Goal: Transaction & Acquisition: Purchase product/service

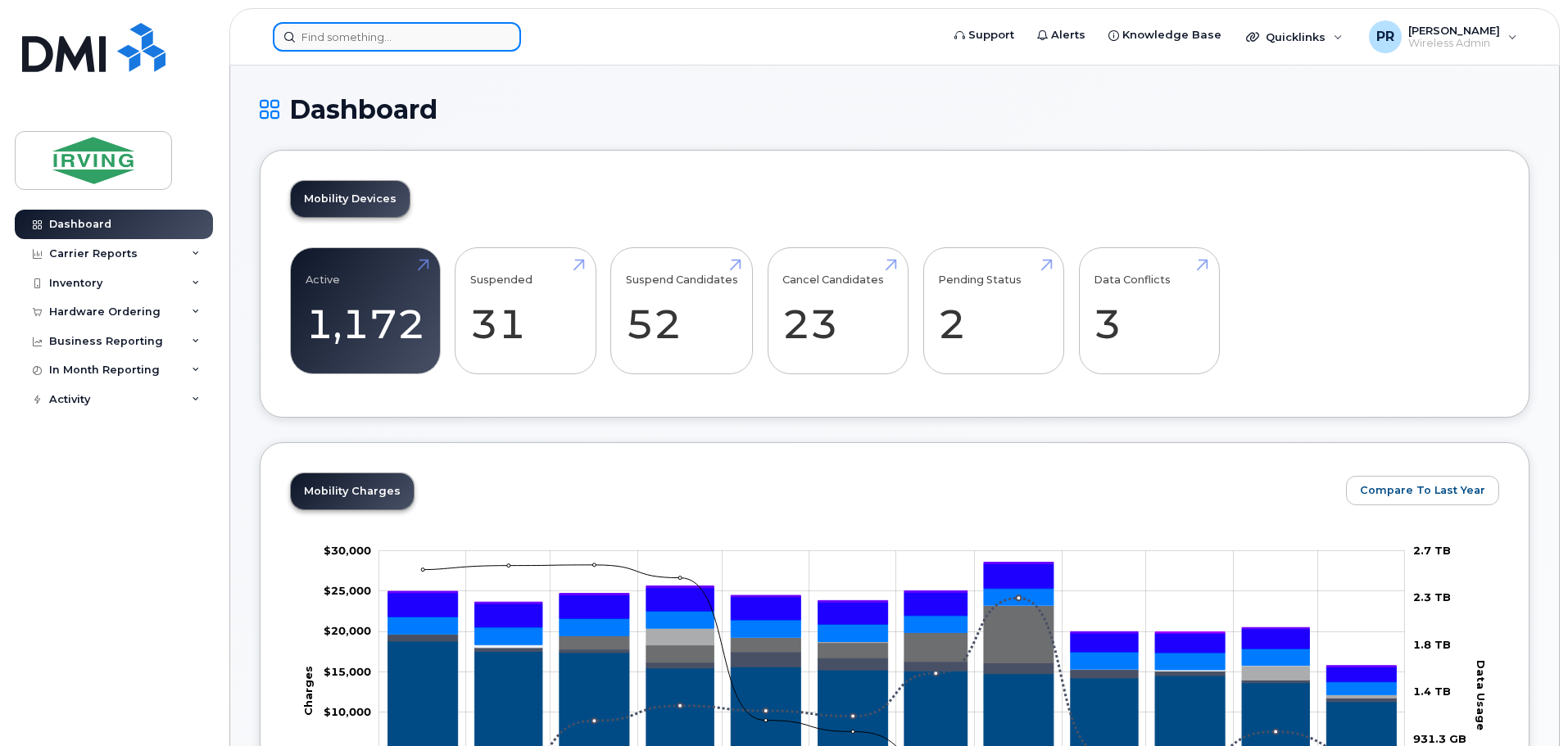
click at [393, 43] on input at bounding box center [397, 36] width 248 height 29
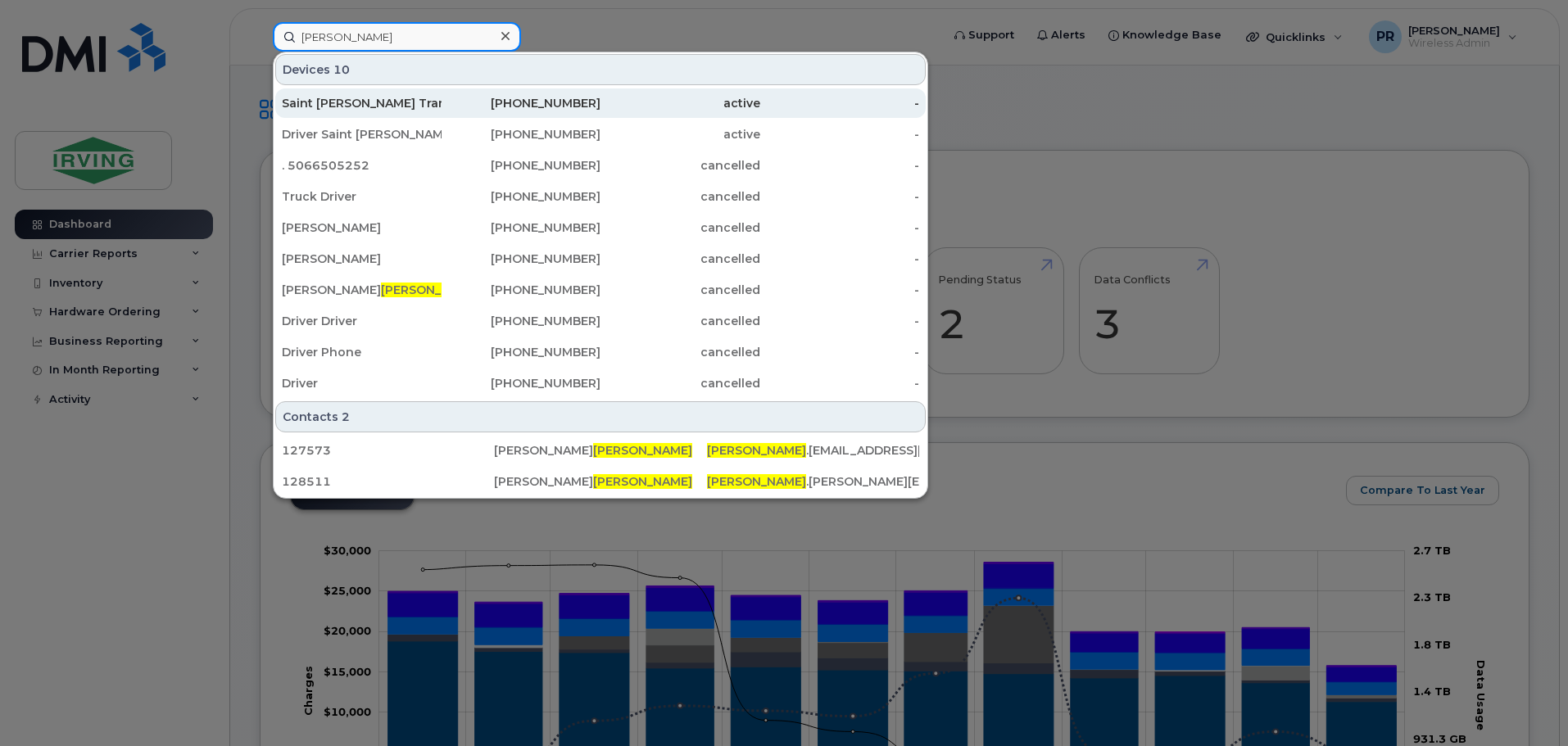
type input "deluca"
click at [342, 104] on div "Saint John Transport 3" at bounding box center [362, 103] width 160 height 16
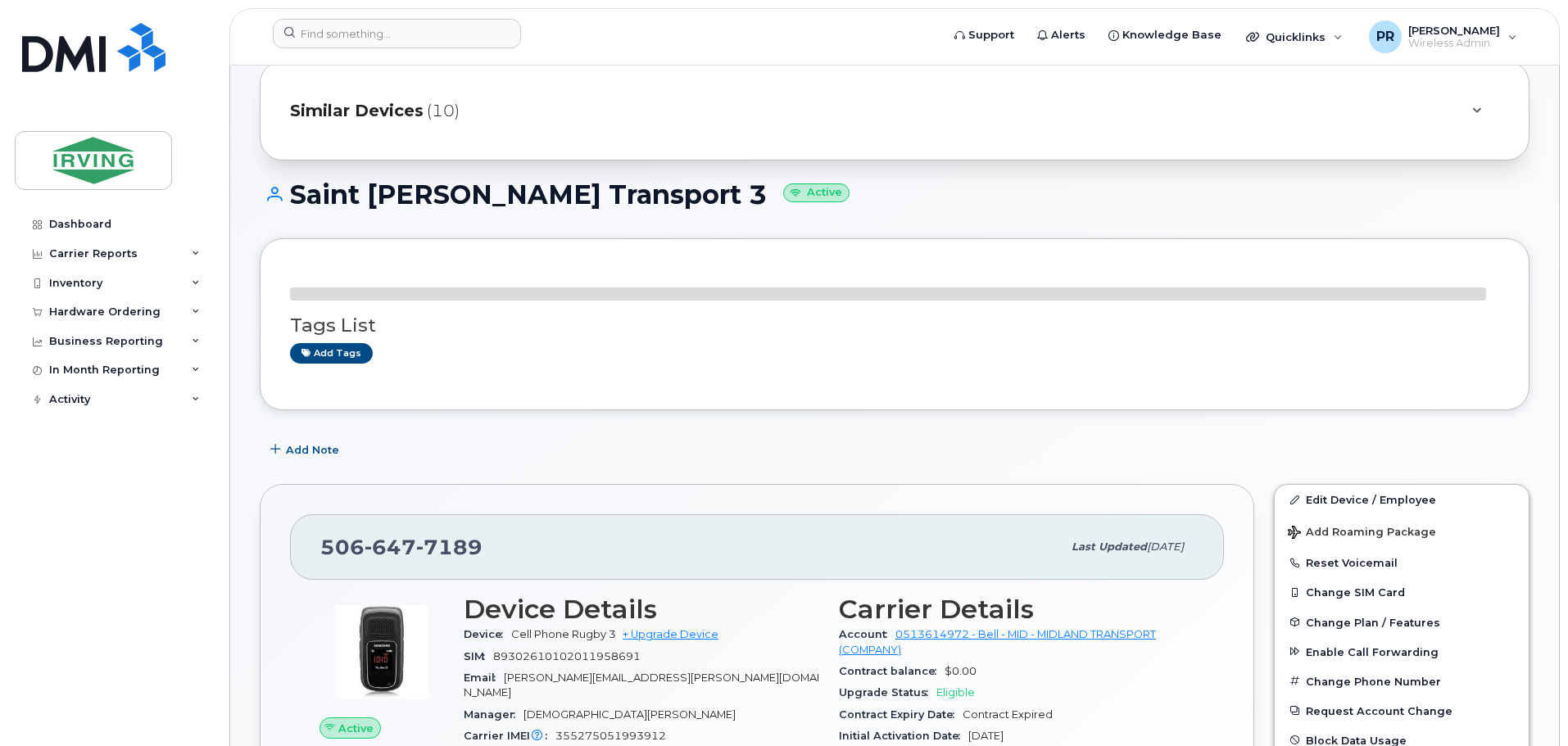
scroll to position [304, 0]
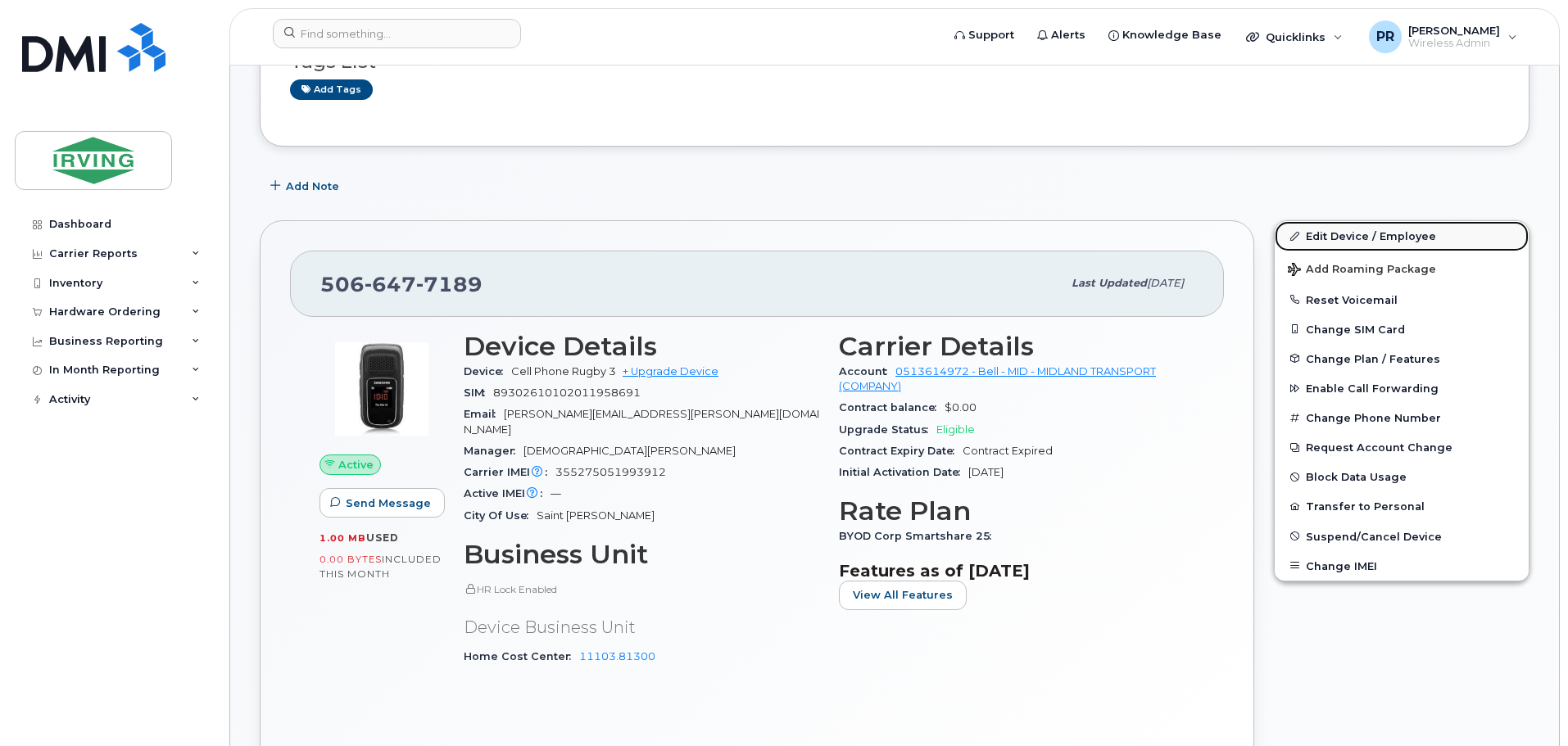
click at [1335, 233] on link "Edit Device / Employee" at bounding box center [1401, 235] width 254 height 29
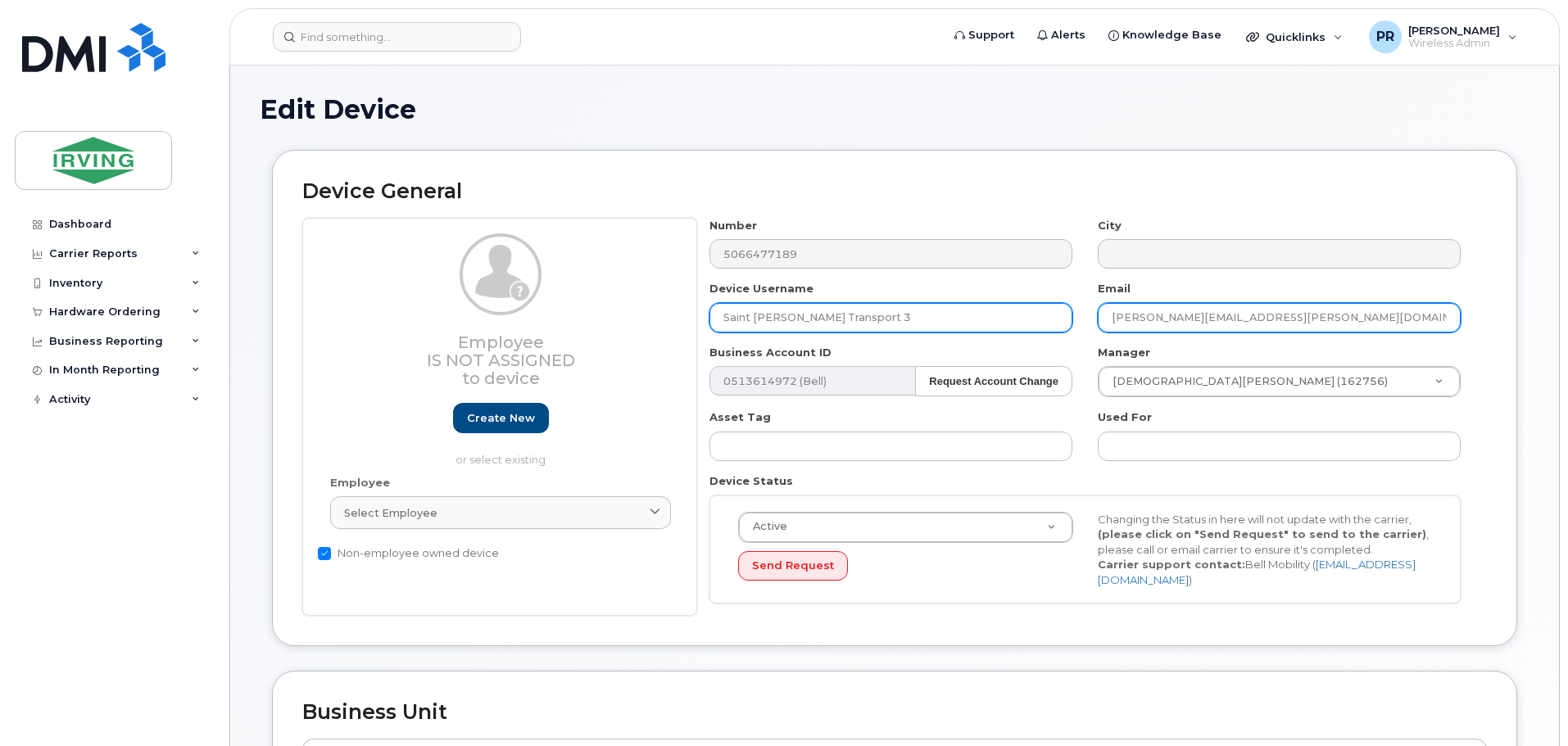
drag, startPoint x: 1194, startPoint y: 320, endPoint x: 1071, endPoint y: 324, distance: 123.1
click at [1071, 324] on div "Number 5066477189 City Device Username Saint John Transport 3 Email deluca.step…" at bounding box center [1086, 417] width 776 height 399
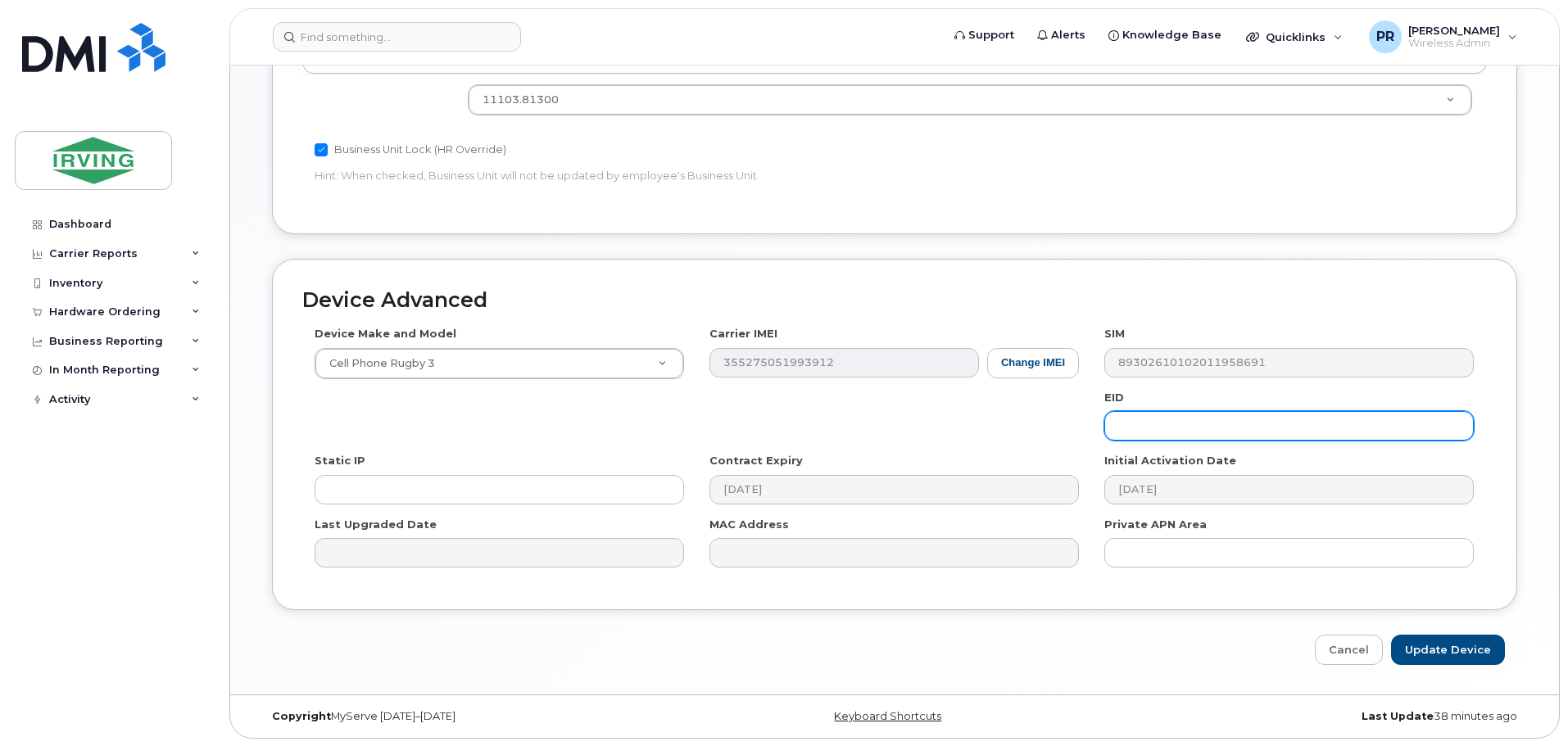
scroll to position [696, 0]
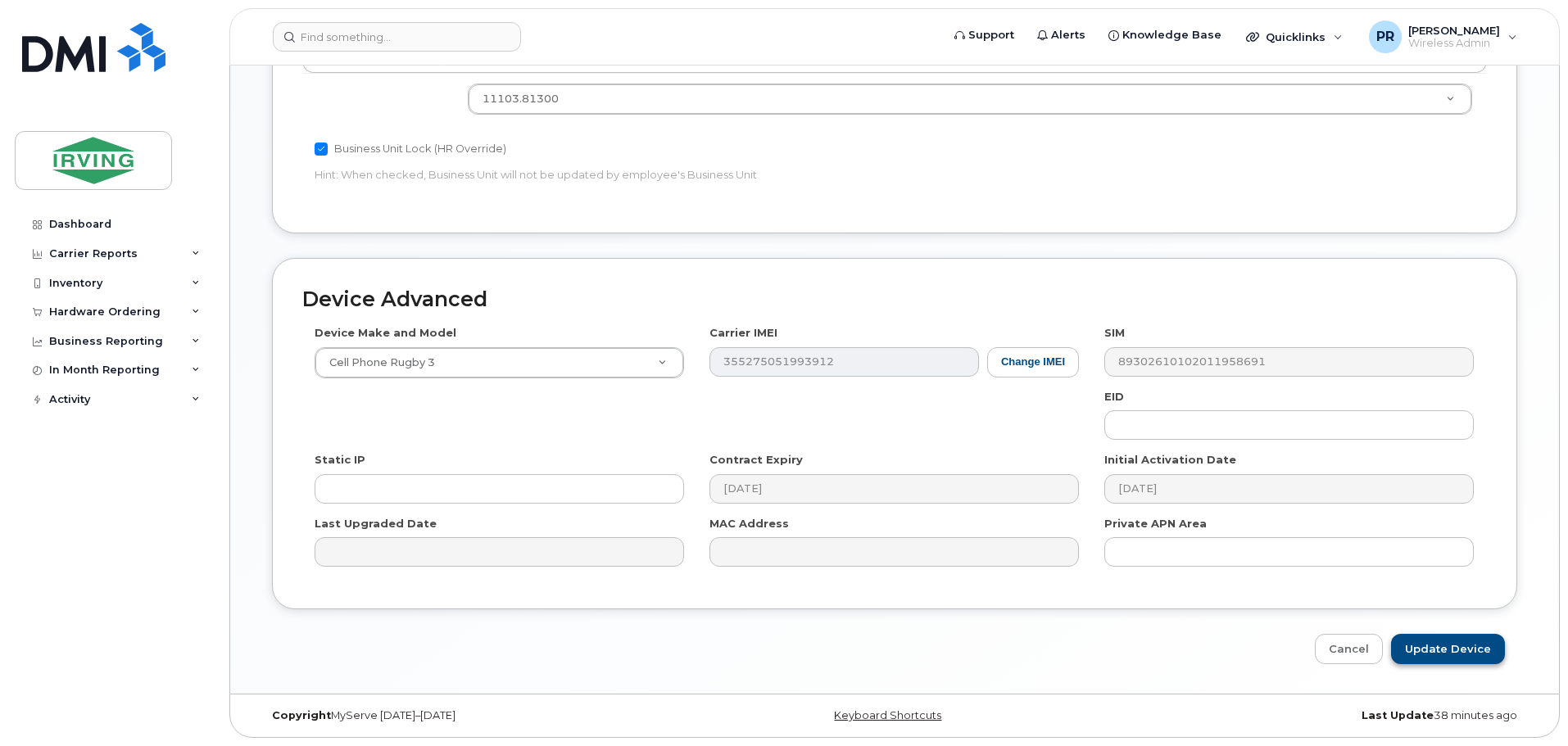
type input "[PERSON_NAME][EMAIL_ADDRESS][PERSON_NAME][DOMAIN_NAME]"
click at [1433, 645] on input "Update Device" at bounding box center [1448, 649] width 114 height 30
type input "Saving..."
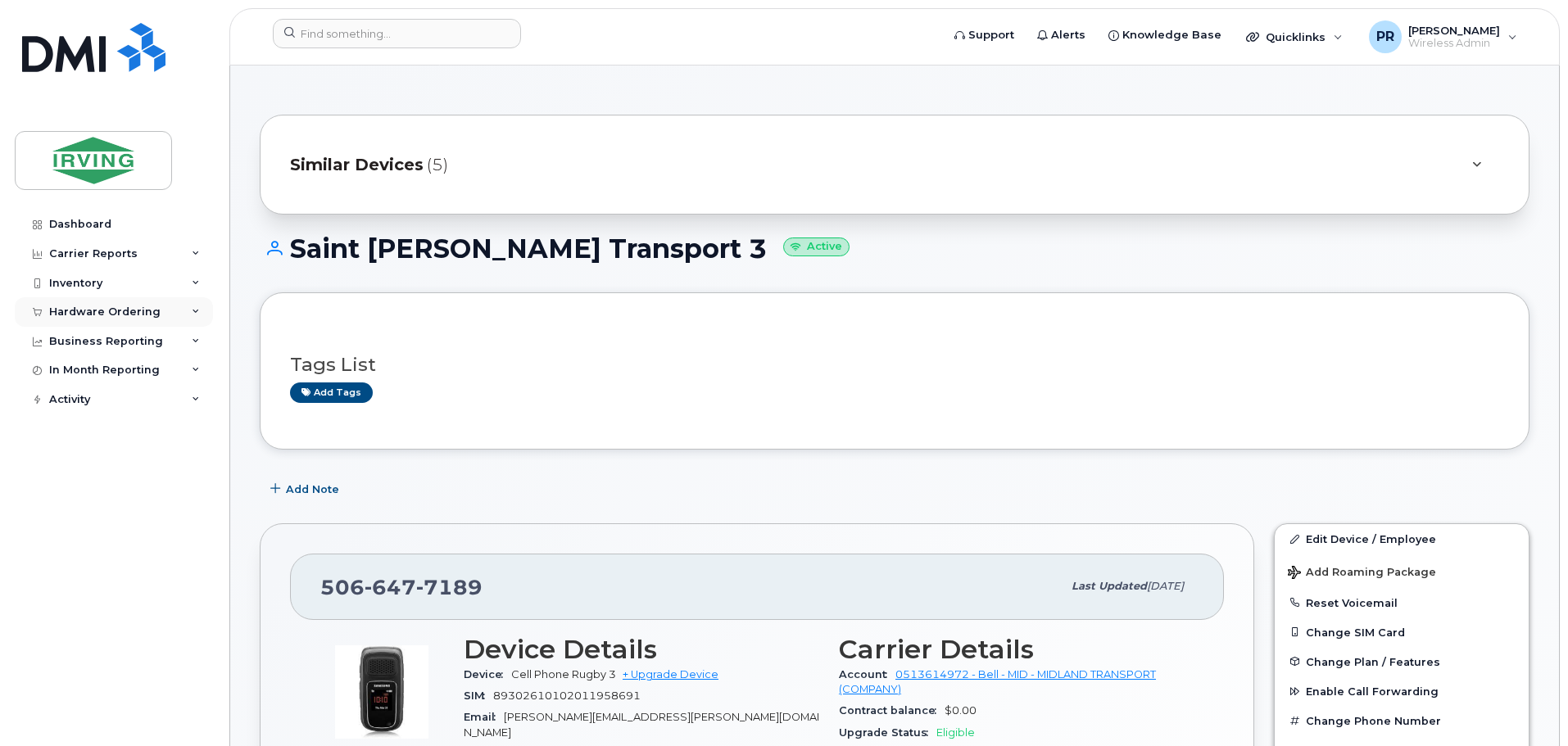
click at [73, 313] on div "Hardware Ordering" at bounding box center [105, 312] width 111 height 13
click at [78, 374] on div "Orders" at bounding box center [76, 373] width 40 height 14
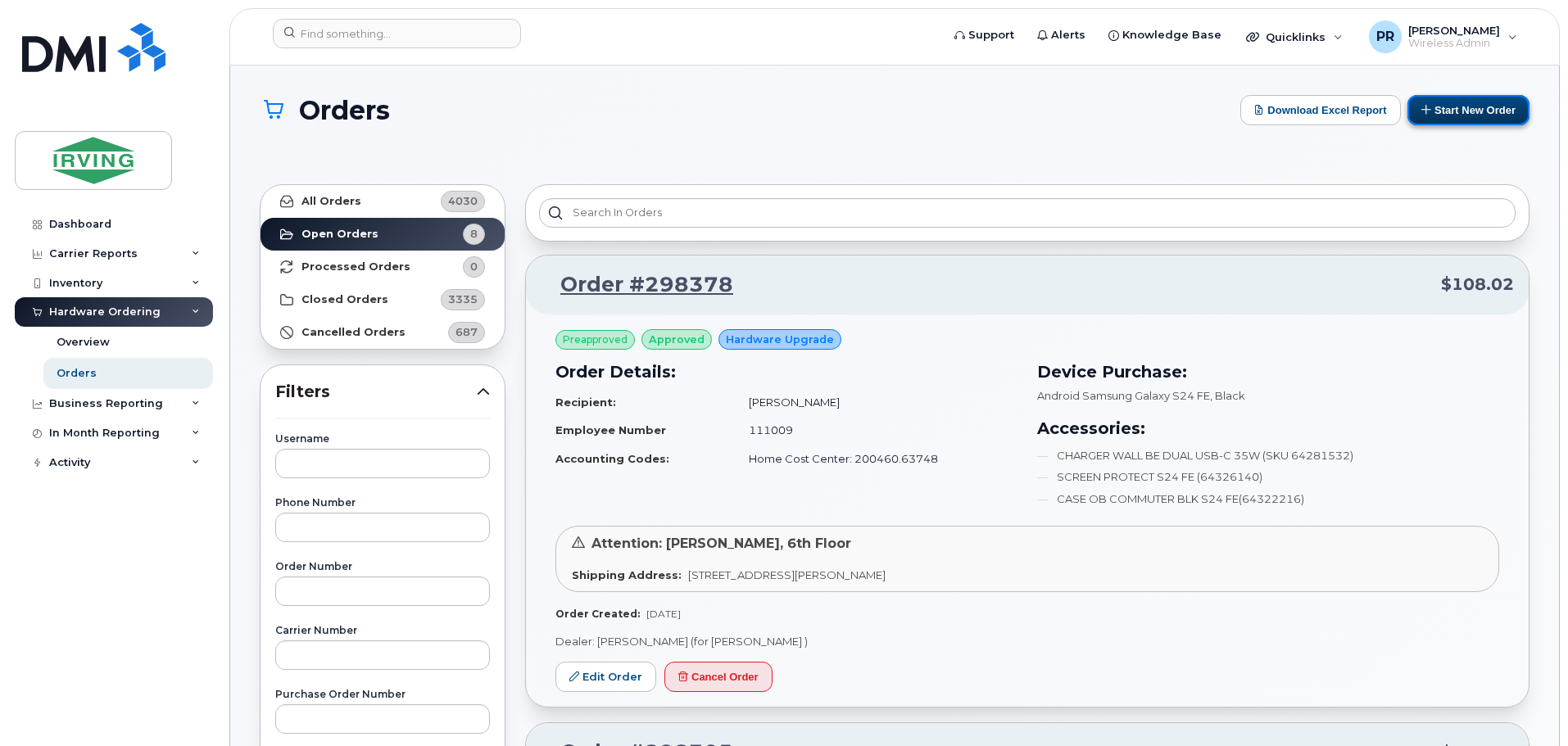
click at [1474, 108] on button "Start New Order" at bounding box center [1468, 110] width 122 height 30
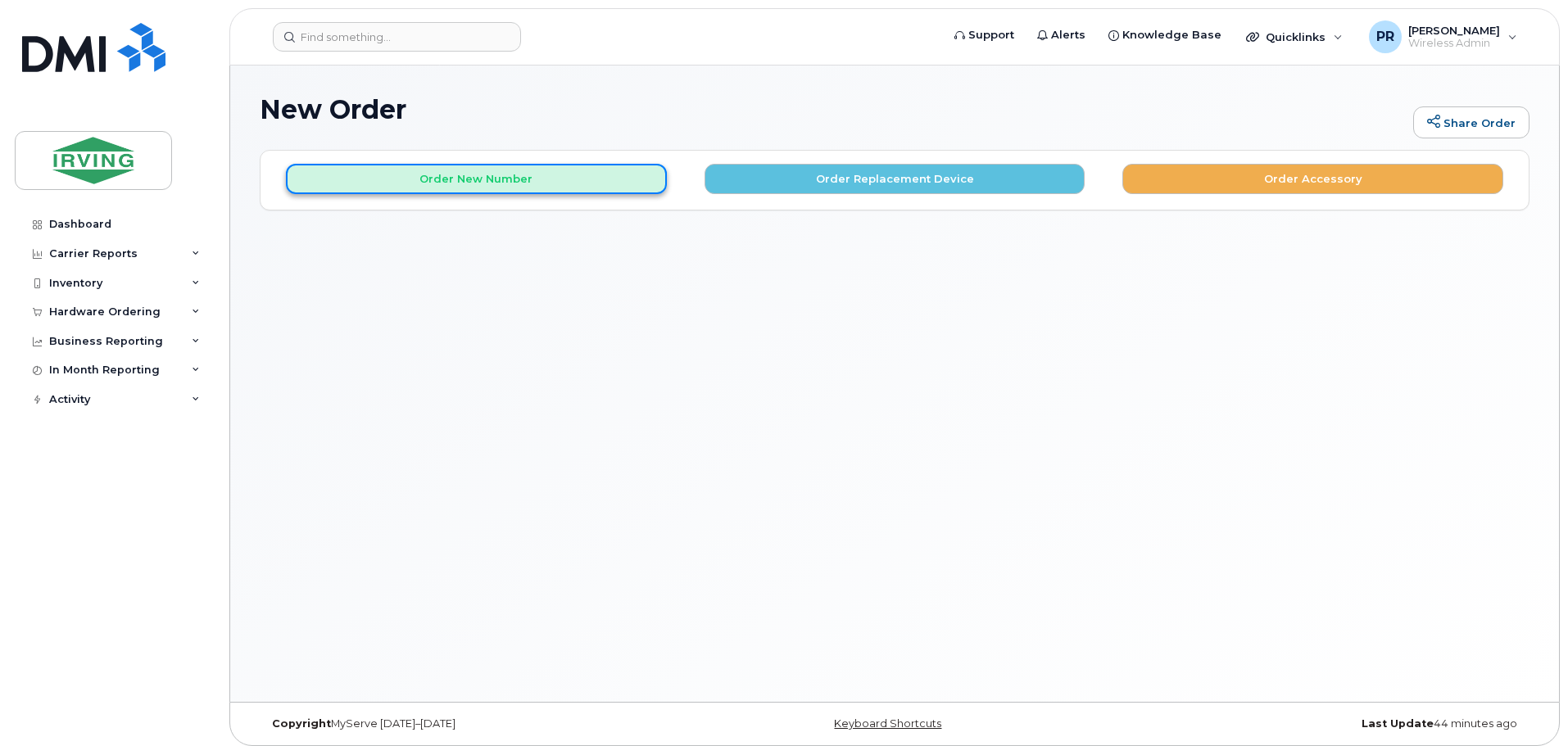
click at [557, 180] on button "Order New Number" at bounding box center [477, 179] width 381 height 30
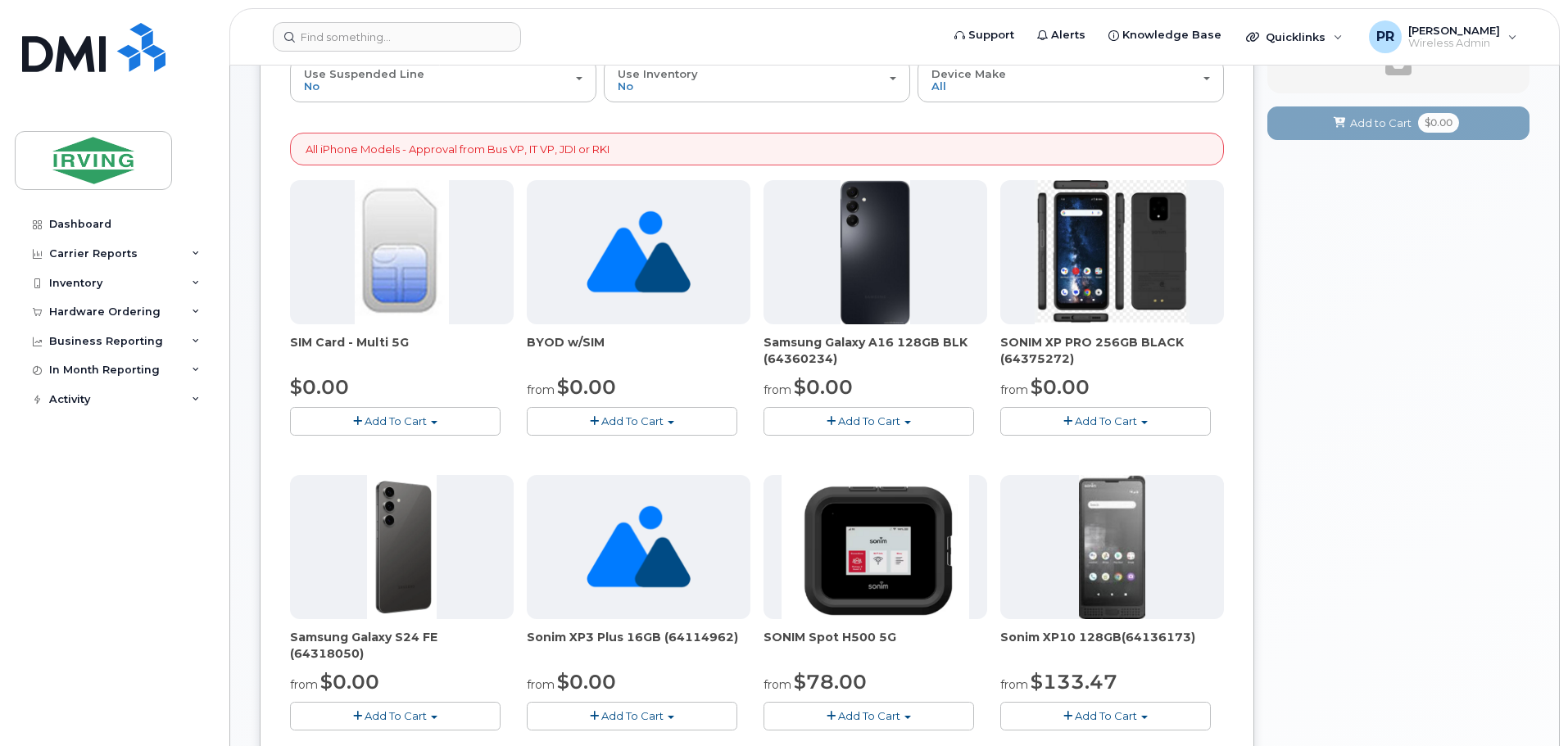
scroll to position [164, 0]
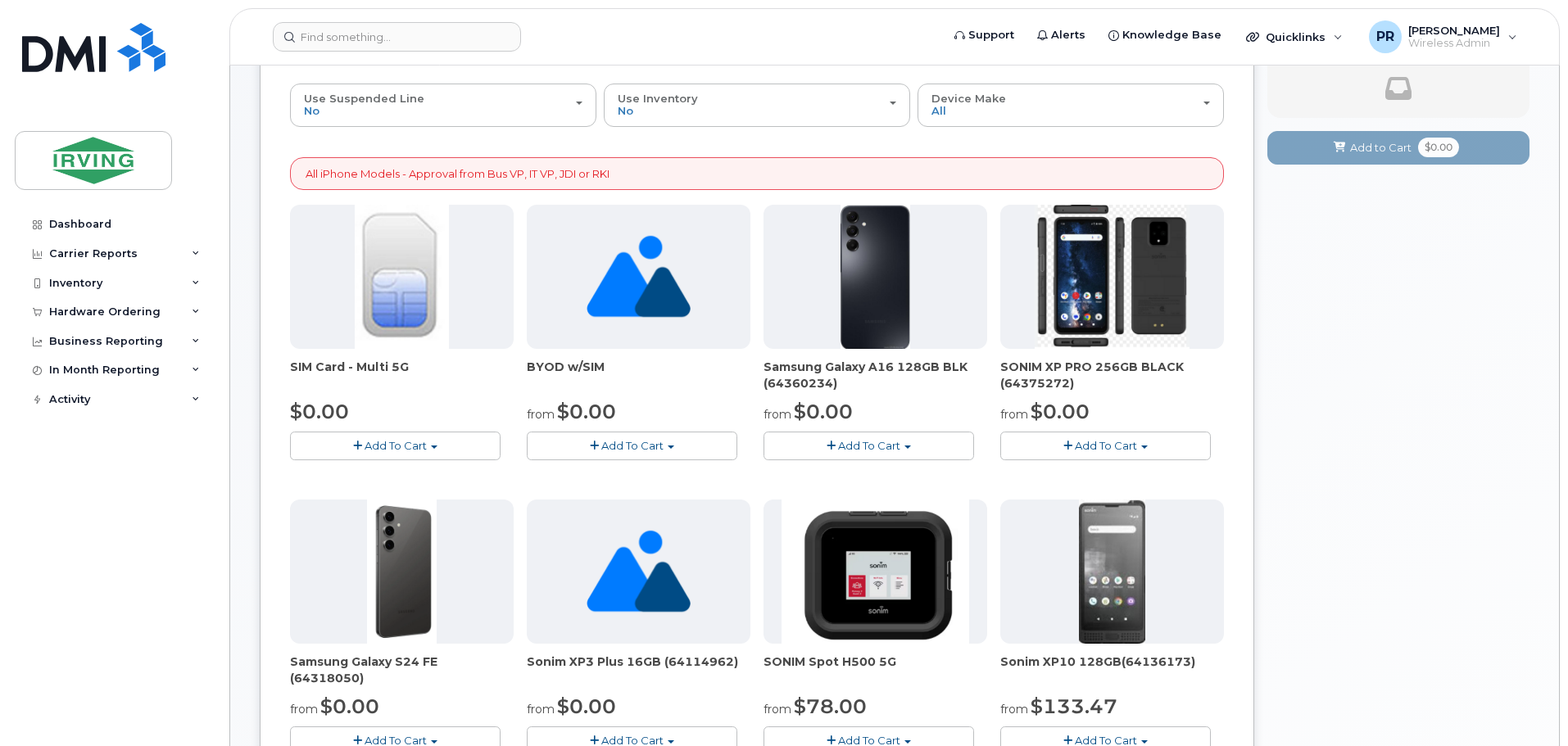
click at [628, 442] on span "Add To Cart" at bounding box center [632, 446] width 62 height 13
click at [618, 473] on link "$0.00 - New Activation" at bounding box center [616, 477] width 169 height 21
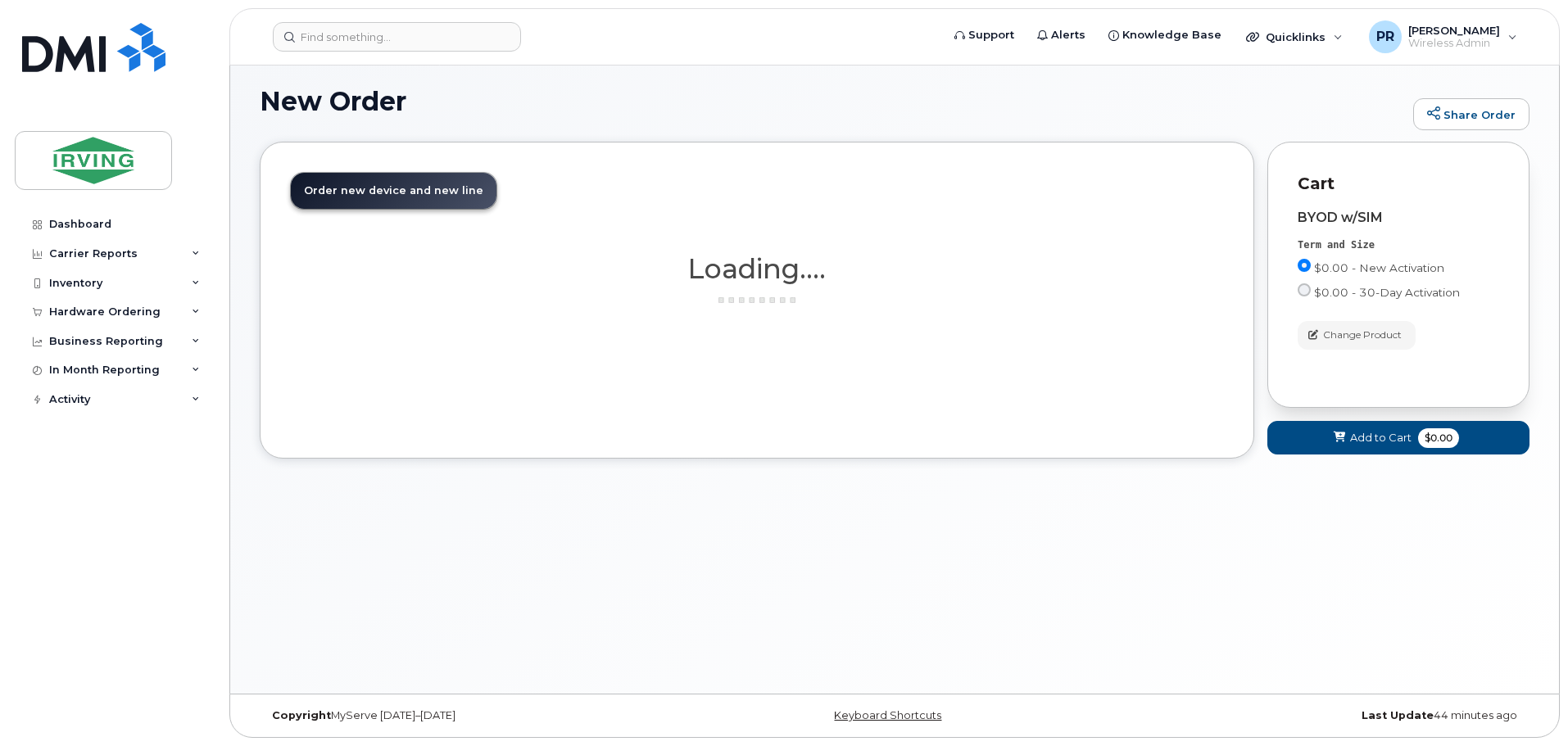
scroll to position [9, 0]
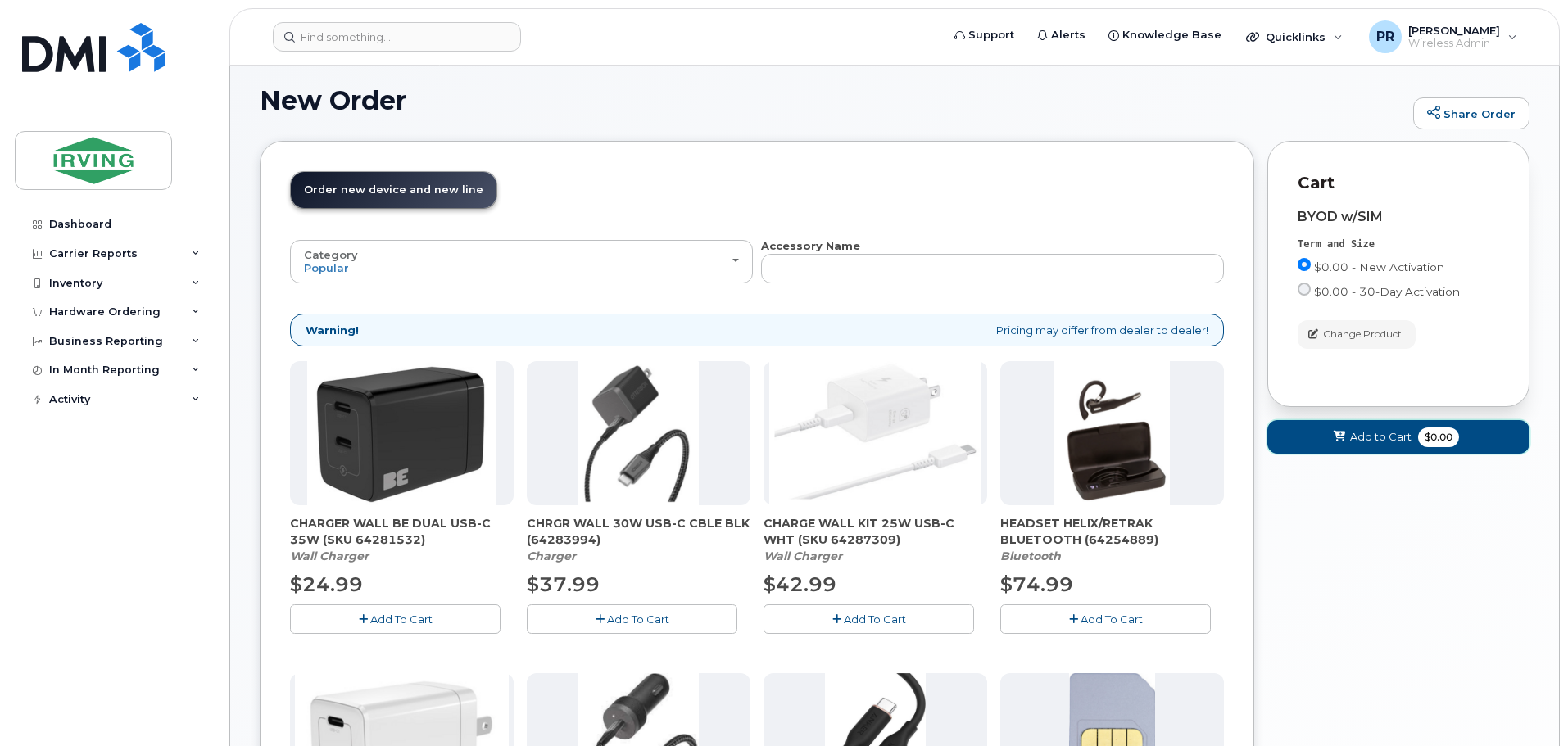
click at [1395, 437] on span "Add to Cart" at bounding box center [1381, 437] width 62 height 15
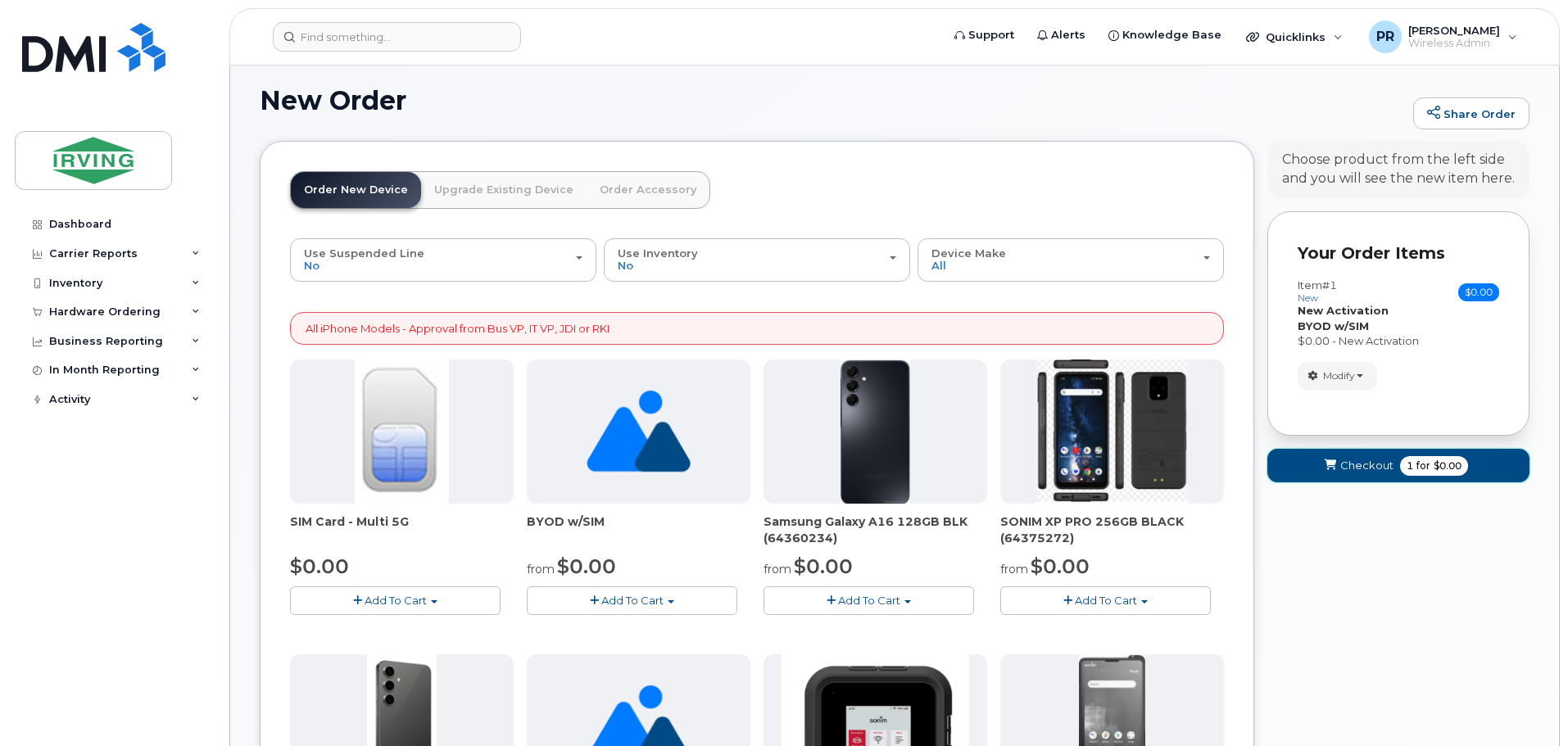
click at [1424, 465] on span "for" at bounding box center [1423, 465] width 21 height 14
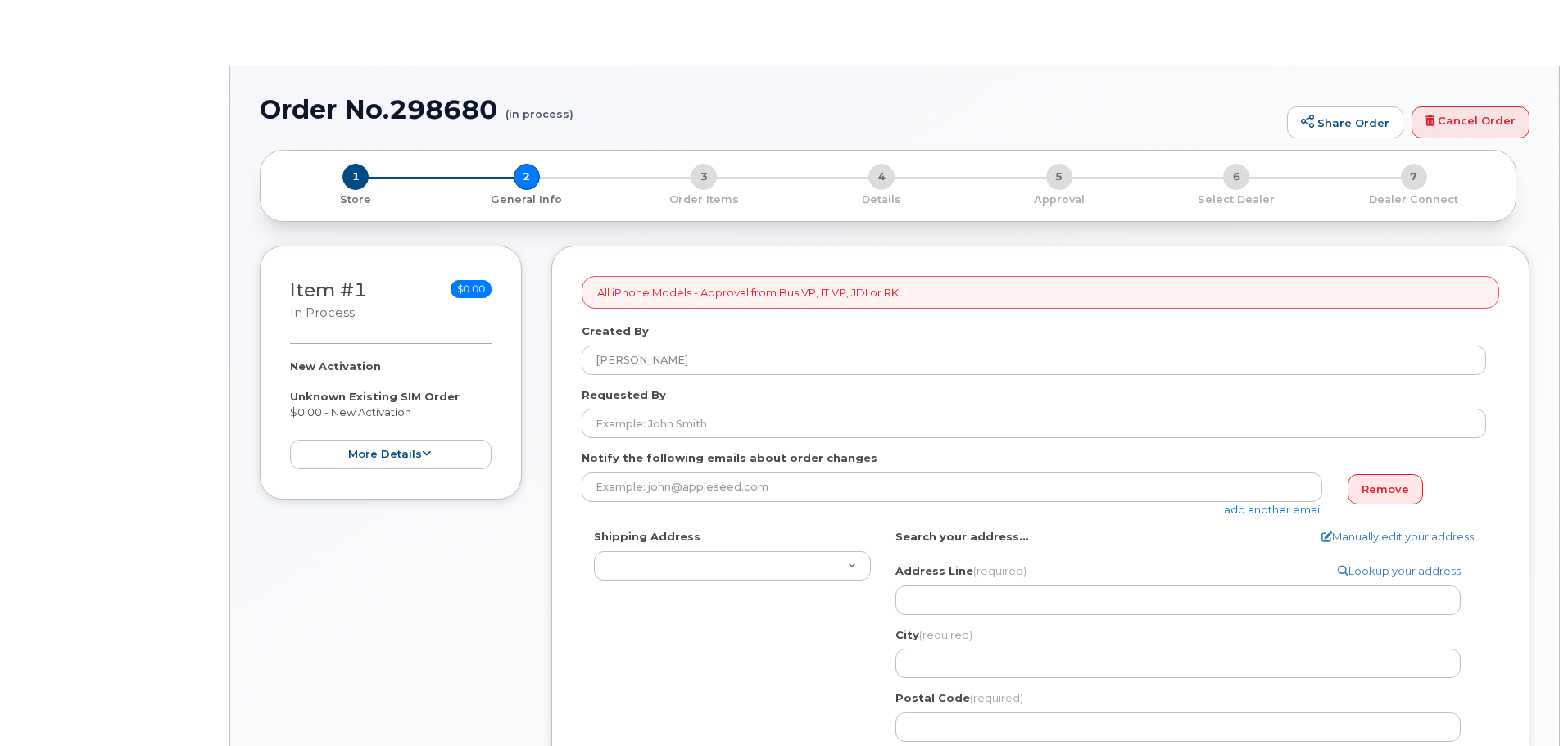
select select
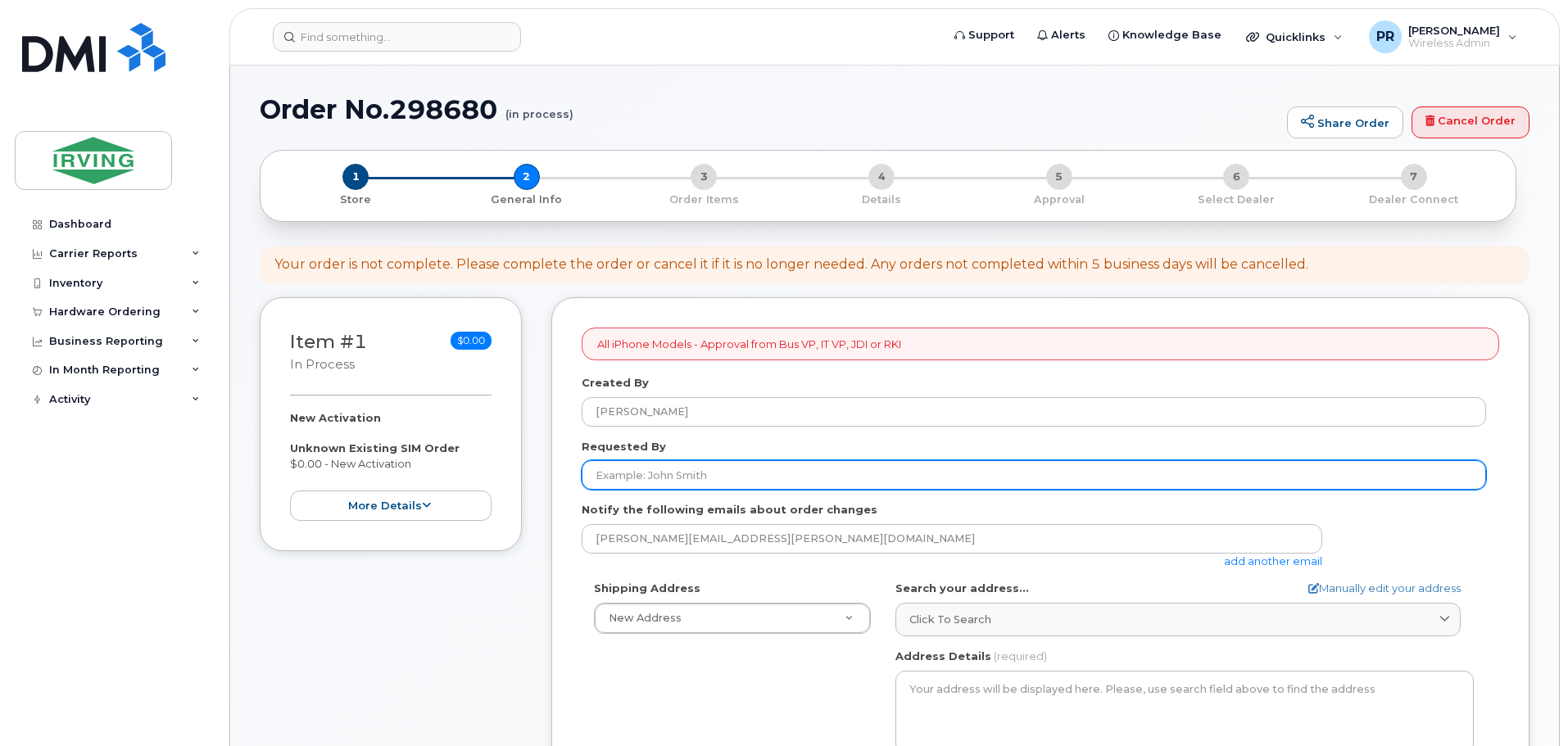
click at [676, 477] on input "Requested By" at bounding box center [1033, 475] width 905 height 29
type input "r"
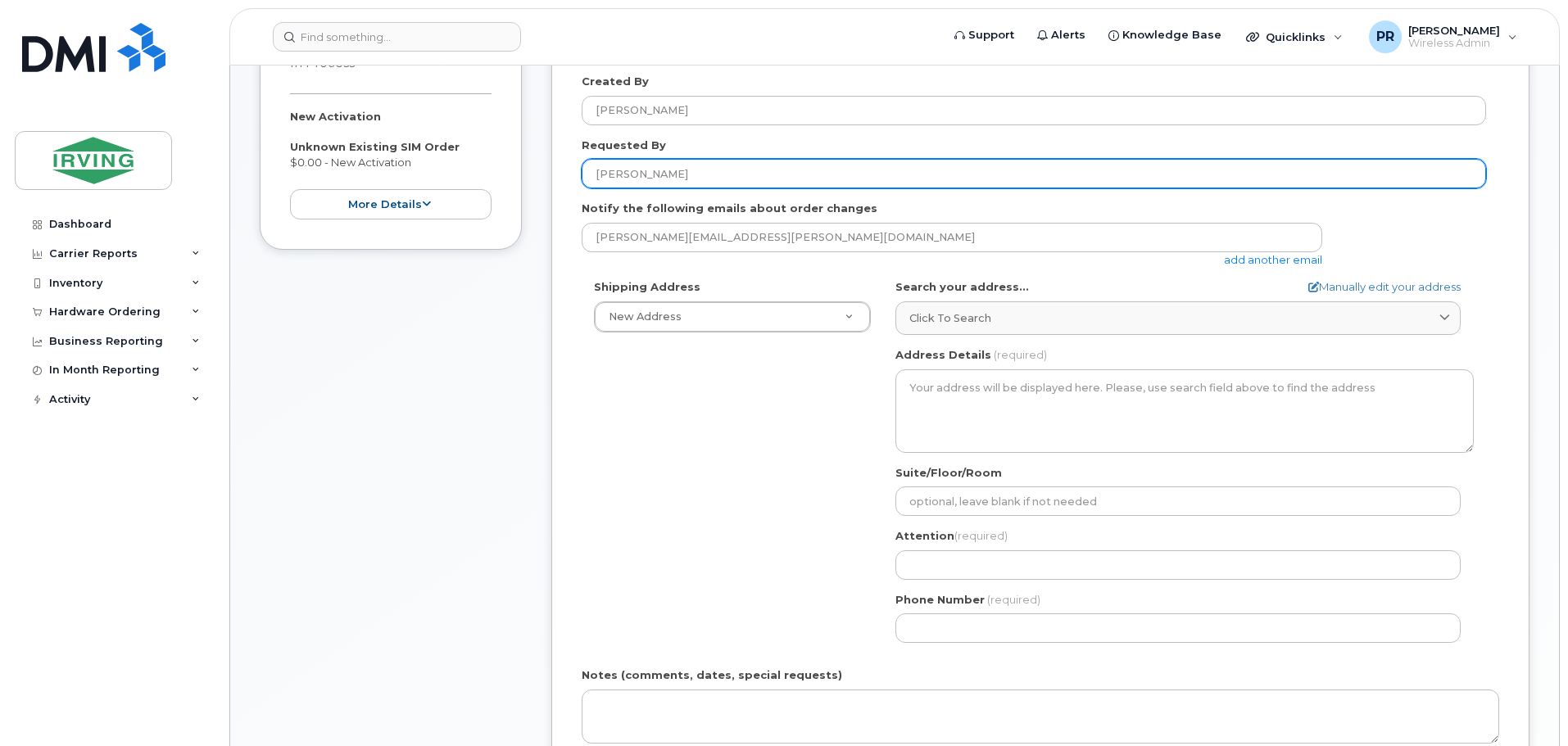
scroll to position [327, 0]
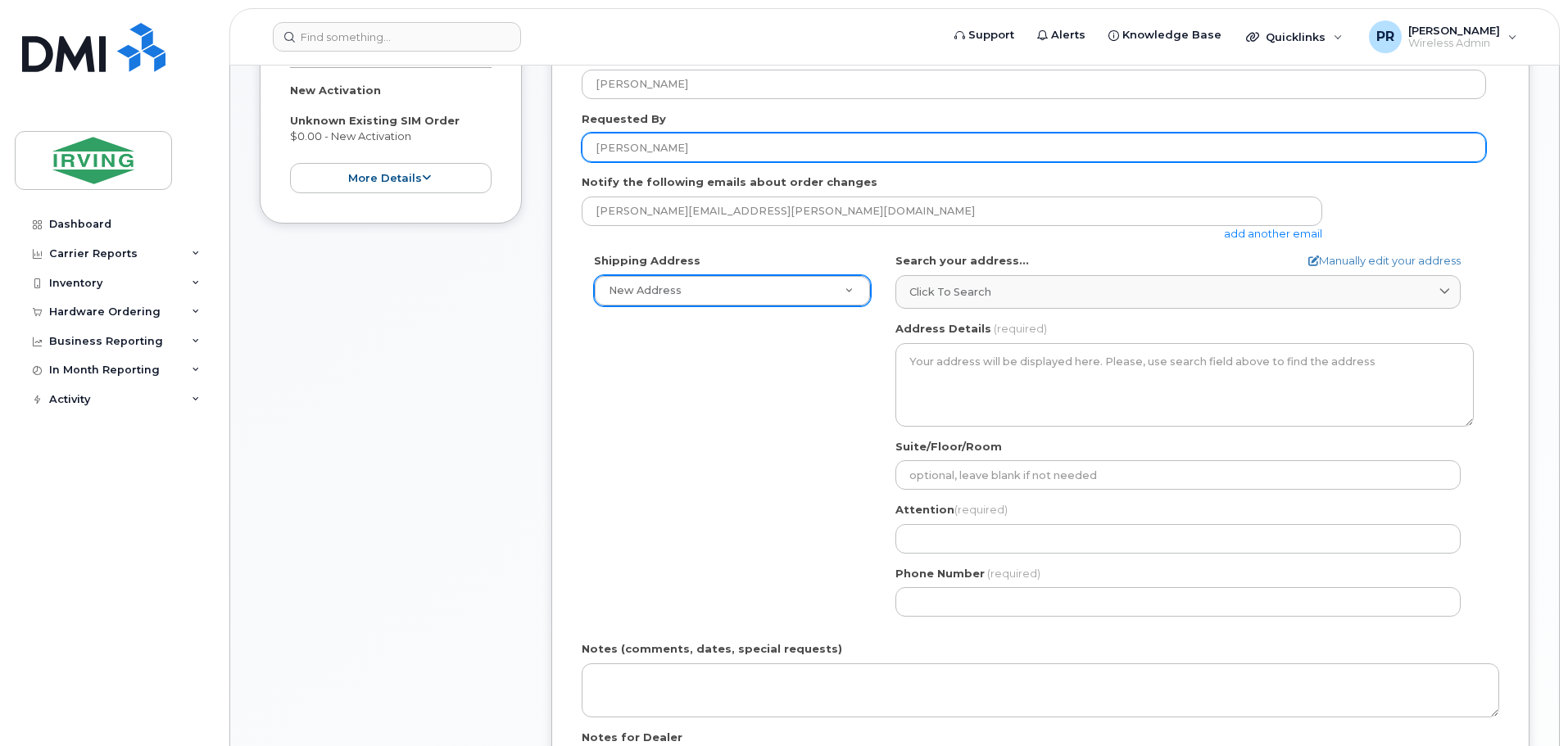
type input "[PERSON_NAME]"
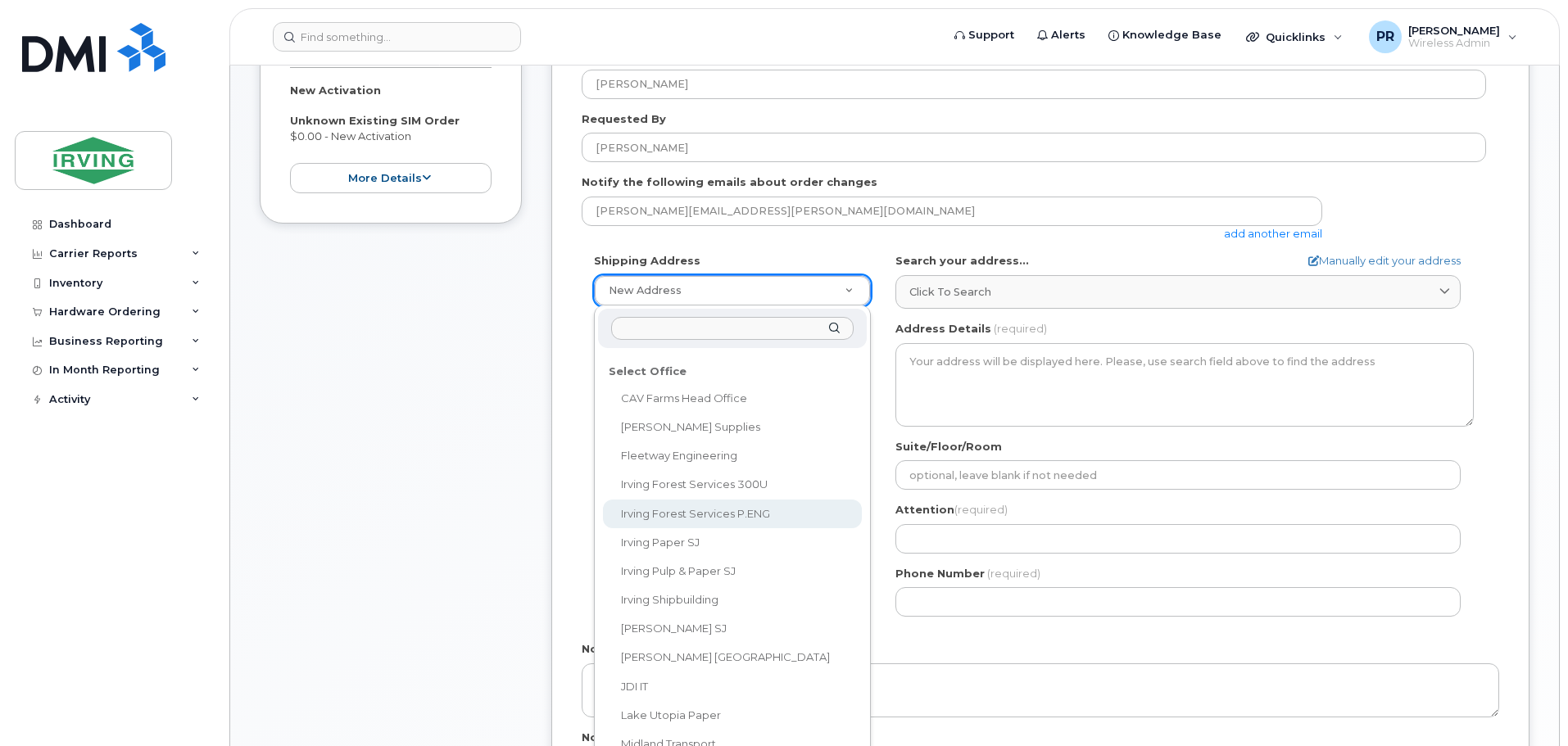
scroll to position [80, 0]
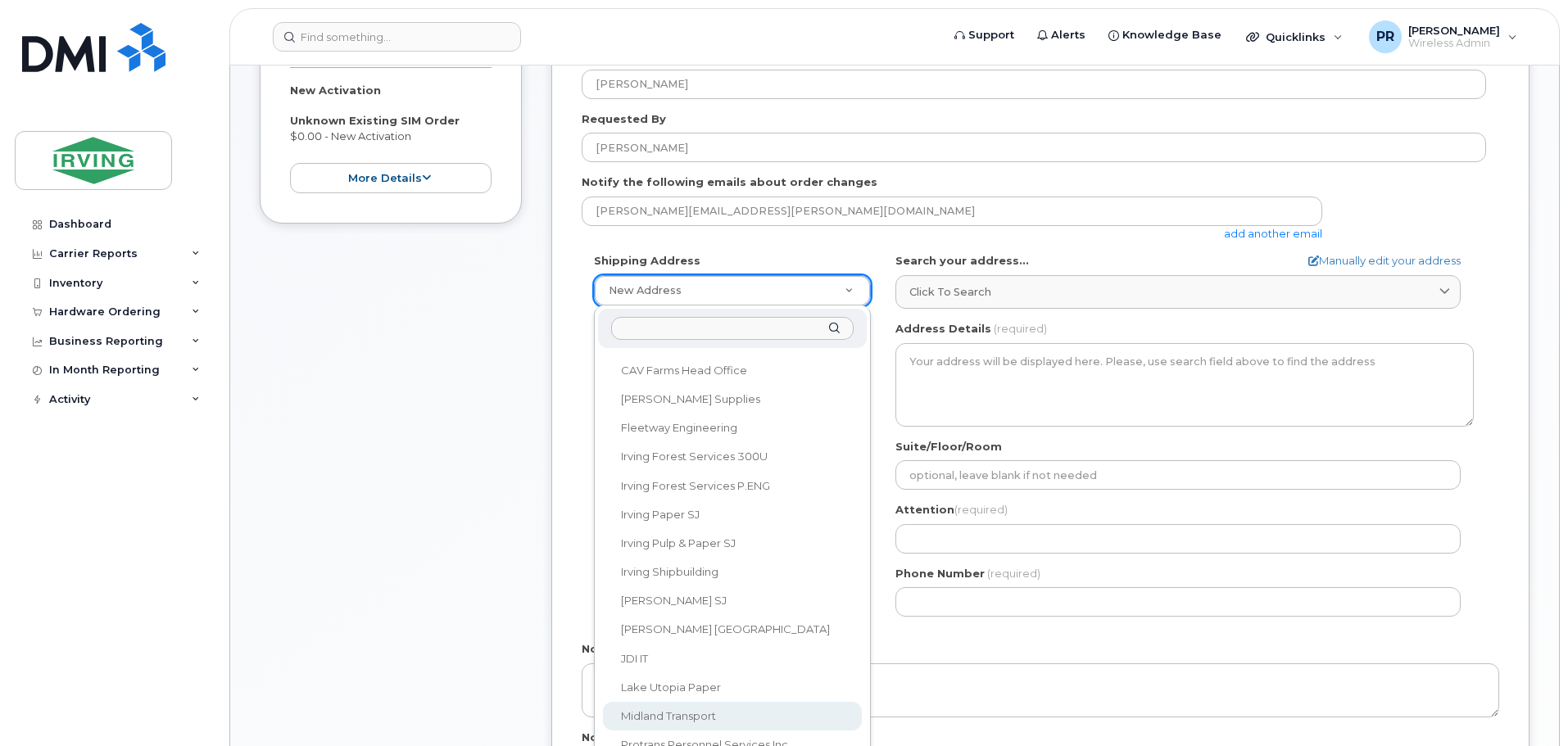
select select
type textarea "100 Prom Midland DIEPPE NB E1A 6X4 CANADA Dieppe New Brunswick E1A 6X4"
type input "[PERSON_NAME]"
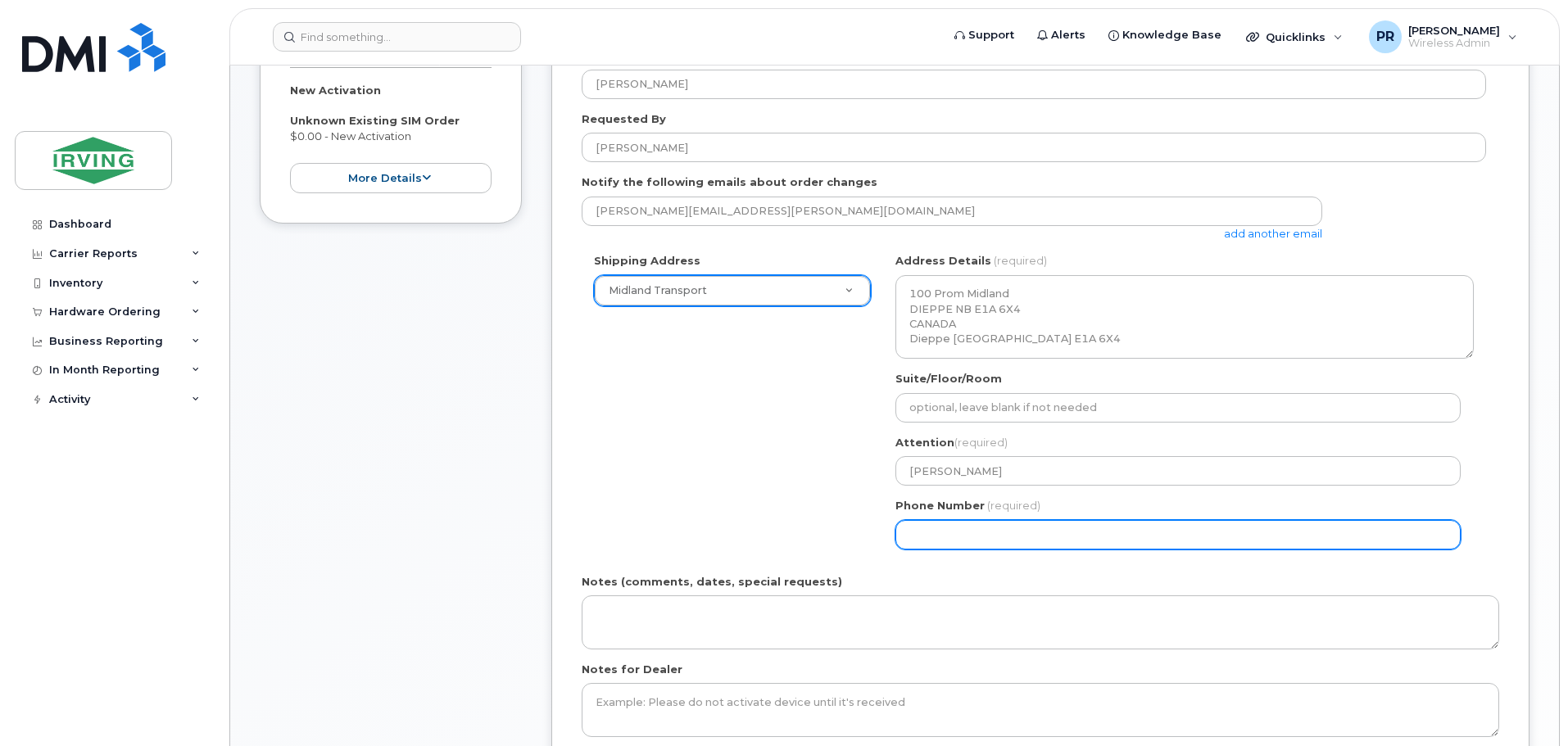
click at [970, 537] on input "Phone Number" at bounding box center [1178, 535] width 565 height 29
select select
type input "506852980"
select select
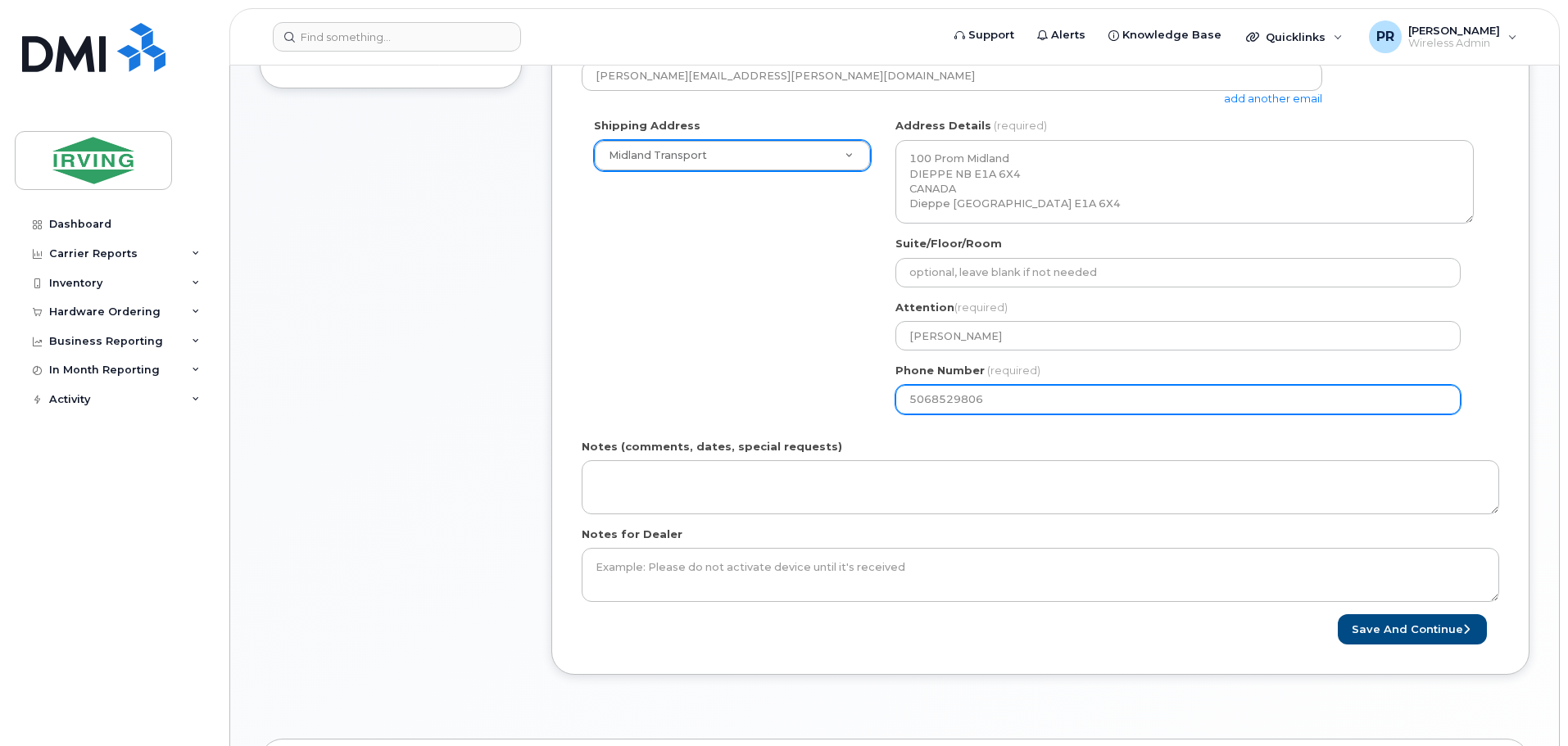
scroll to position [492, 0]
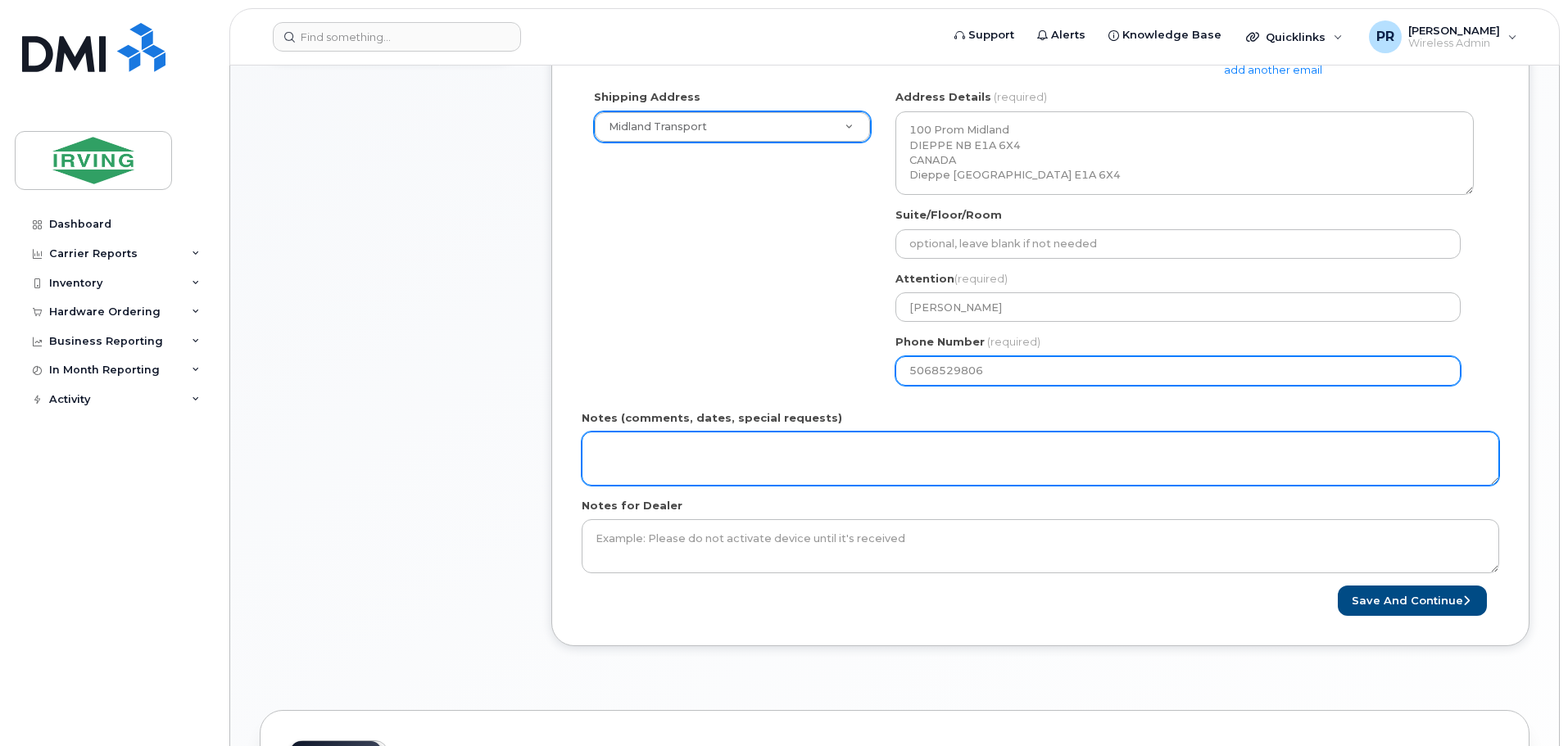
type input "5068529806"
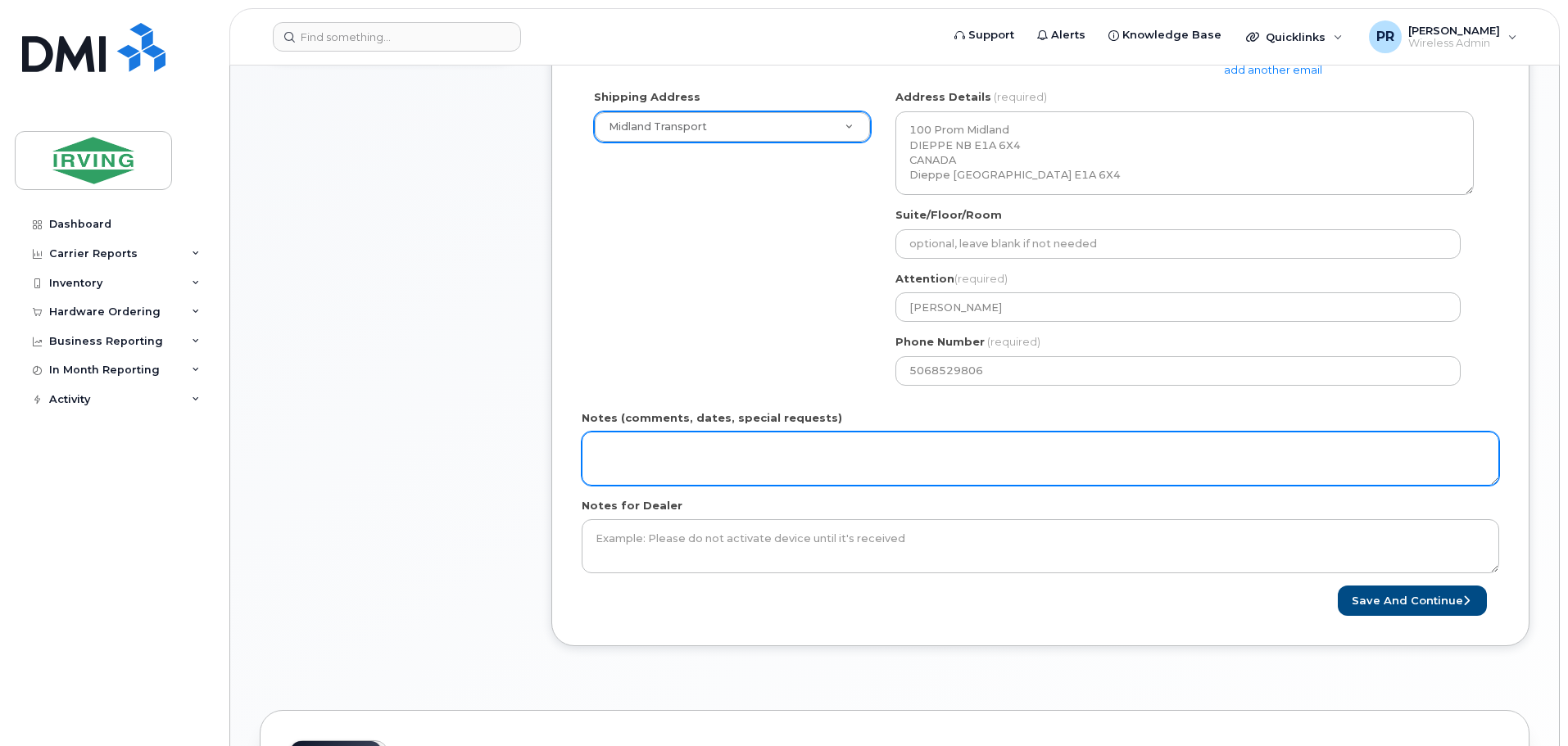
click at [661, 454] on textarea "Notes (comments, dates, special requests)" at bounding box center [1040, 459] width 917 height 54
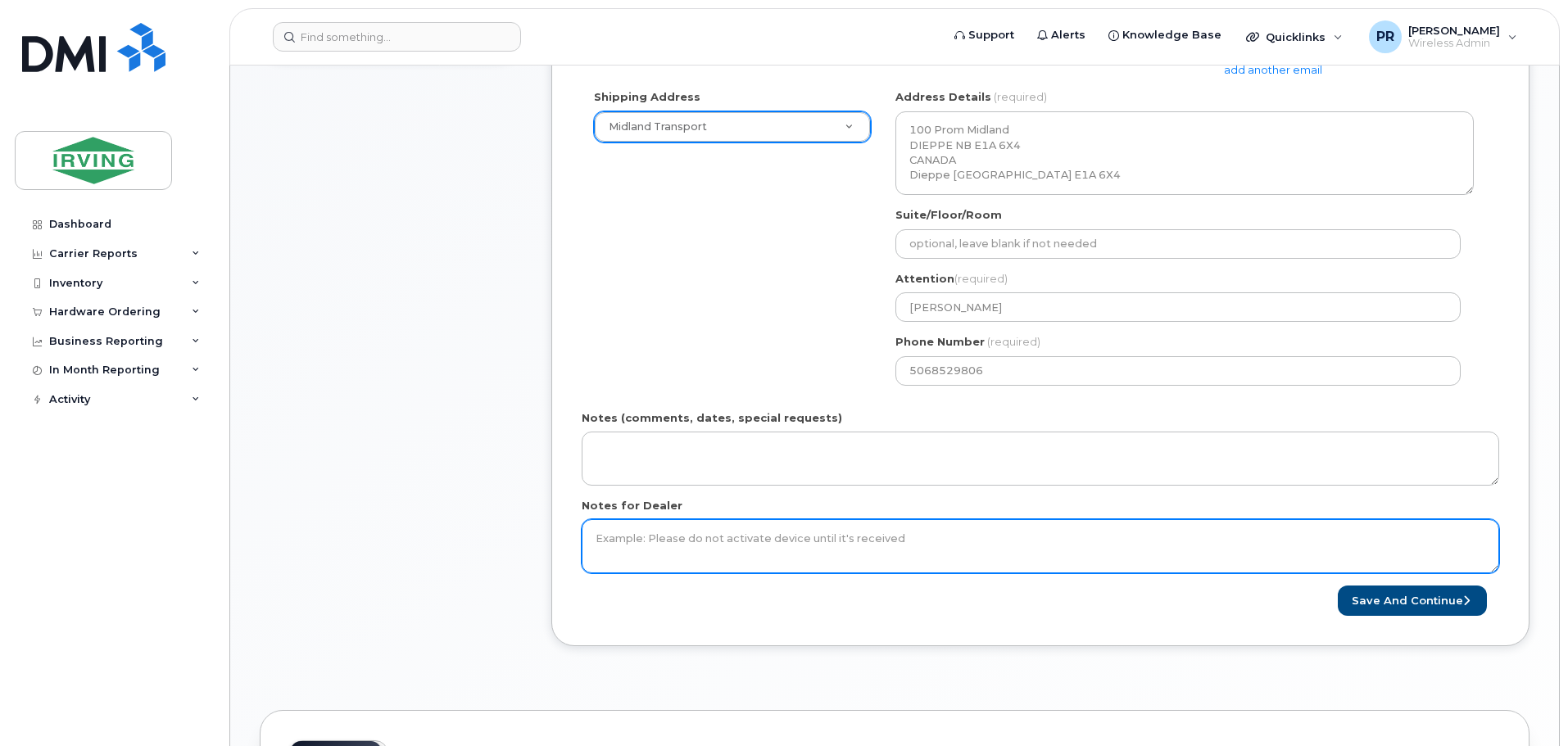
click at [695, 540] on textarea "Notes for Dealer" at bounding box center [1040, 546] width 917 height 54
drag, startPoint x: 751, startPoint y: 537, endPoint x: 624, endPoint y: 540, distance: 127.0
click at [624, 540] on textarea "IMEI 3599338610810879" at bounding box center [1040, 546] width 917 height 54
click at [675, 536] on textarea "IMEI 3599338610810879" at bounding box center [1040, 546] width 917 height 54
drag, startPoint x: 710, startPoint y: 538, endPoint x: 624, endPoint y: 536, distance: 86.0
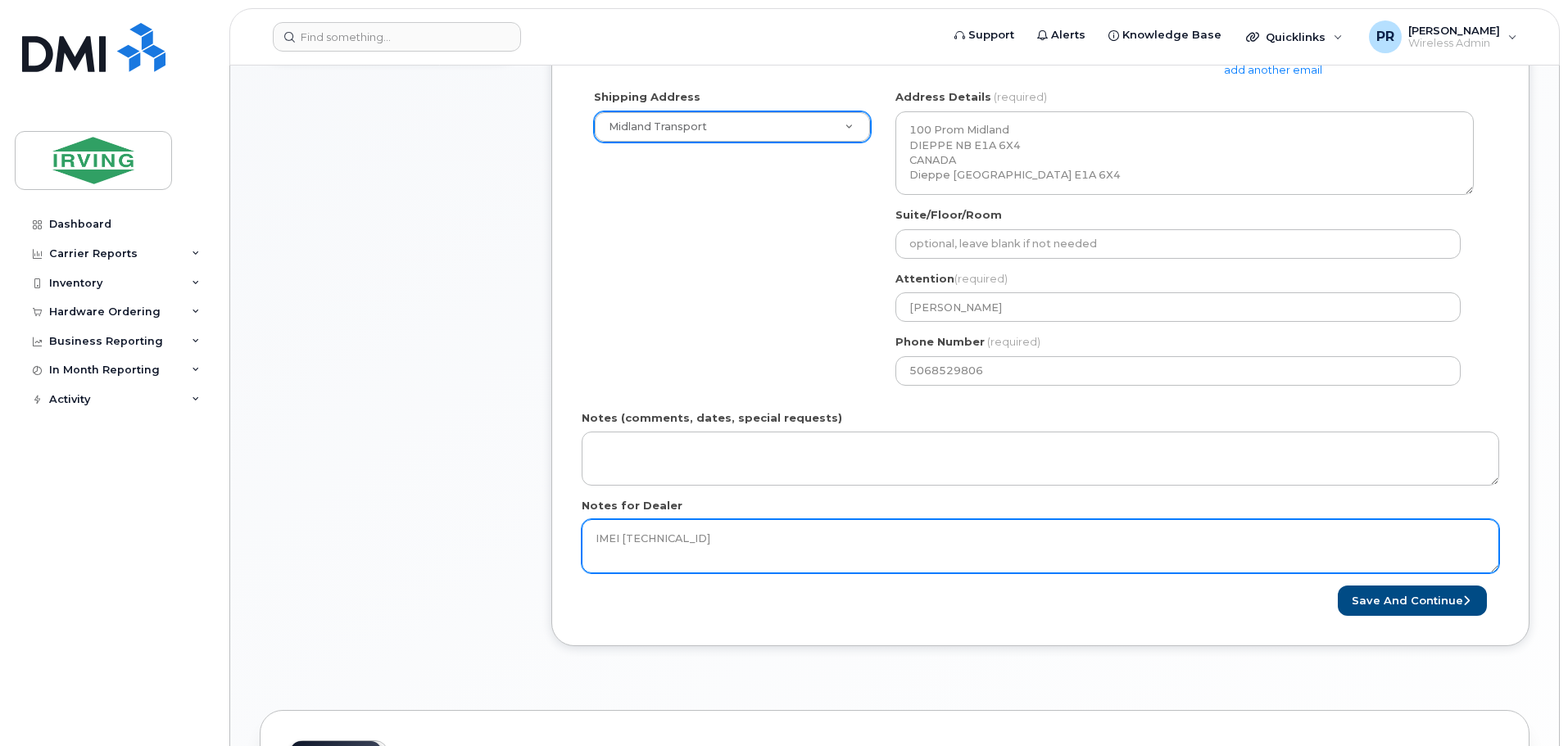
click at [624, 536] on textarea "IMEI 3599338610810879" at bounding box center [1040, 546] width 917 height 54
paste textarea
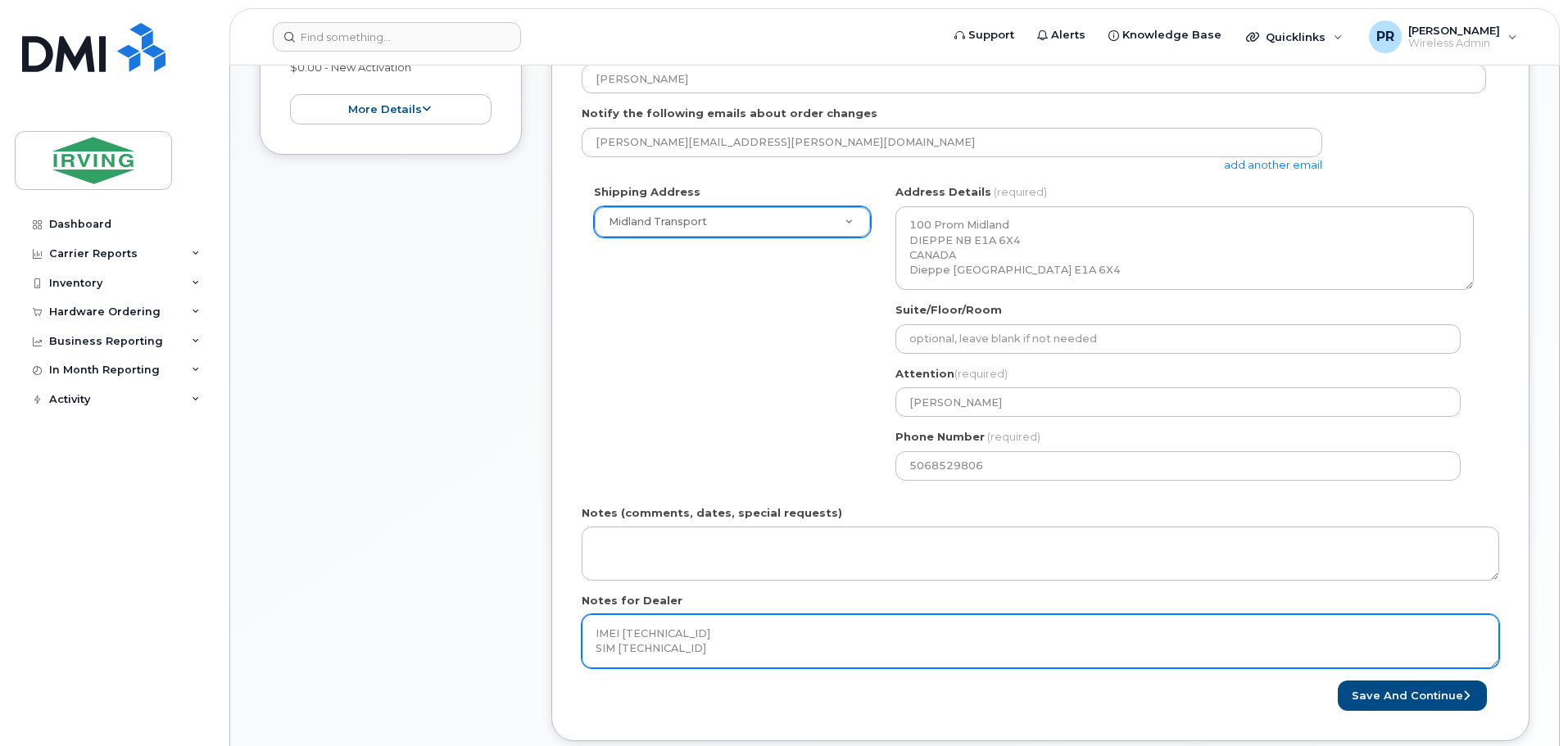
scroll to position [410, 0]
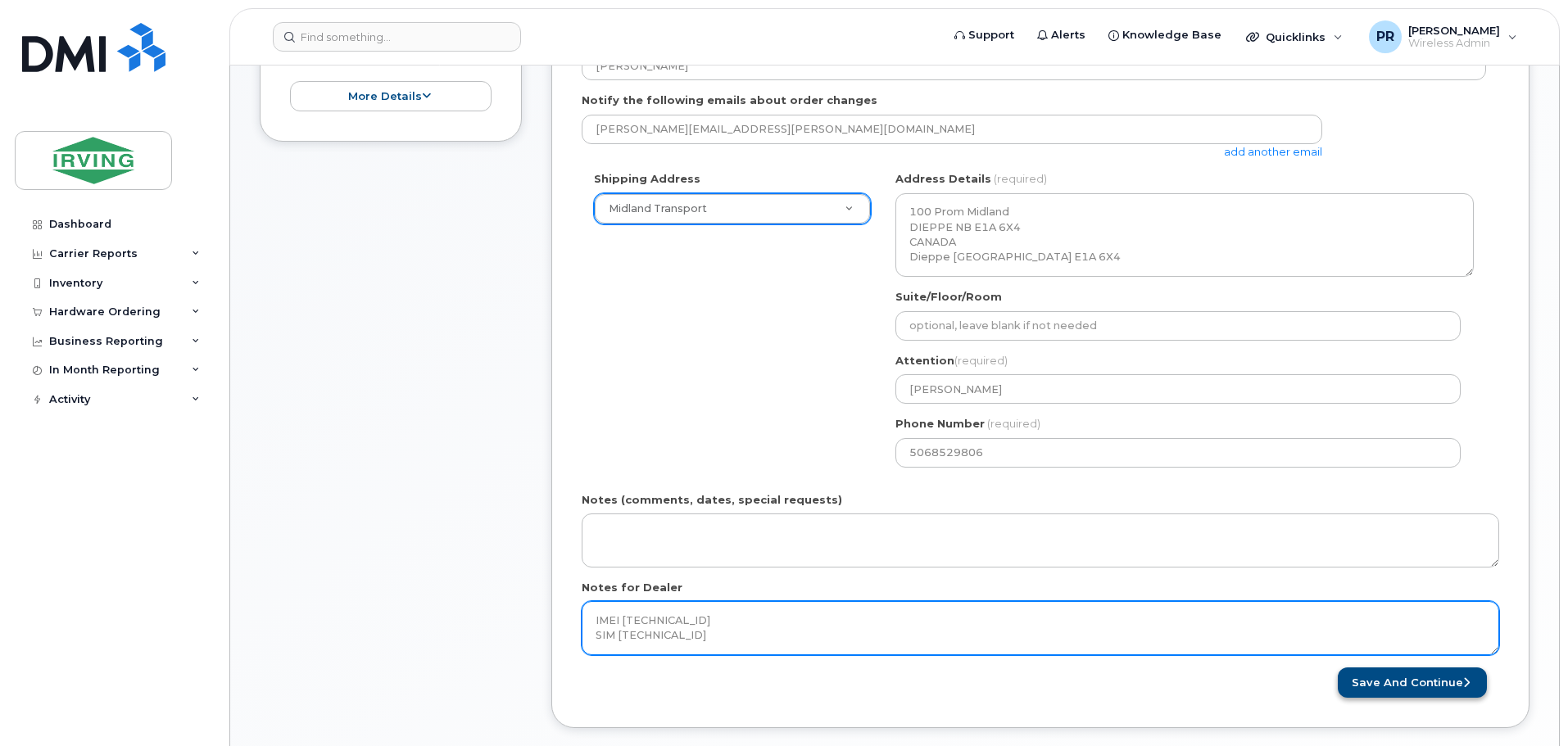
type textarea "IMEI 359938610810879 SIM 89302610207420548098"
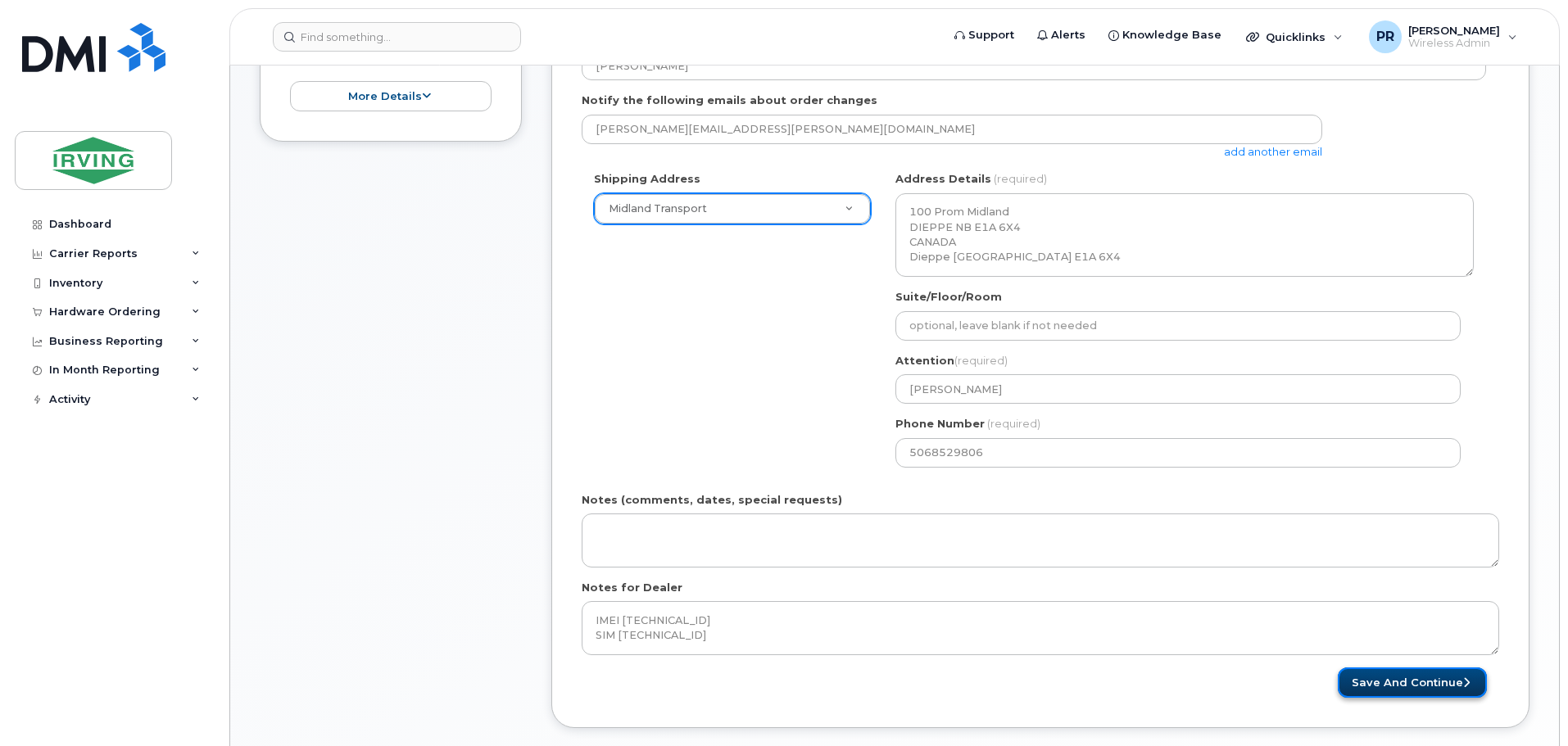
click at [1412, 681] on button "Save and Continue" at bounding box center [1412, 683] width 149 height 30
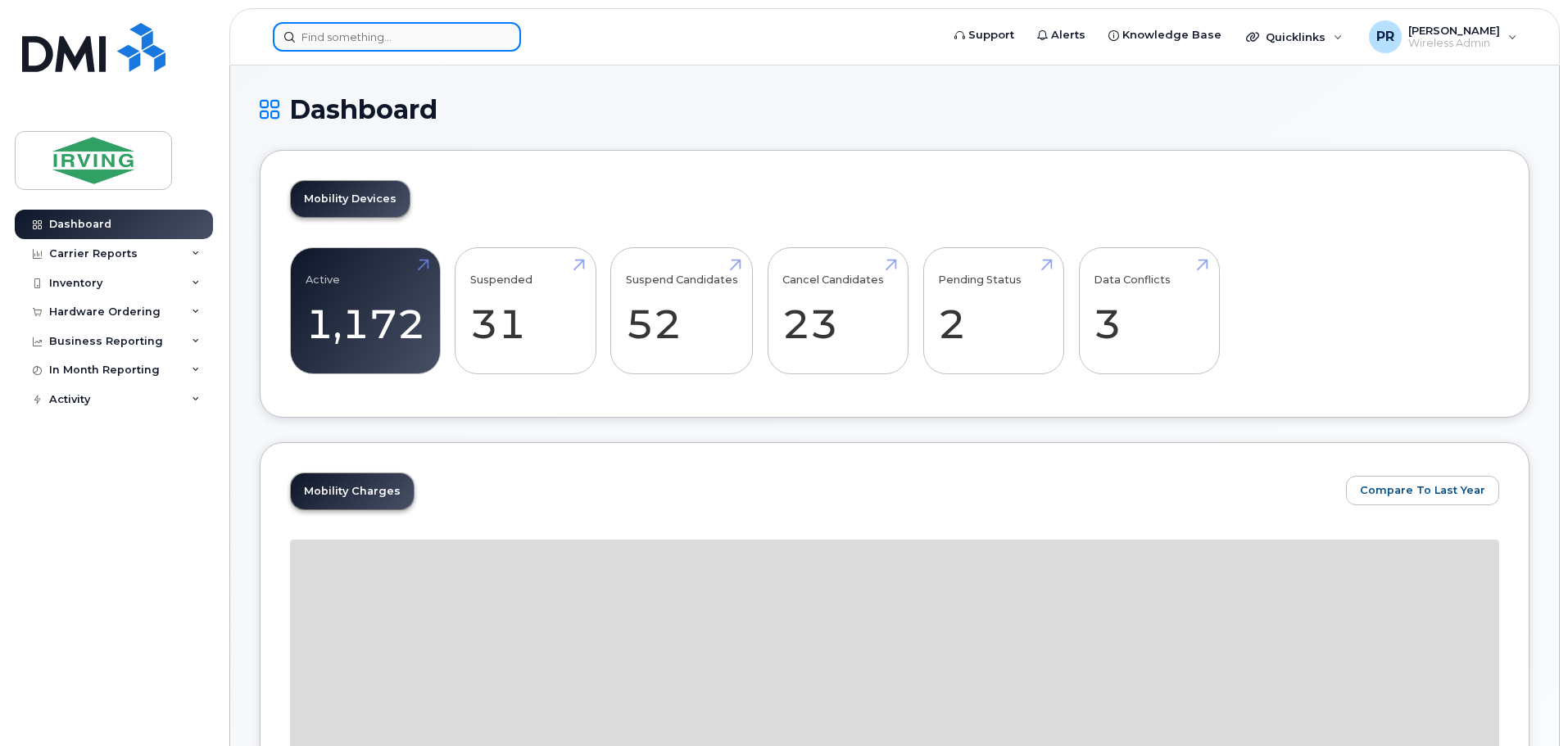
click at [339, 39] on input at bounding box center [397, 36] width 248 height 29
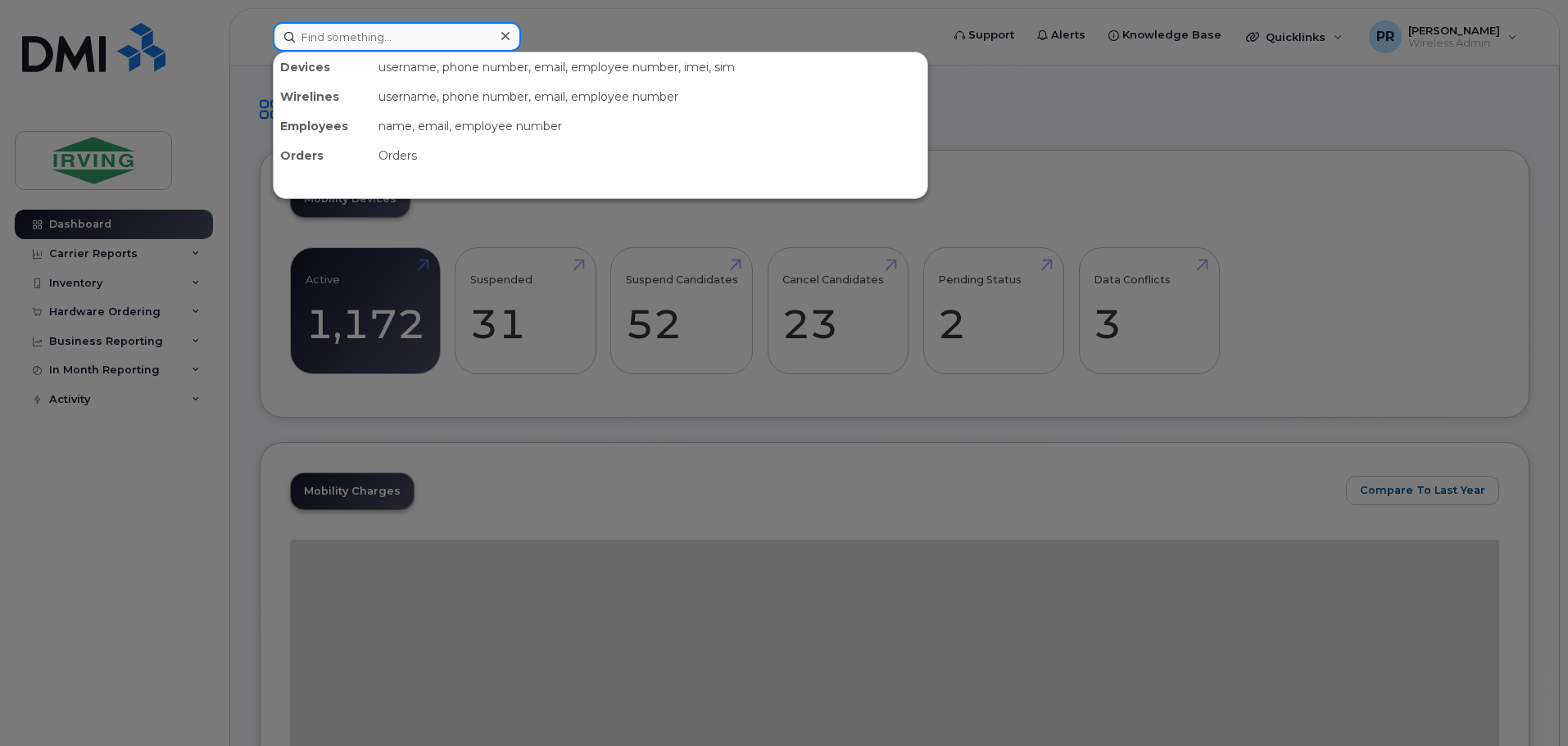
paste input "3599338610810879"
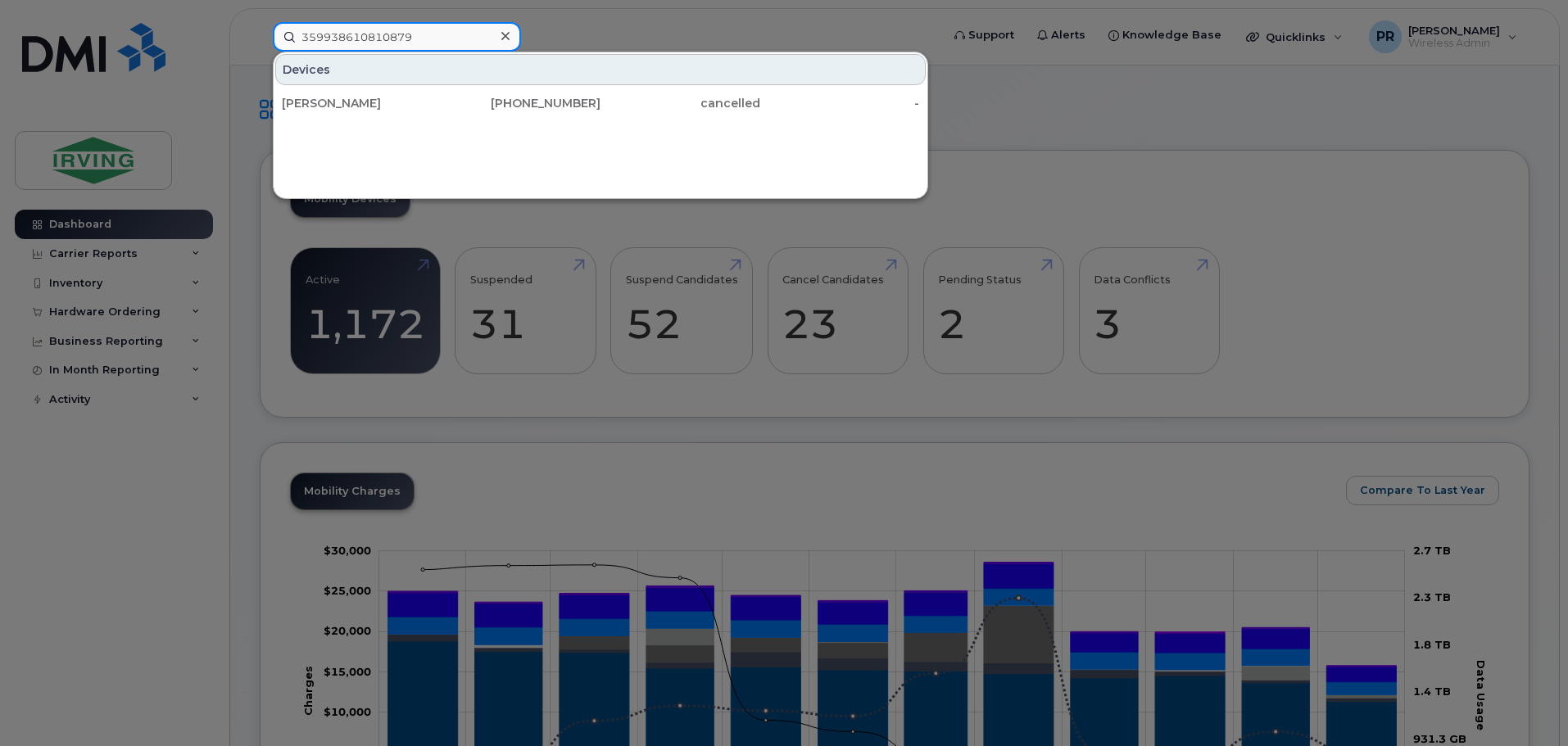
drag, startPoint x: 421, startPoint y: 41, endPoint x: 257, endPoint y: 38, distance: 164.0
click at [260, 38] on div "359938610810879 Devices Stephen Deluca 506-643-0841 cancelled -" at bounding box center [601, 36] width 683 height 29
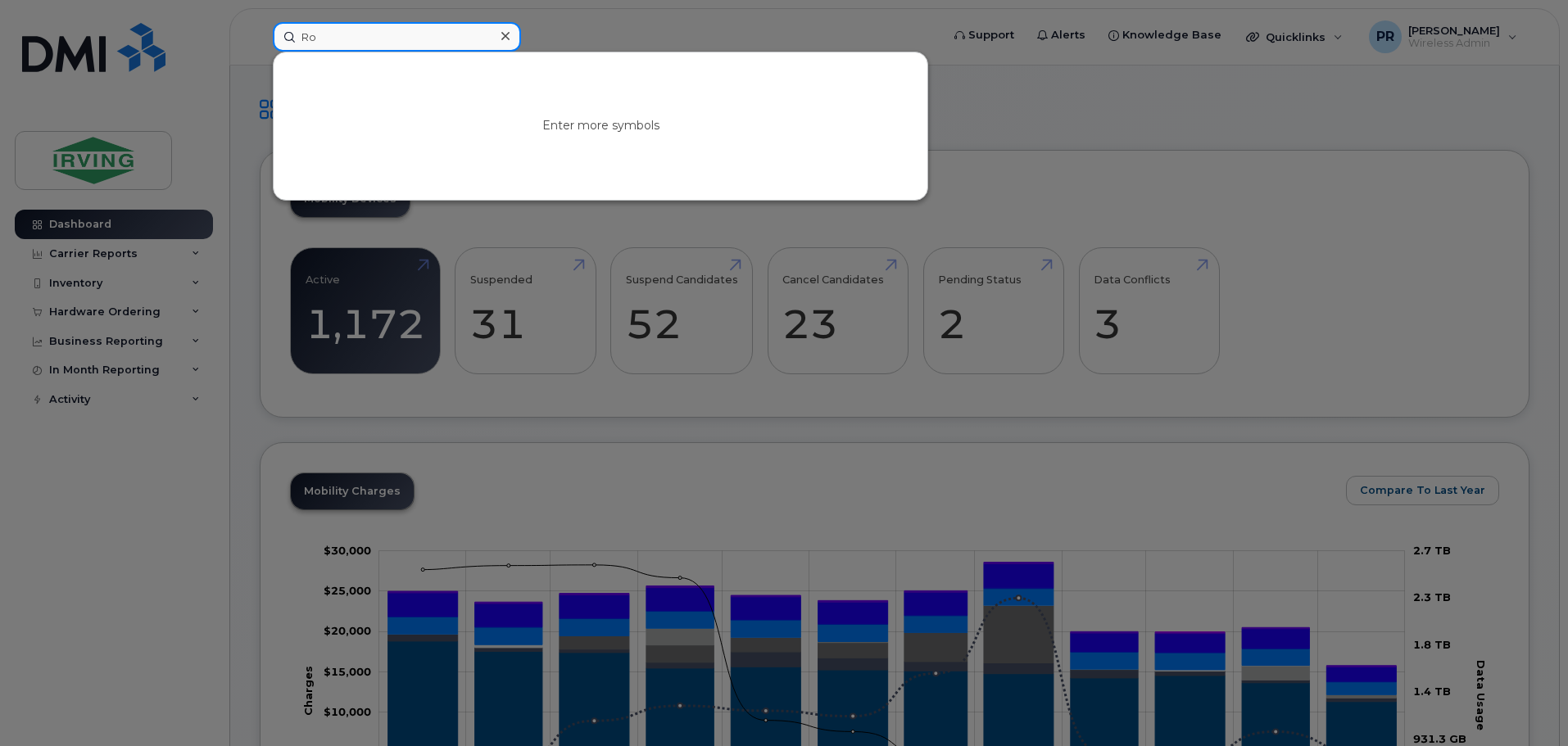
type input "R"
paste input "Rosemary Martin"
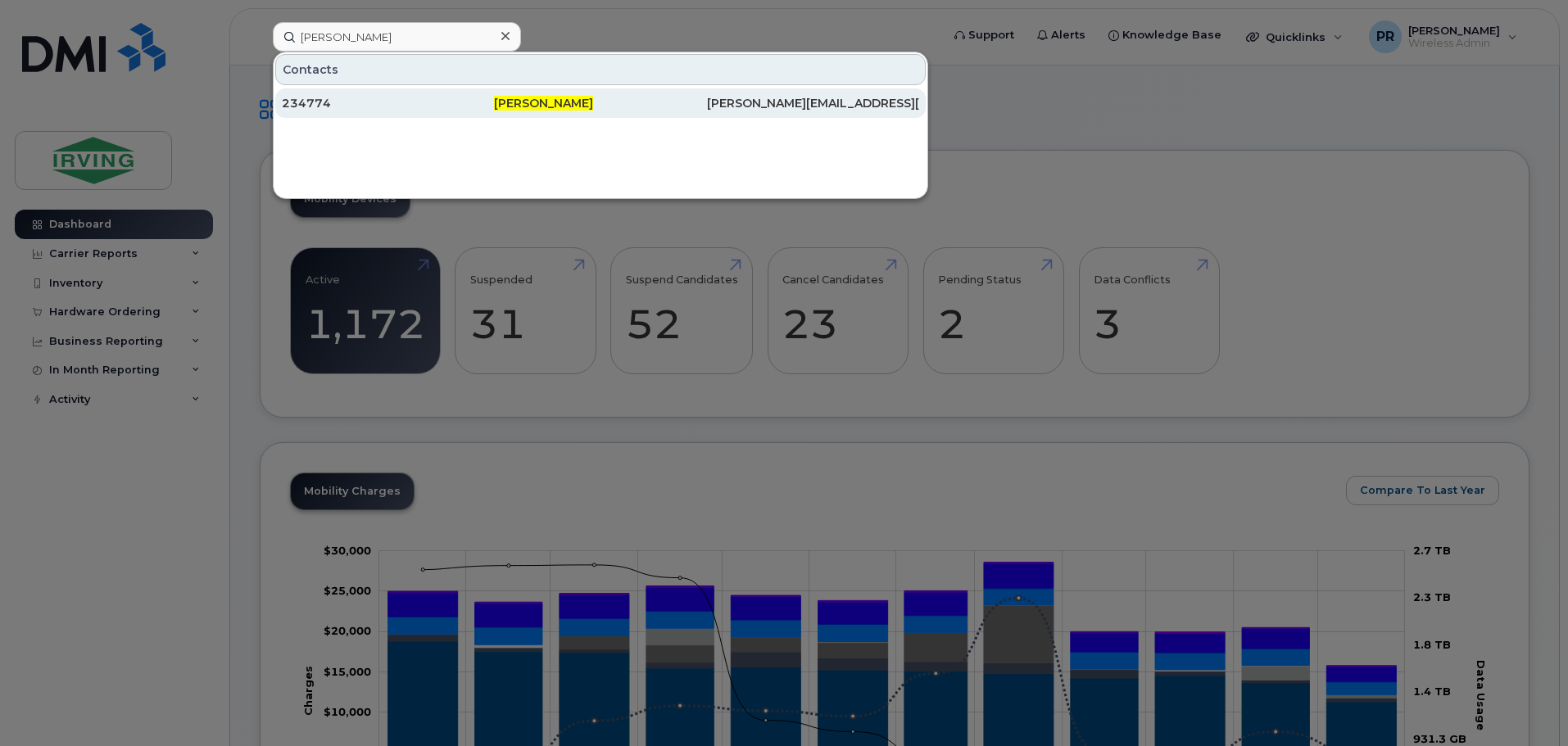
click at [331, 103] on div "234774" at bounding box center [387, 103] width 212 height 16
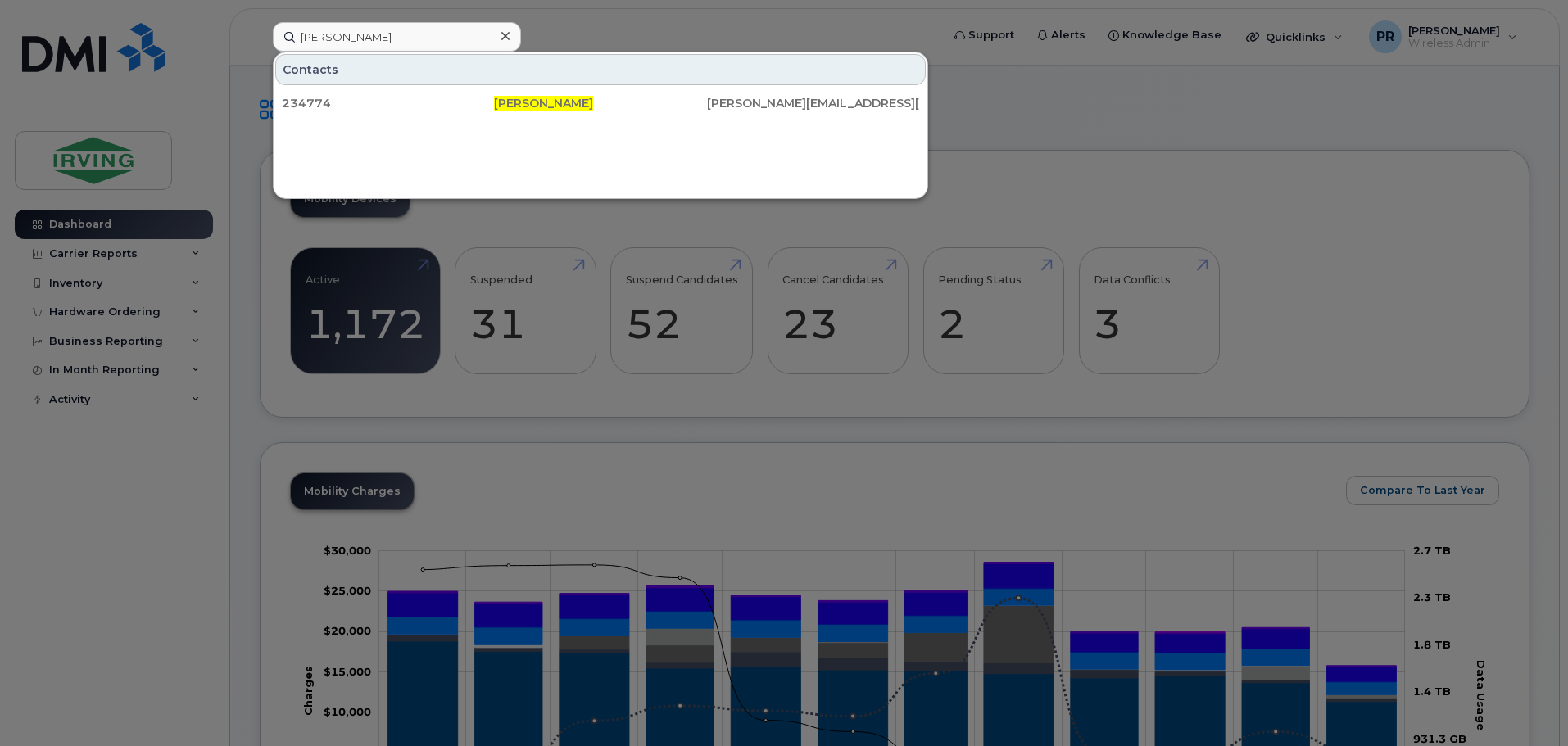
click at [572, 23] on div at bounding box center [784, 373] width 1568 height 746
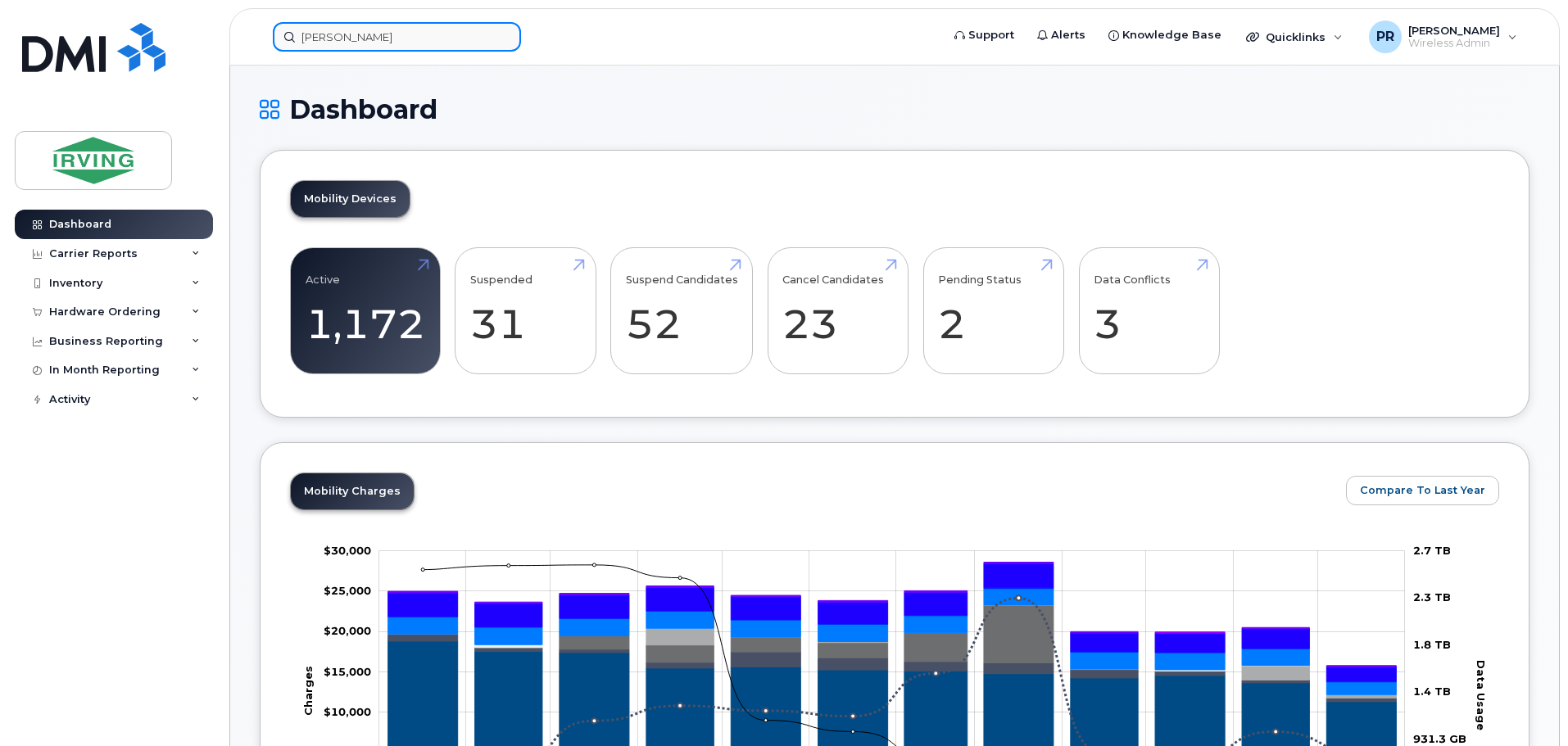
click at [449, 39] on input "Rosemary Martin" at bounding box center [397, 36] width 248 height 29
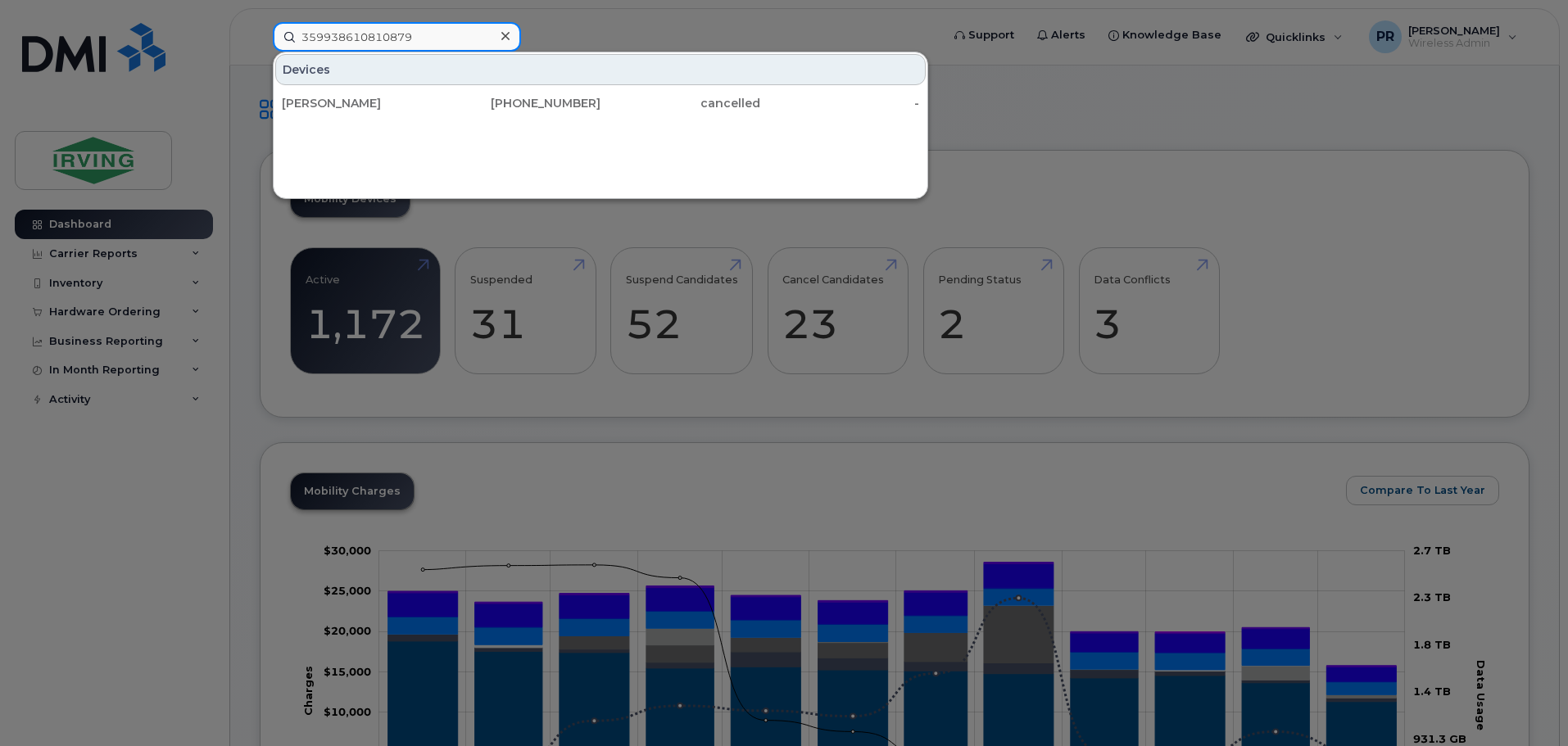
drag, startPoint x: 432, startPoint y: 44, endPoint x: 226, endPoint y: 44, distance: 206.0
click at [260, 44] on div "359938610810879 Devices Stephen Deluca 506-643-0841 cancelled -" at bounding box center [601, 36] width 683 height 29
type input "359938610810879"
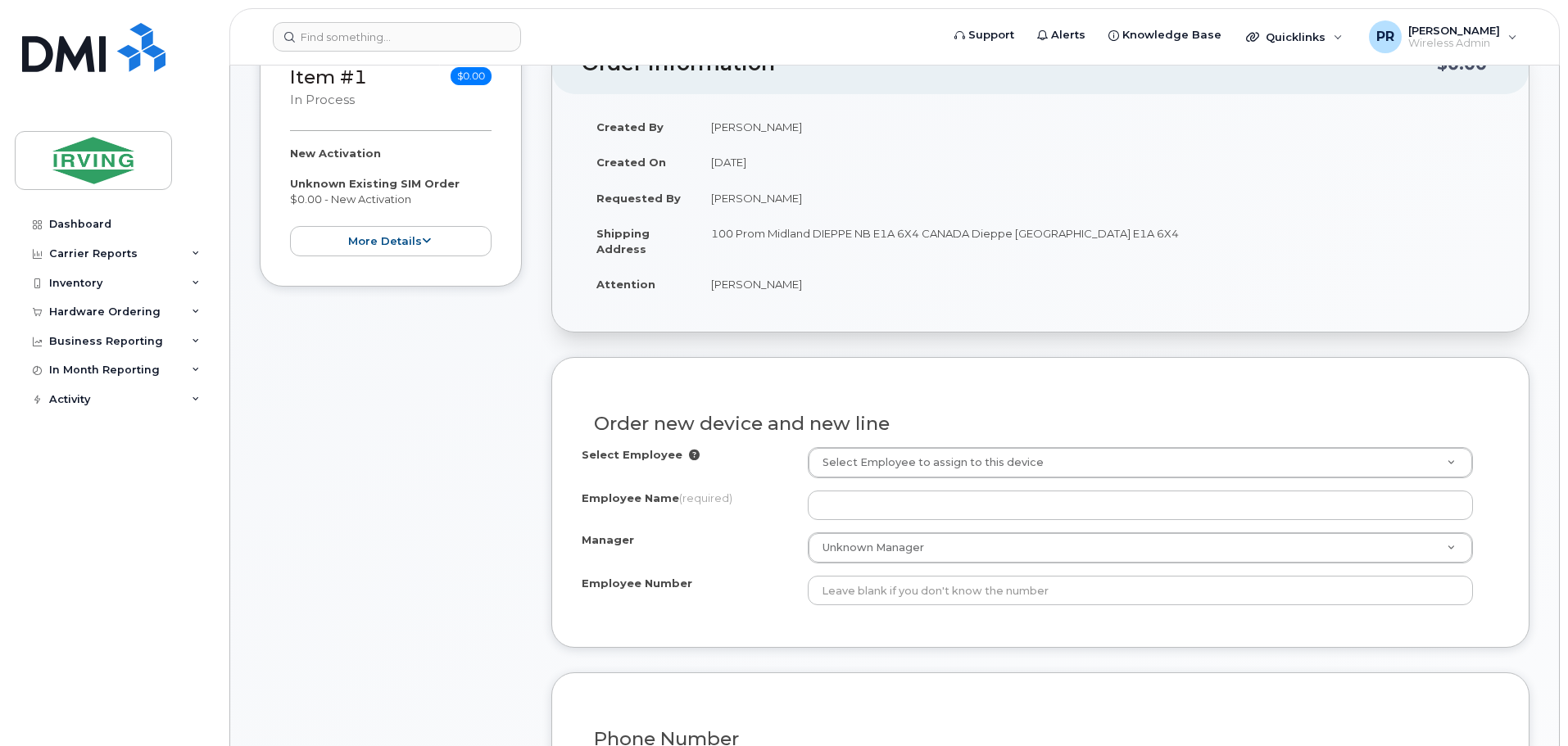
scroll to position [327, 0]
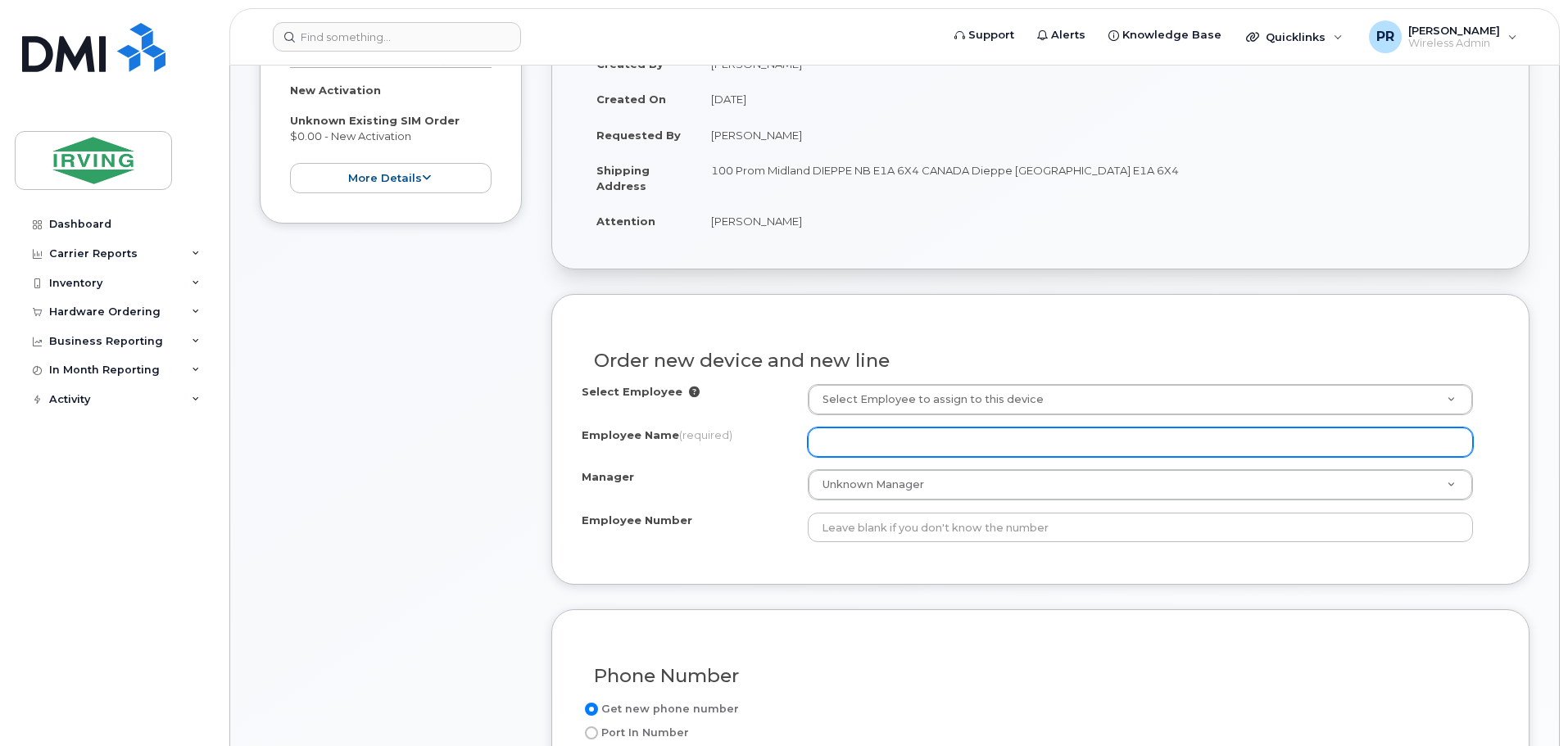
click at [902, 443] on input "Employee Name (required)" at bounding box center [1140, 442] width 665 height 29
drag, startPoint x: 923, startPoint y: 442, endPoint x: 794, endPoint y: 459, distance: 130.1
click at [794, 459] on div "Select Employee Select Employee to assign to this device Employee Name (require…" at bounding box center [1040, 463] width 917 height 158
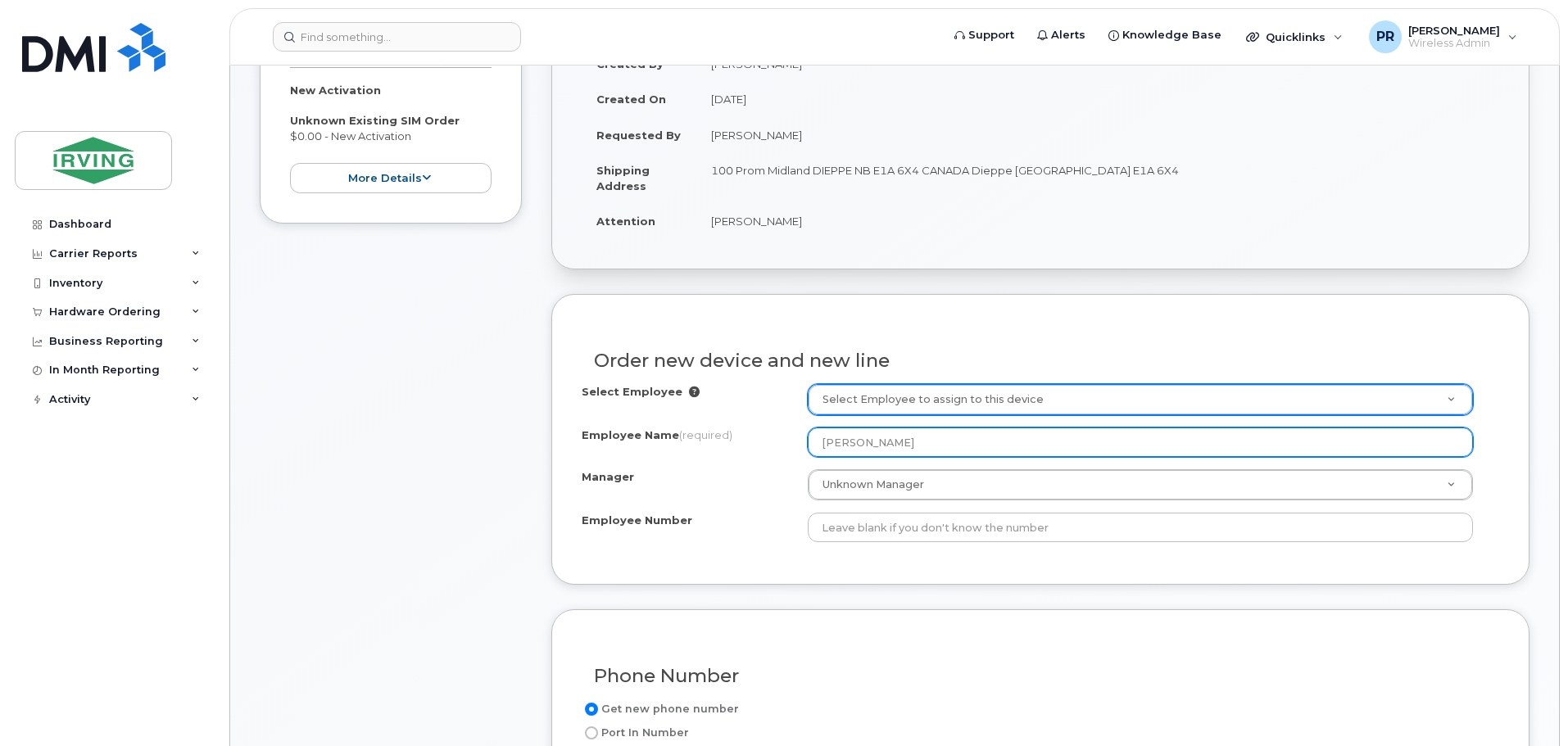
type input "[PERSON_NAME]"
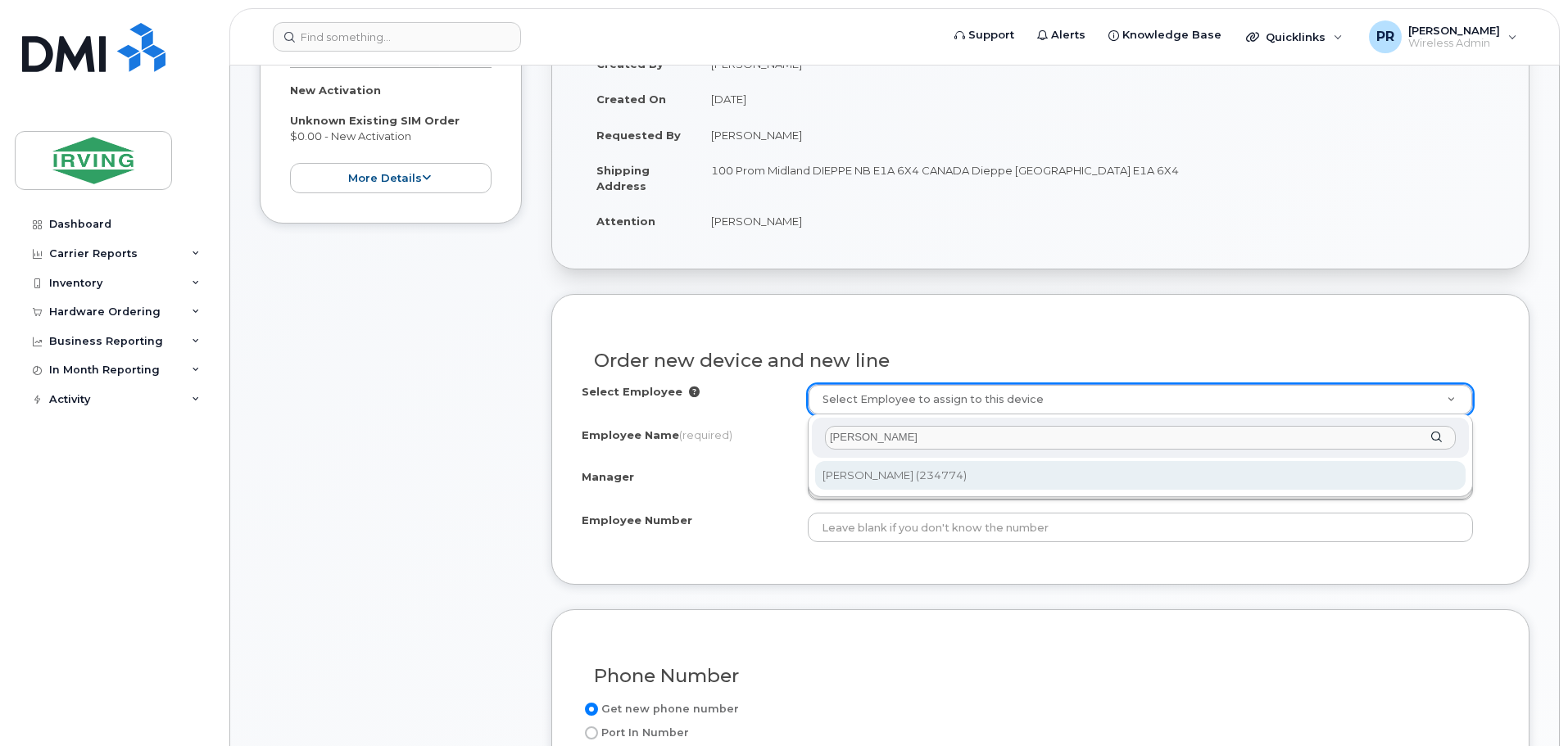
type input "[PERSON_NAME]"
type input "2086005"
type input "234774"
type input "9996"
select select "1446581"
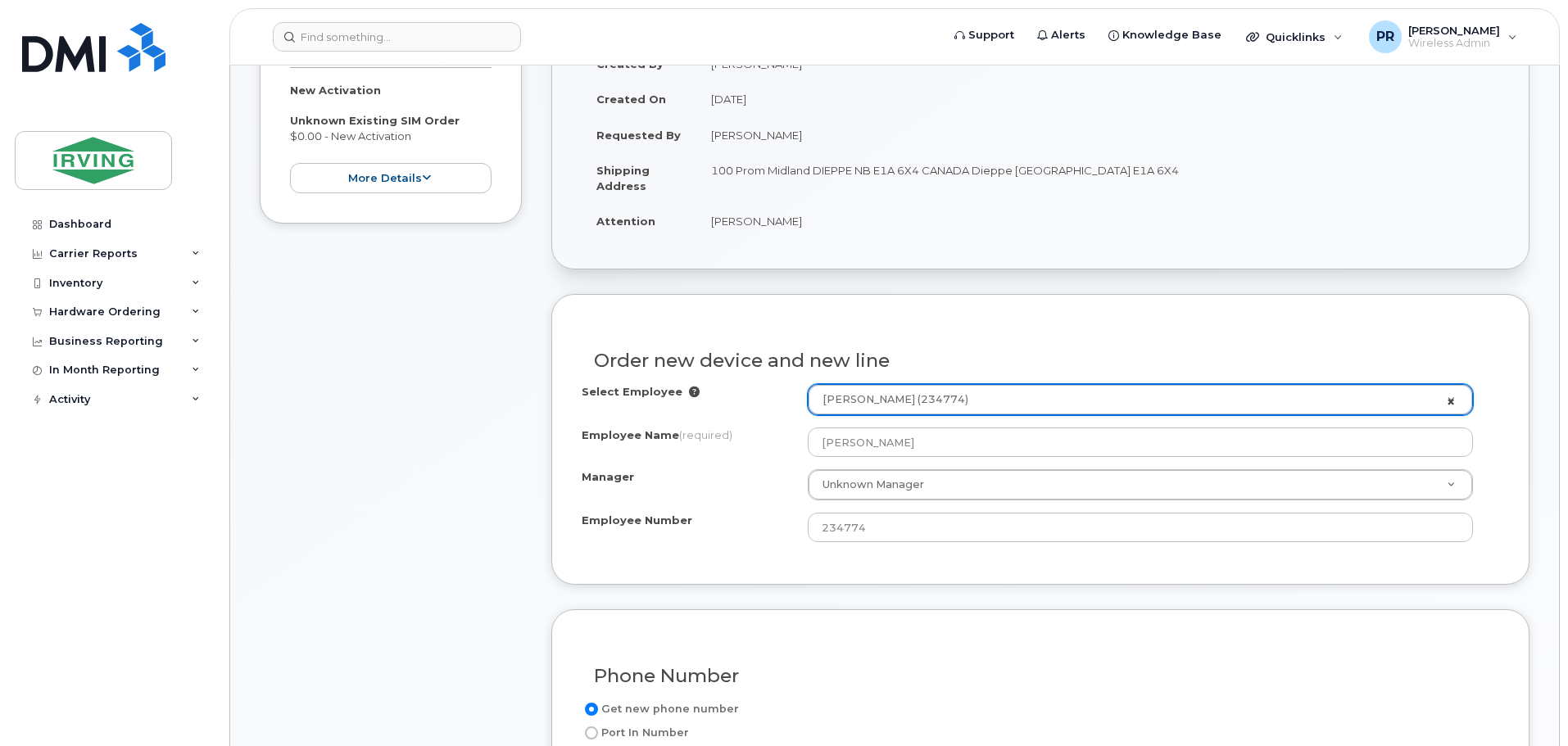
click at [1452, 401] on link "[PERSON_NAME] (234774)" at bounding box center [1140, 400] width 663 height 29
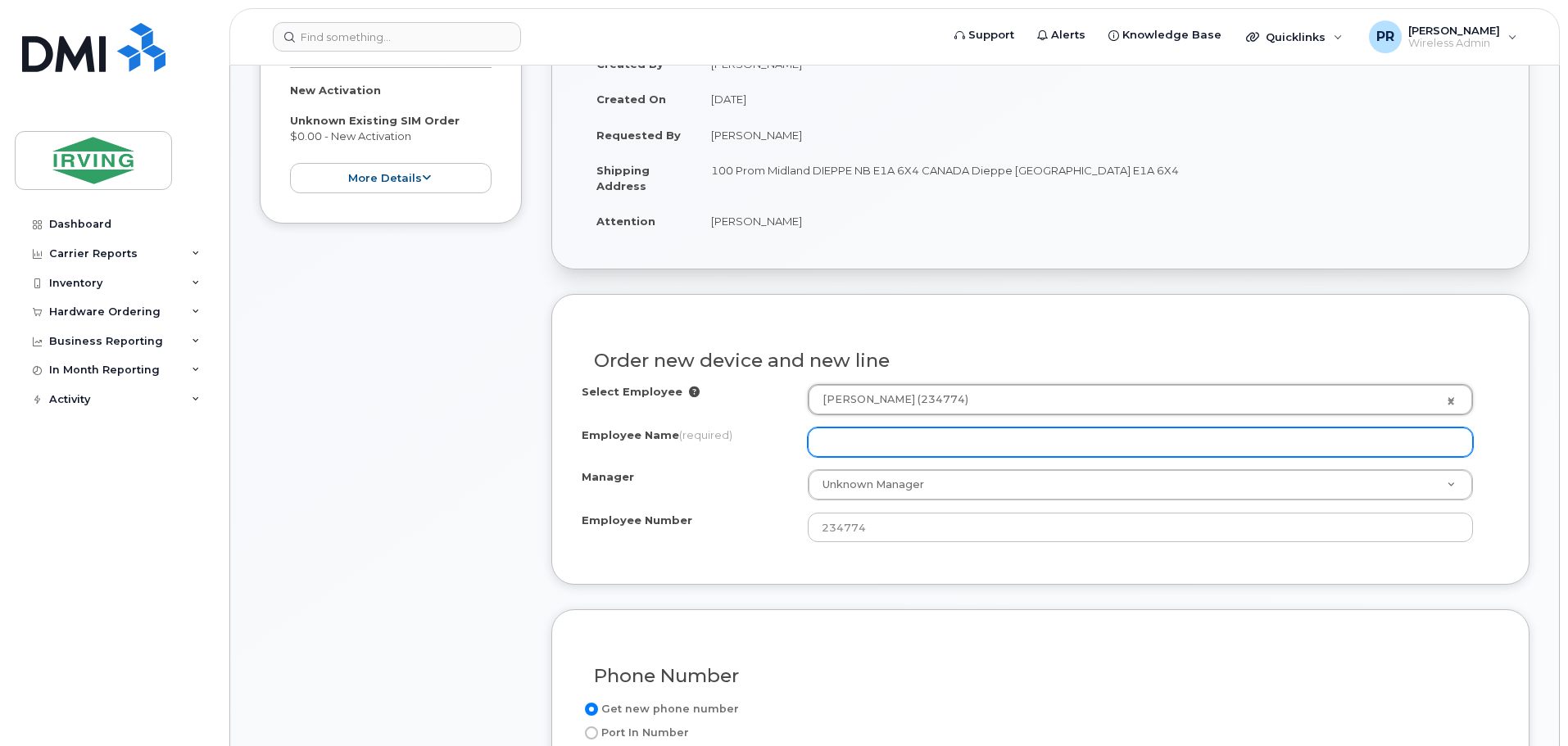
select select "1446581"
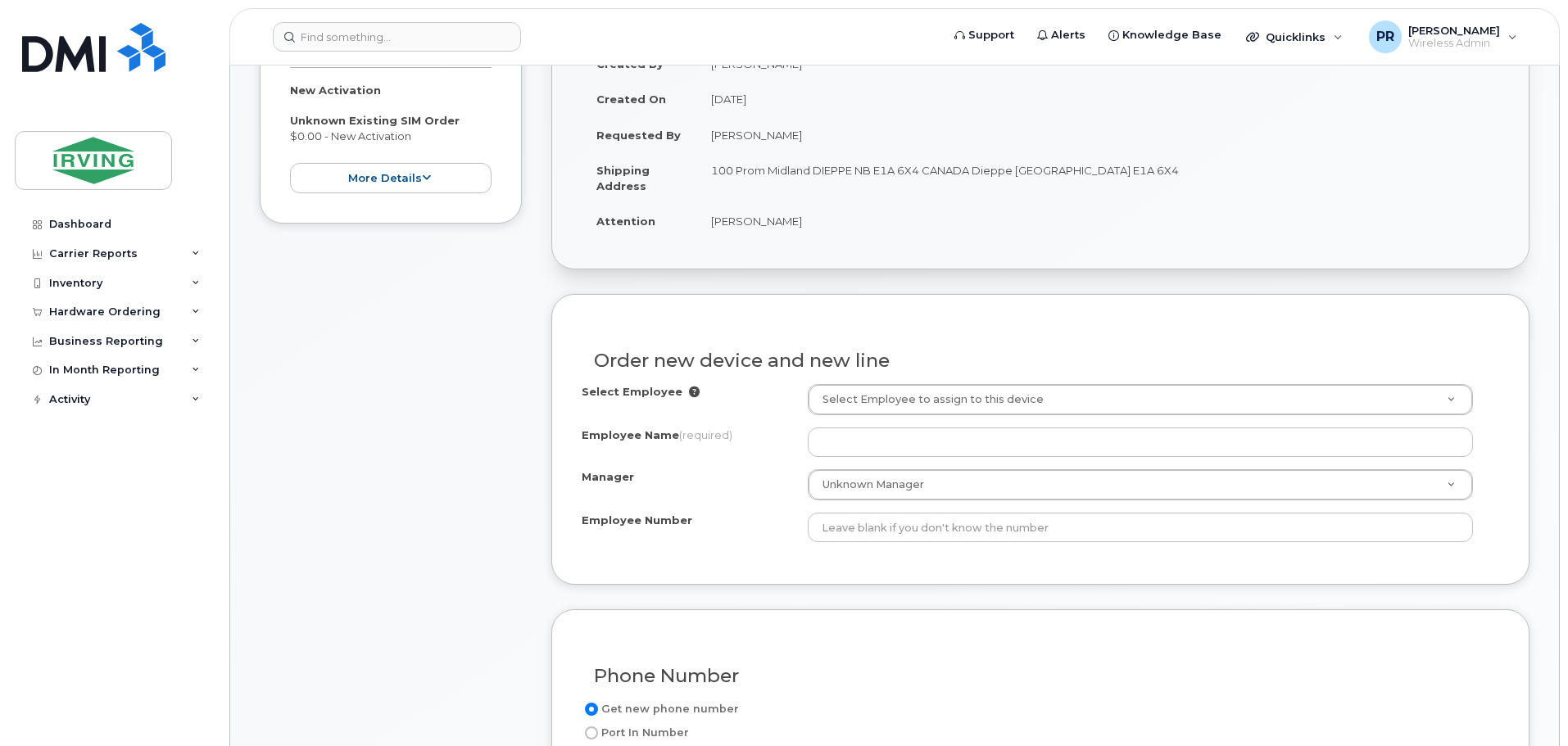
drag, startPoint x: 978, startPoint y: 482, endPoint x: 899, endPoint y: 487, distance: 79.2
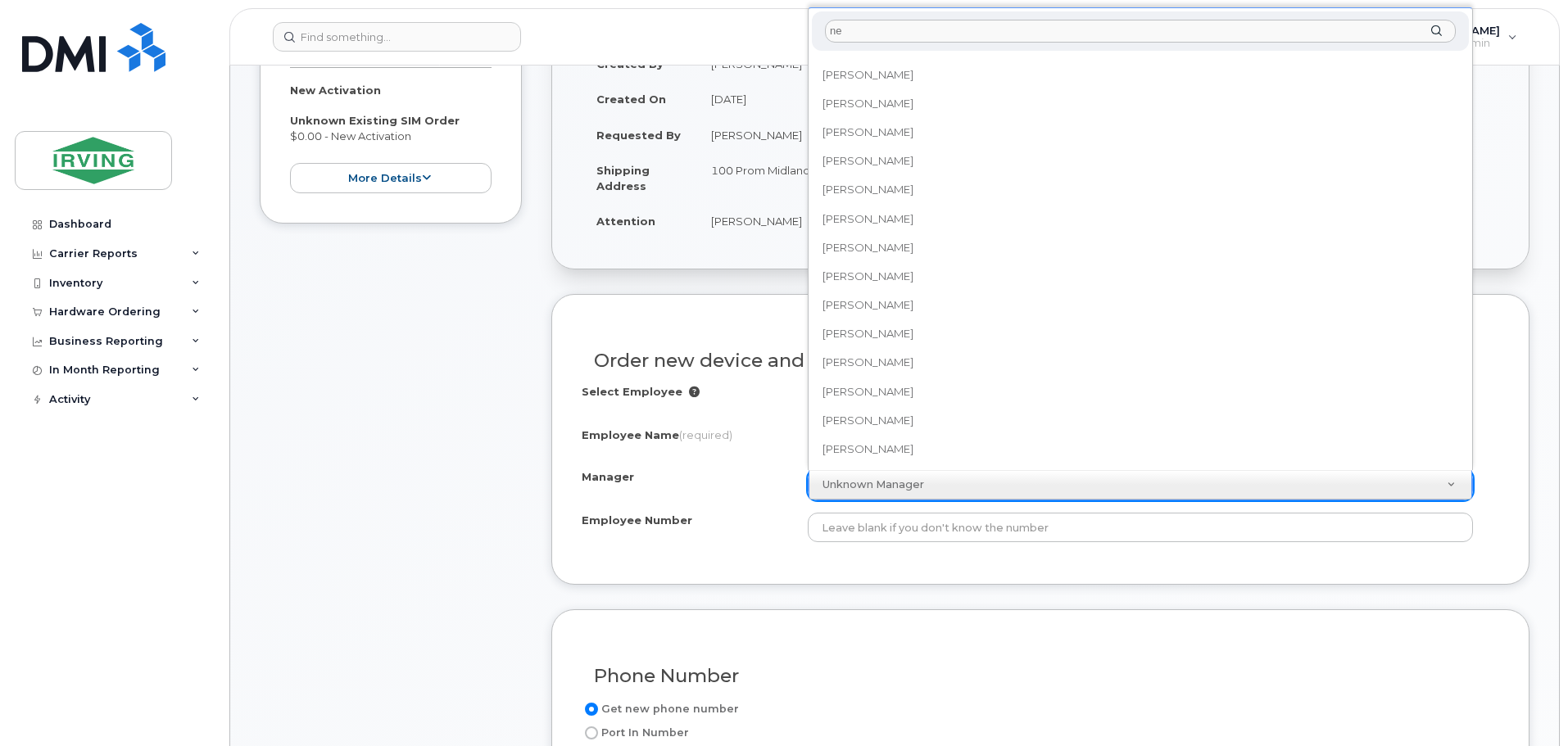
scroll to position [0, 0]
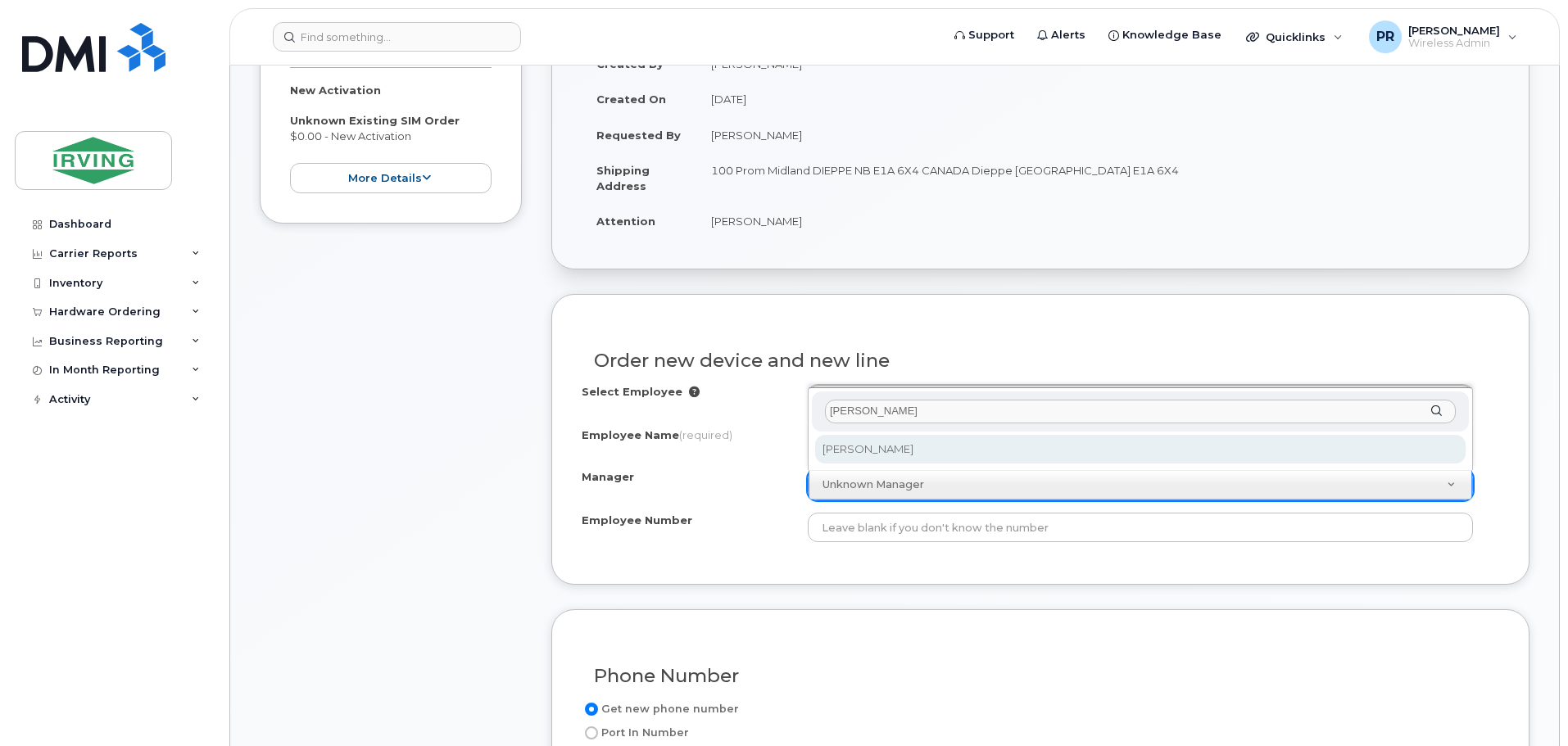
type input "[PERSON_NAME]"
select select "1478752"
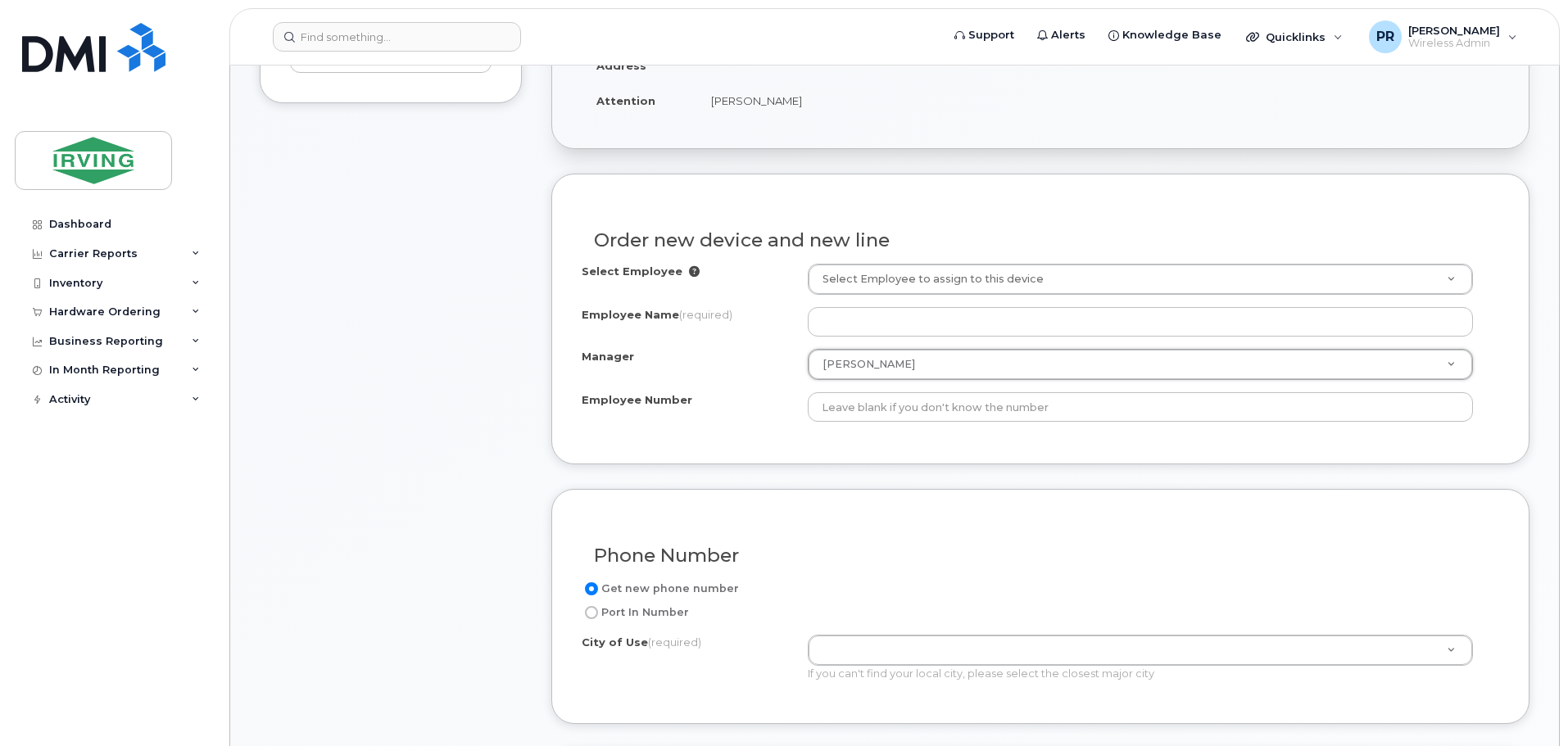
scroll to position [574, 0]
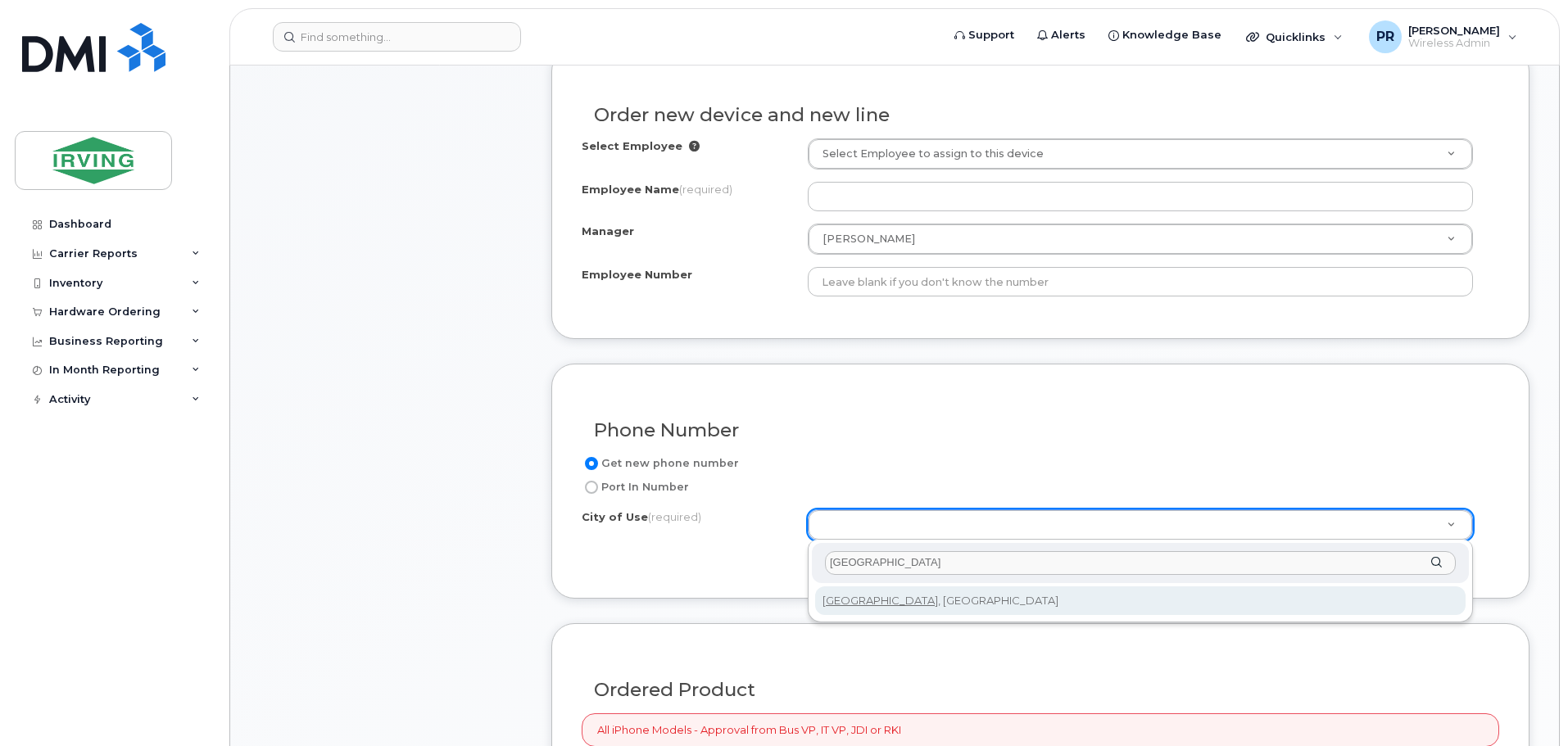
type input "[GEOGRAPHIC_DATA]"
type input "3070"
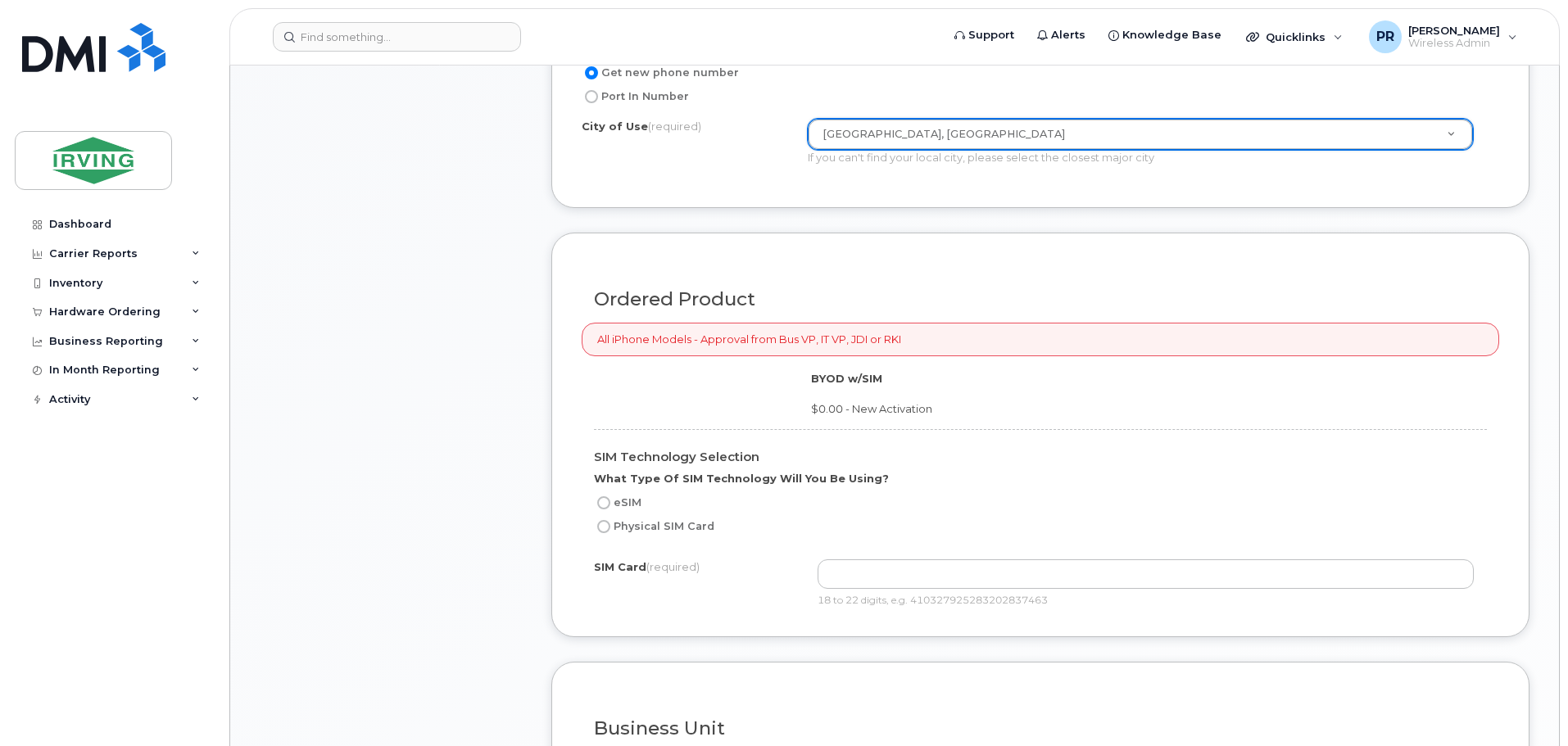
scroll to position [1065, 0]
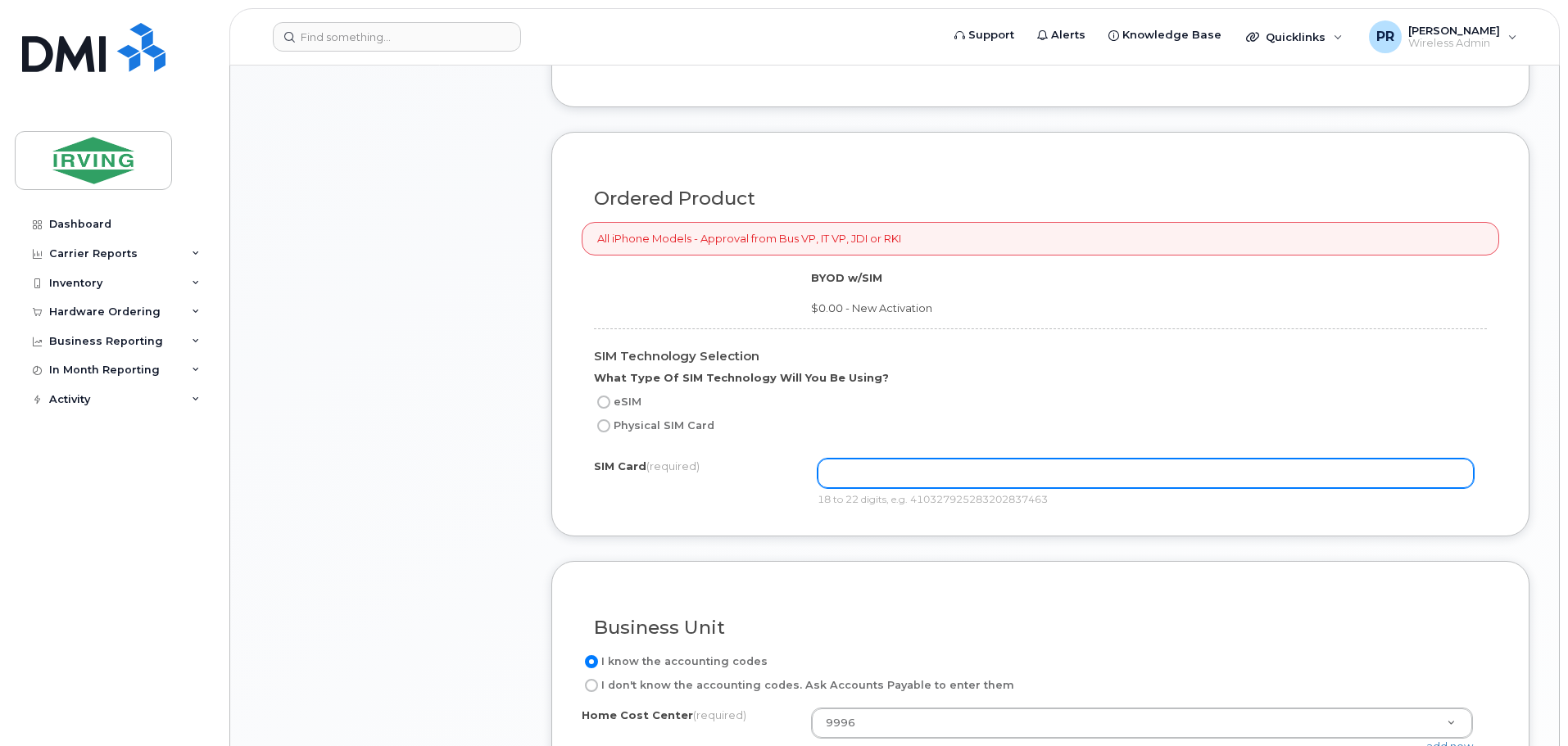
click at [869, 476] on input "text" at bounding box center [1146, 473] width 657 height 29
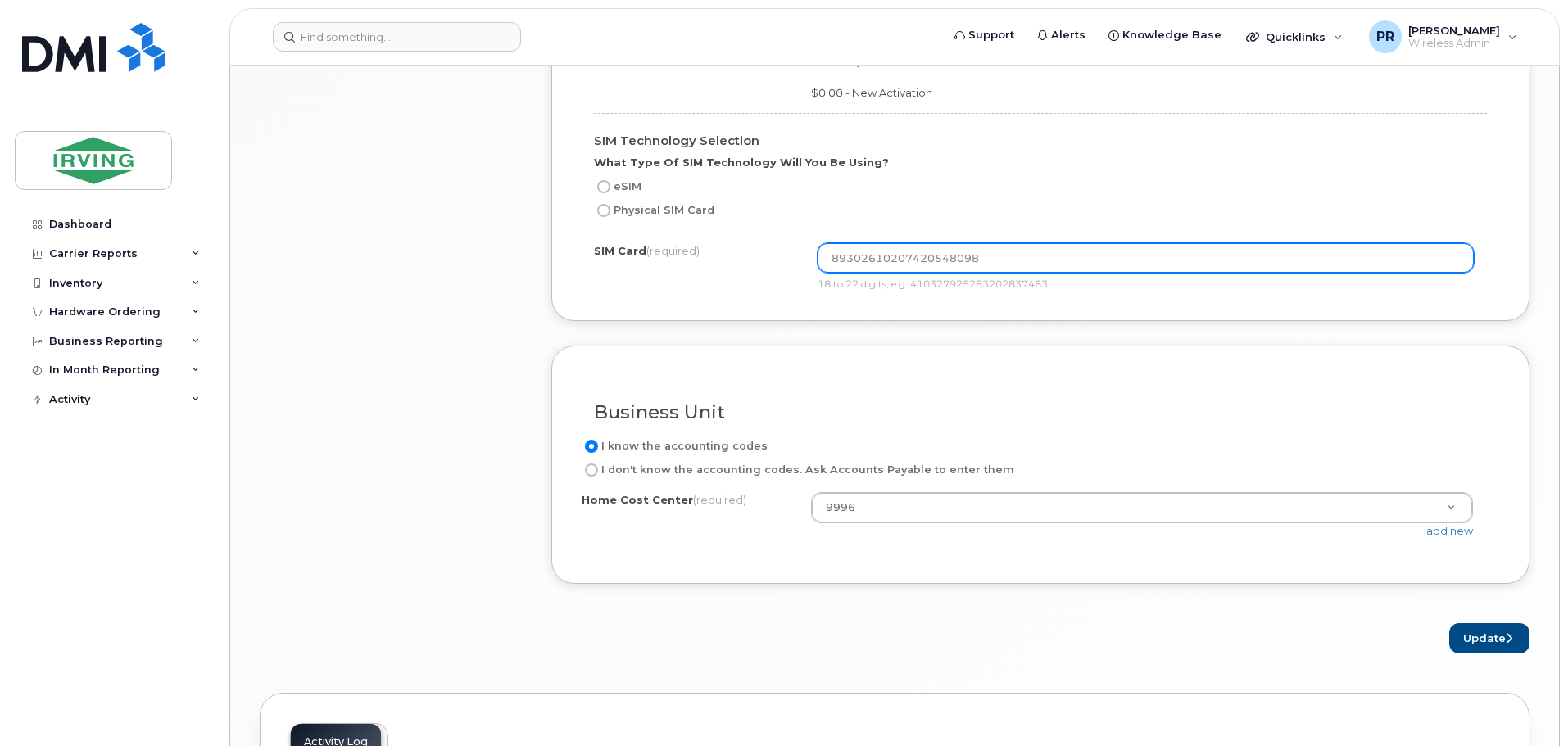
scroll to position [1311, 0]
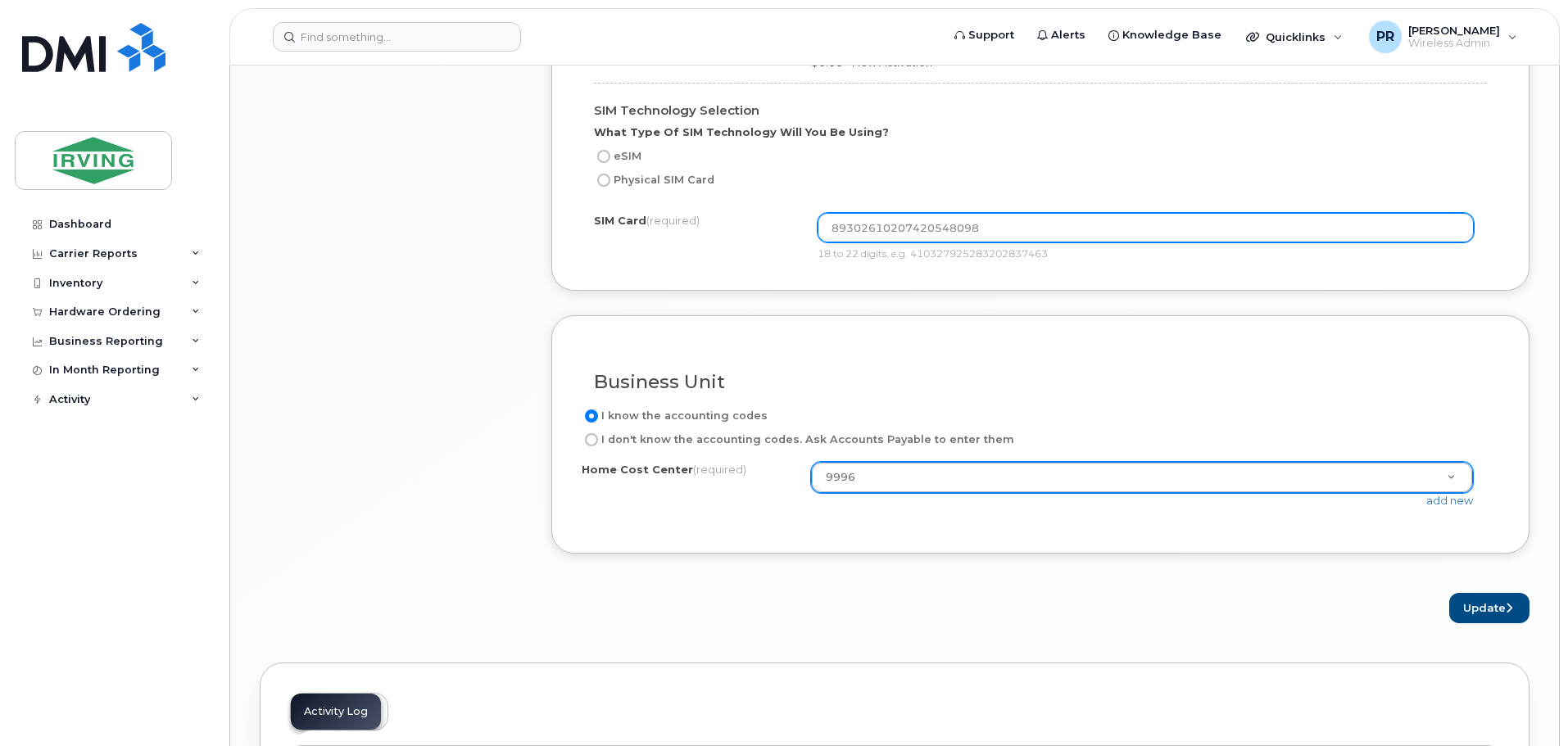
type input "89302610207420548098"
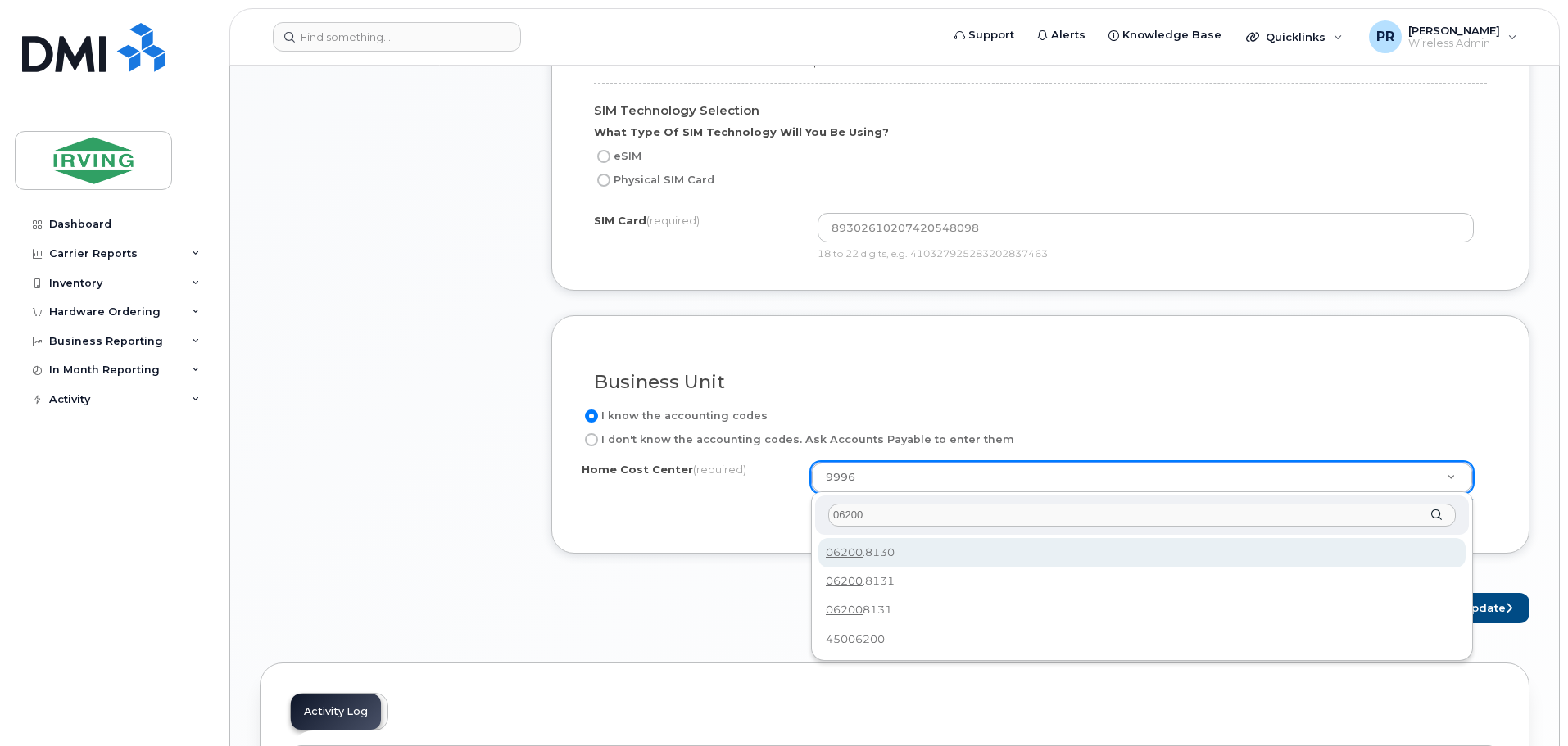
type input "06200"
type input "06200.8130"
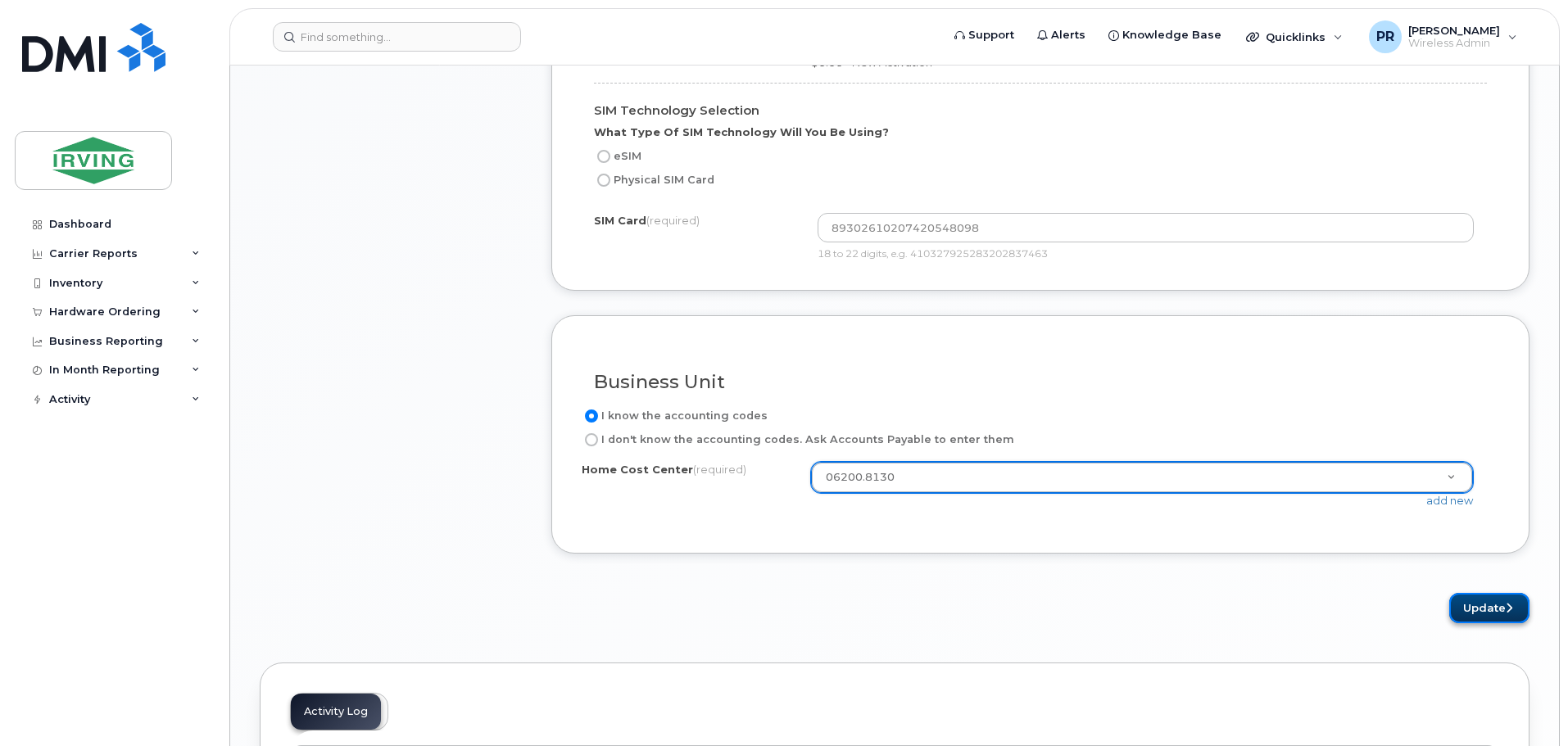
click at [1484, 604] on button "Update" at bounding box center [1489, 608] width 80 height 30
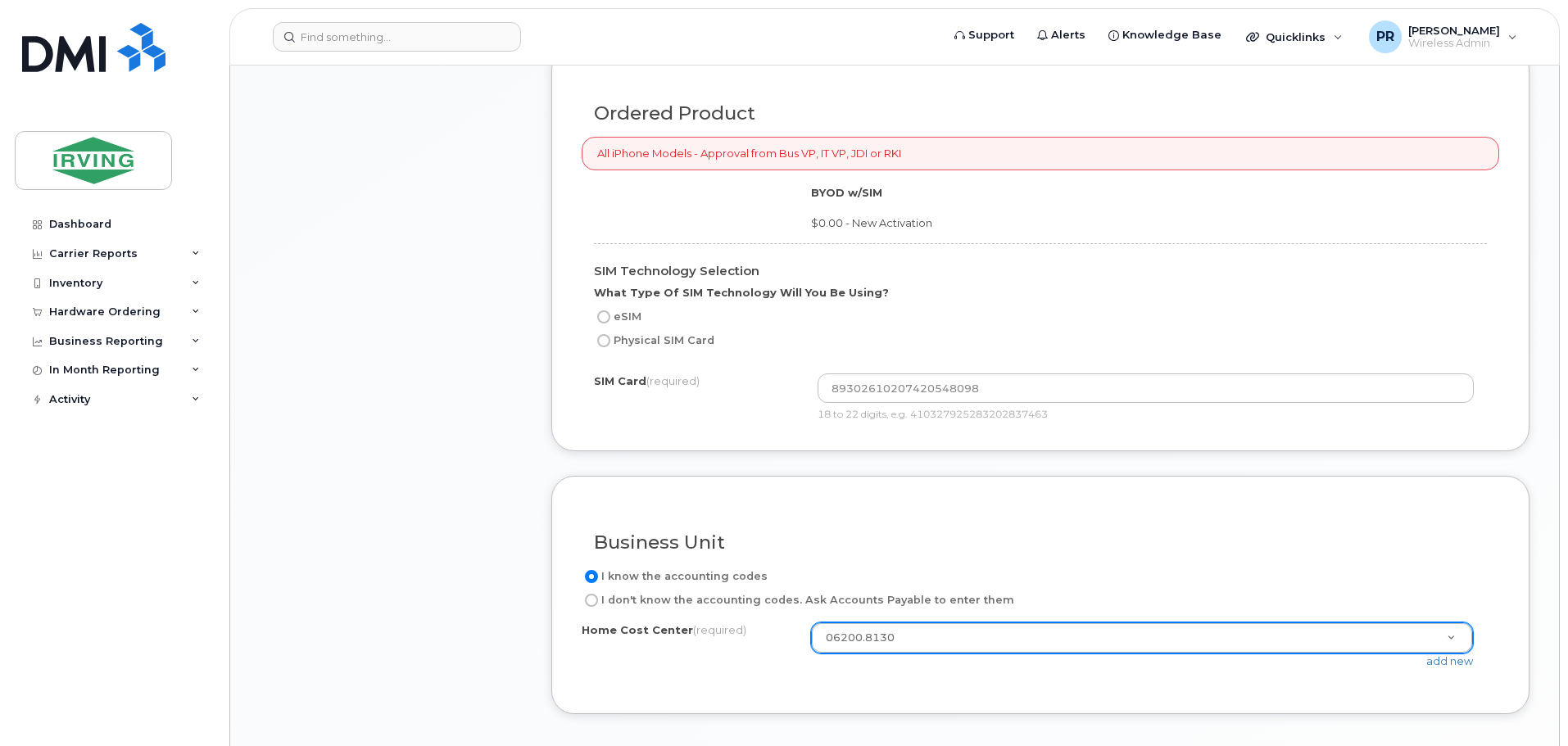
scroll to position [1411, 0]
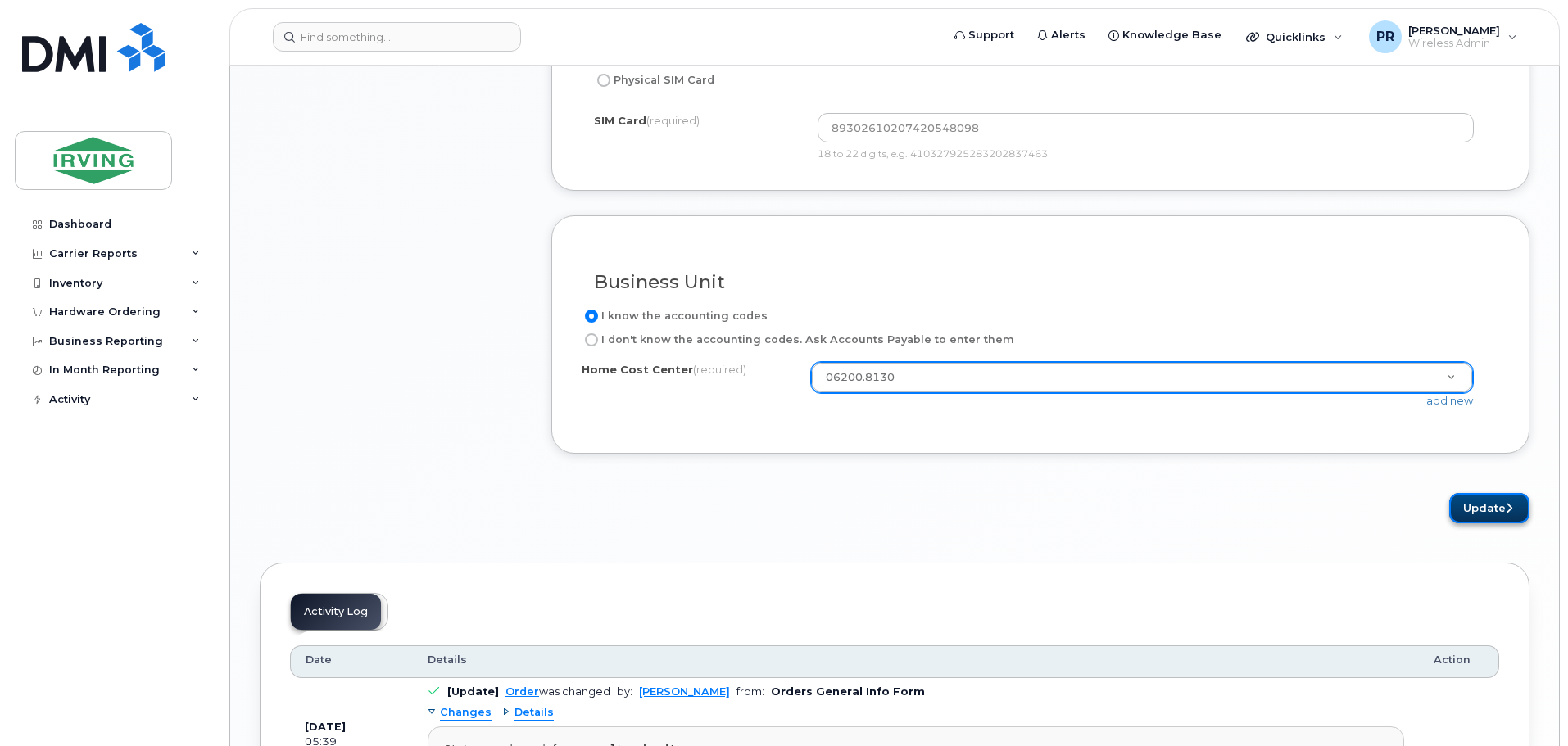
click at [1478, 510] on button "Update" at bounding box center [1489, 508] width 80 height 30
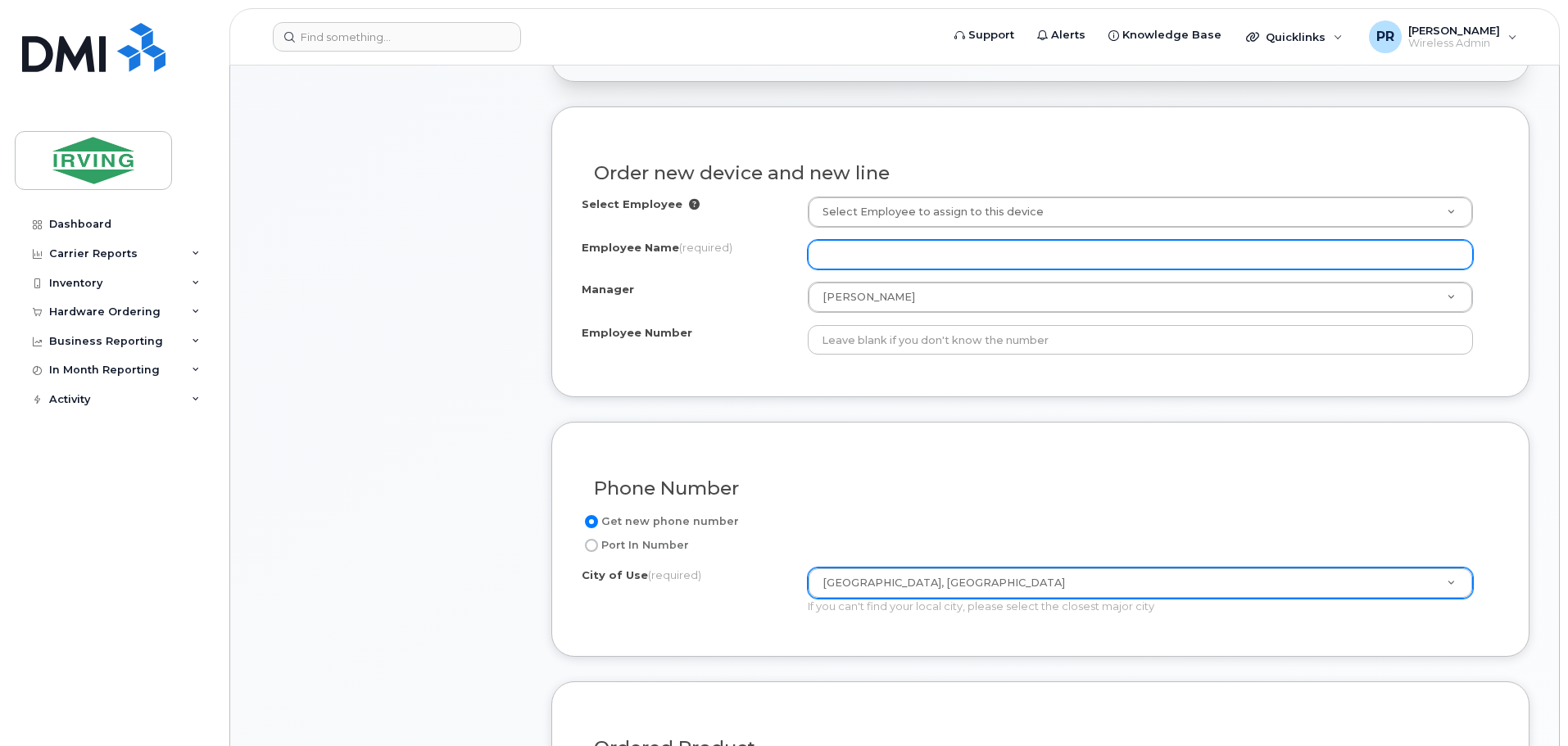
scroll to position [510, 0]
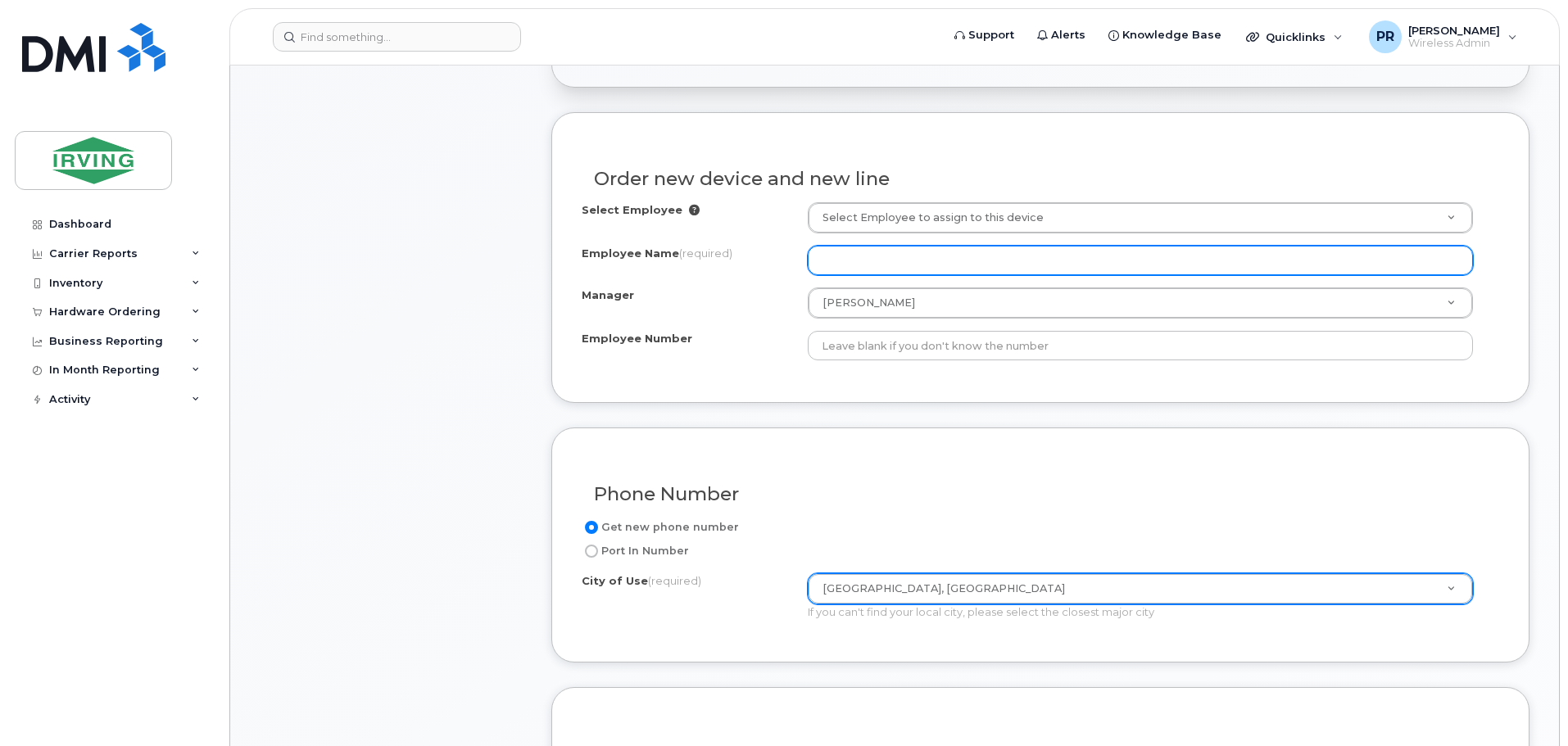
click at [913, 263] on input "Employee Name (required)" at bounding box center [1140, 260] width 665 height 29
type input "R"
paste input "[PERSON_NAME]"
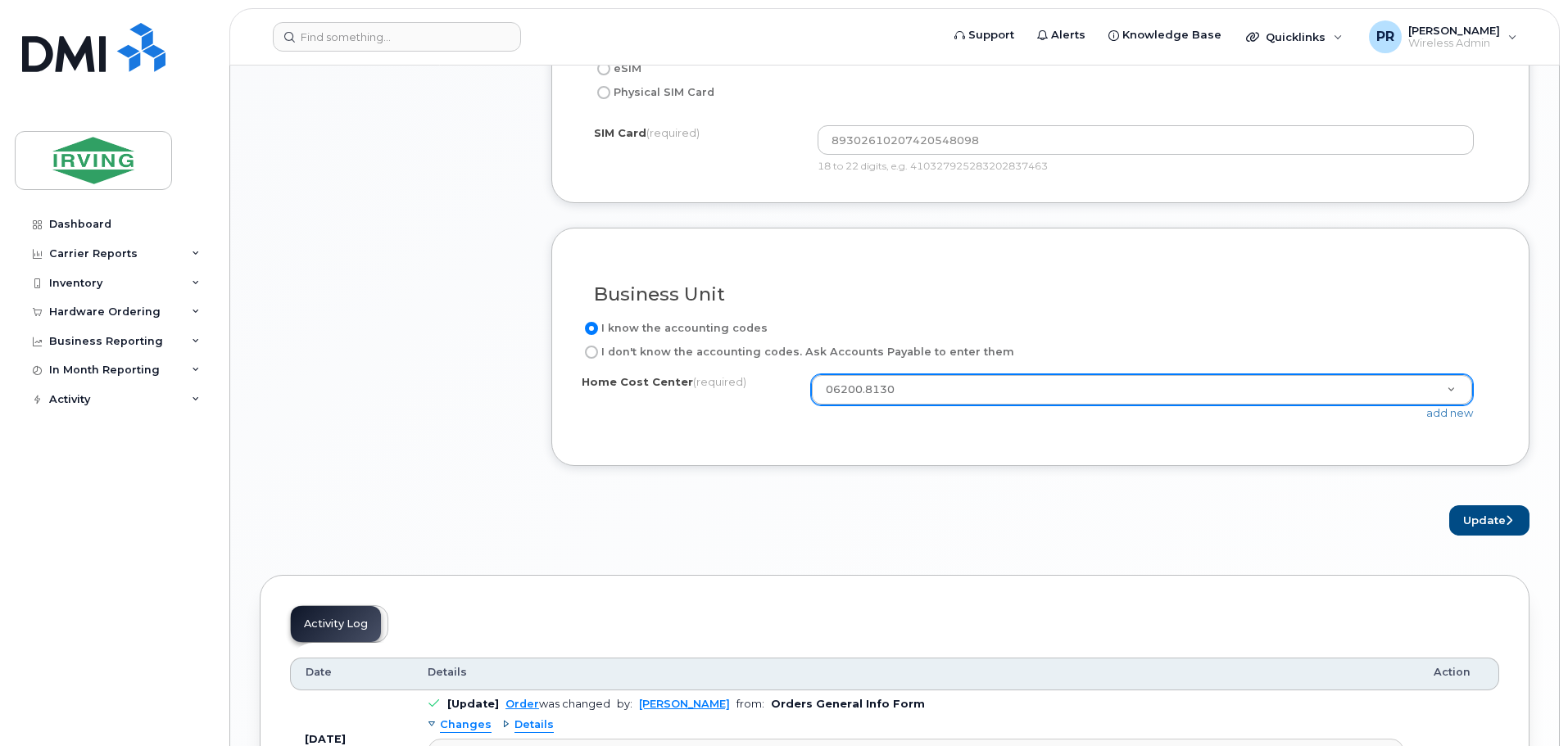
scroll to position [1411, 0]
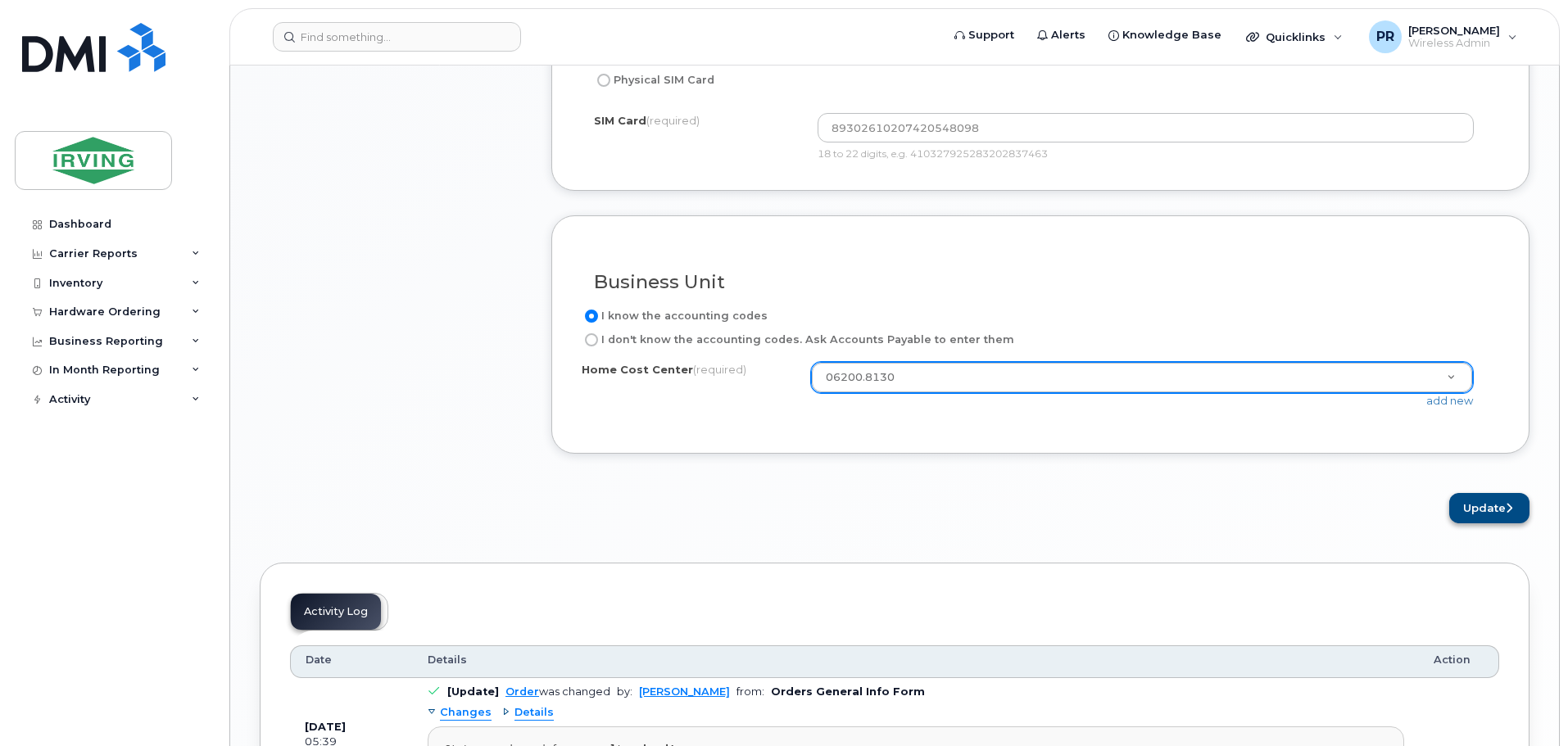
type input "[PERSON_NAME]"
click at [1483, 504] on button "Update" at bounding box center [1489, 508] width 80 height 30
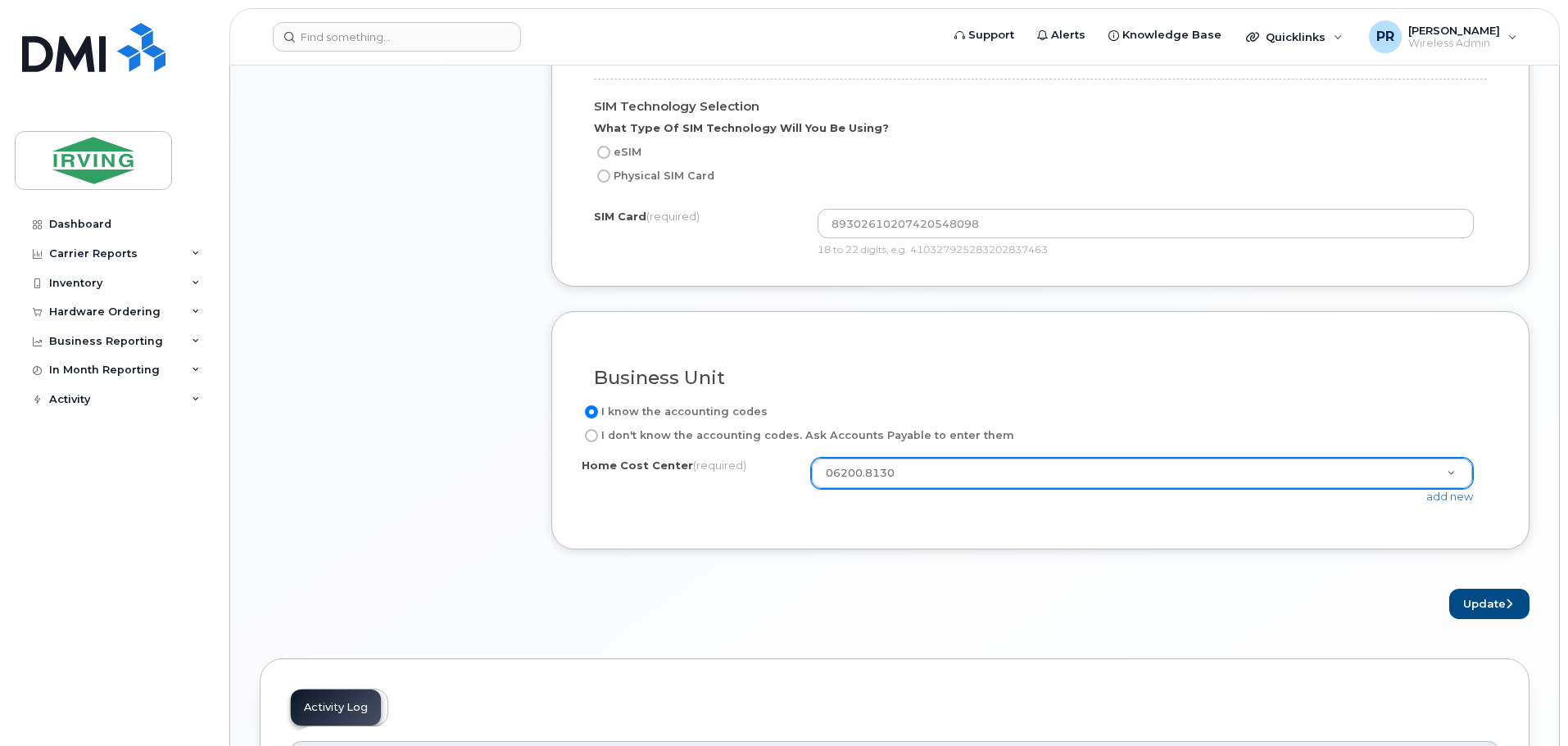
scroll to position [1165, 0]
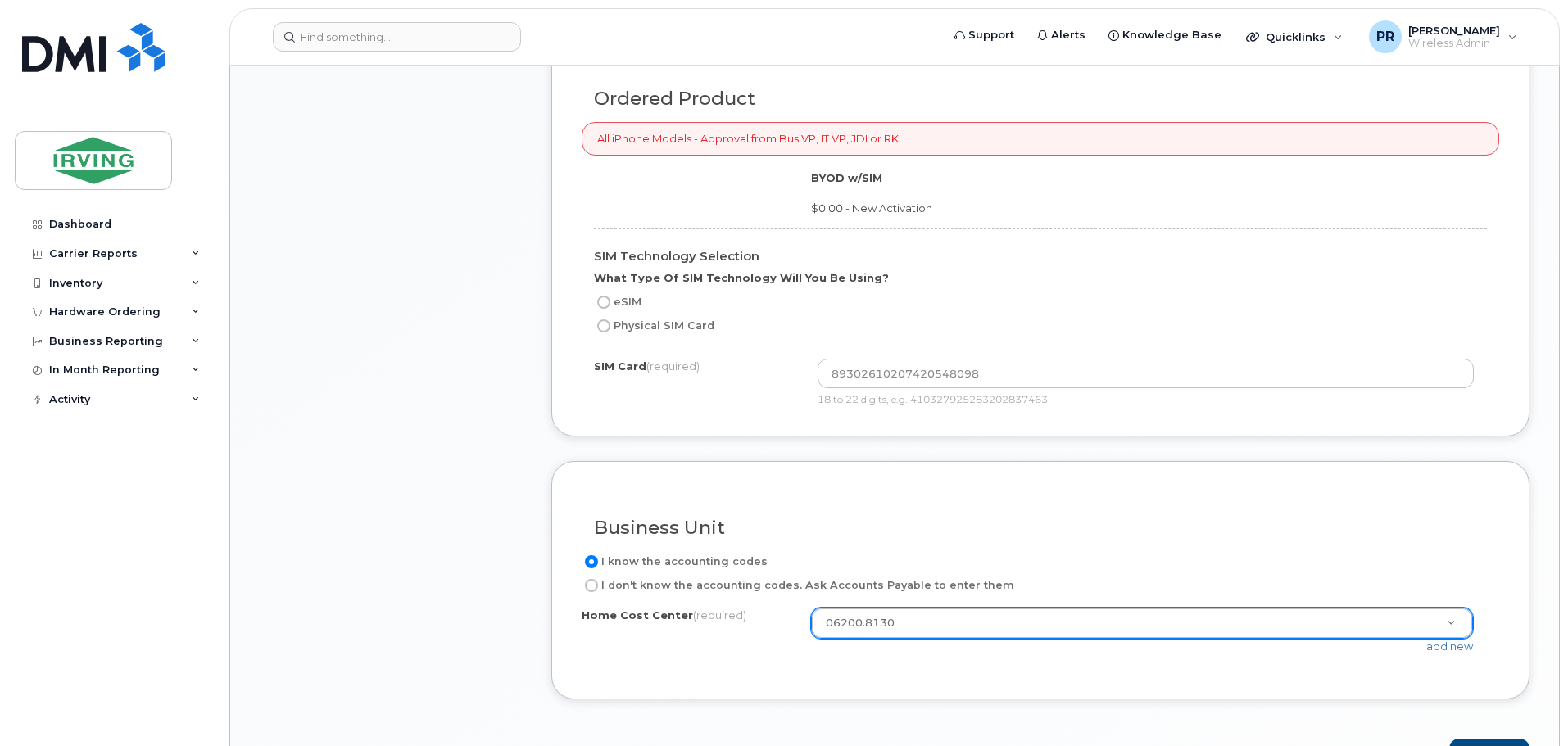
click at [685, 298] on div "eSIM" at bounding box center [1033, 302] width 880 height 20
click at [606, 326] on input "Physical SIM Card" at bounding box center [604, 326] width 13 height 13
radio input "true"
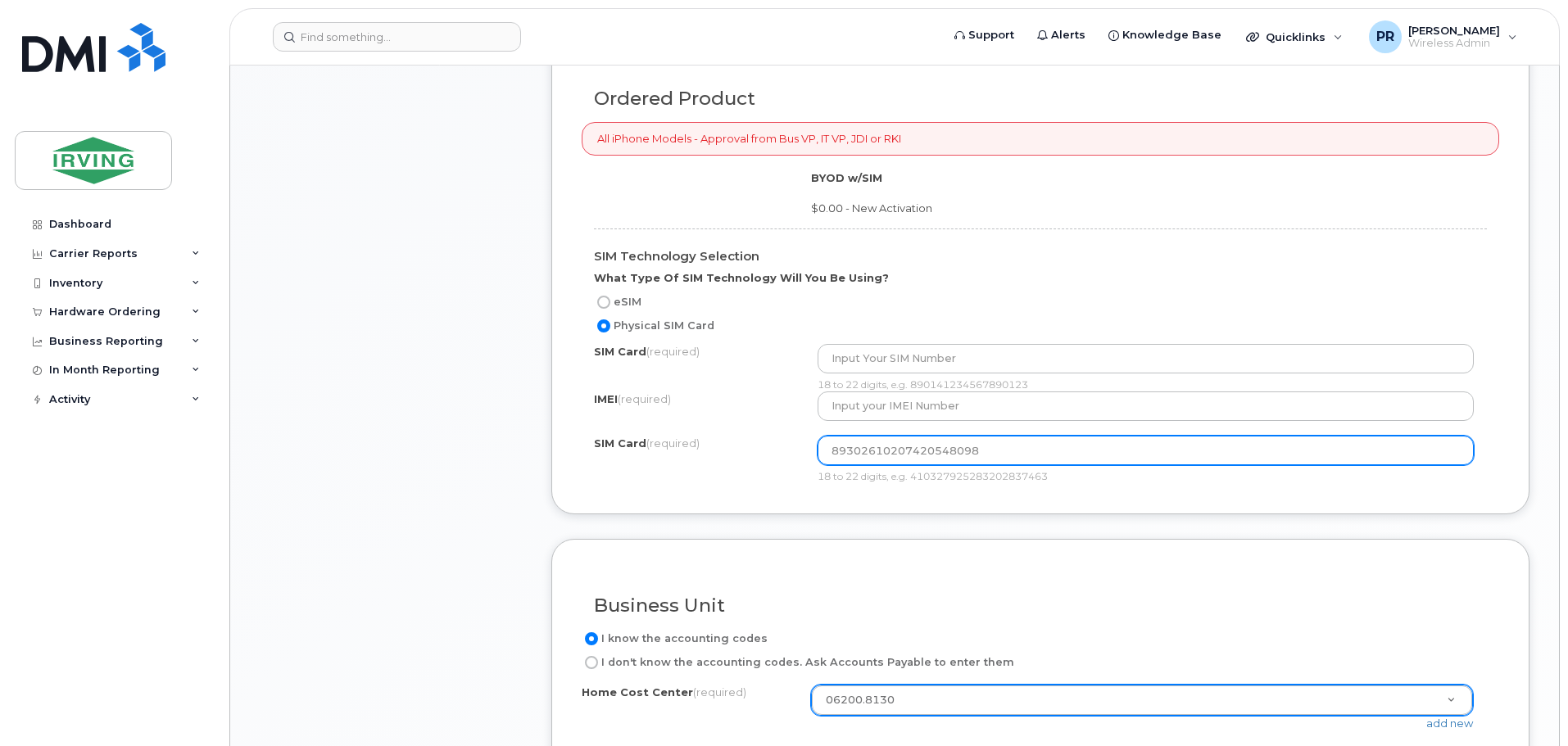
drag, startPoint x: 1011, startPoint y: 461, endPoint x: 797, endPoint y: 454, distance: 214.1
click at [797, 454] on div "SIM Card (required) 89302610207420548098 18 to 22 digits, e.g. 4103279252832028…" at bounding box center [1040, 460] width 893 height 48
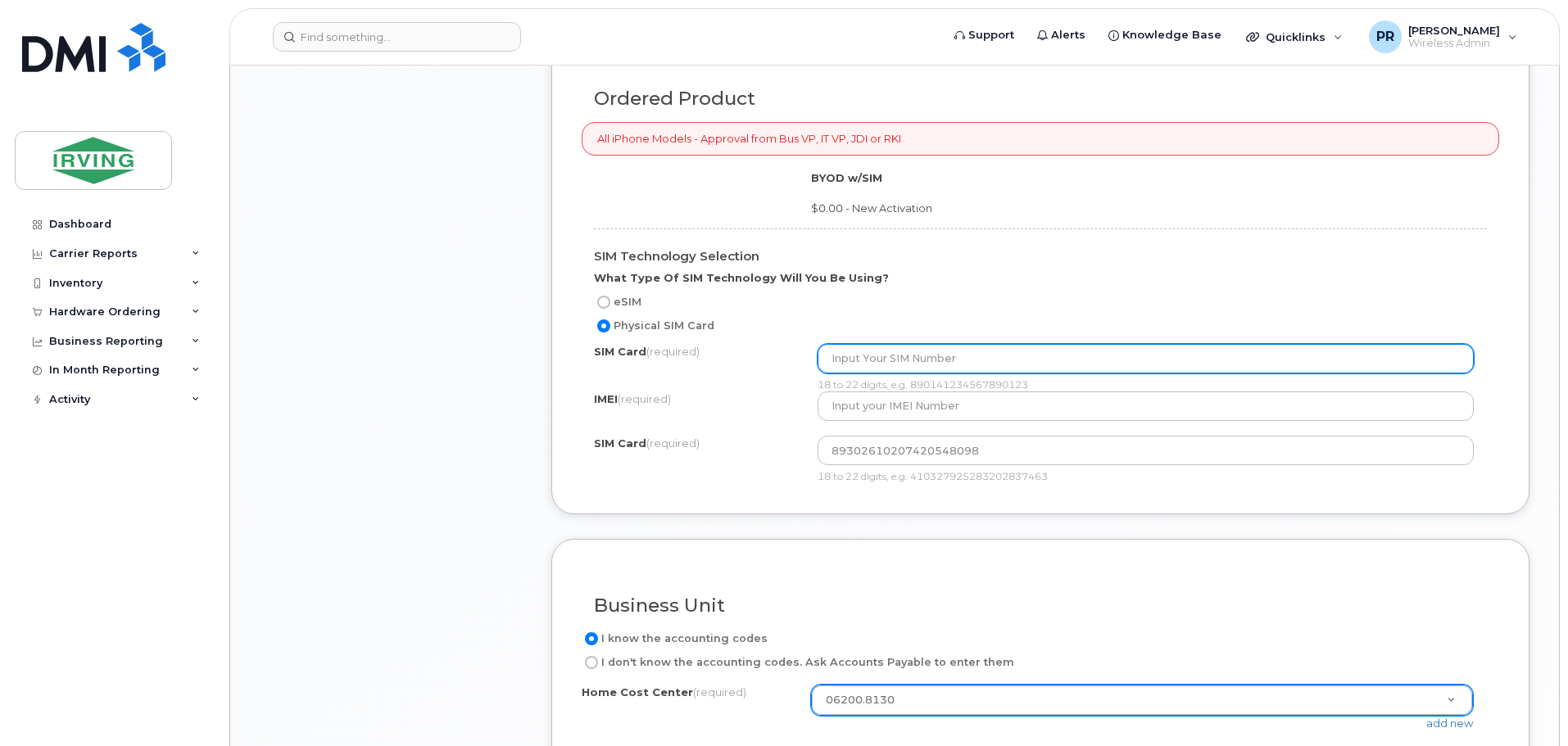
click at [914, 359] on input "text" at bounding box center [1146, 359] width 657 height 29
paste input "89302610207420548098"
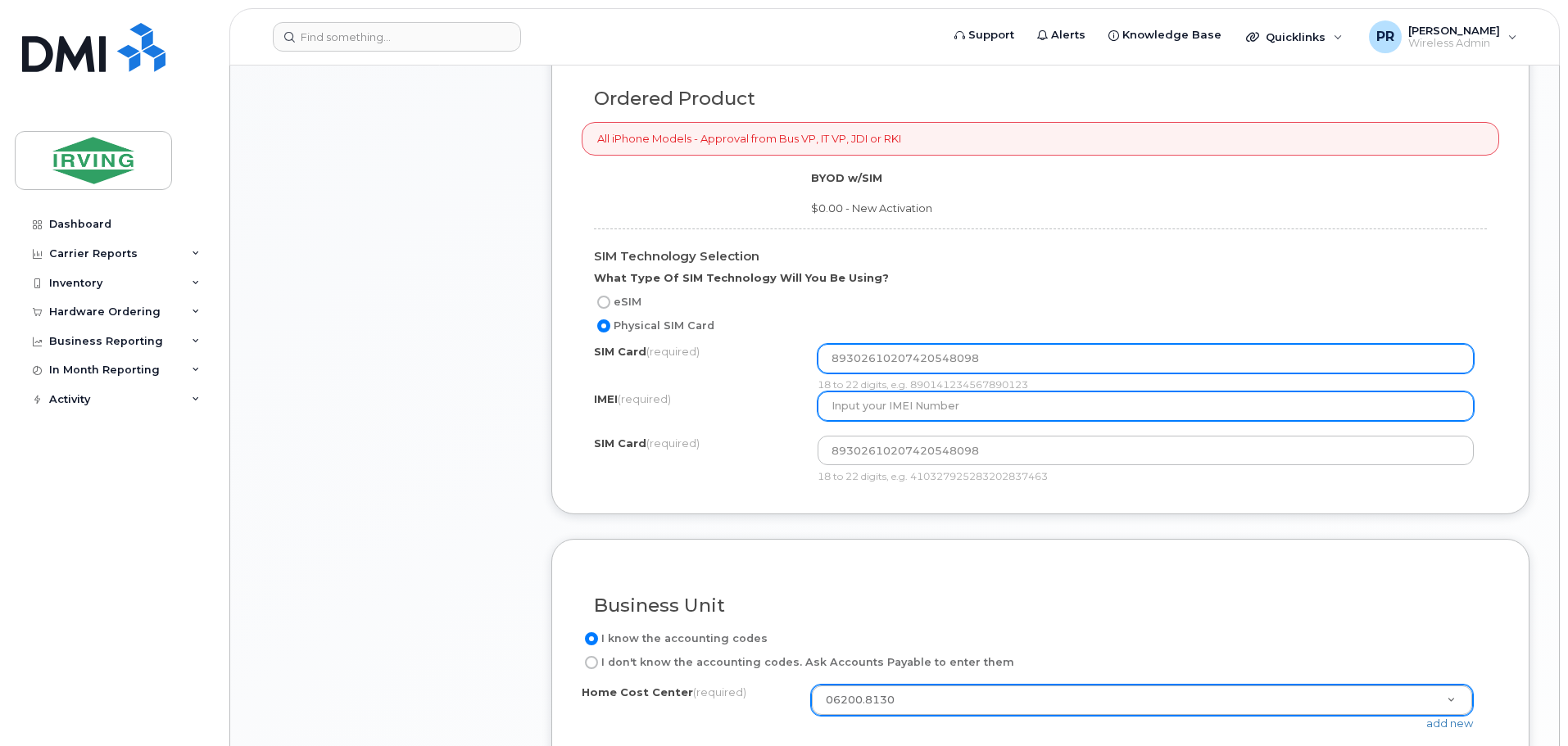
type input "89302610207420548098"
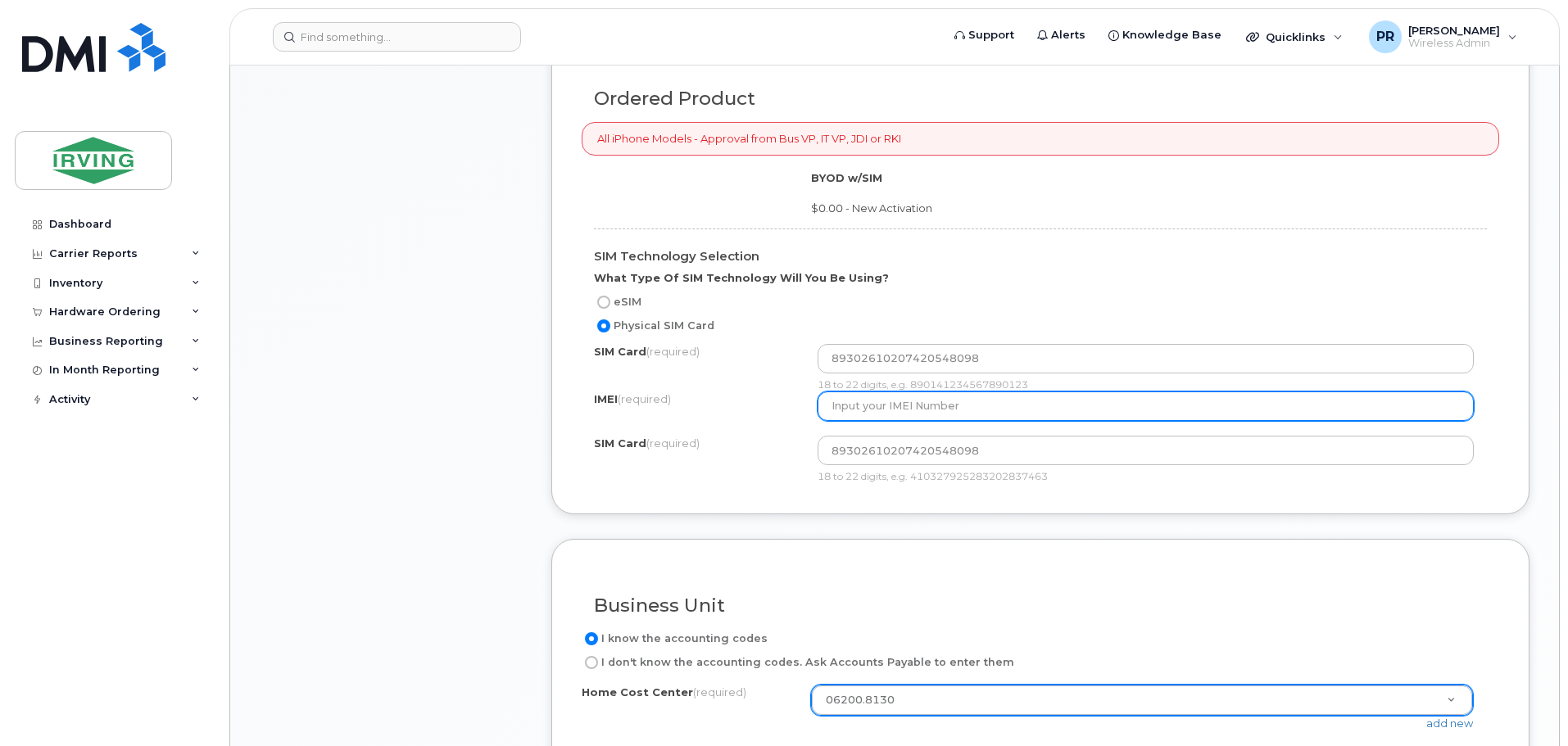
click at [997, 409] on input "text" at bounding box center [1146, 406] width 657 height 29
click at [924, 407] on input "text" at bounding box center [1146, 406] width 657 height 29
paste input "359938610810879"
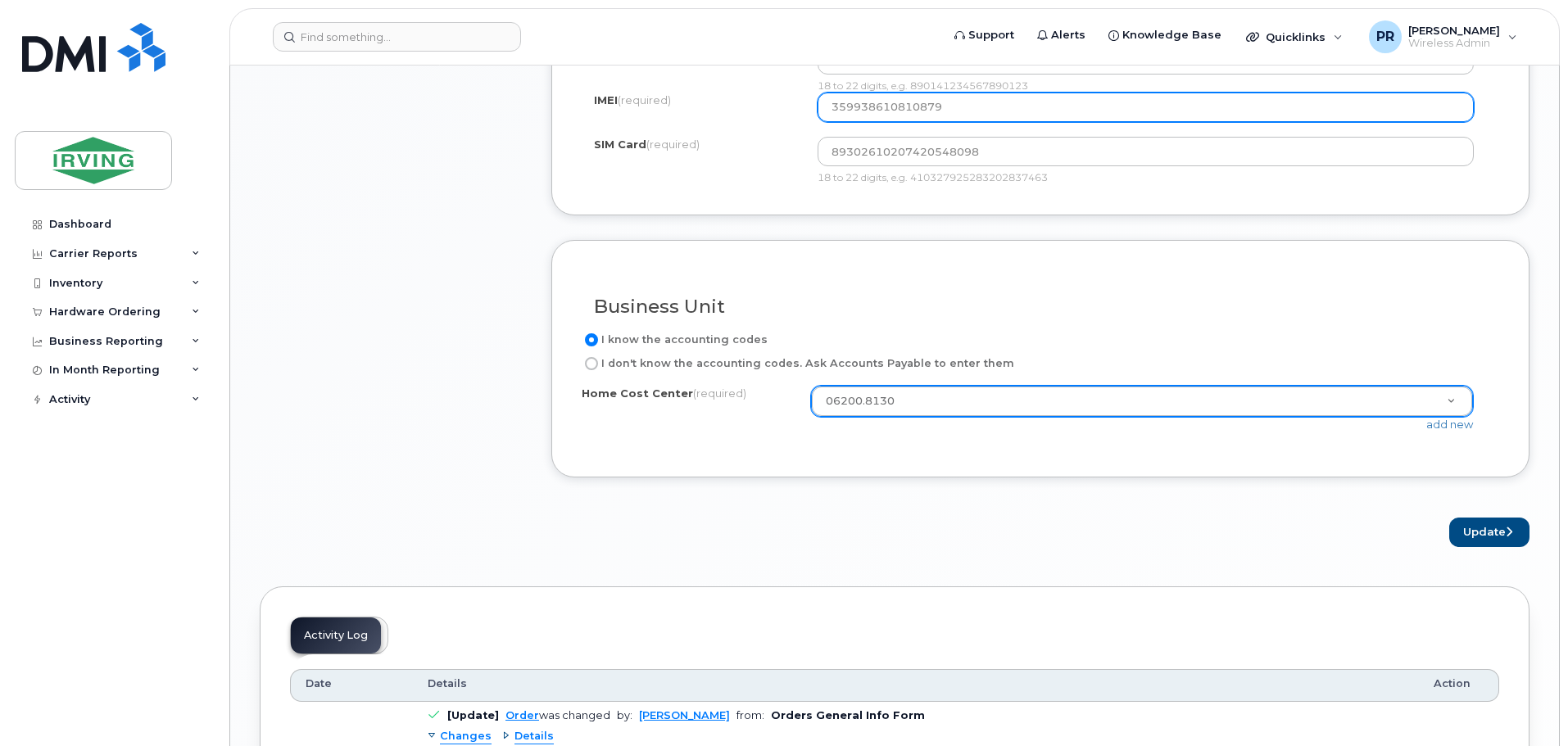
scroll to position [1493, 0]
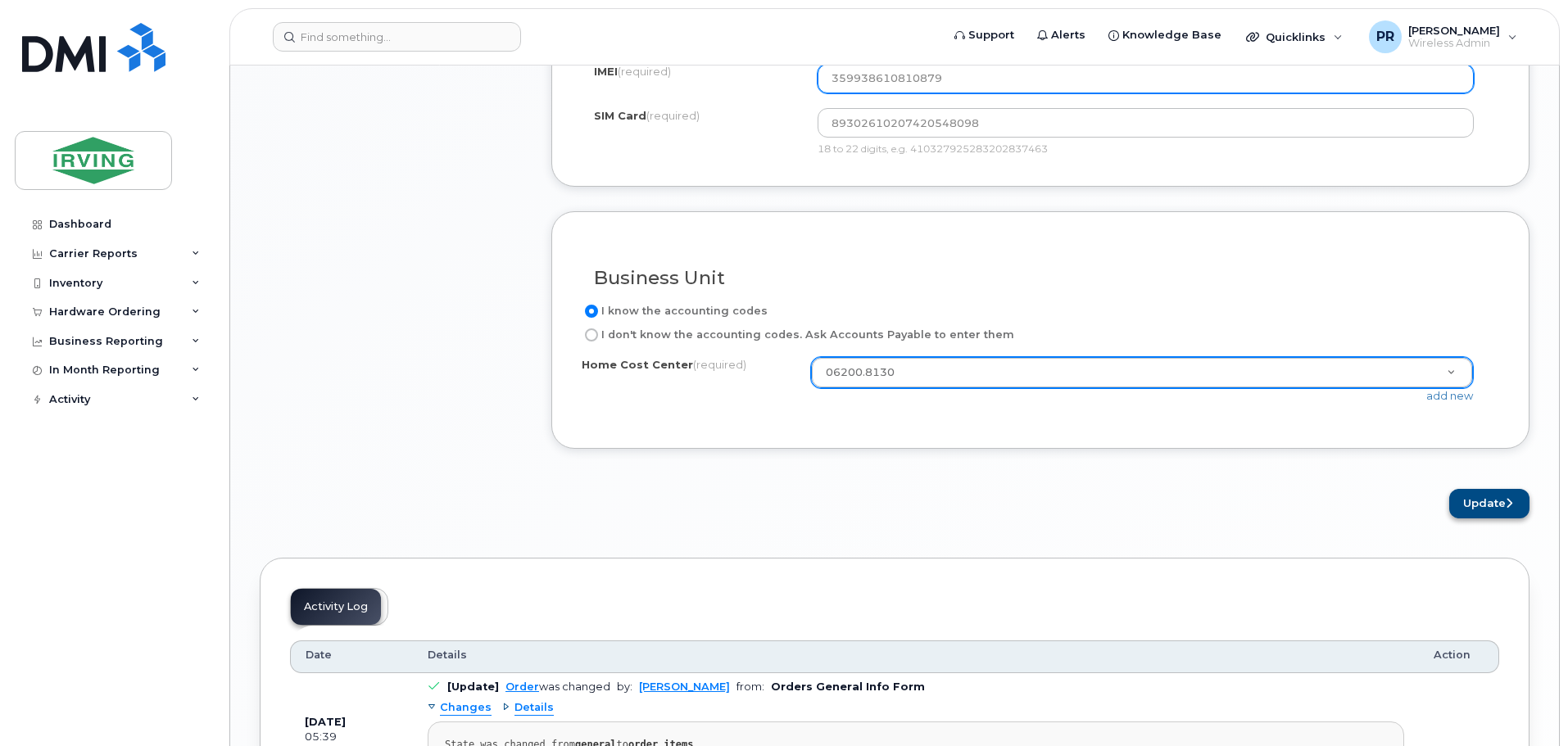
type input "359938610810879"
click at [1477, 501] on button "Update" at bounding box center [1489, 504] width 80 height 30
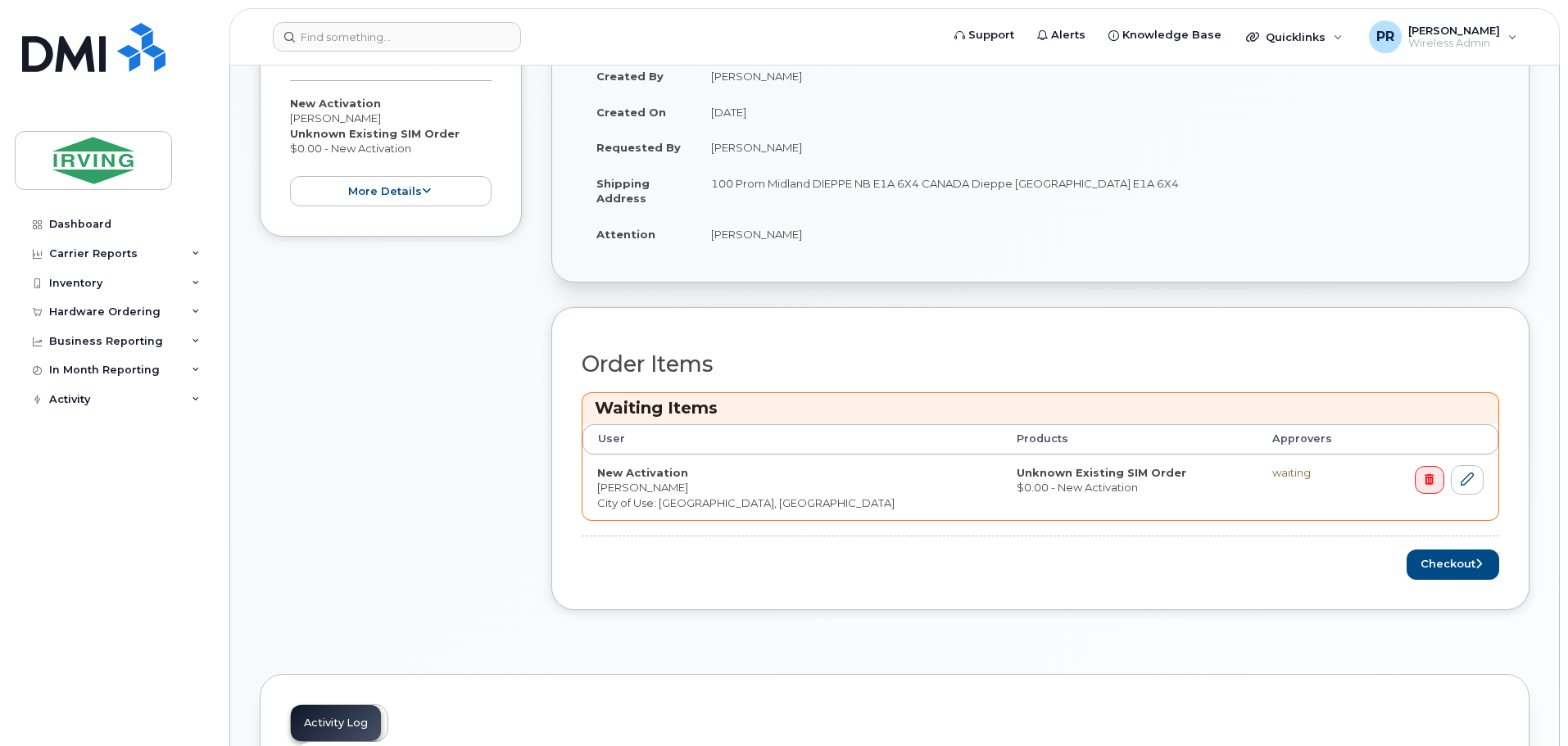
scroll to position [410, 0]
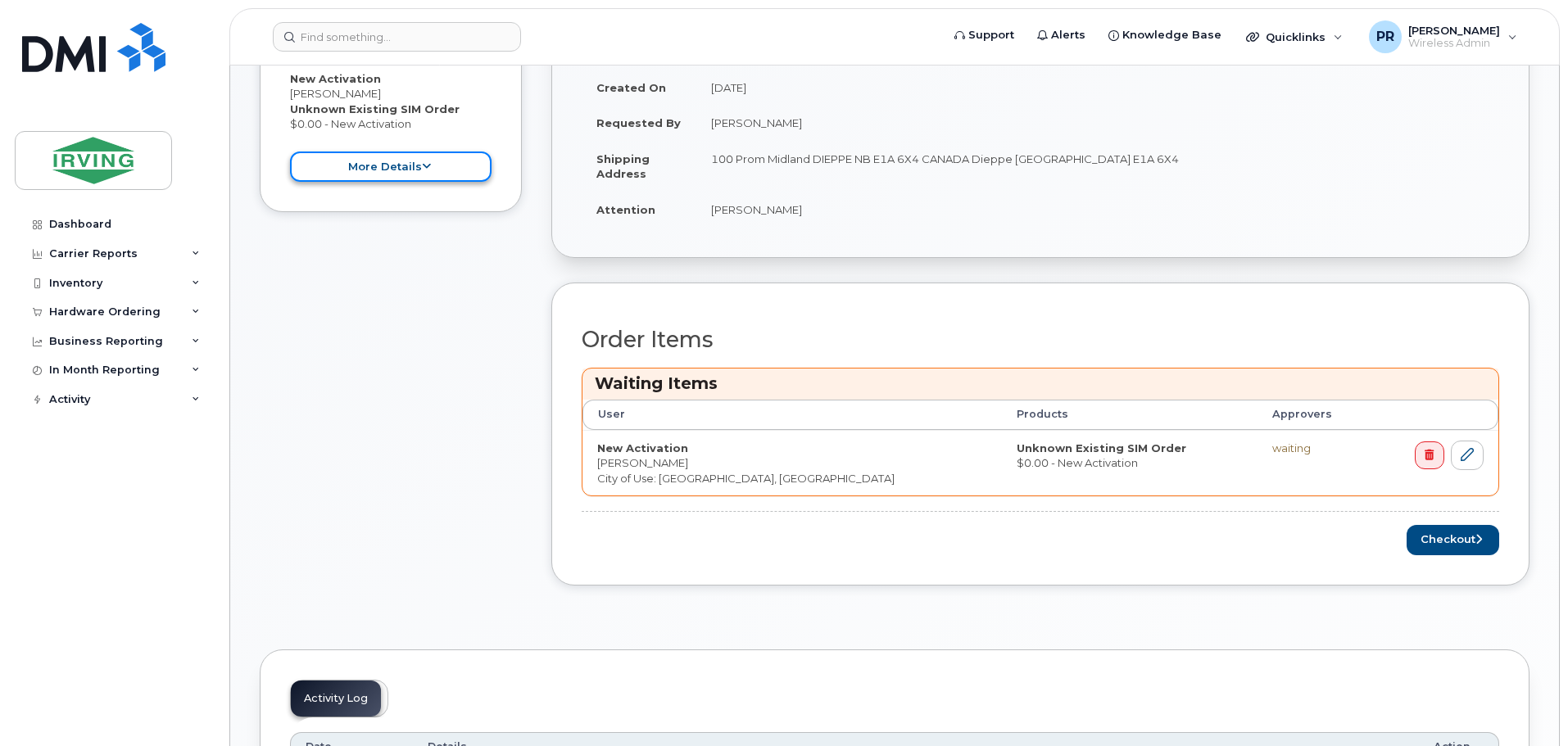
click at [403, 169] on button "more details" at bounding box center [391, 167] width 202 height 30
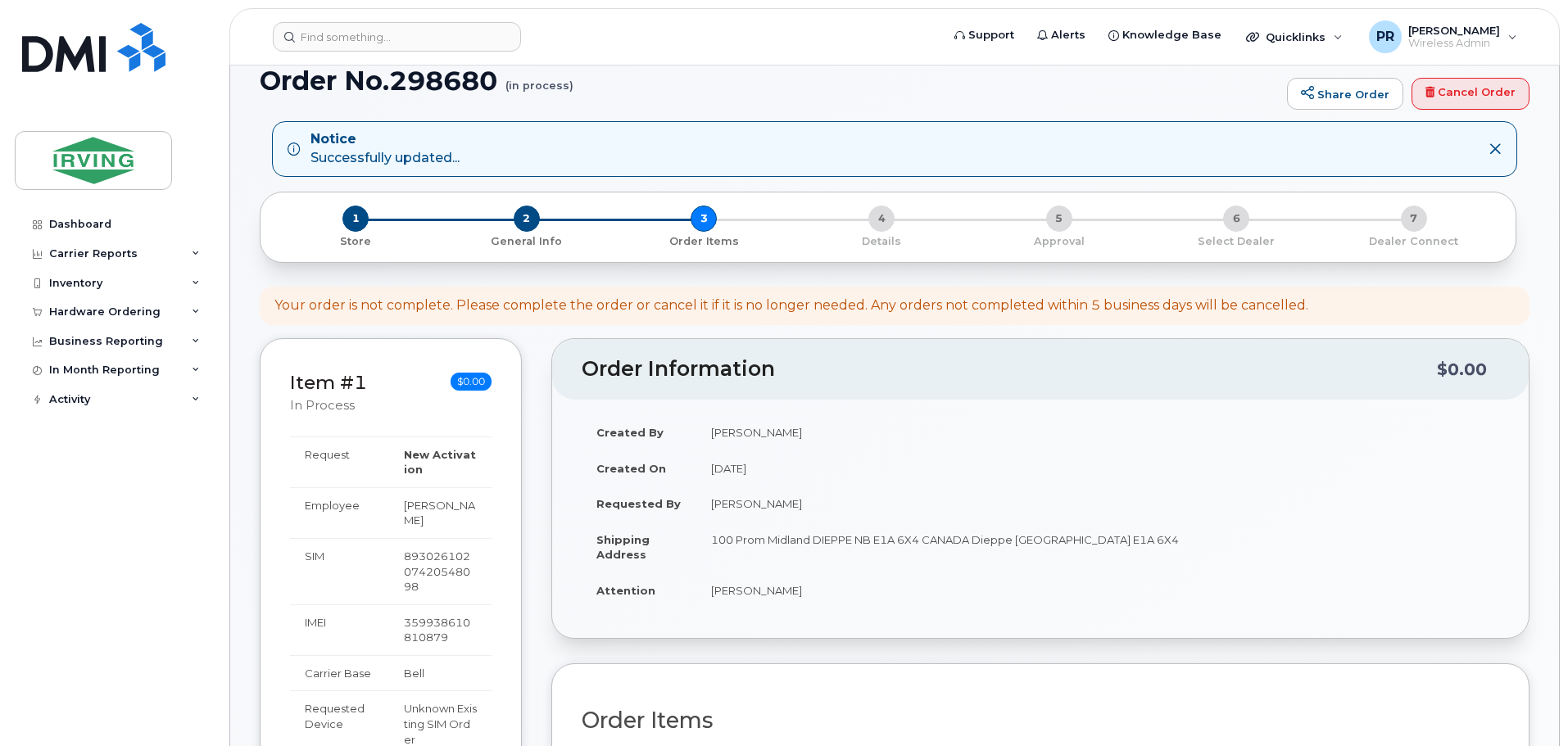
scroll to position [0, 0]
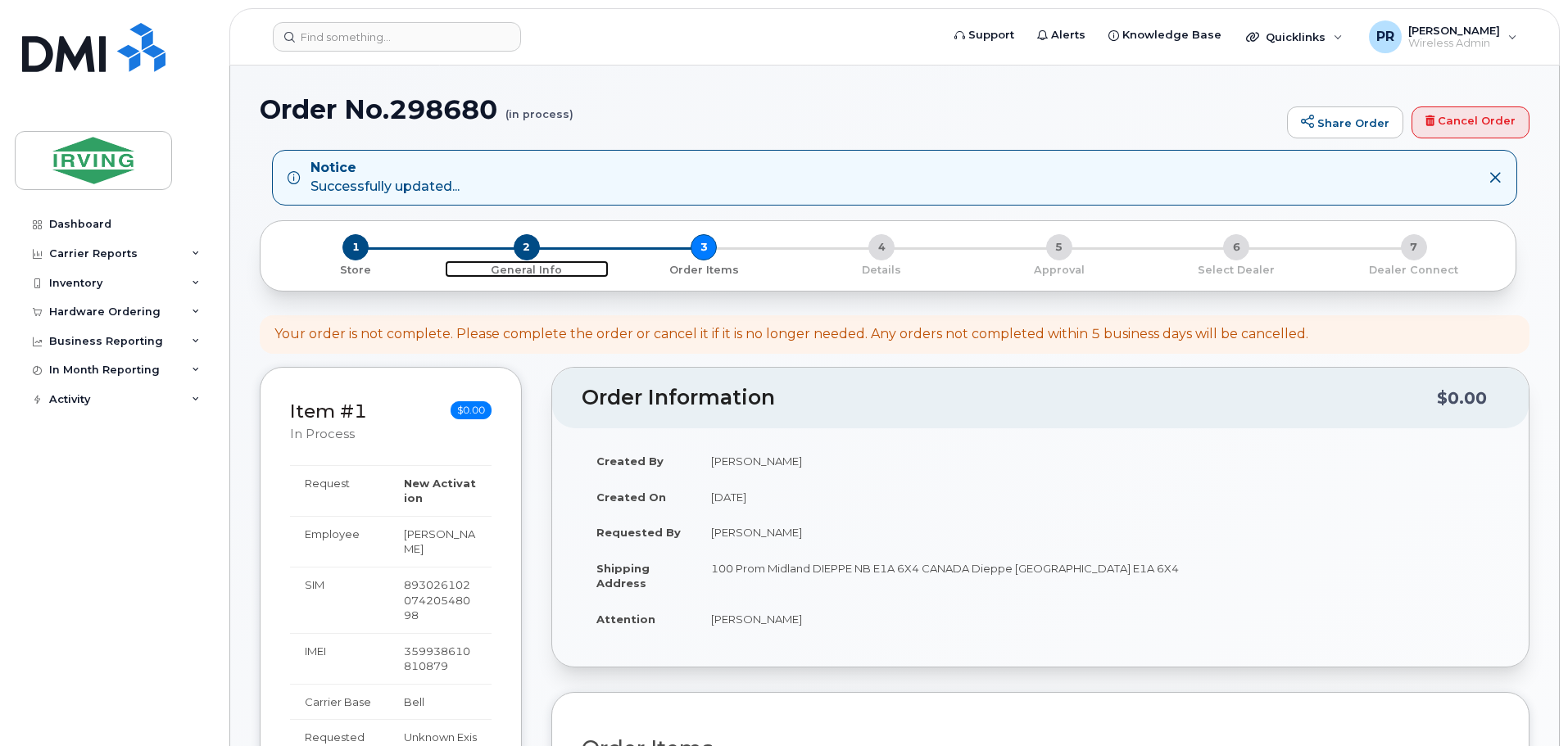
click at [525, 247] on span "2" at bounding box center [527, 247] width 27 height 27
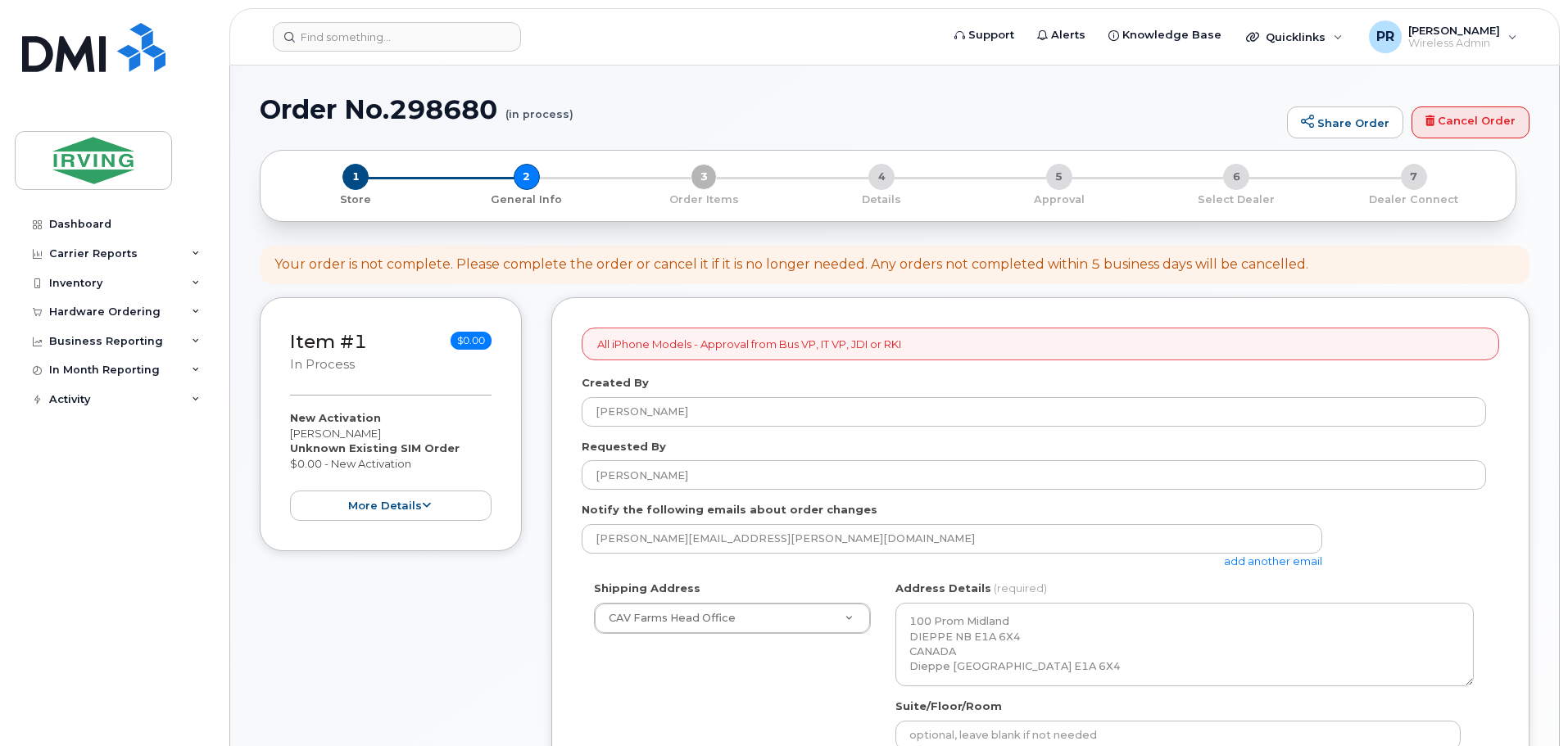
select select
click at [361, 180] on span "1" at bounding box center [356, 177] width 27 height 27
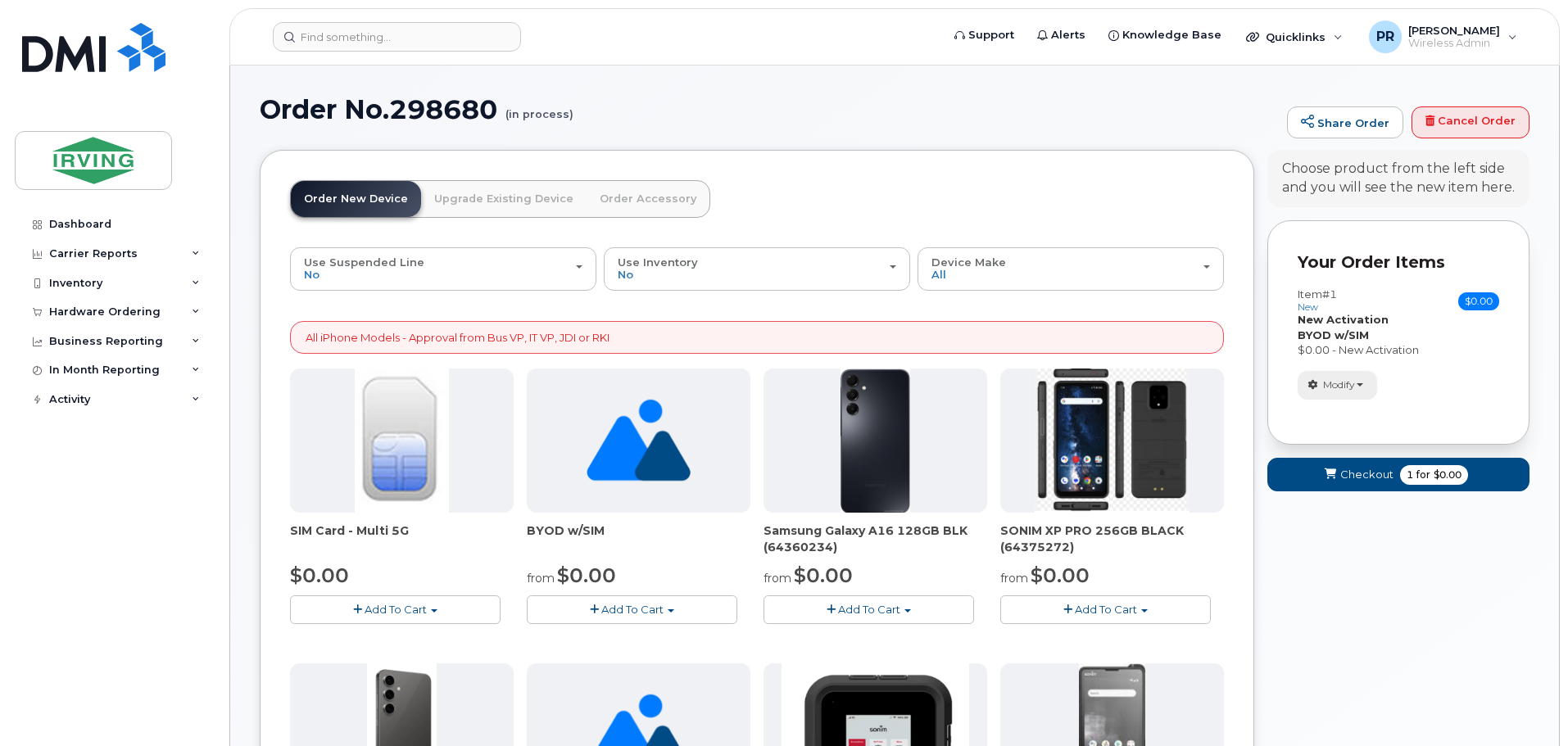
click at [1344, 380] on span "Modify" at bounding box center [1340, 384] width 32 height 14
click at [1397, 368] on div "Item #1 new $0.00 Accessories Only SIM Only Activation New Activation Hardware …" at bounding box center [1399, 344] width 202 height 111
click at [1418, 472] on span "for" at bounding box center [1423, 475] width 21 height 14
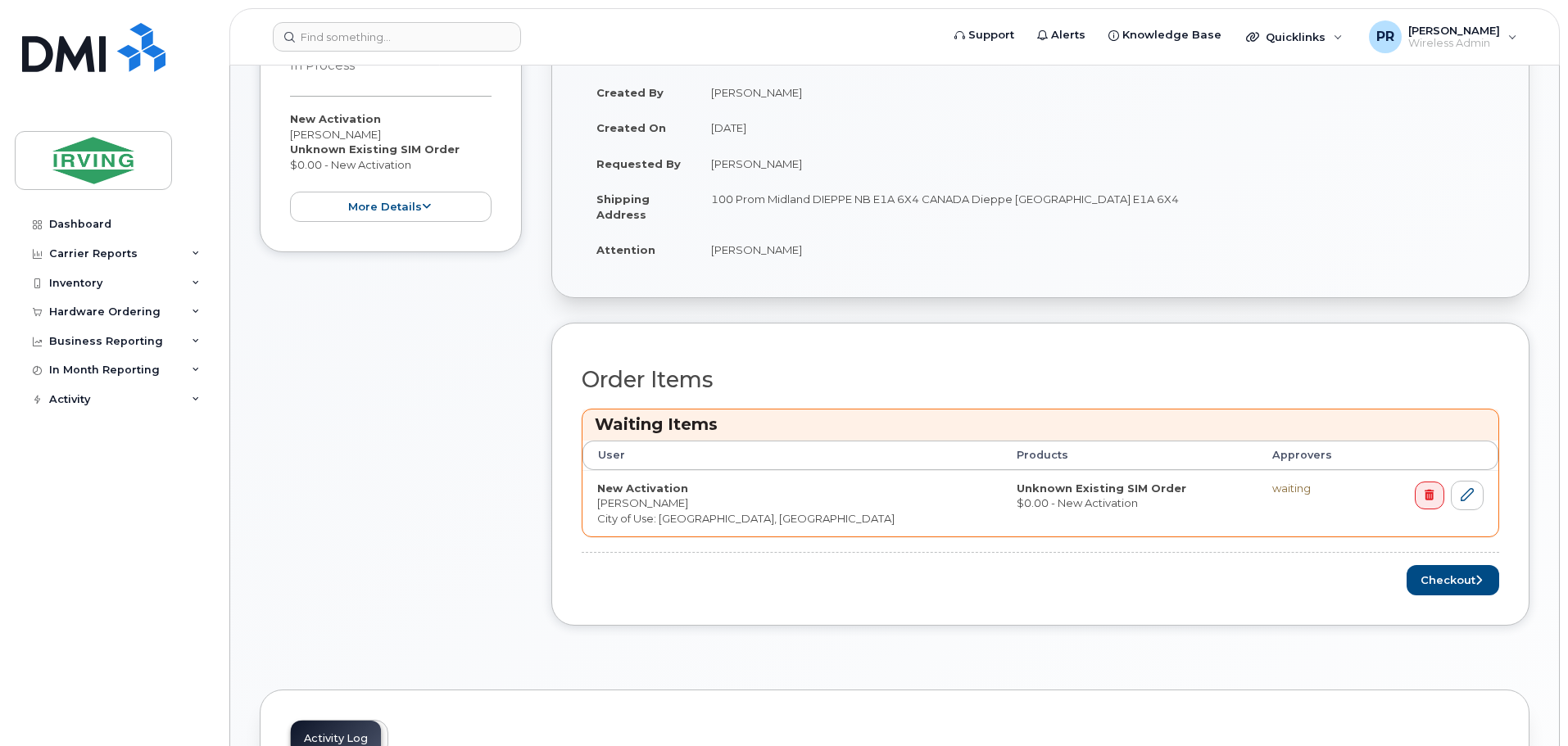
scroll to position [327, 0]
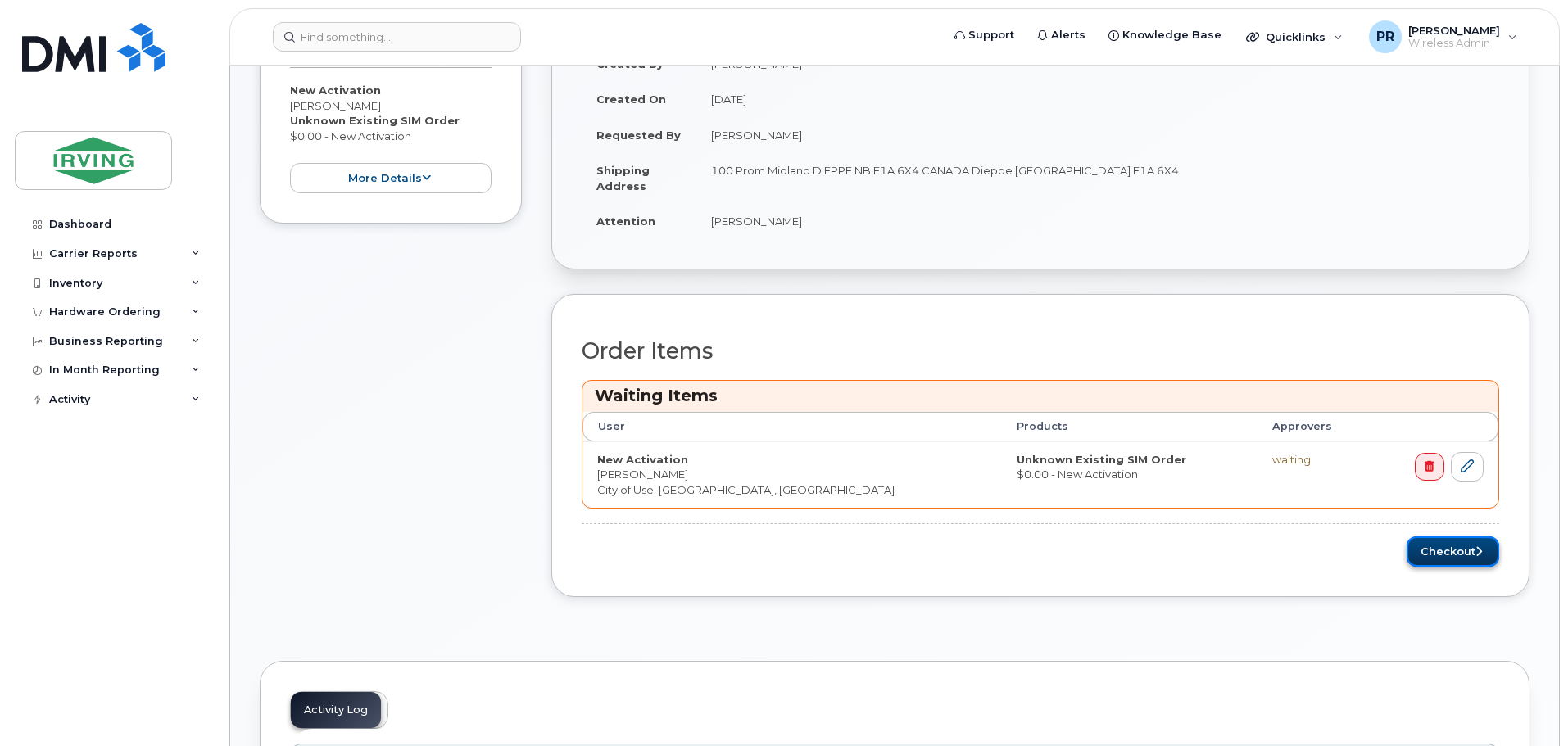
click at [1457, 557] on button "Checkout" at bounding box center [1452, 552] width 92 height 30
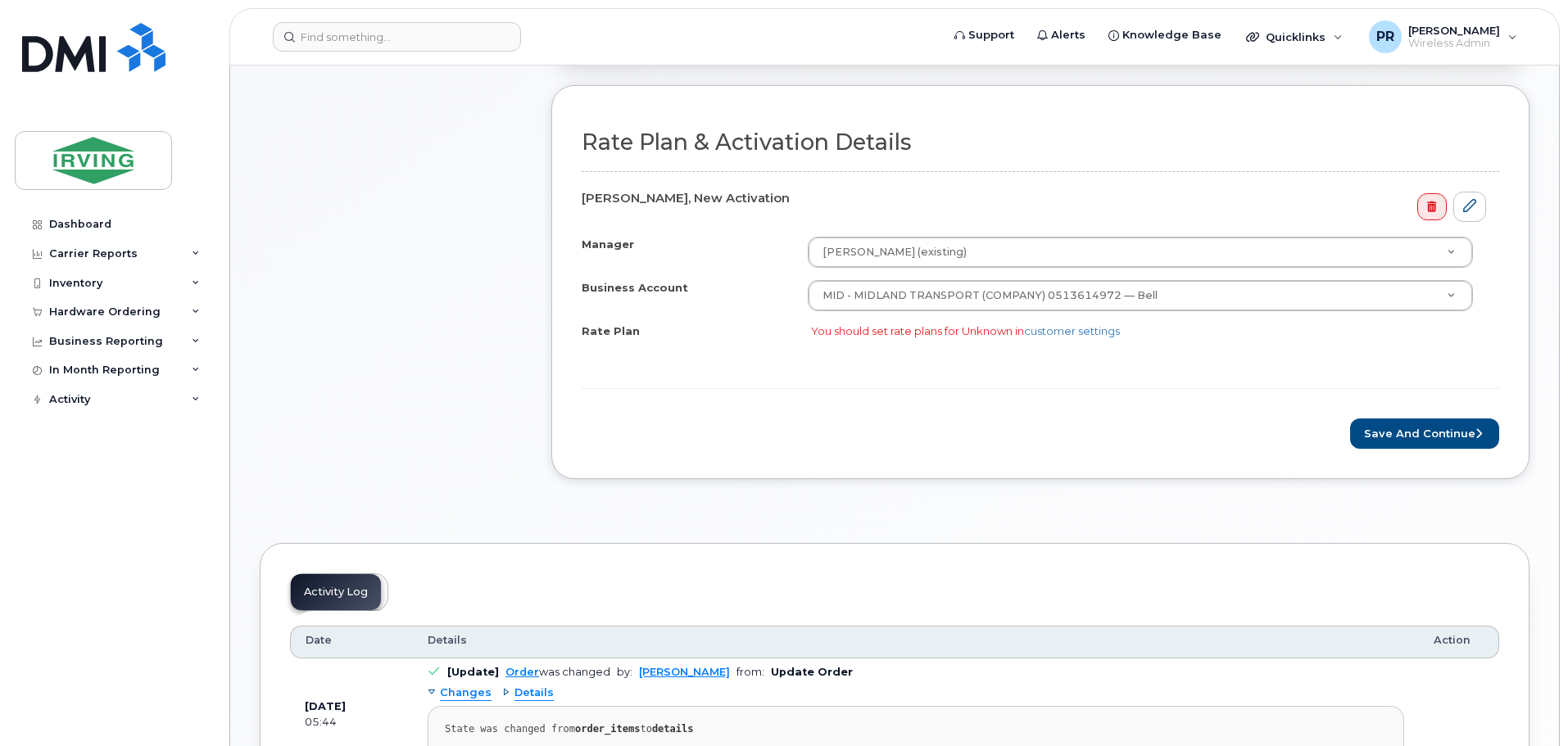
scroll to position [492, 0]
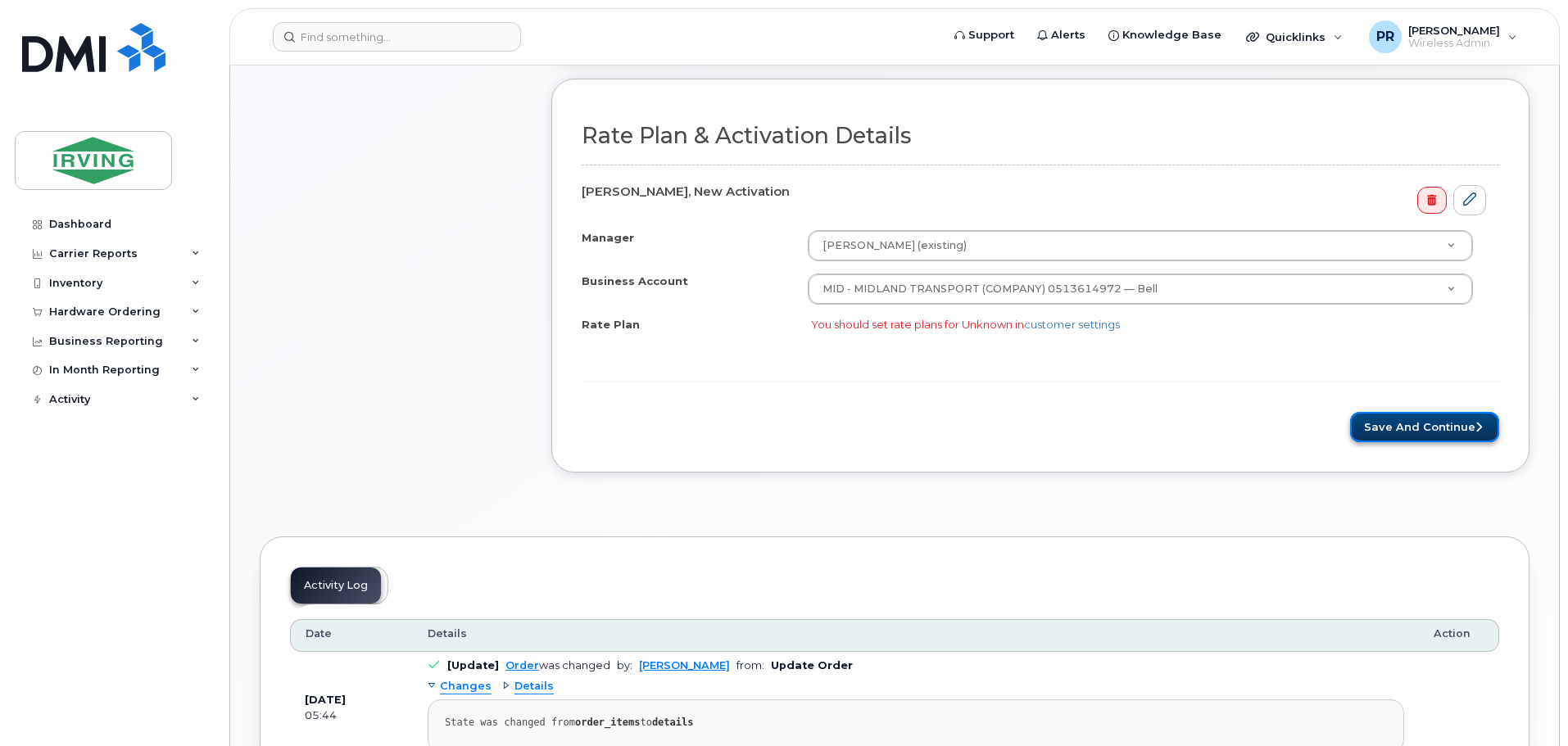
click at [1454, 432] on button "Save and Continue" at bounding box center [1424, 427] width 149 height 30
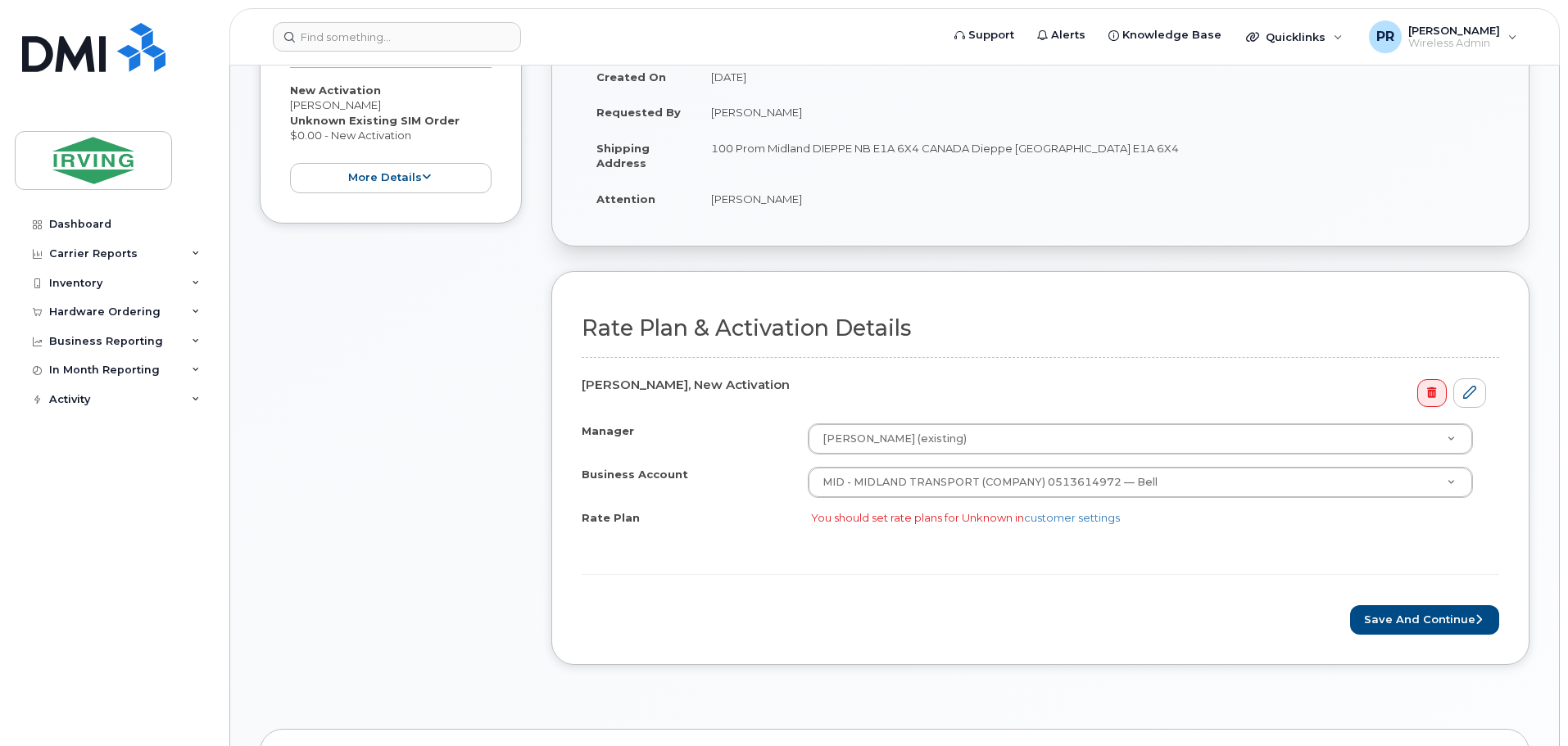
scroll to position [410, 0]
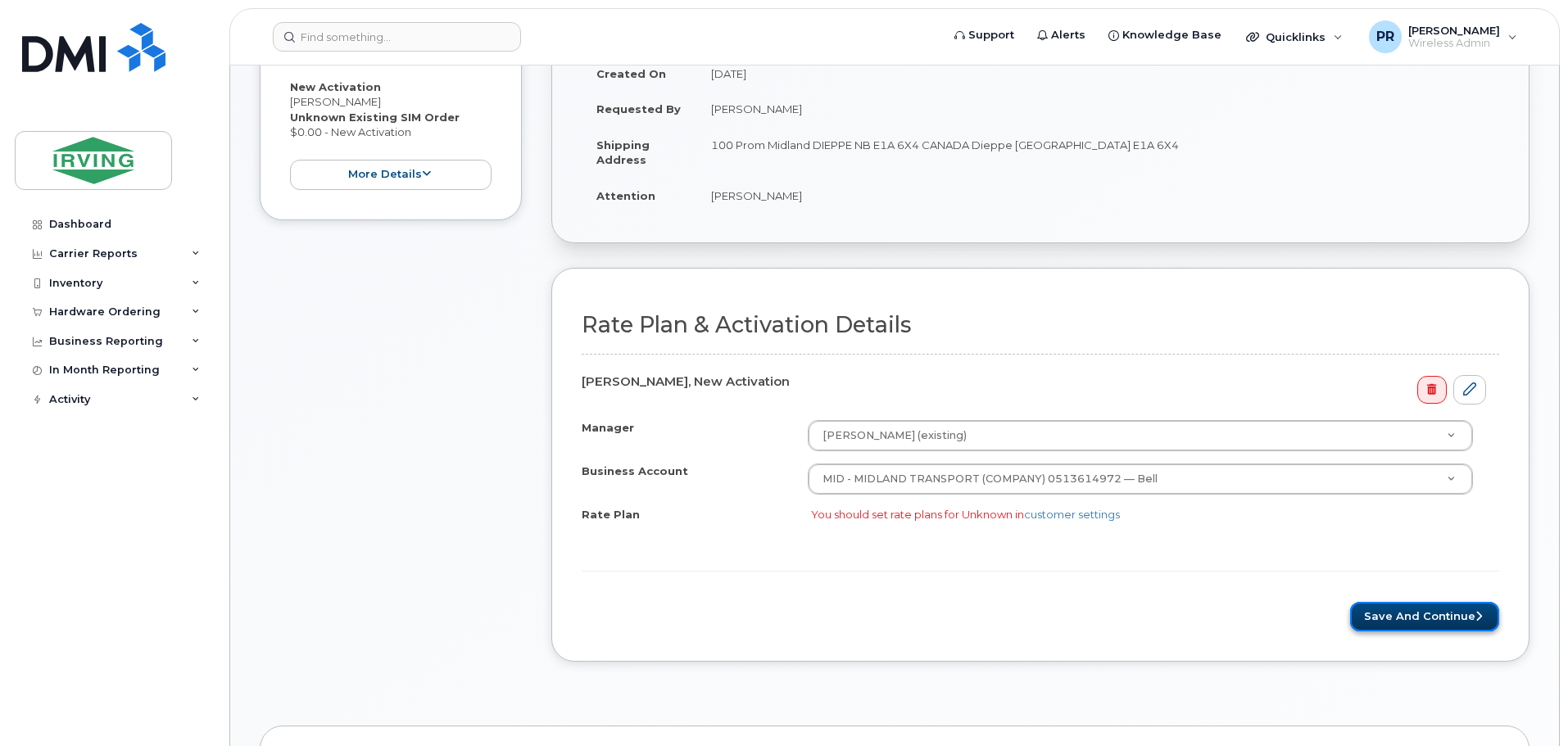
click at [1414, 618] on button "Save and Continue" at bounding box center [1424, 618] width 149 height 30
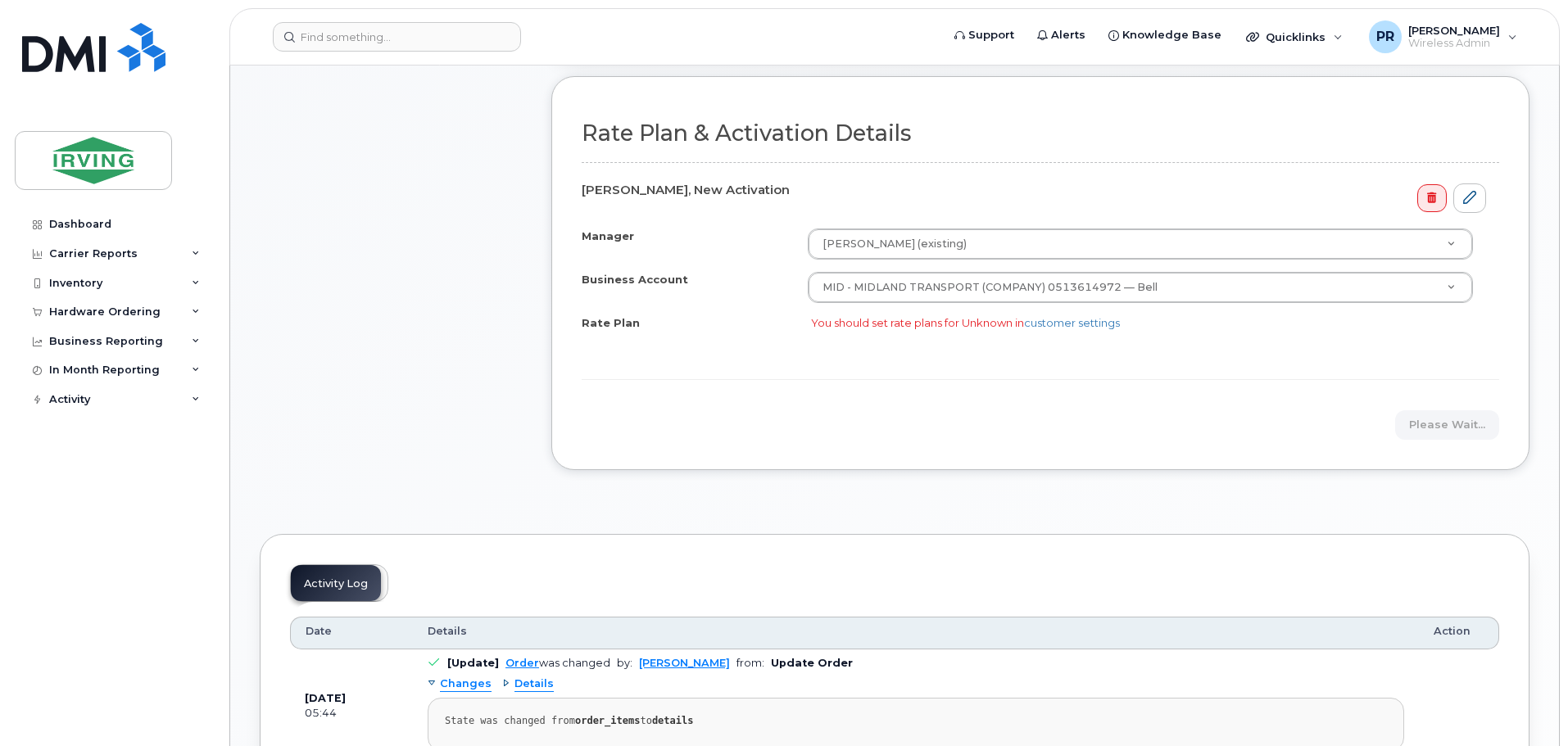
scroll to position [656, 0]
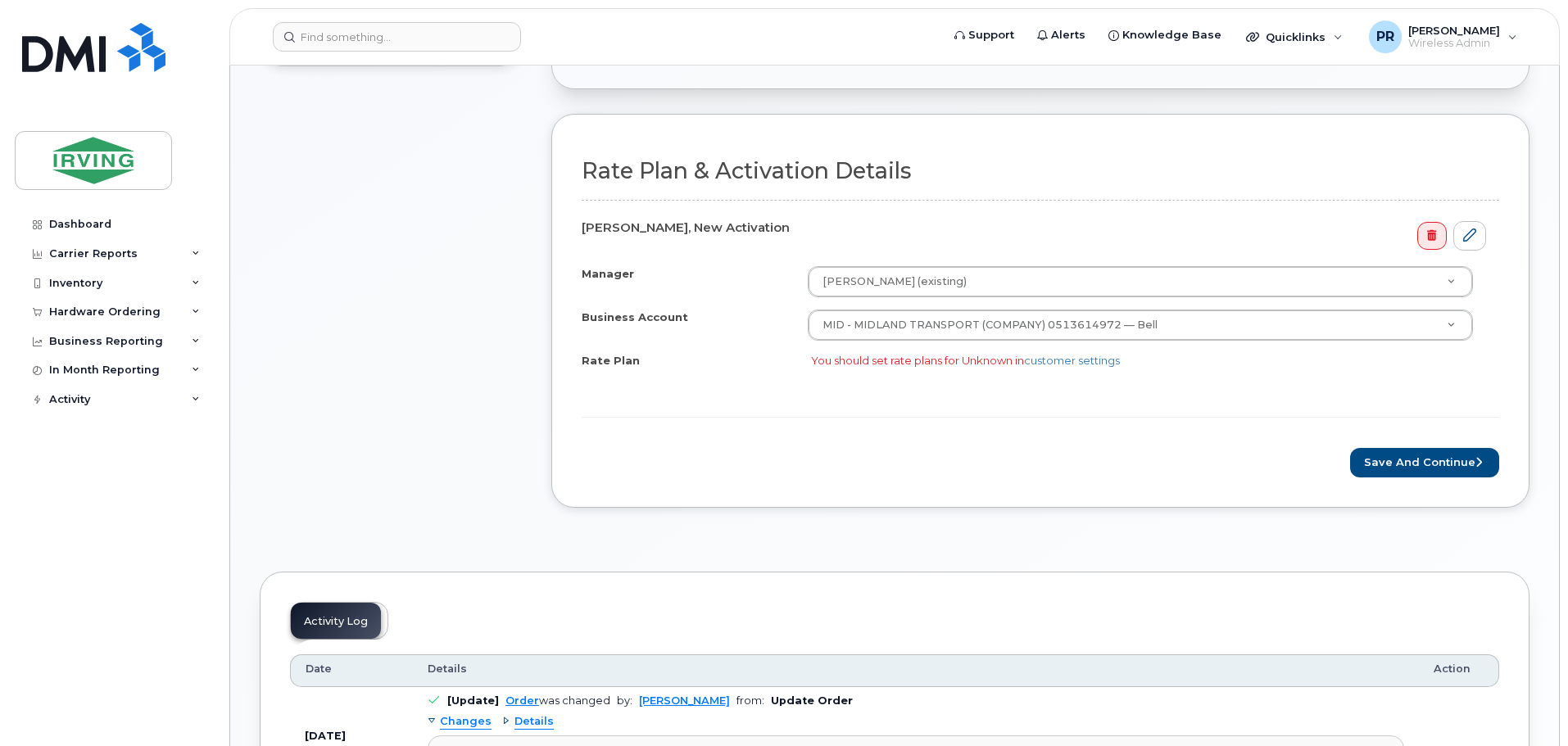
scroll to position [574, 0]
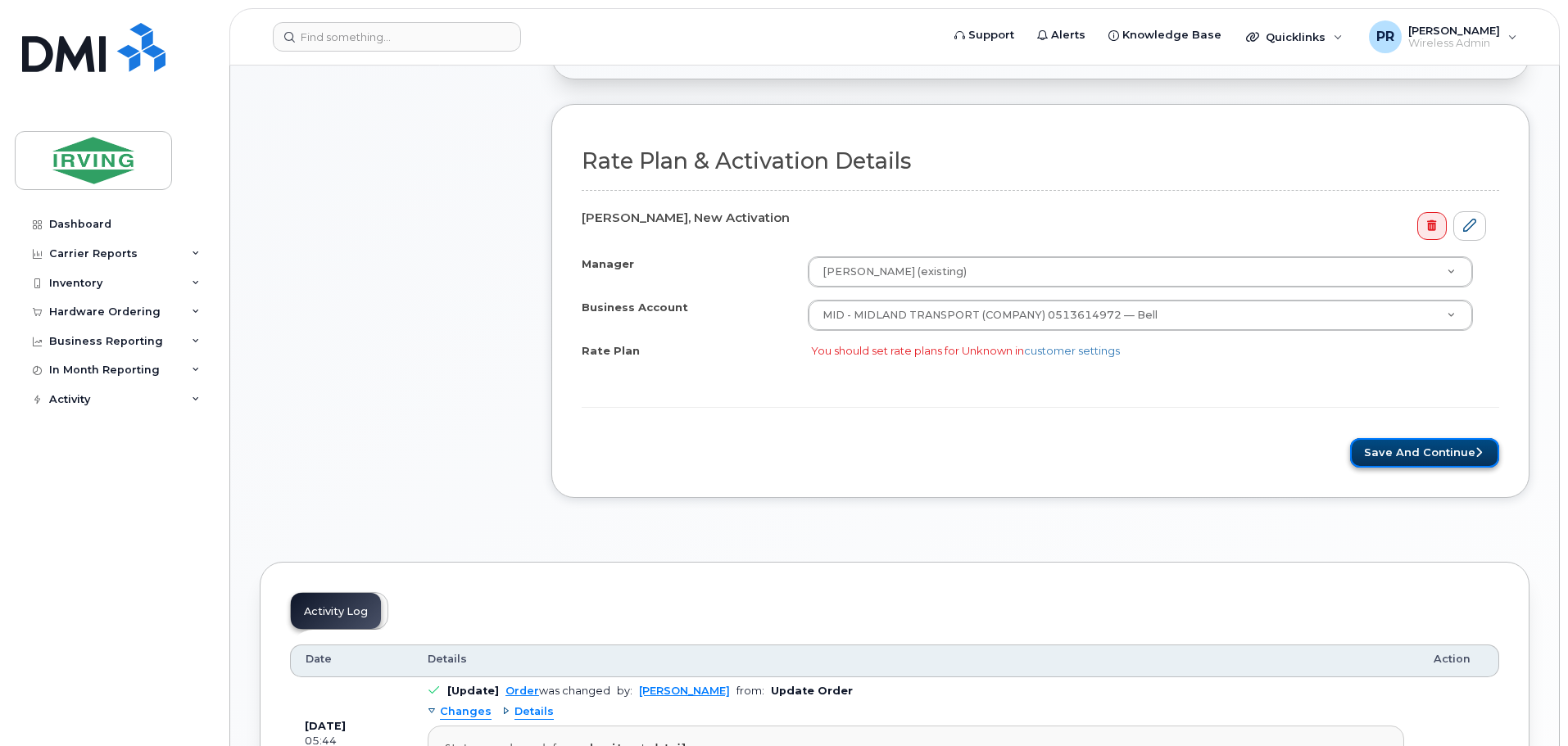
click at [1397, 442] on button "Save and Continue" at bounding box center [1424, 454] width 149 height 30
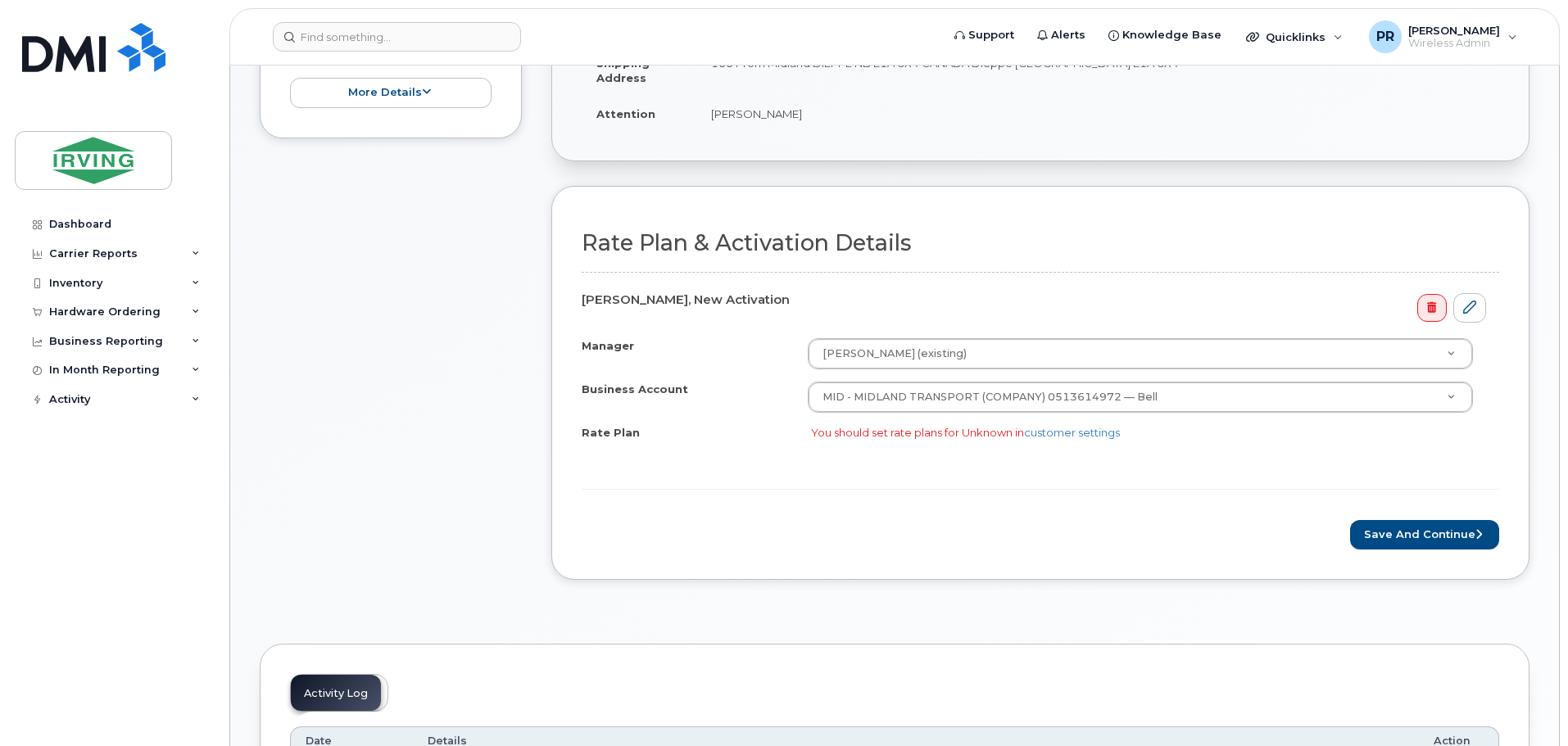
scroll to position [574, 0]
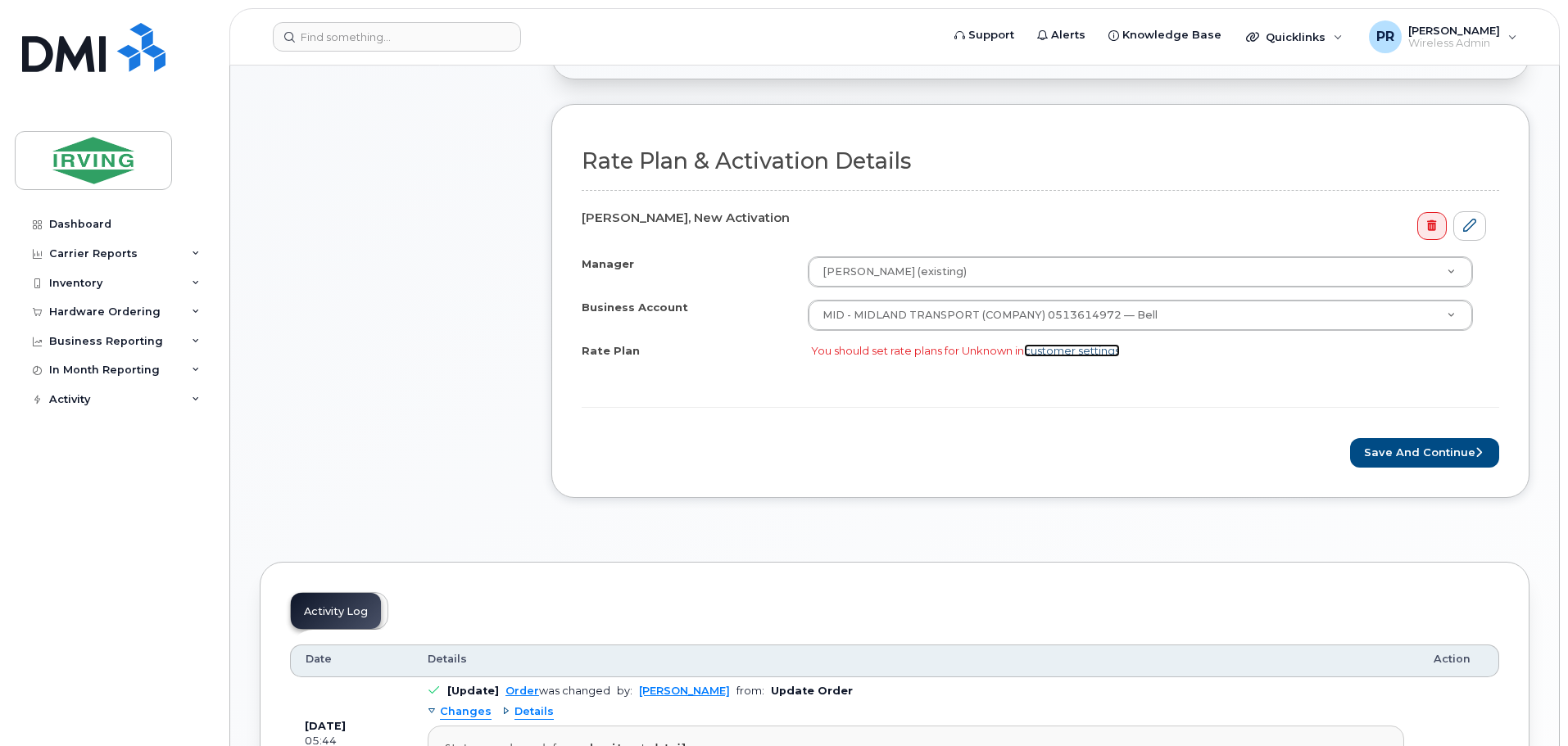
click at [1066, 351] on link "customer settings" at bounding box center [1071, 351] width 96 height 13
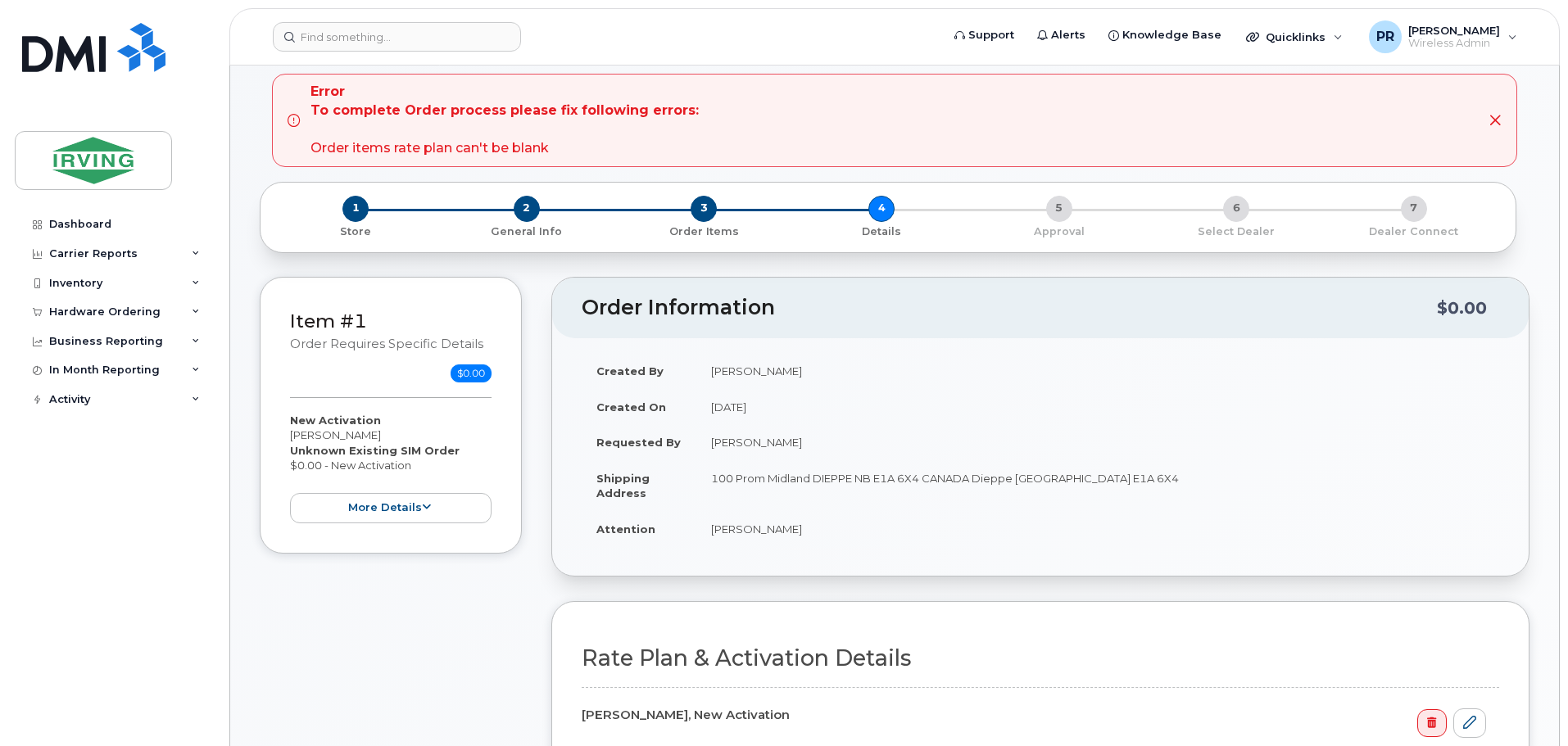
scroll to position [0, 0]
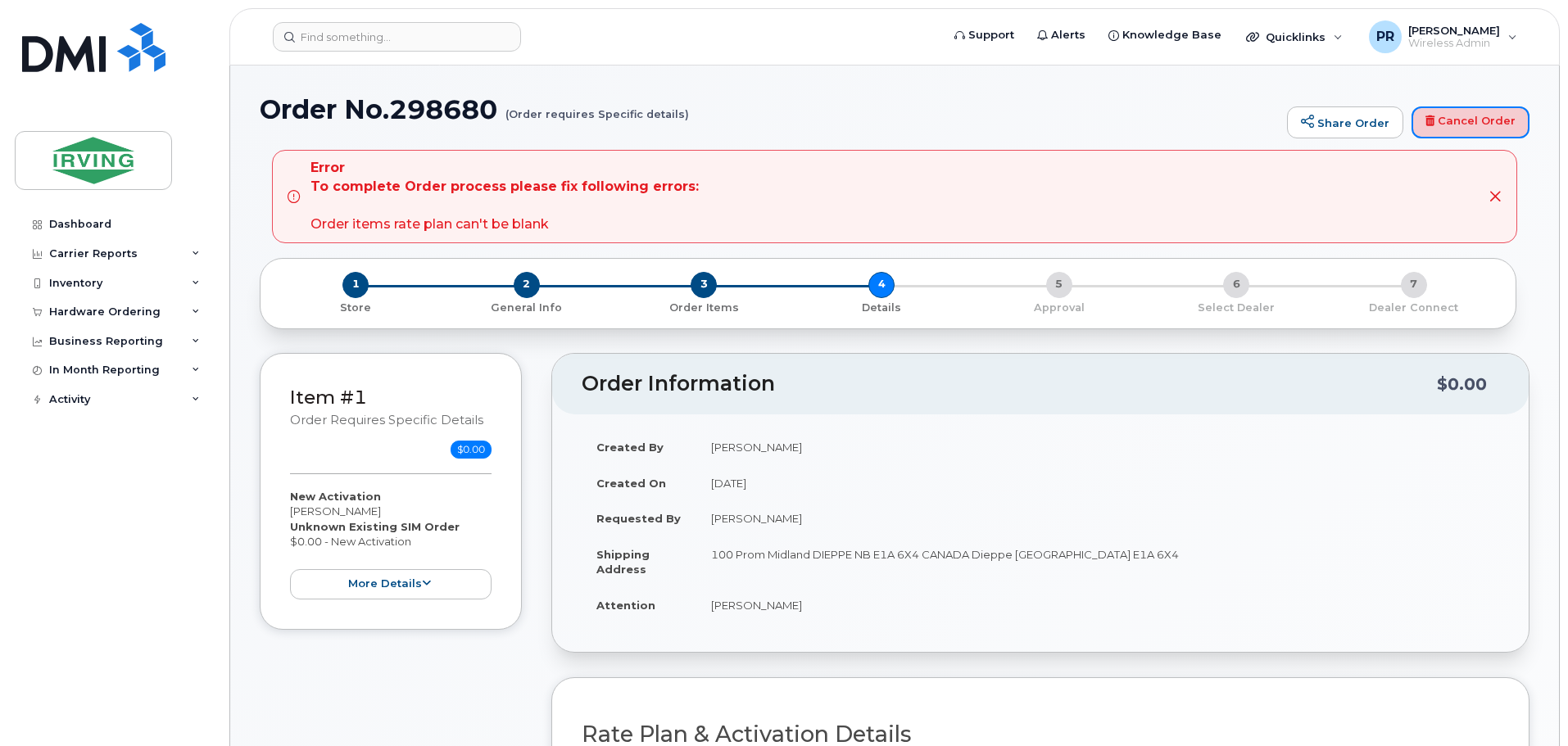
drag, startPoint x: 1460, startPoint y: 125, endPoint x: 875, endPoint y: 61, distance: 588.5
click at [1460, 125] on link "Cancel Order" at bounding box center [1471, 123] width 118 height 32
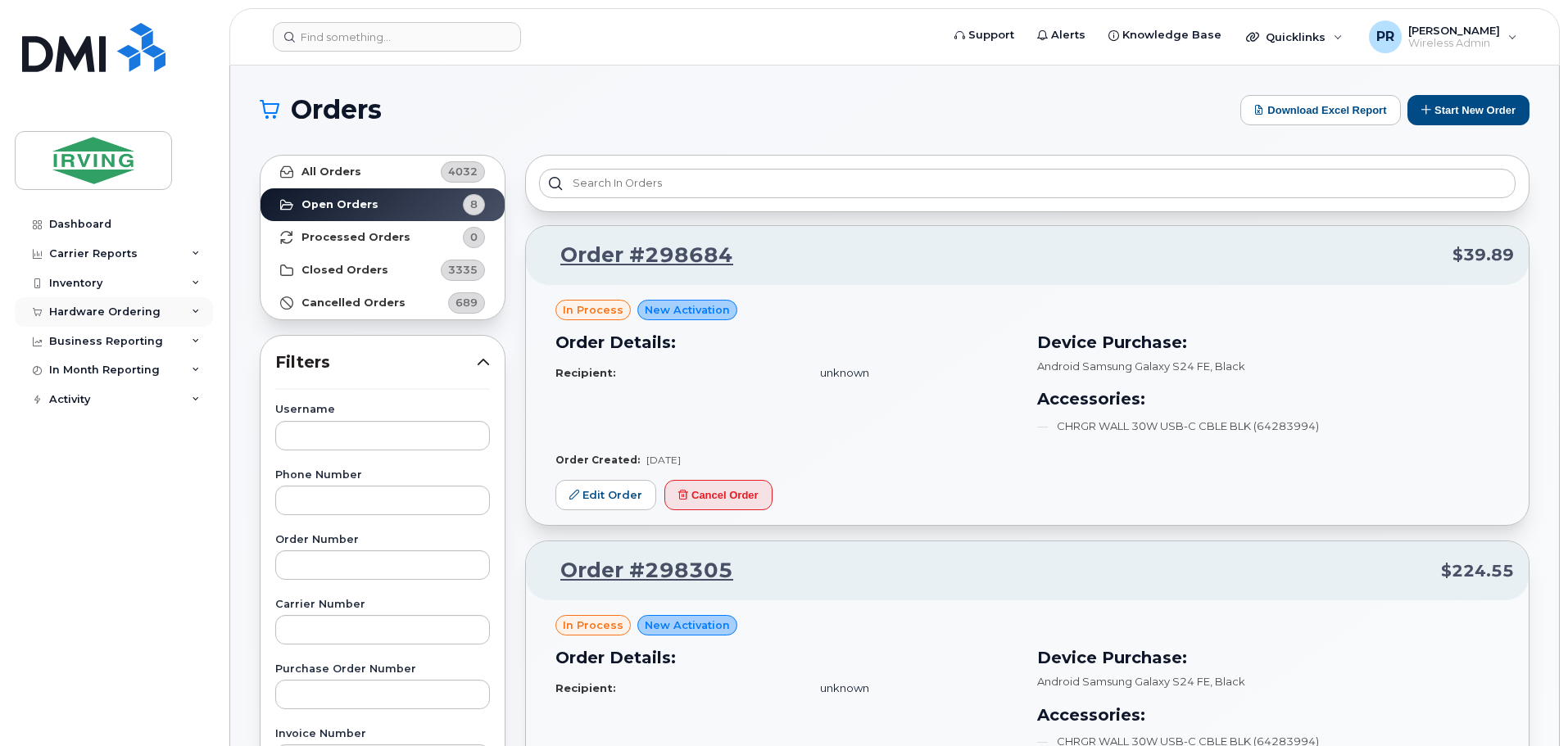
click at [91, 311] on div "Hardware Ordering" at bounding box center [105, 312] width 111 height 13
click at [88, 374] on div "Orders" at bounding box center [76, 373] width 40 height 14
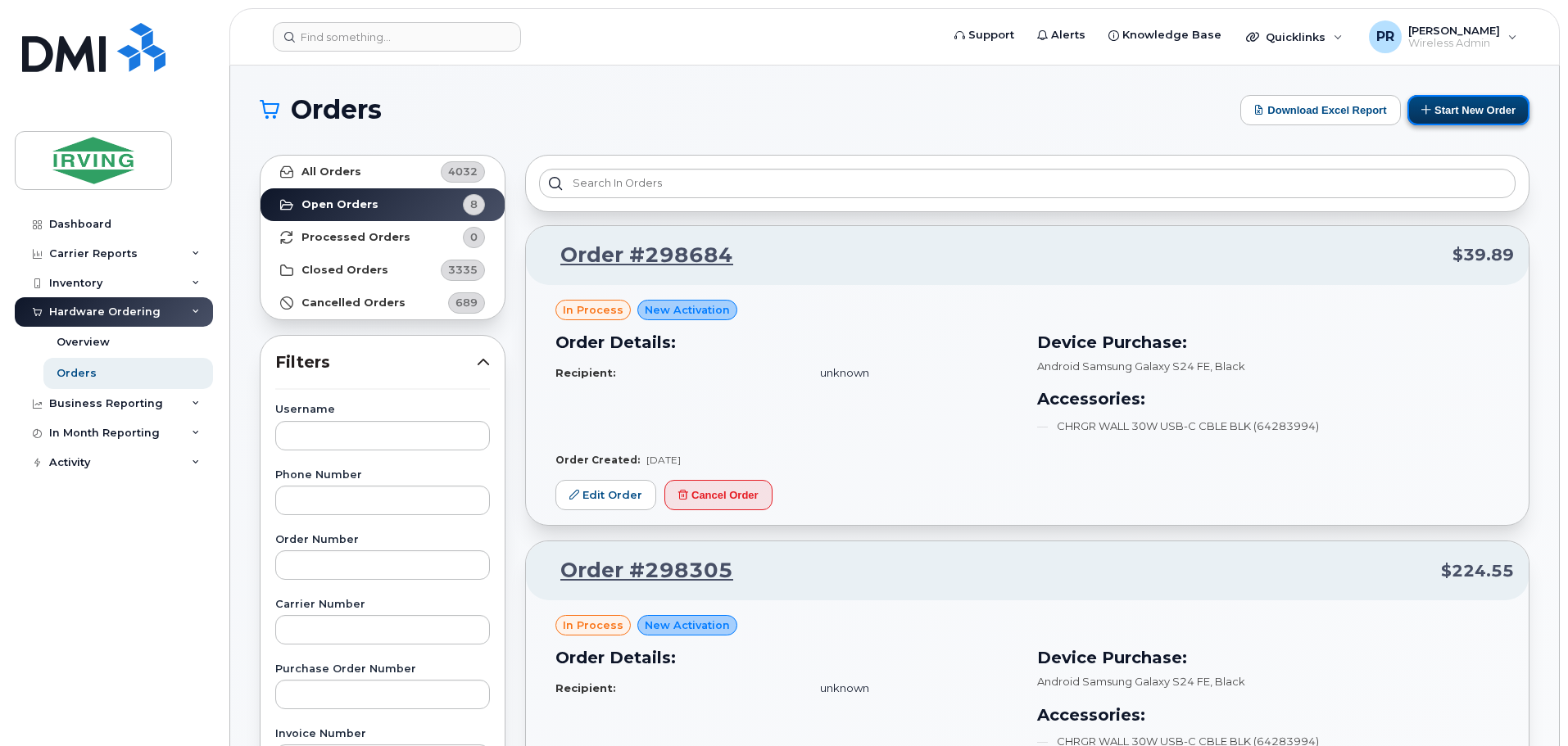
click at [1482, 115] on button "Start New Order" at bounding box center [1468, 110] width 122 height 30
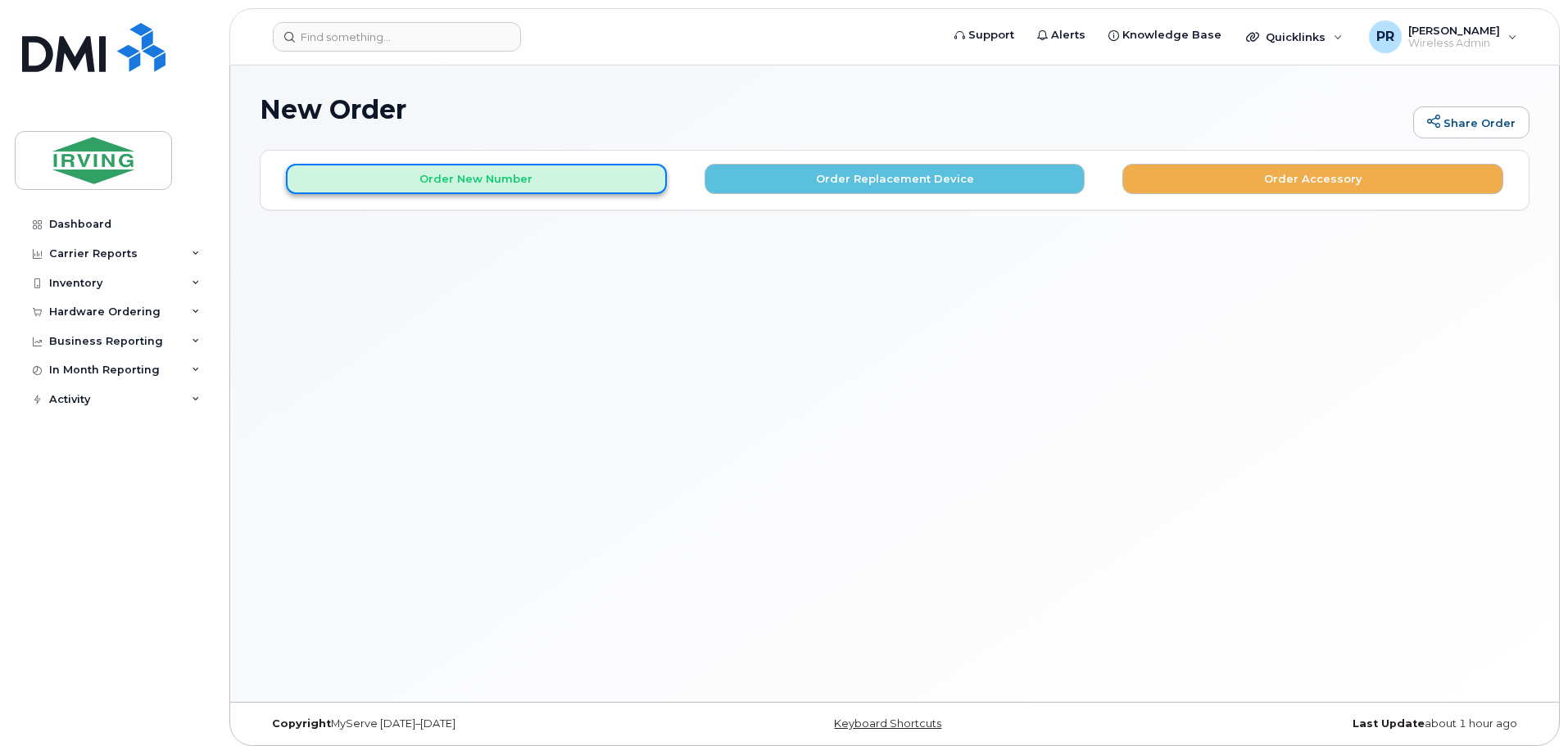
click at [531, 184] on button "Order New Number" at bounding box center [477, 179] width 381 height 30
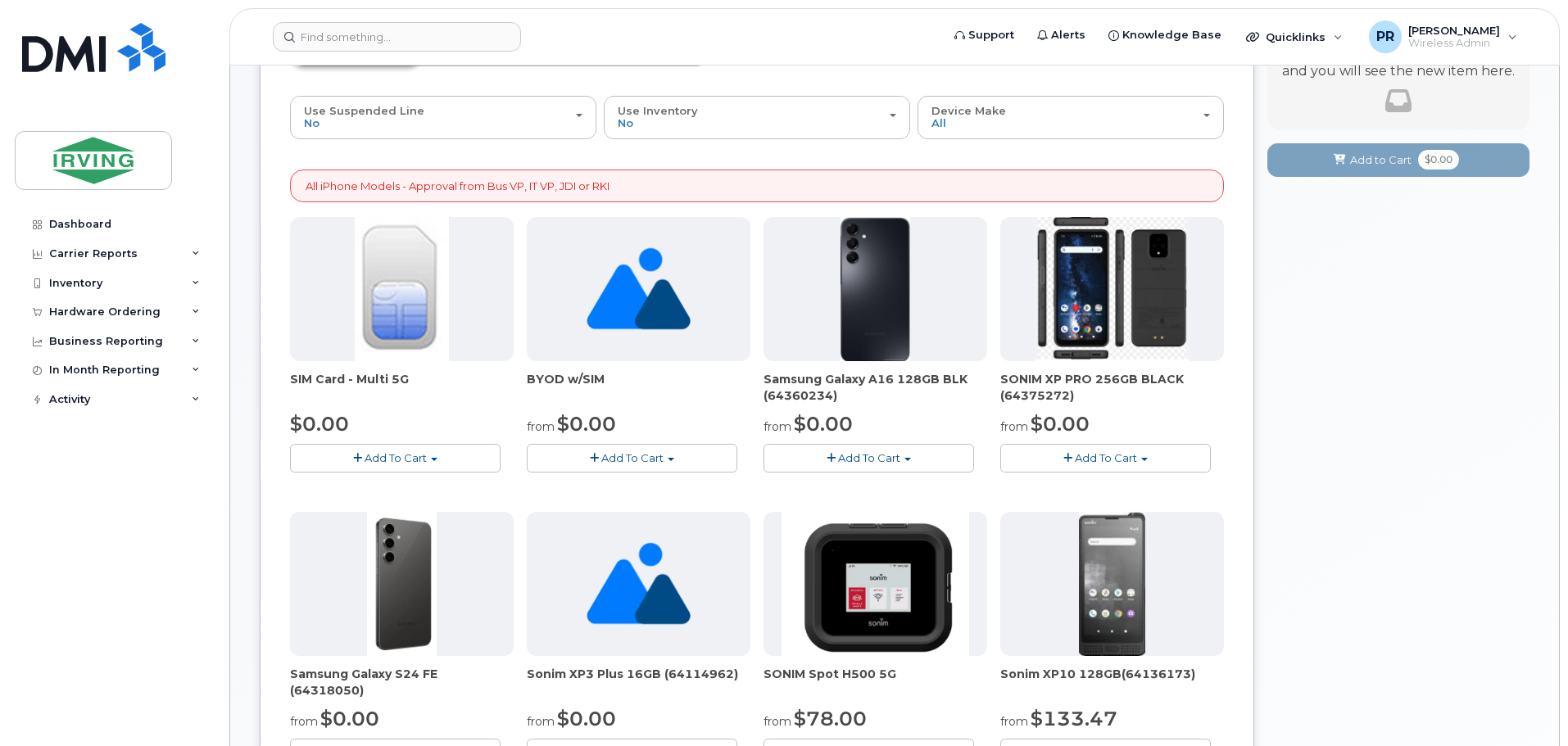
scroll to position [164, 0]
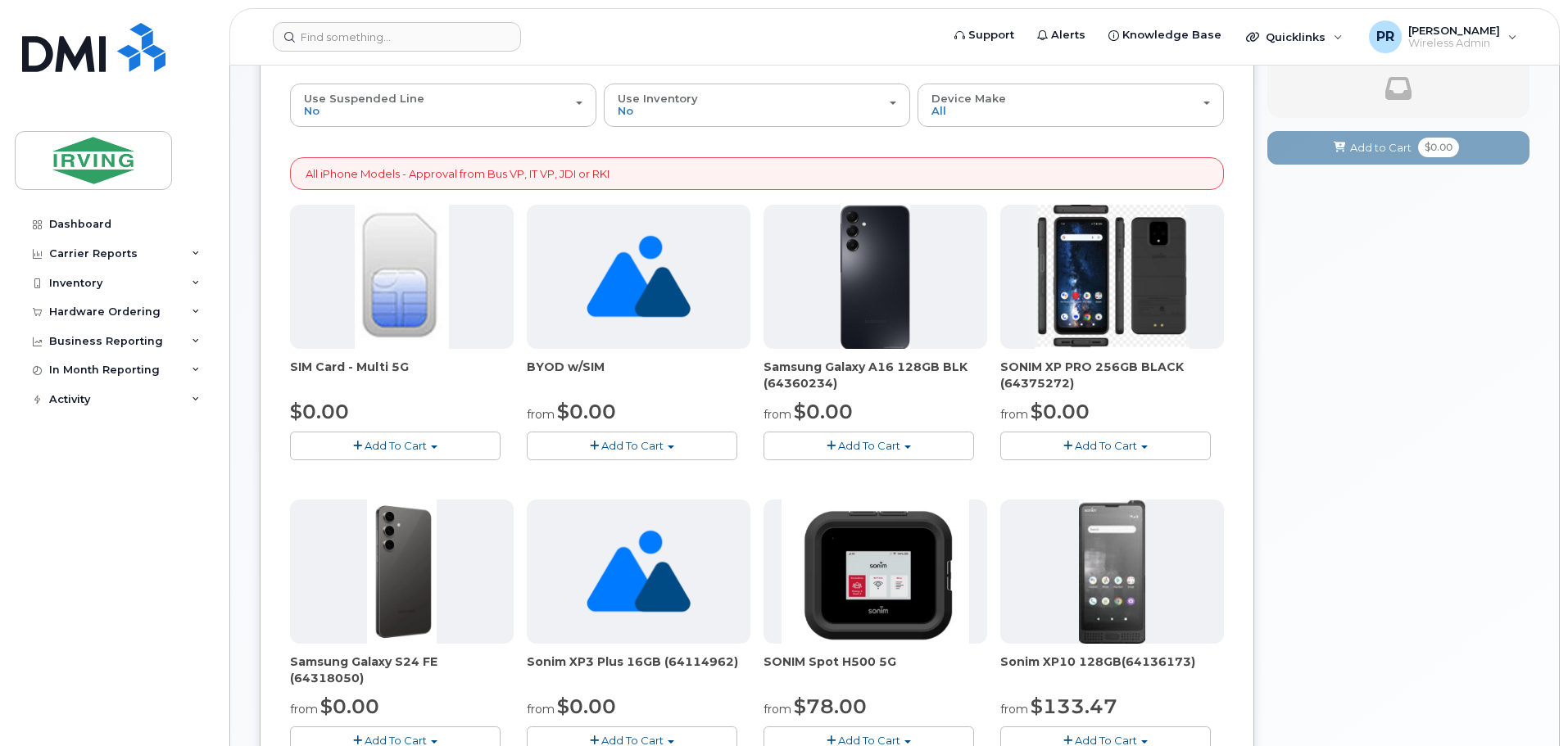
click at [611, 448] on span "Add To Cart" at bounding box center [632, 446] width 62 height 13
click at [617, 476] on link "$0.00 - New Activation" at bounding box center [616, 477] width 169 height 21
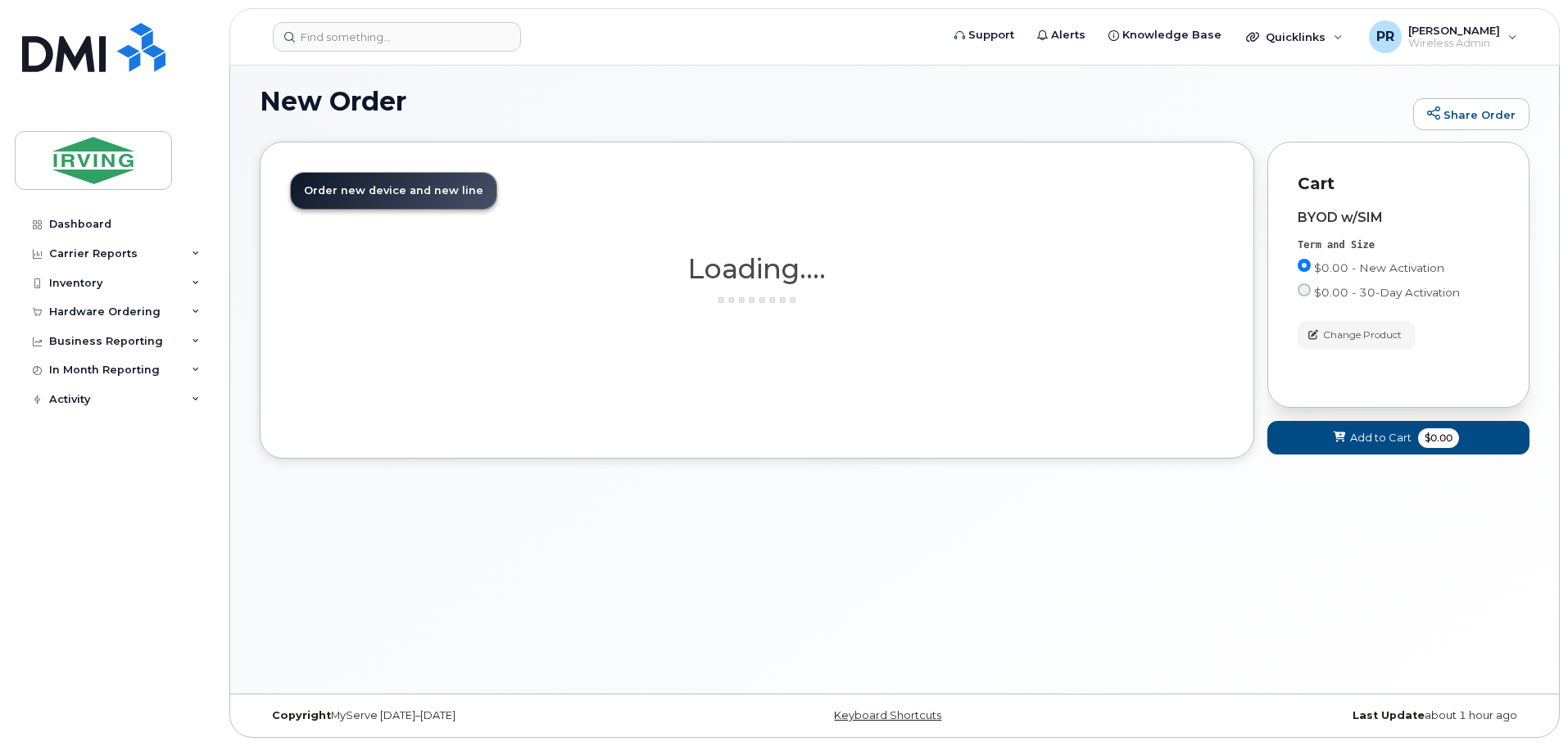
scroll to position [9, 0]
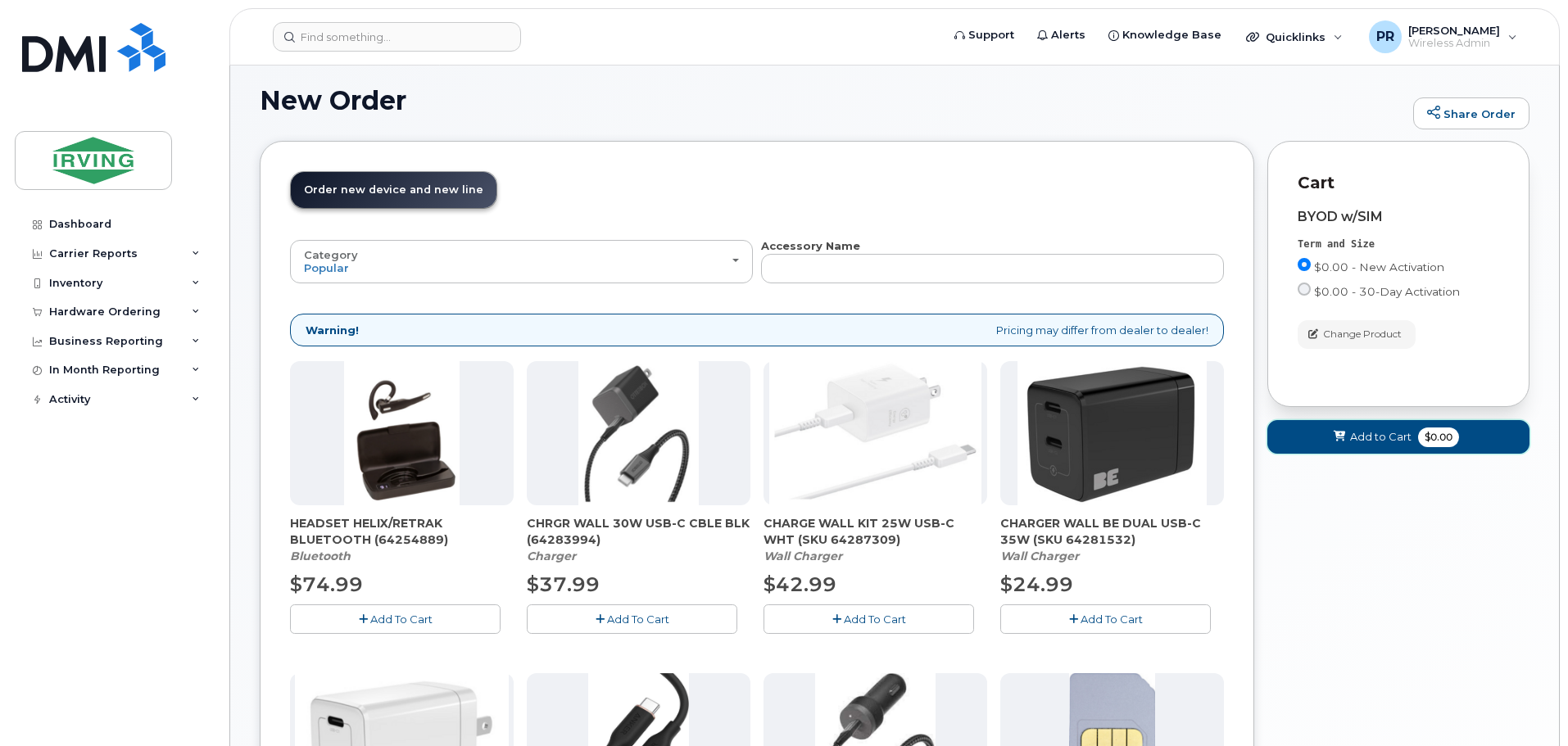
click at [1395, 435] on span "Add to Cart" at bounding box center [1381, 437] width 62 height 15
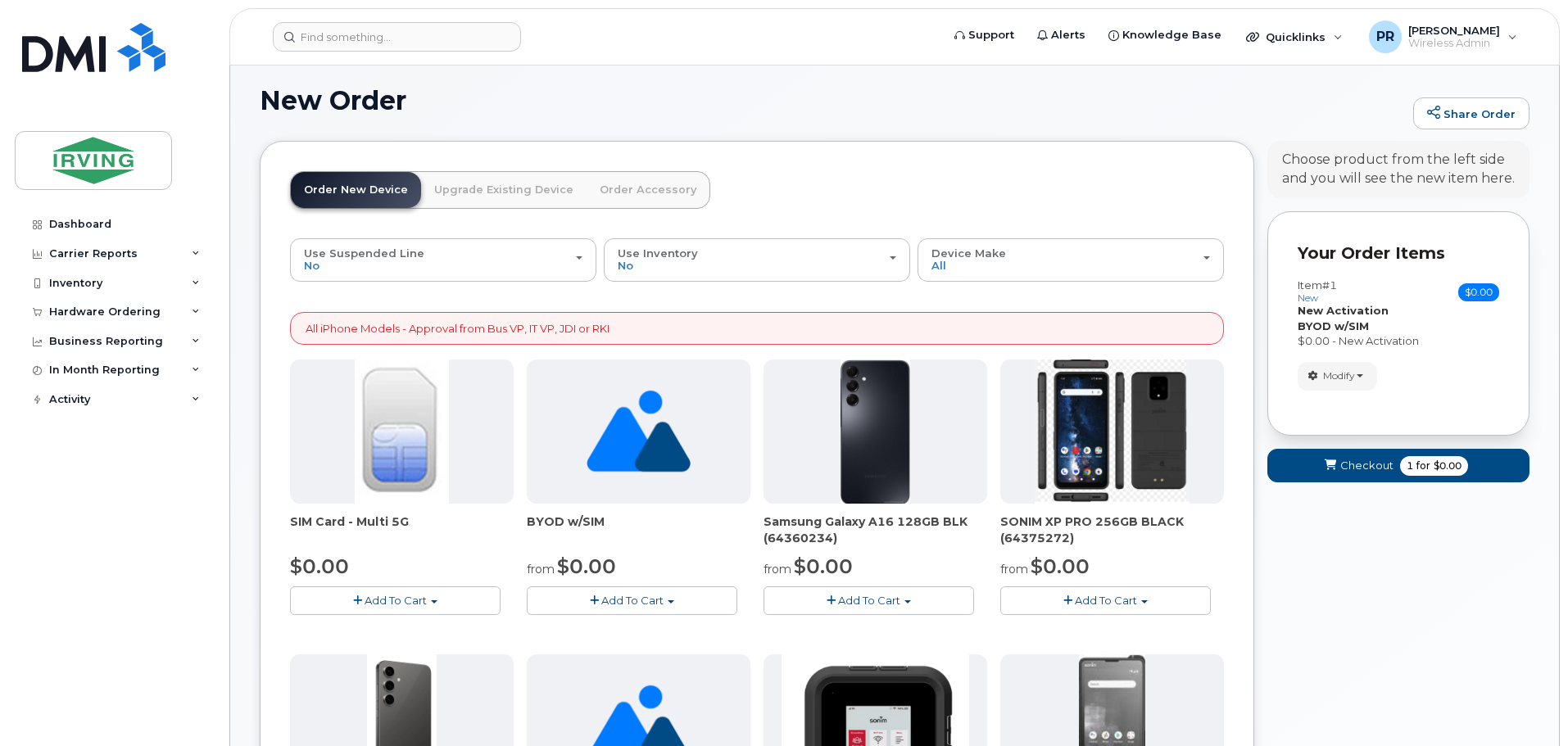
scroll to position [0, 0]
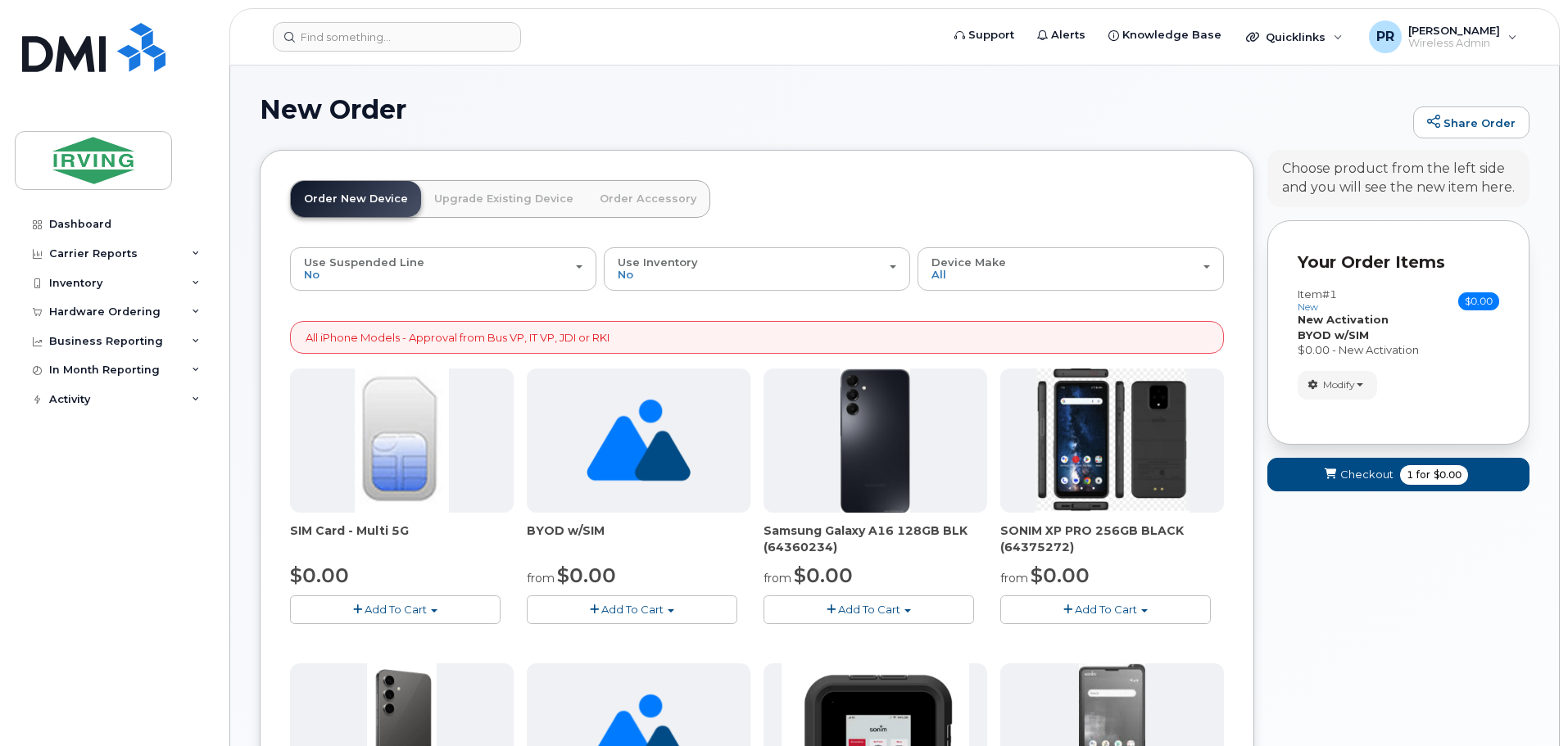
click at [383, 609] on span "Add To Cart" at bounding box center [395, 610] width 62 height 13
click at [390, 638] on link "$0.00 - New Activation" at bounding box center [372, 640] width 156 height 21
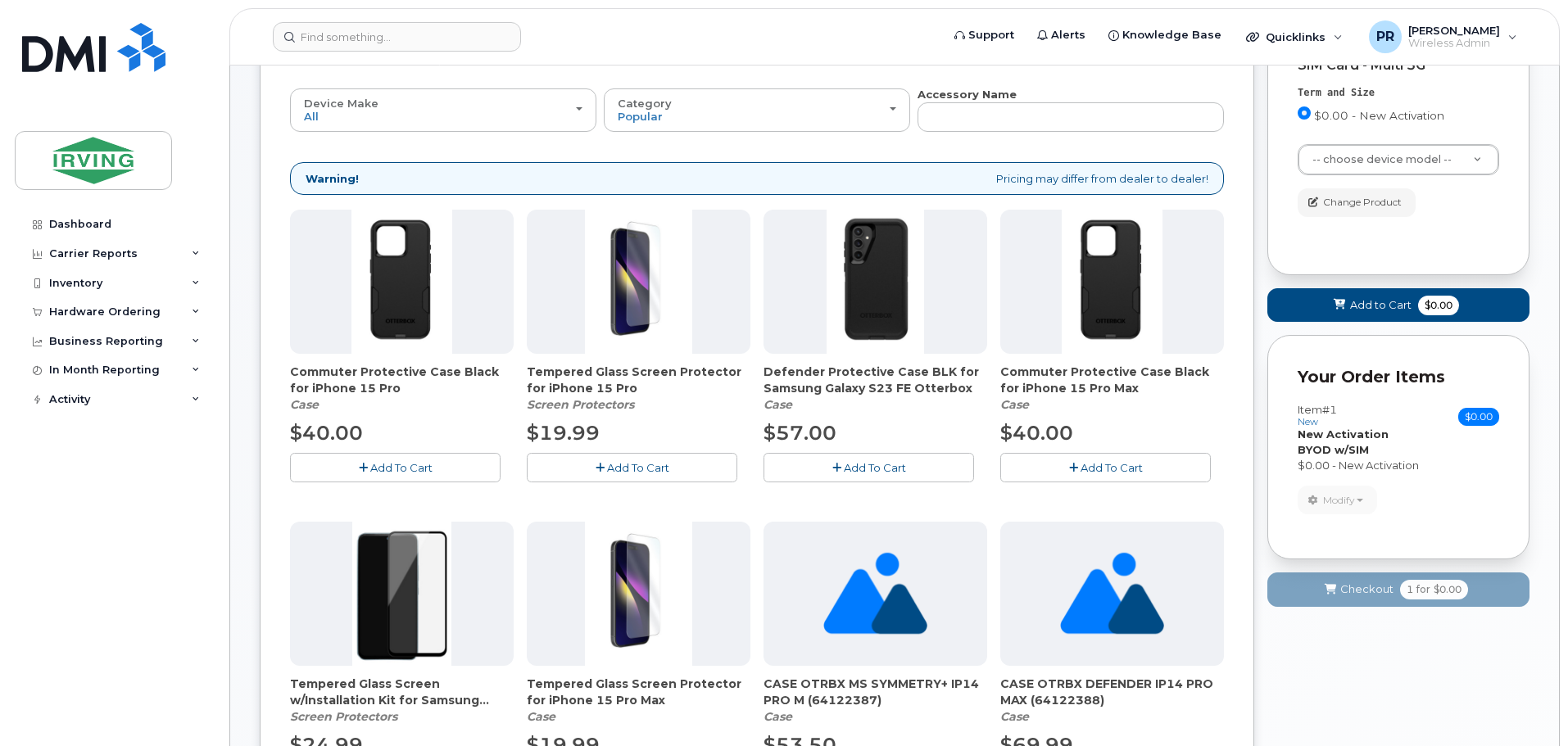
scroll to position [164, 0]
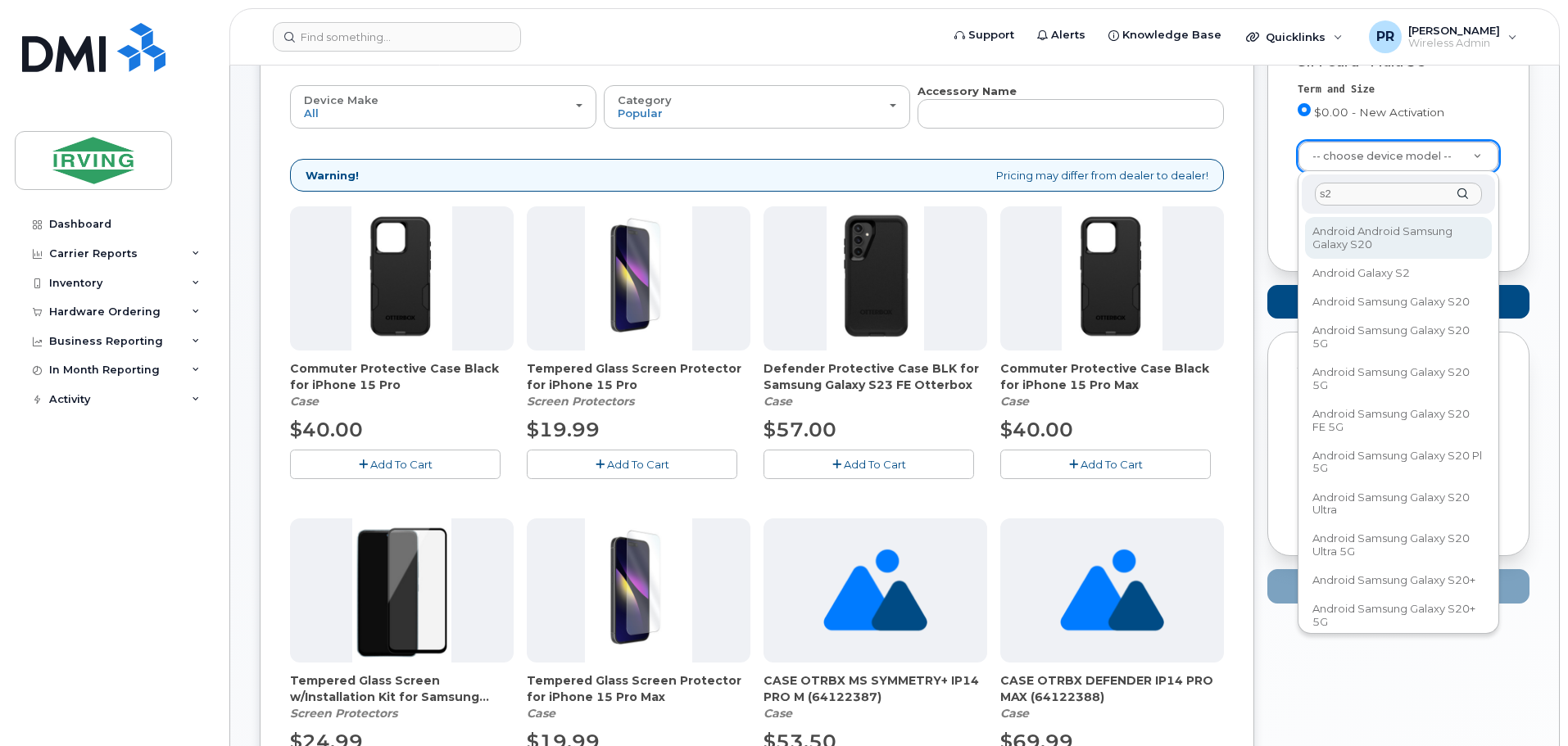
type input "s21"
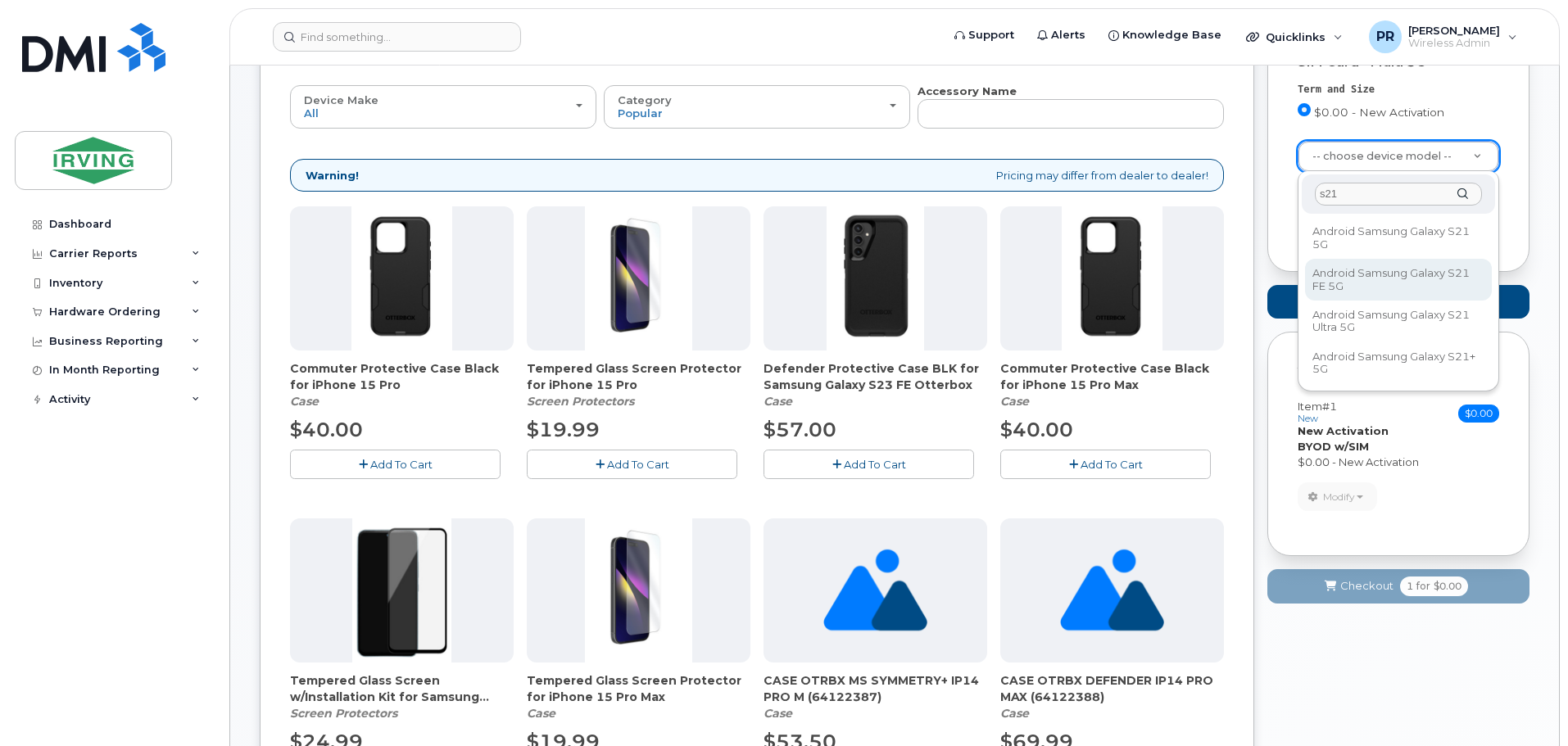
select select "2676"
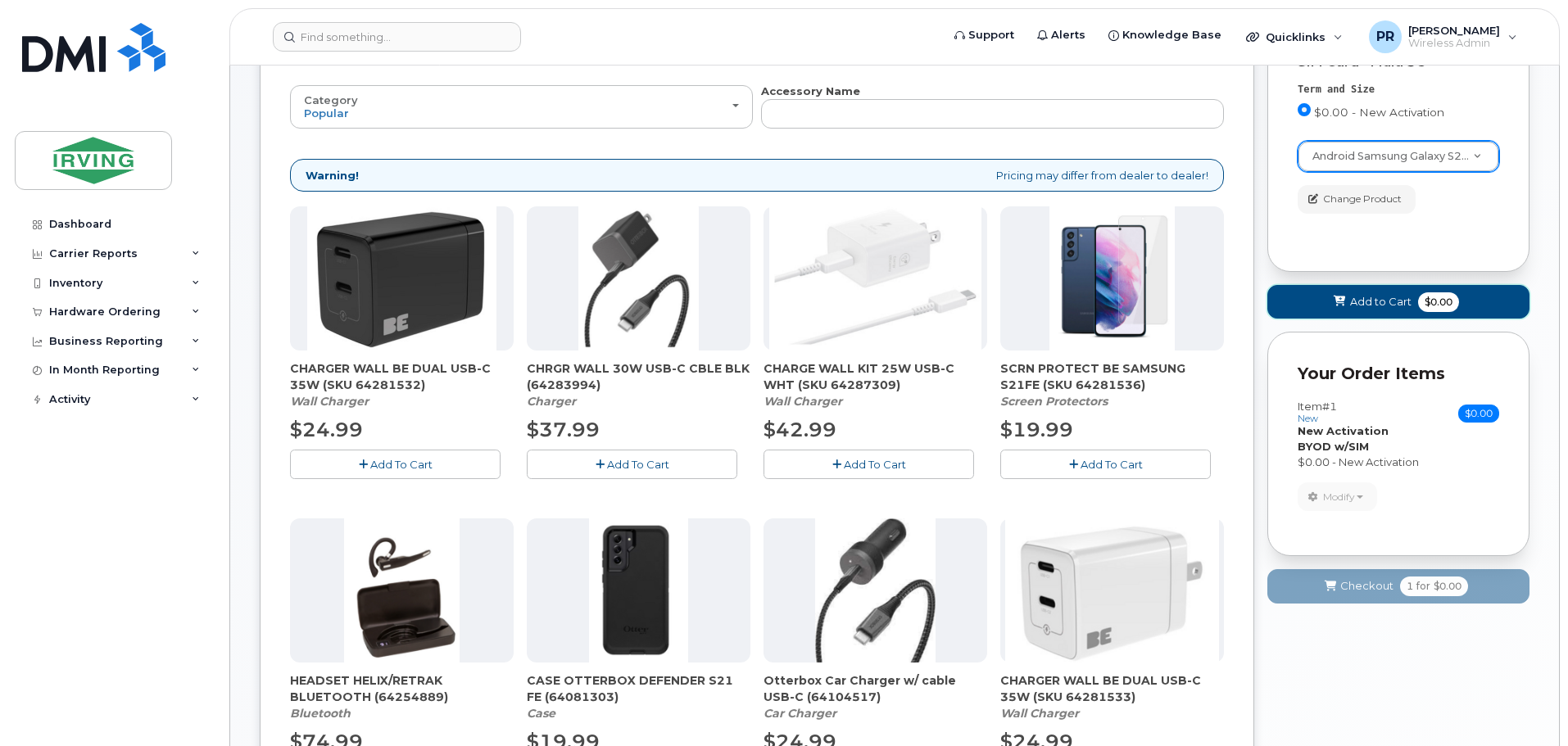
click at [1382, 303] on span "Add to Cart" at bounding box center [1381, 302] width 62 height 15
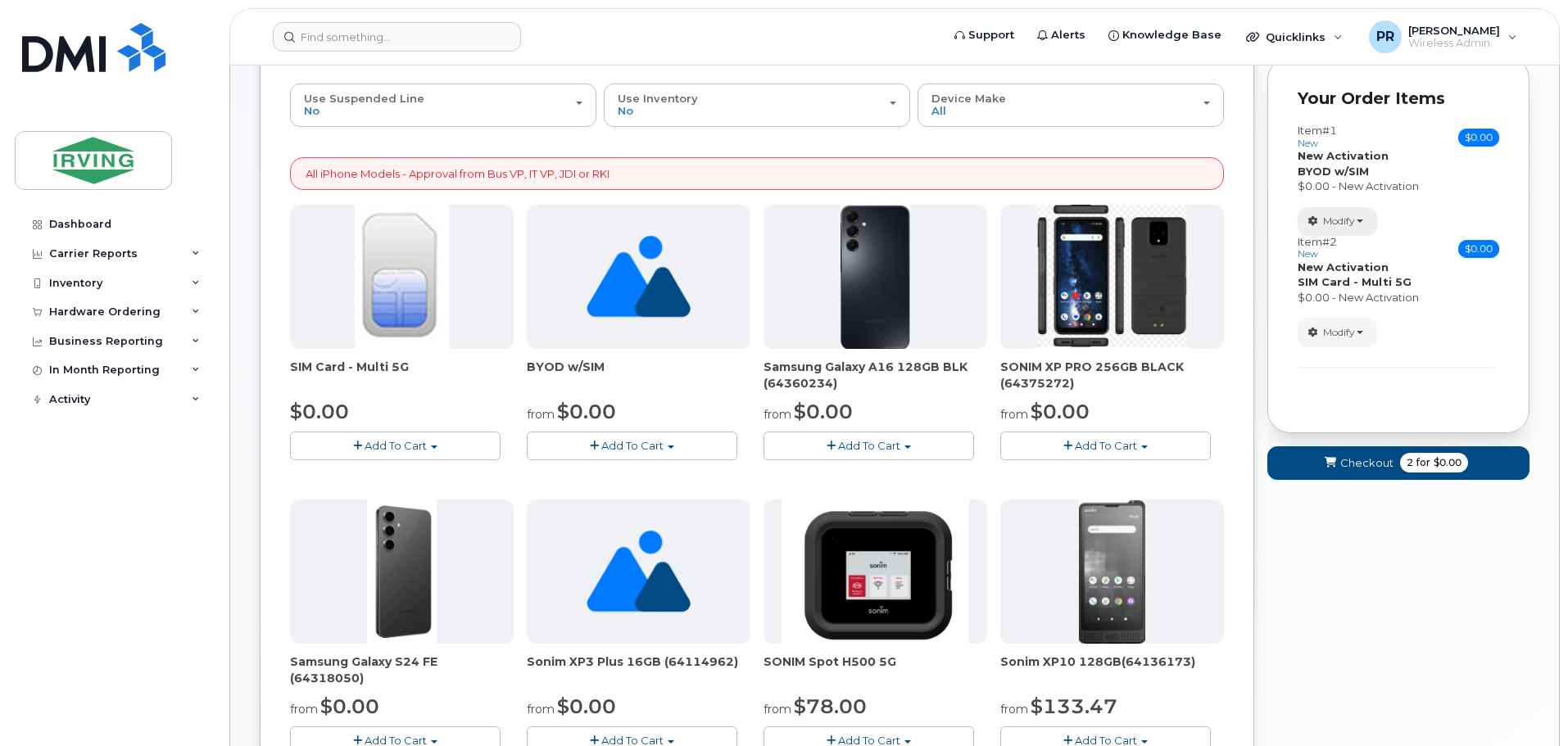
click at [1360, 219] on button "Modify" at bounding box center [1338, 222] width 80 height 29
click at [1364, 302] on span "Remove" at bounding box center [1343, 300] width 55 height 12
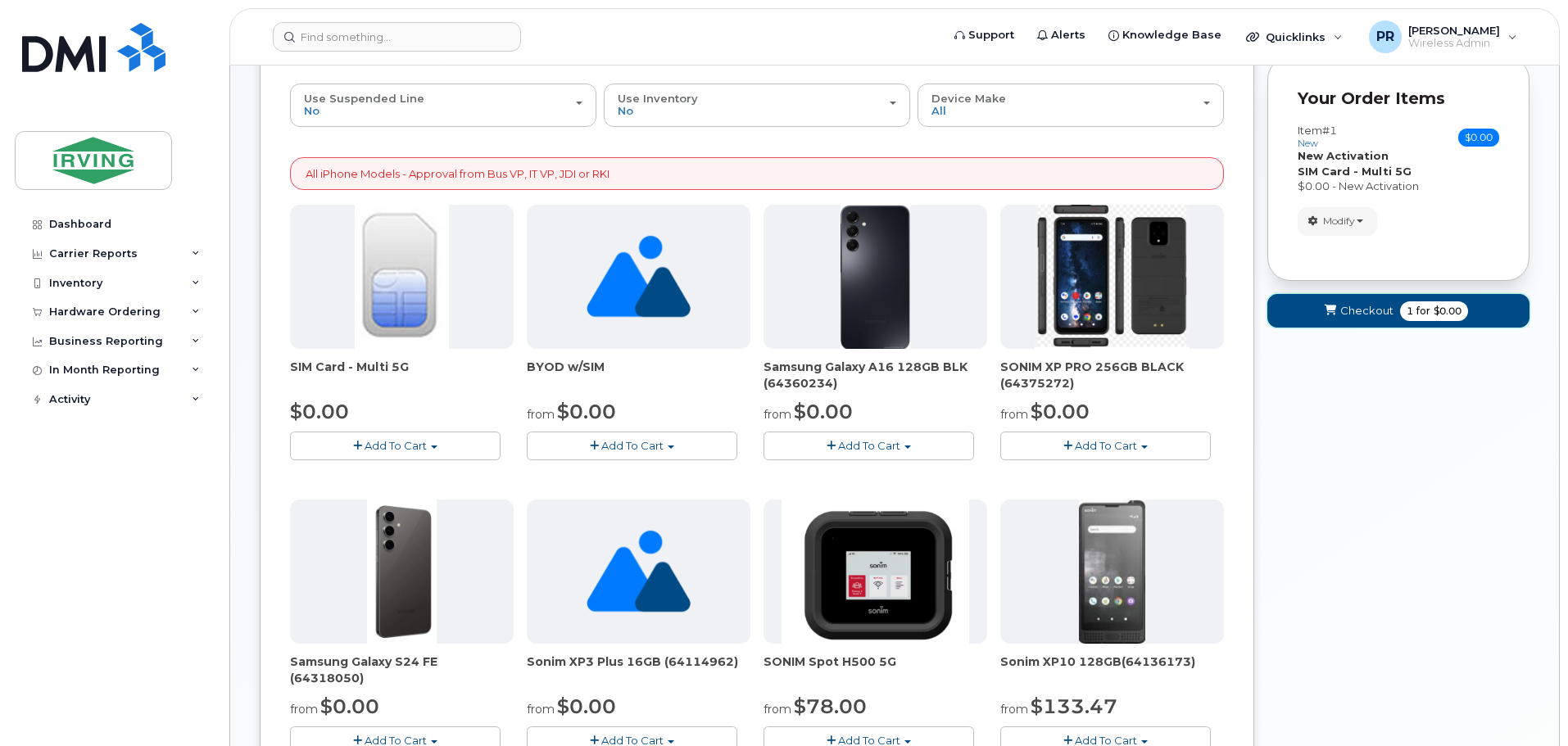
click at [1417, 307] on span "for" at bounding box center [1423, 310] width 21 height 14
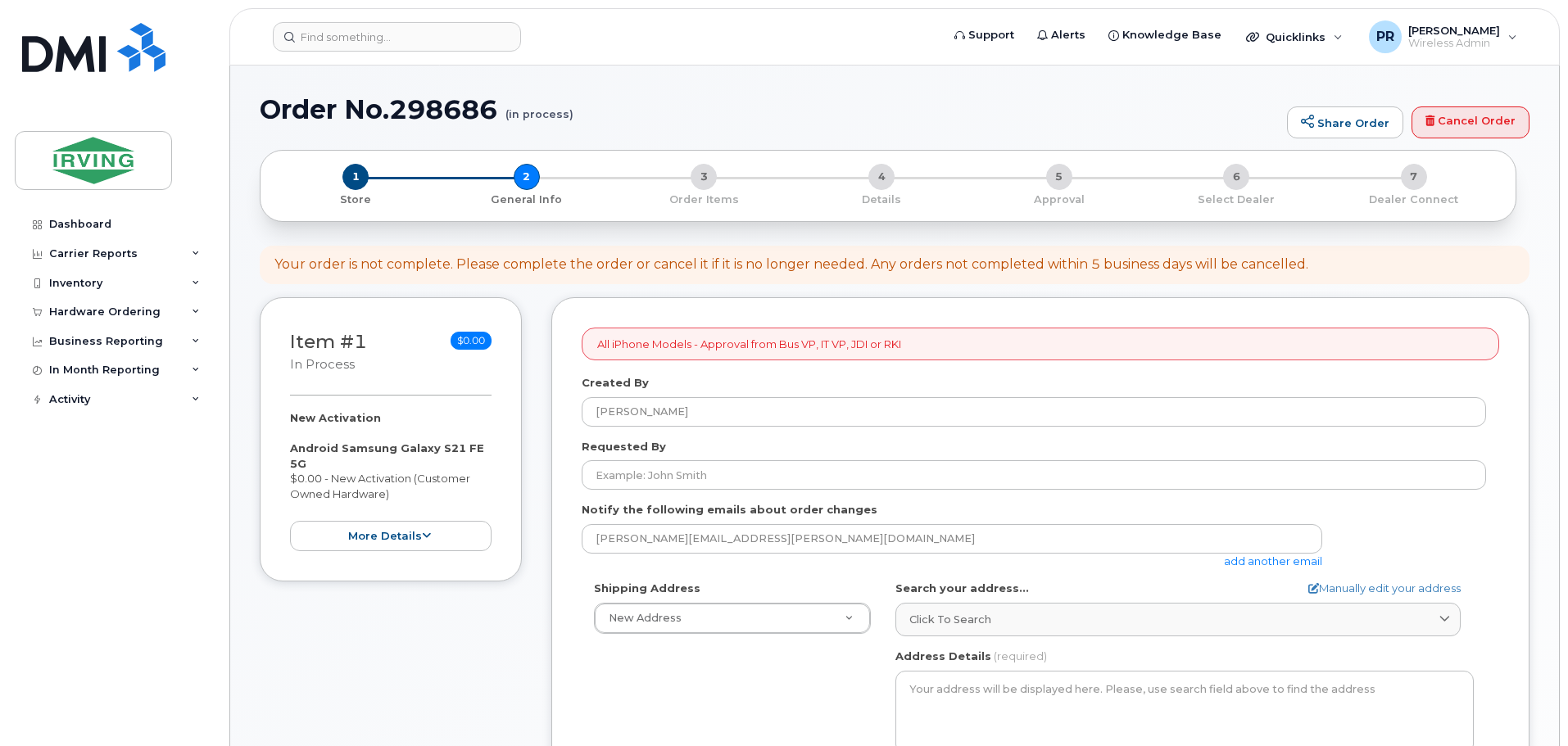
select select
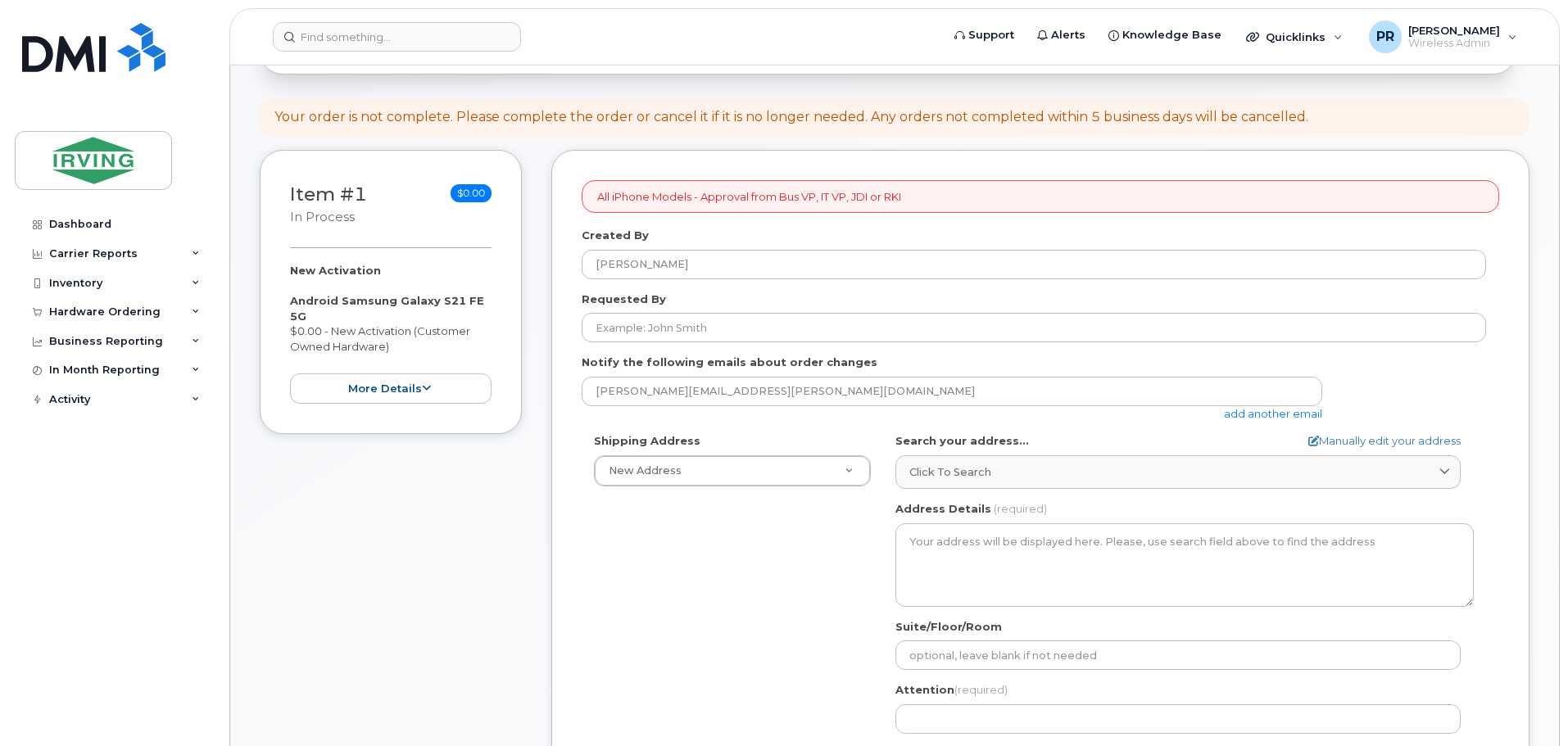
scroll to position [164, 0]
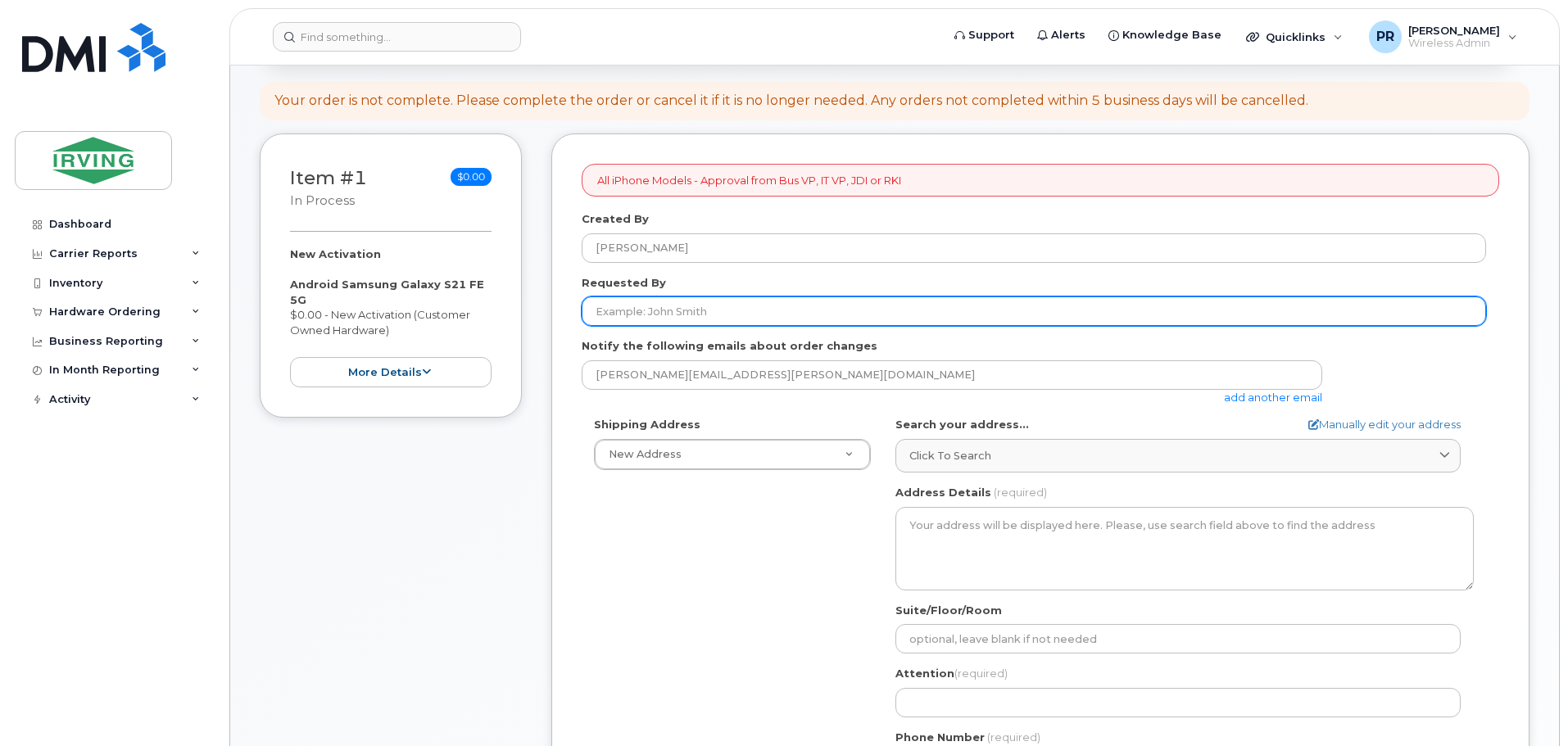
click at [690, 312] on input "Requested By" at bounding box center [1033, 311] width 905 height 29
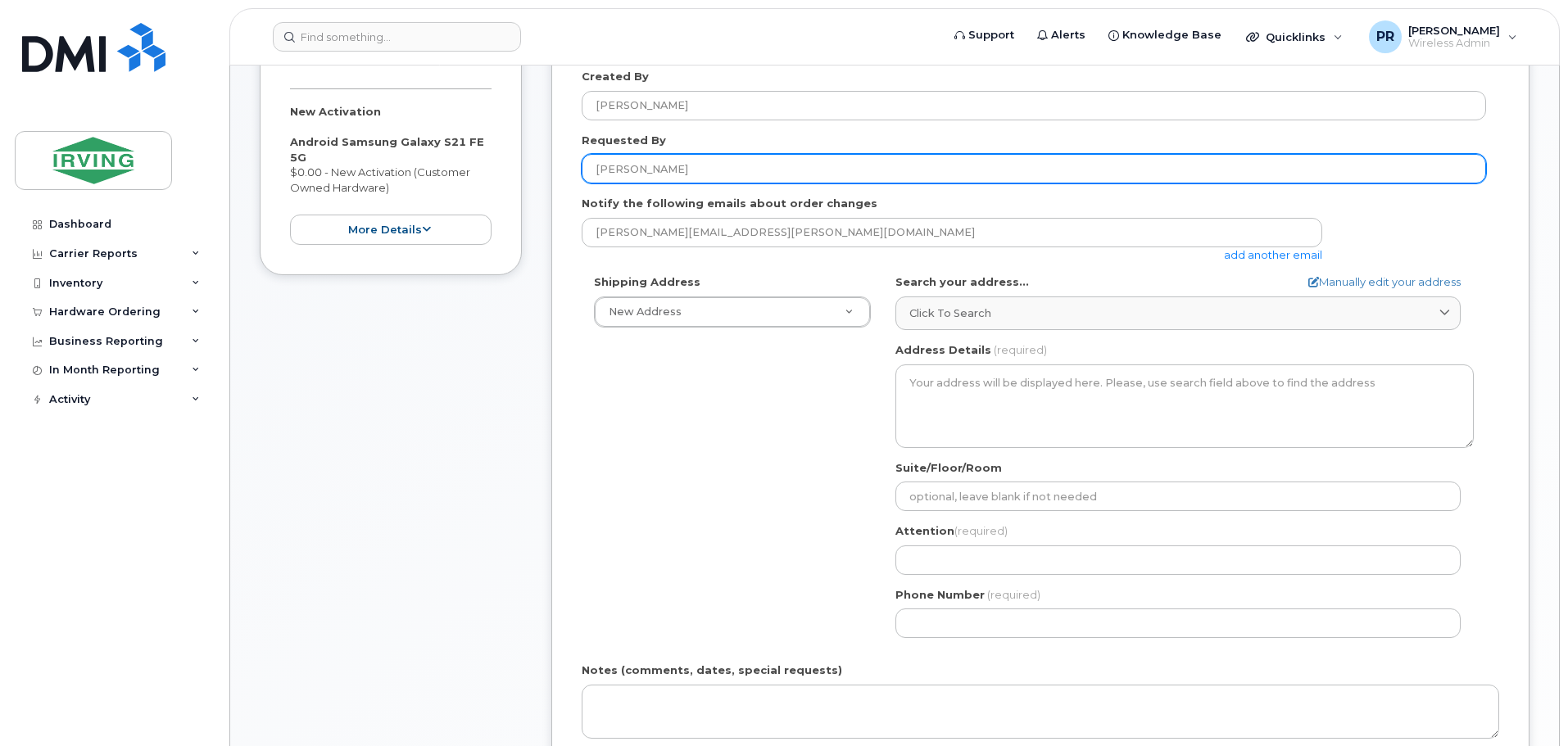
scroll to position [327, 0]
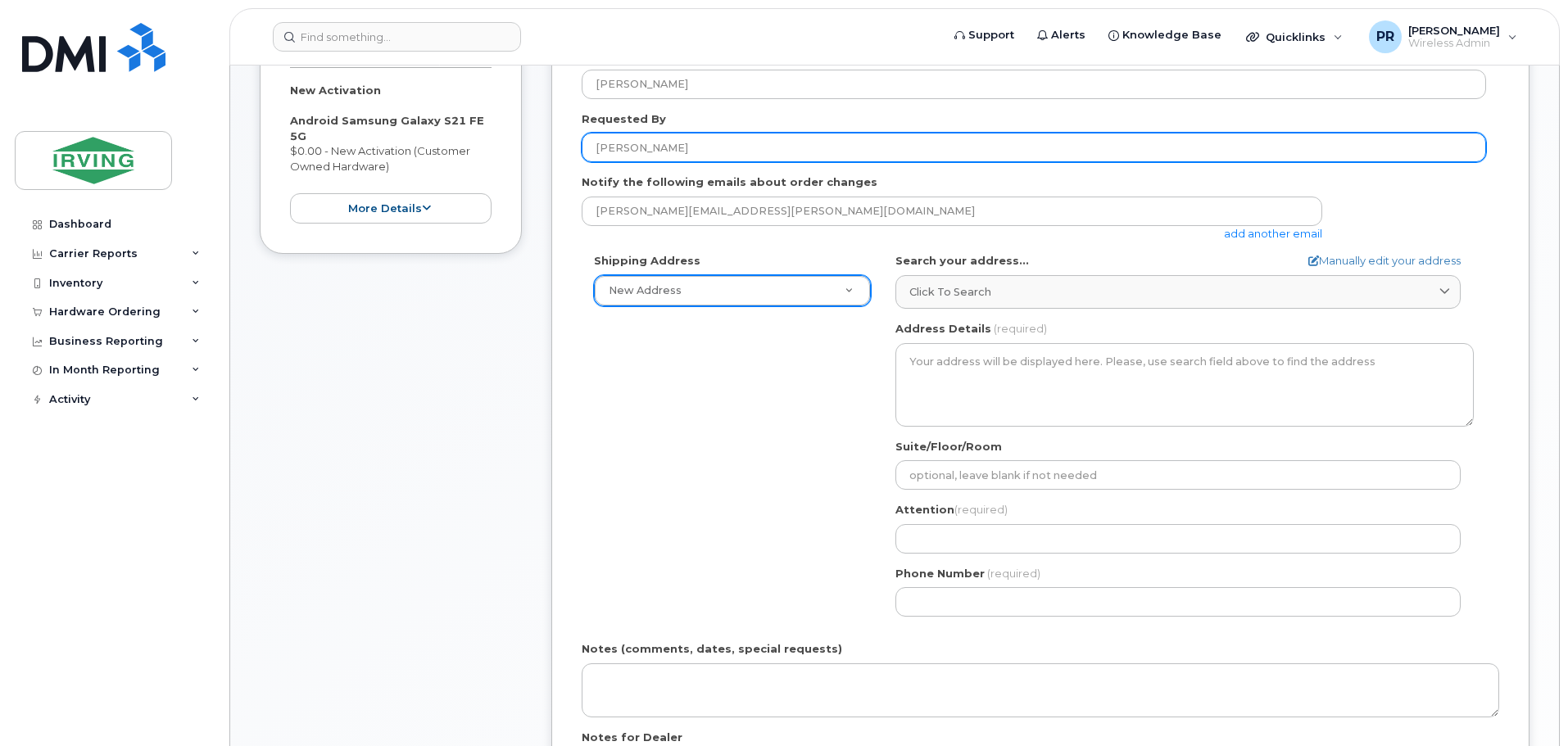
type input "[PERSON_NAME]"
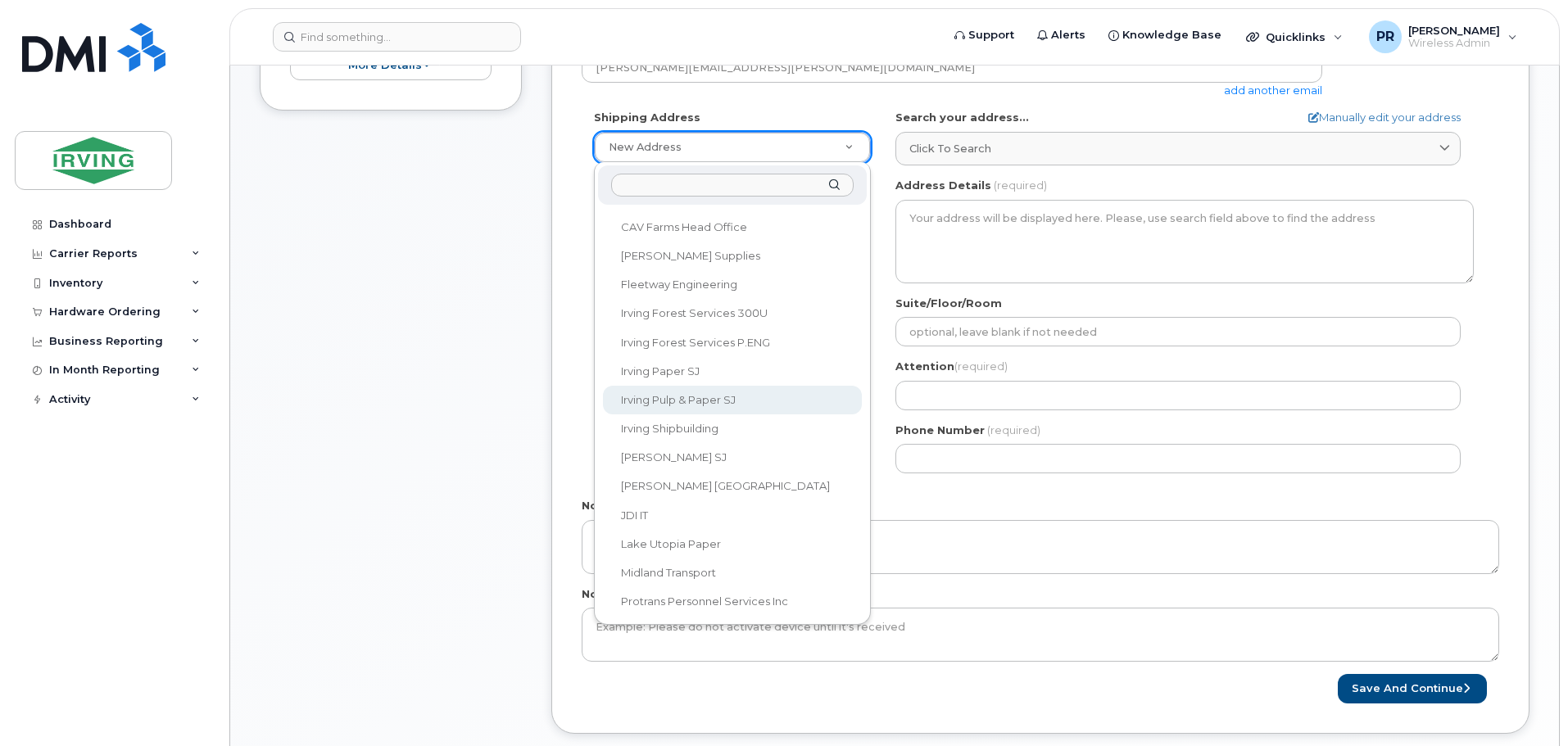
scroll to position [492, 0]
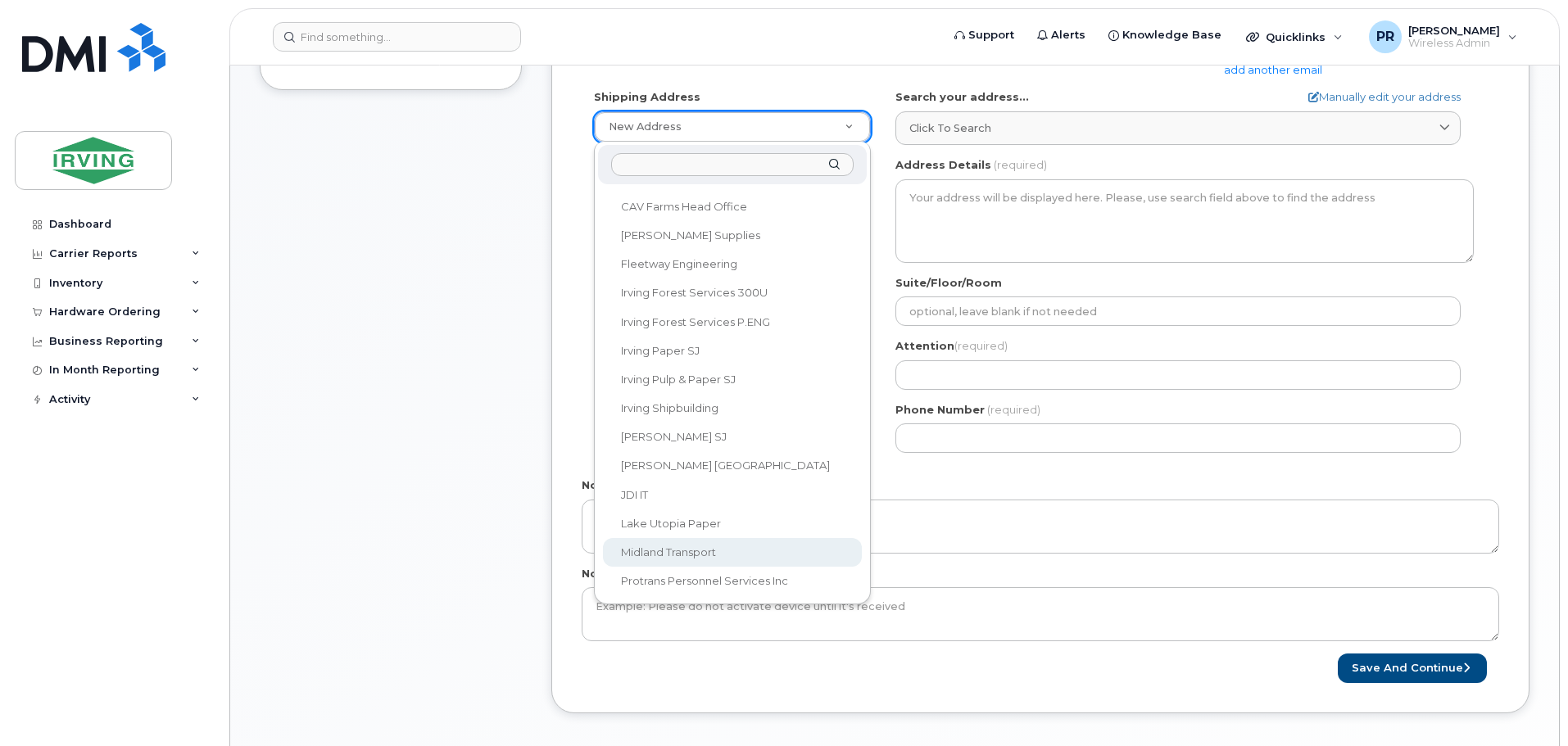
select select
type textarea "100 Prom Midland DIEPPE NB E1A 6X4 CANADA Dieppe New Brunswick E1A 6X4"
type input "[PERSON_NAME]"
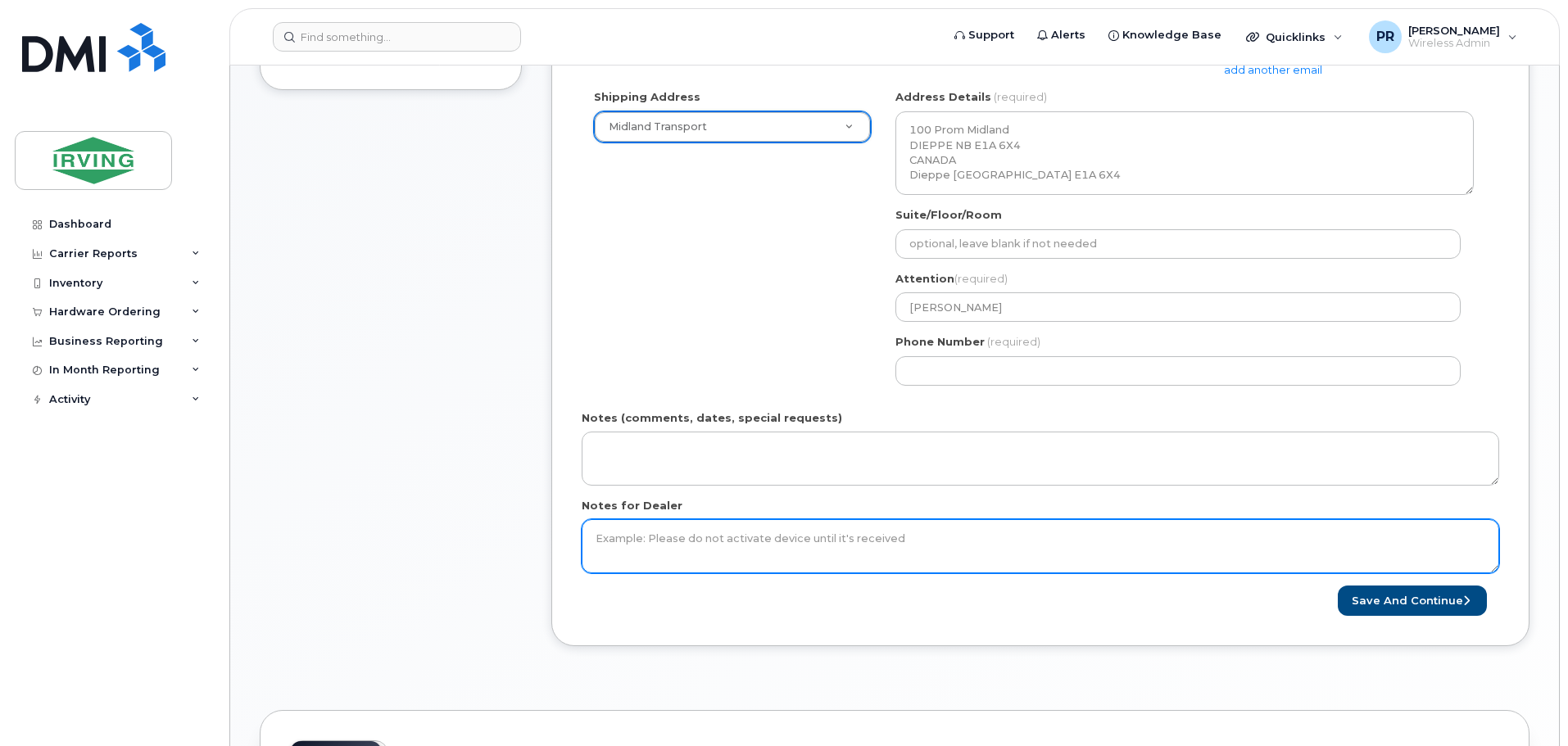
click at [740, 541] on textarea "Notes for Dealer" at bounding box center [1040, 546] width 917 height 54
paste textarea "359938610810879"
type textarea "SIM 89302610207420548098 IMEI 359938610810879"
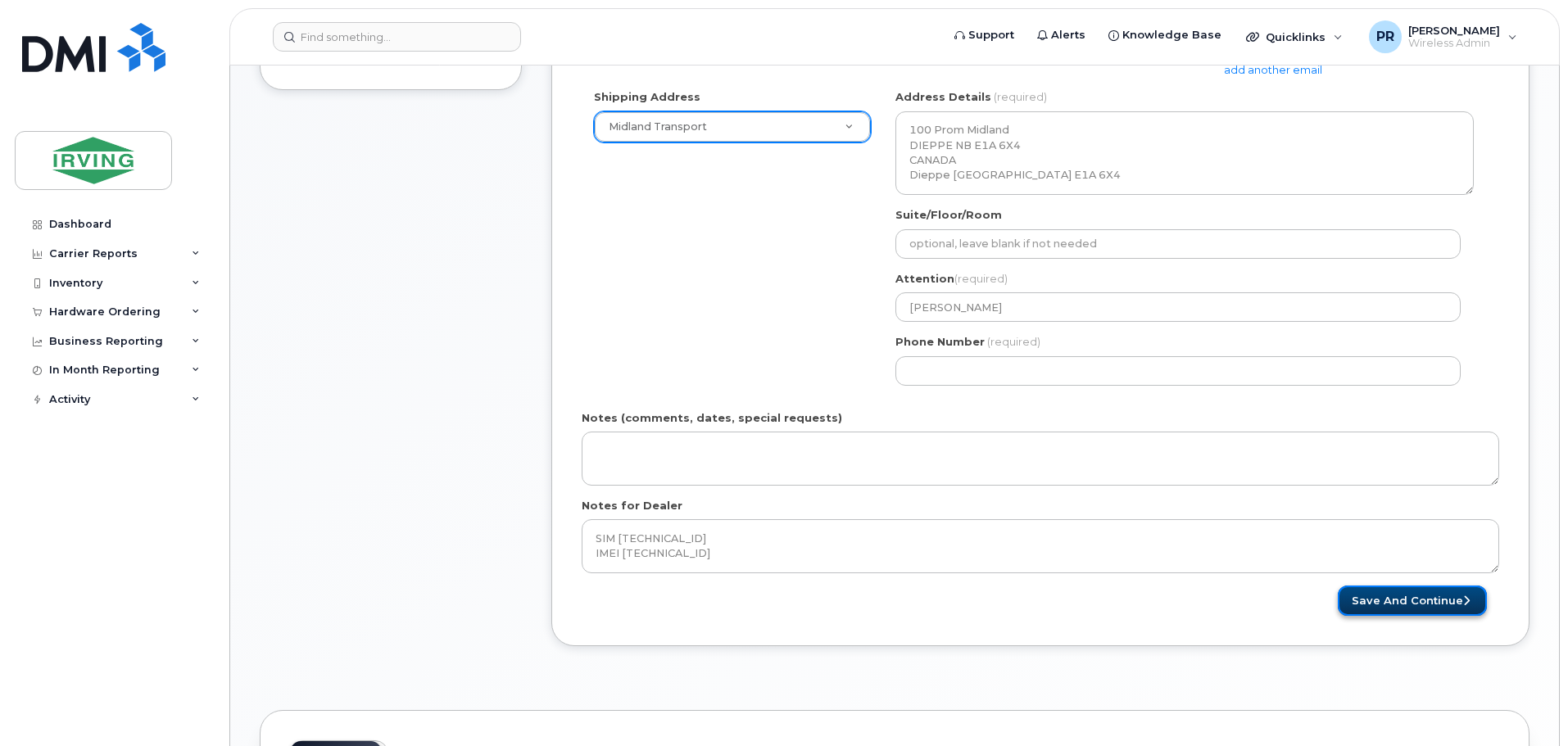
click at [1382, 604] on button "Save and Continue" at bounding box center [1412, 601] width 149 height 30
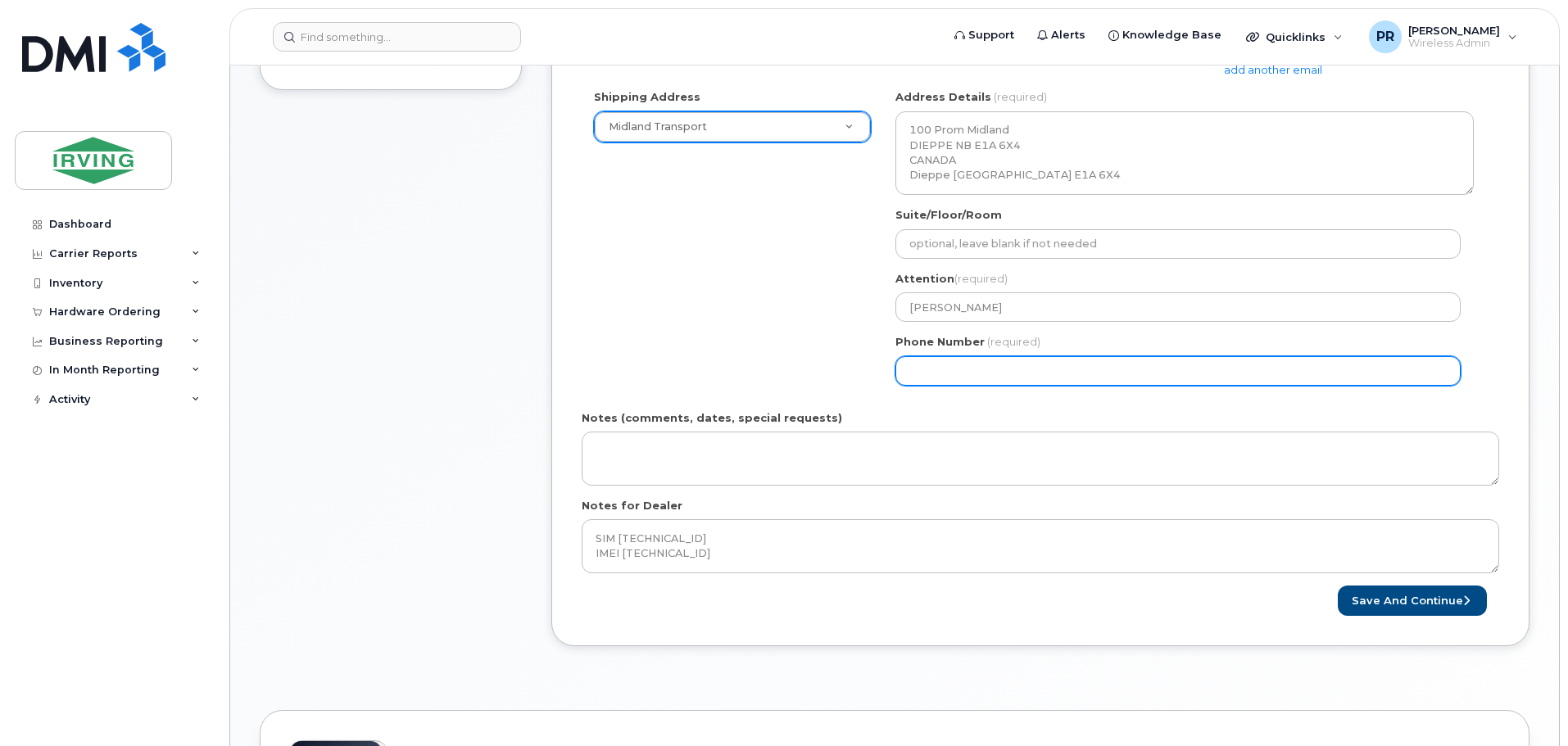
click at [1029, 374] on input "Phone Number" at bounding box center [1178, 371] width 565 height 29
select select
type input "506859562"
select select
type input "5068595622"
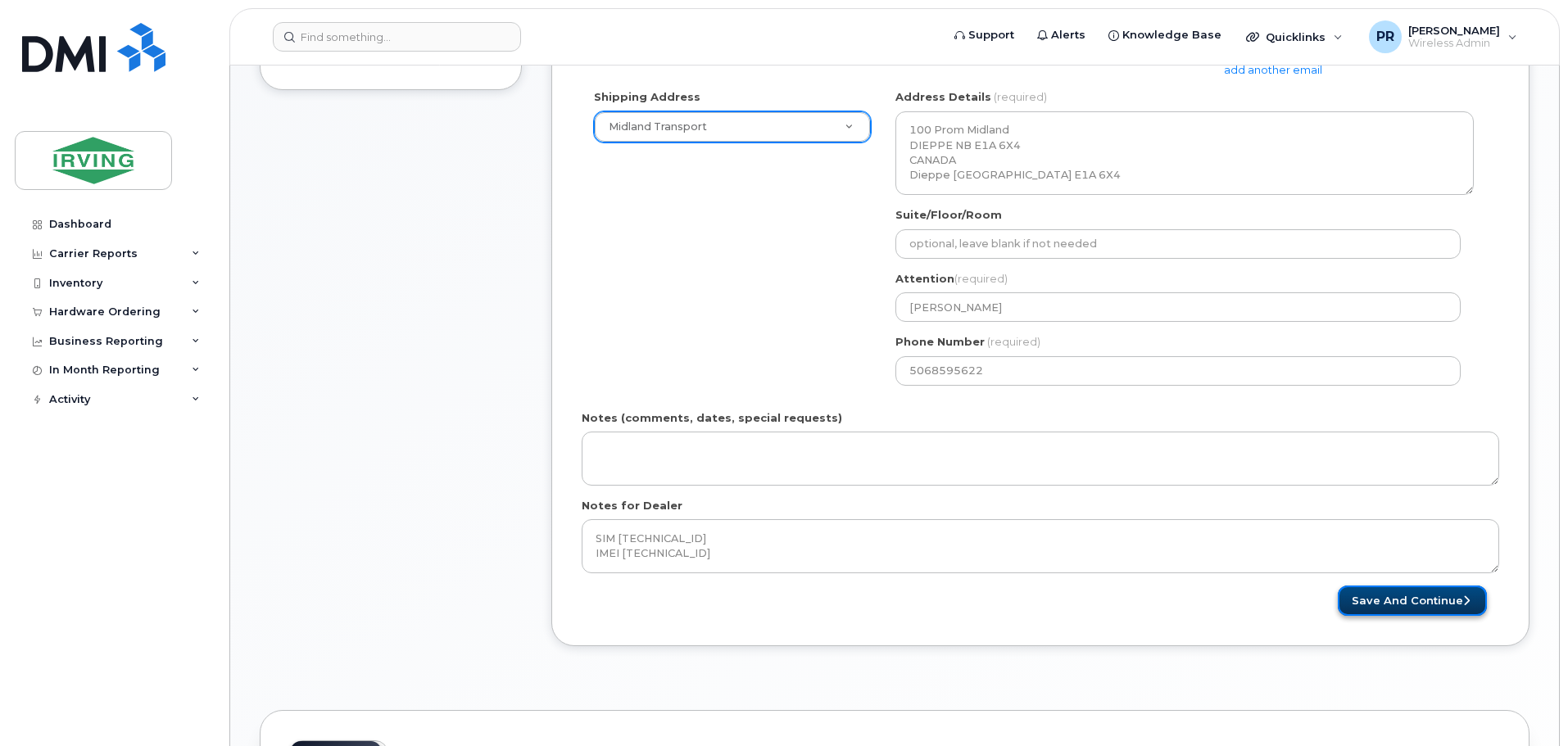
click at [1405, 608] on button "Save and Continue" at bounding box center [1412, 601] width 149 height 30
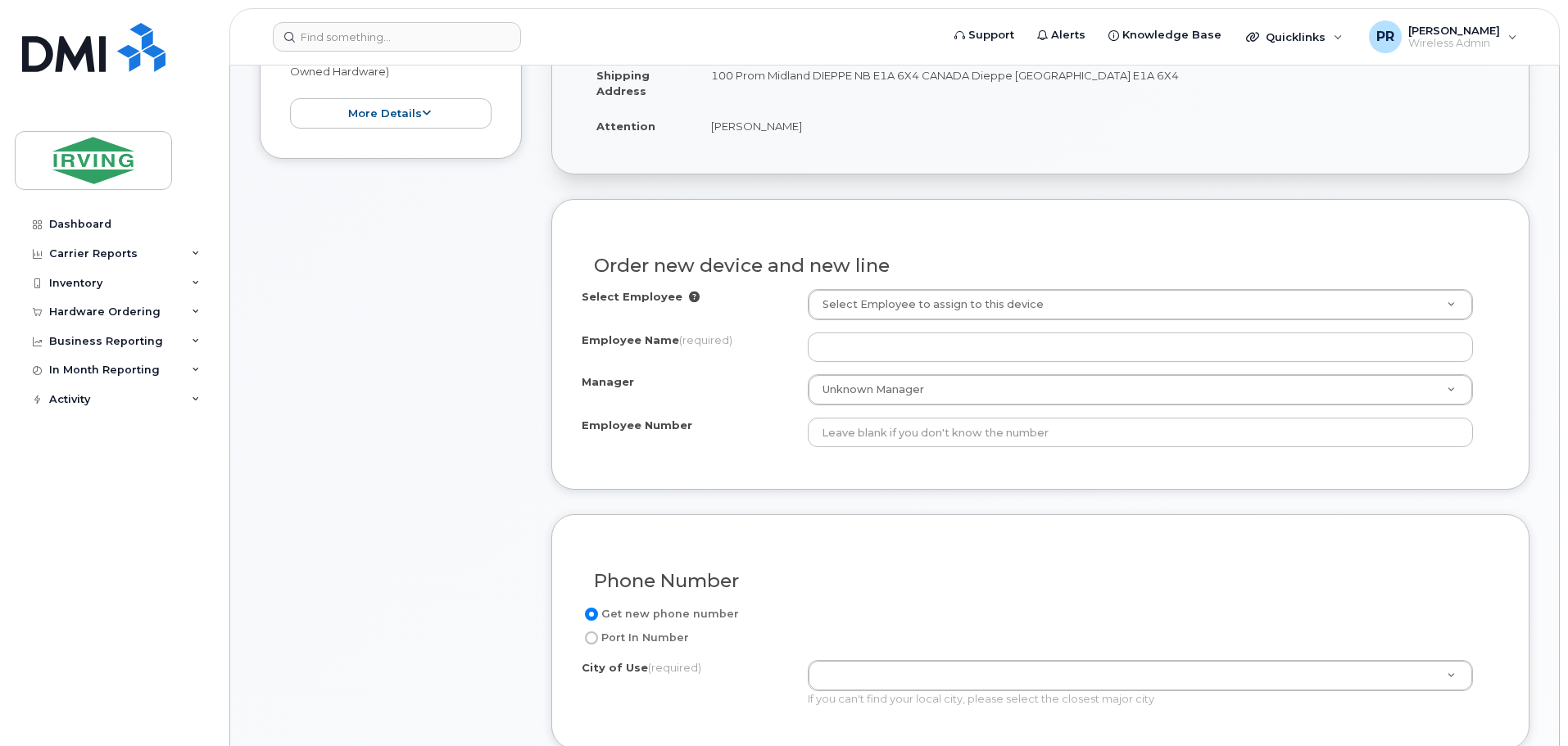
scroll to position [492, 0]
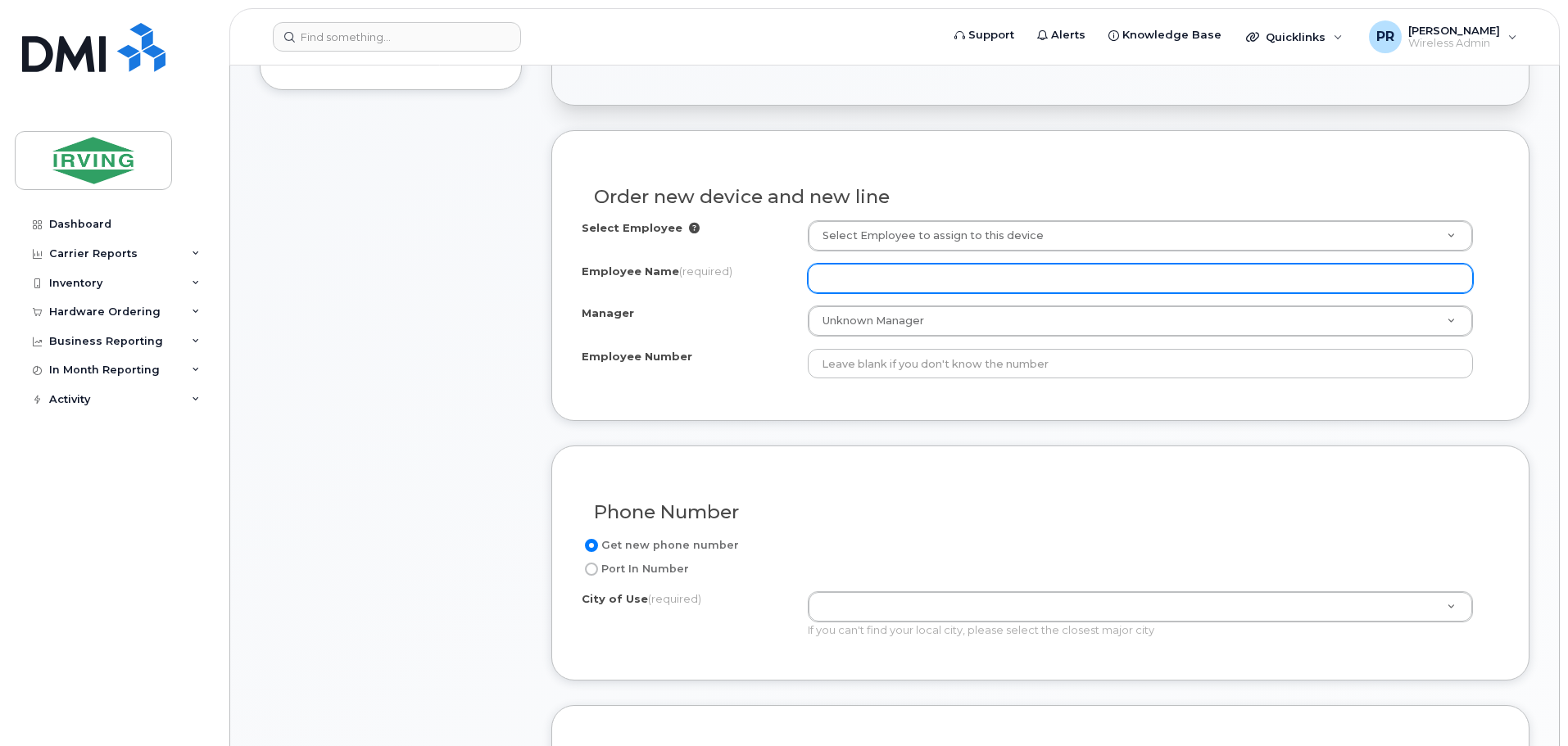
click at [875, 279] on input "Employee Name (required)" at bounding box center [1140, 278] width 665 height 29
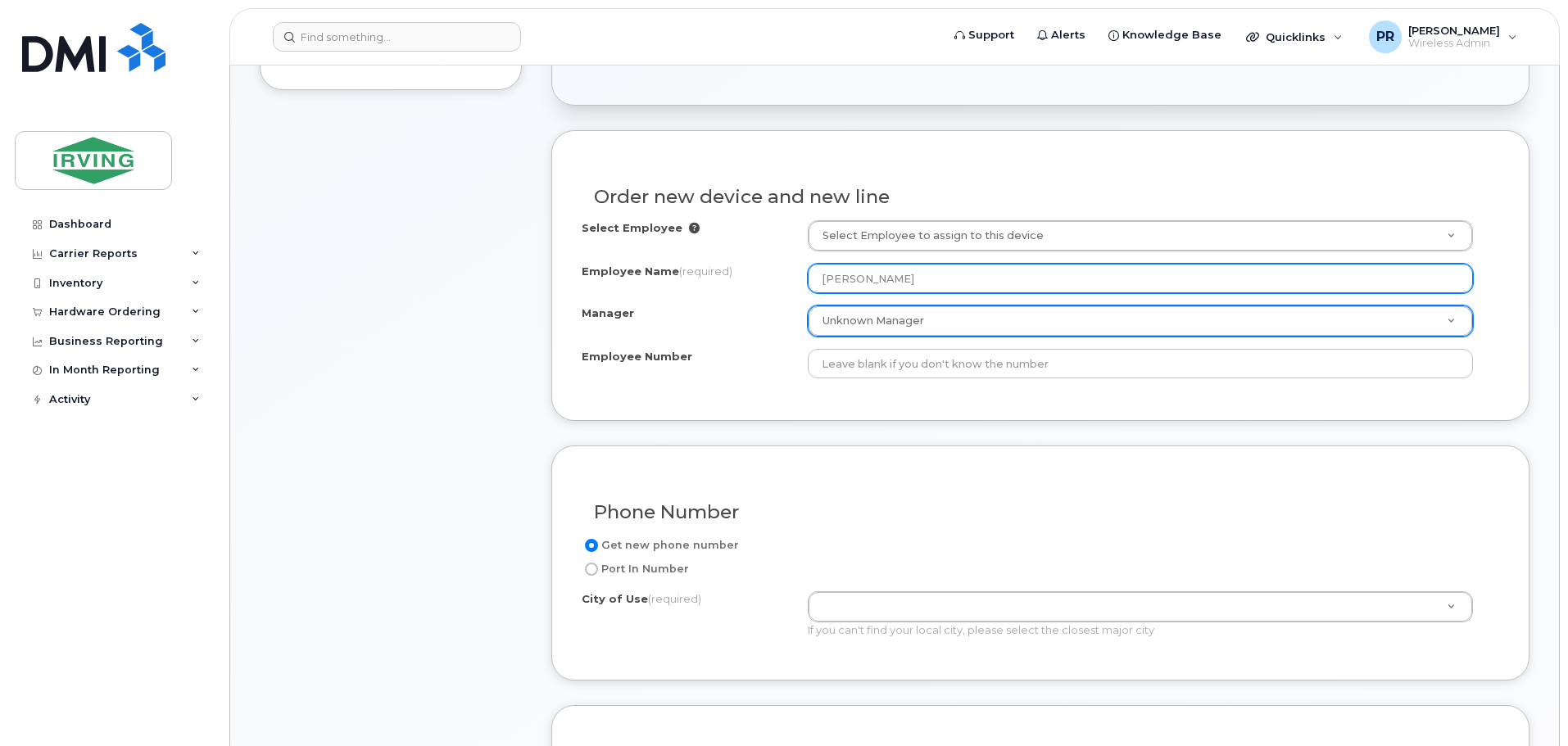
type input "Rosemary Martin"
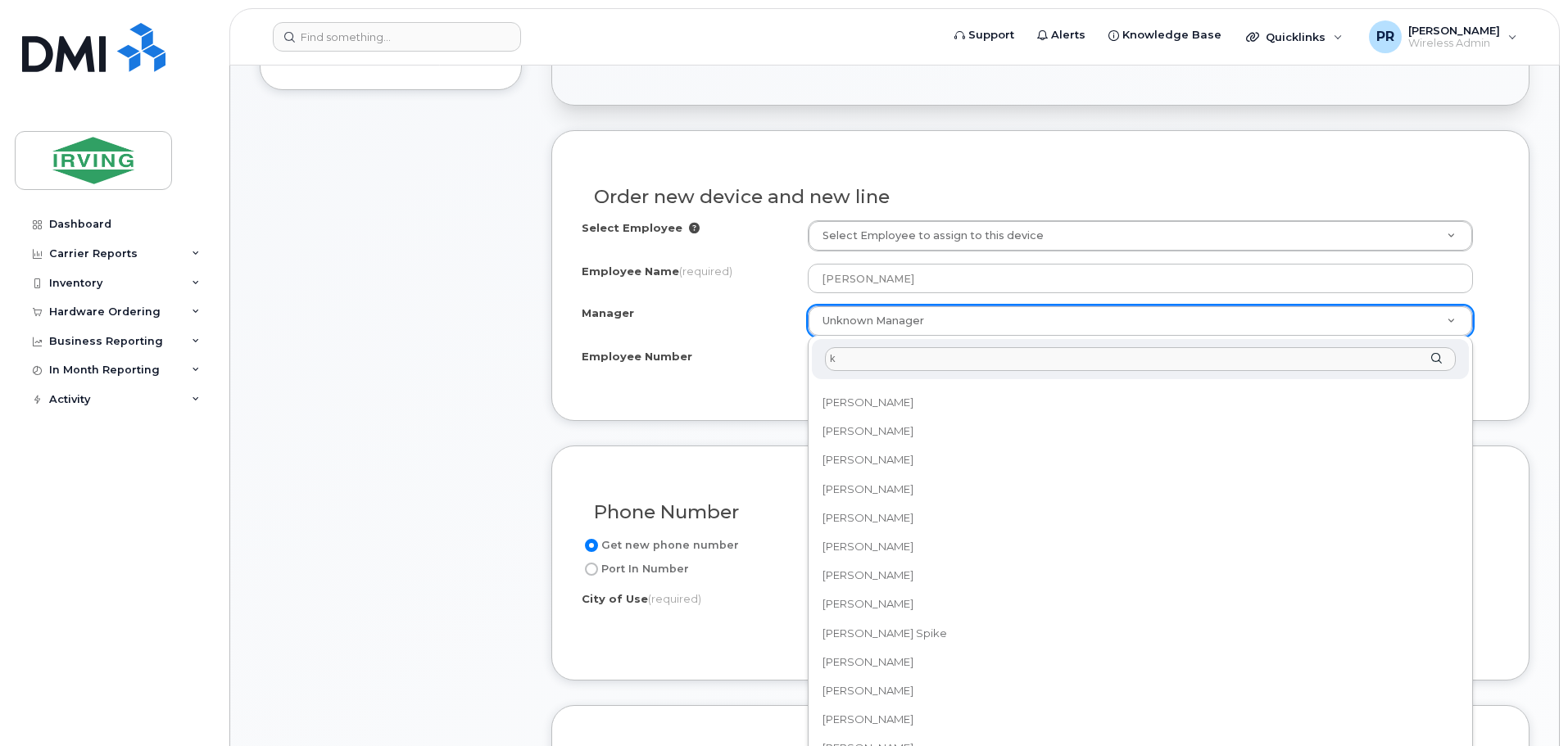
scroll to position [0, 0]
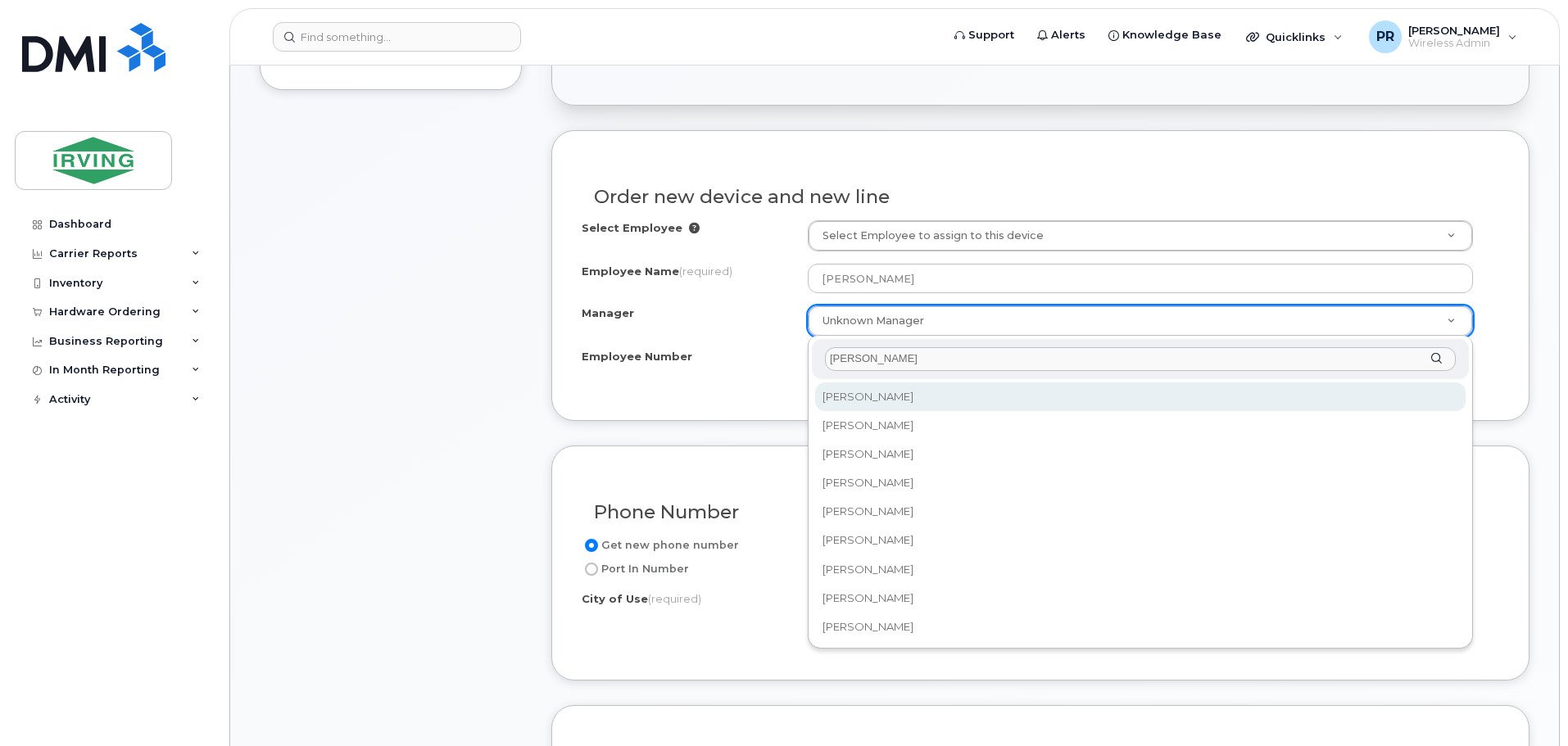
type input "kenneth"
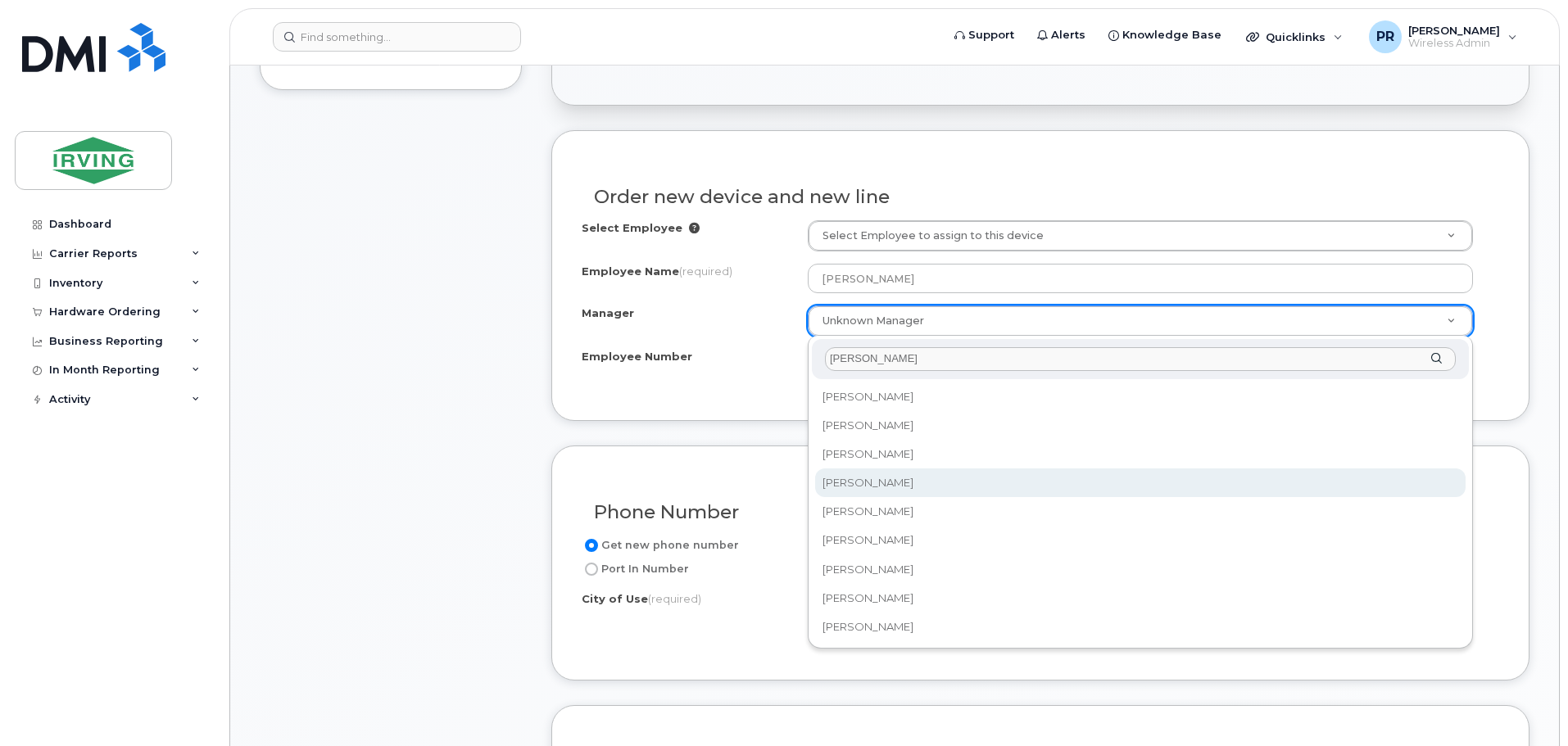
select select "1478752"
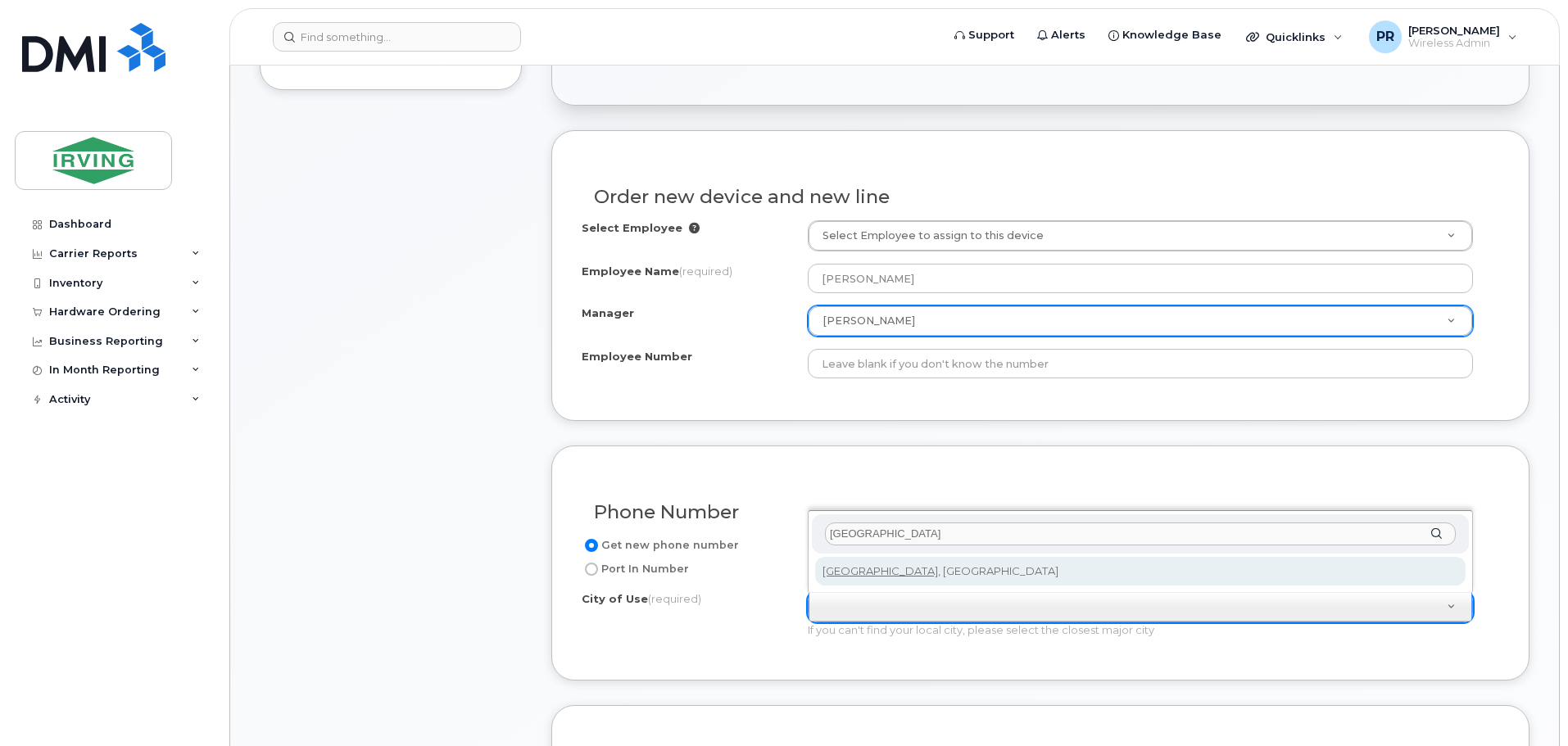
type input "halifax"
type input "3070"
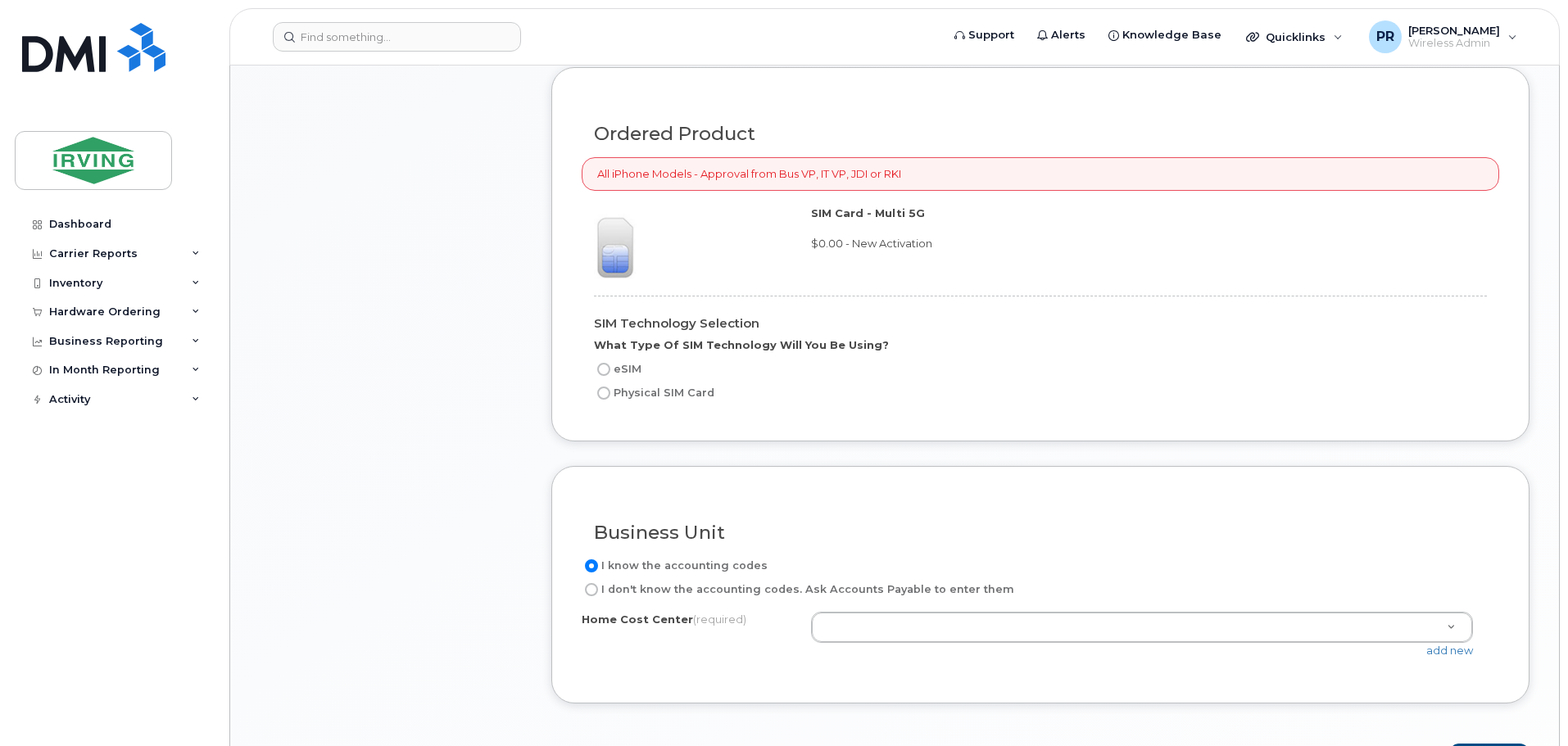
scroll to position [1147, 0]
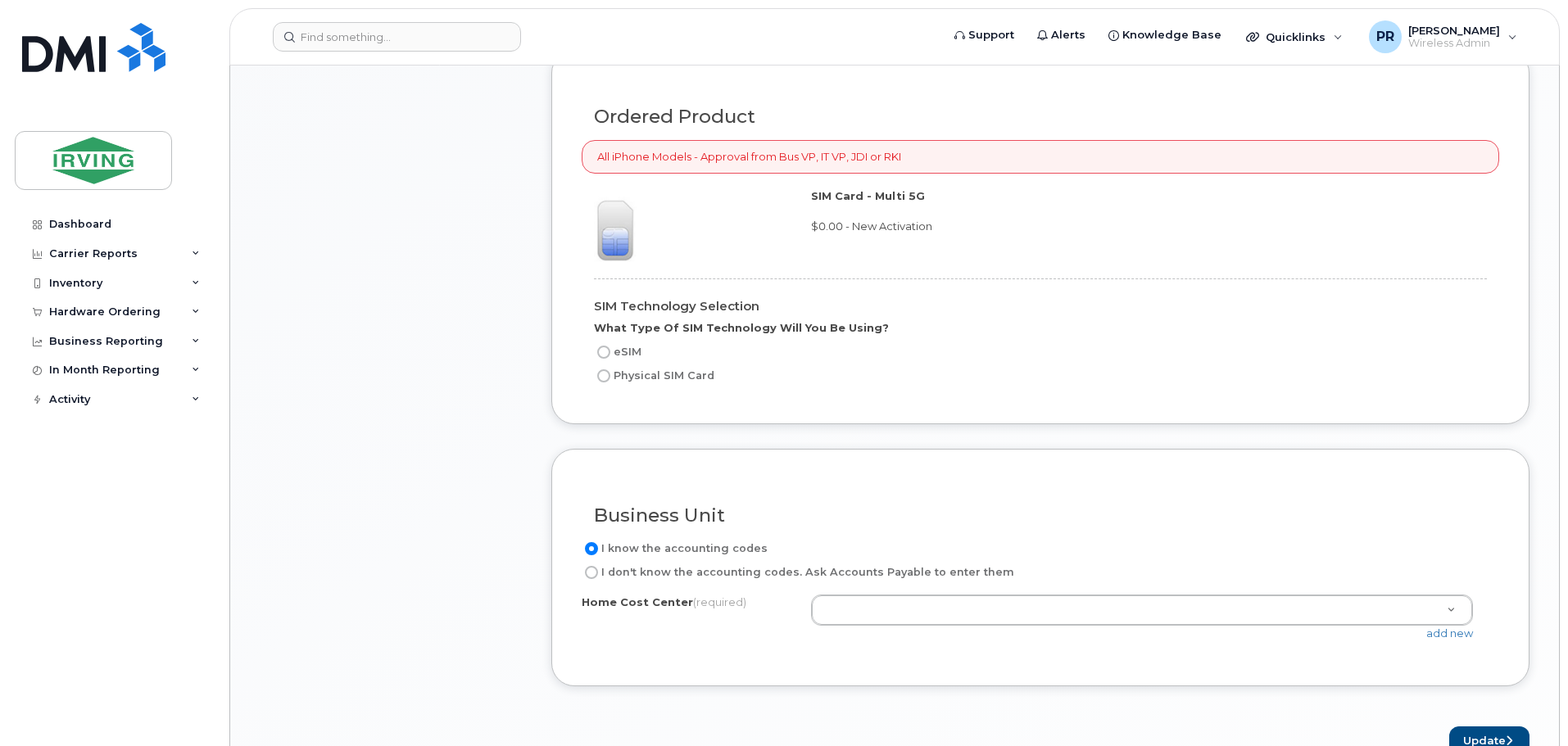
click at [604, 381] on input "Physical SIM Card" at bounding box center [604, 376] width 13 height 13
radio input "true"
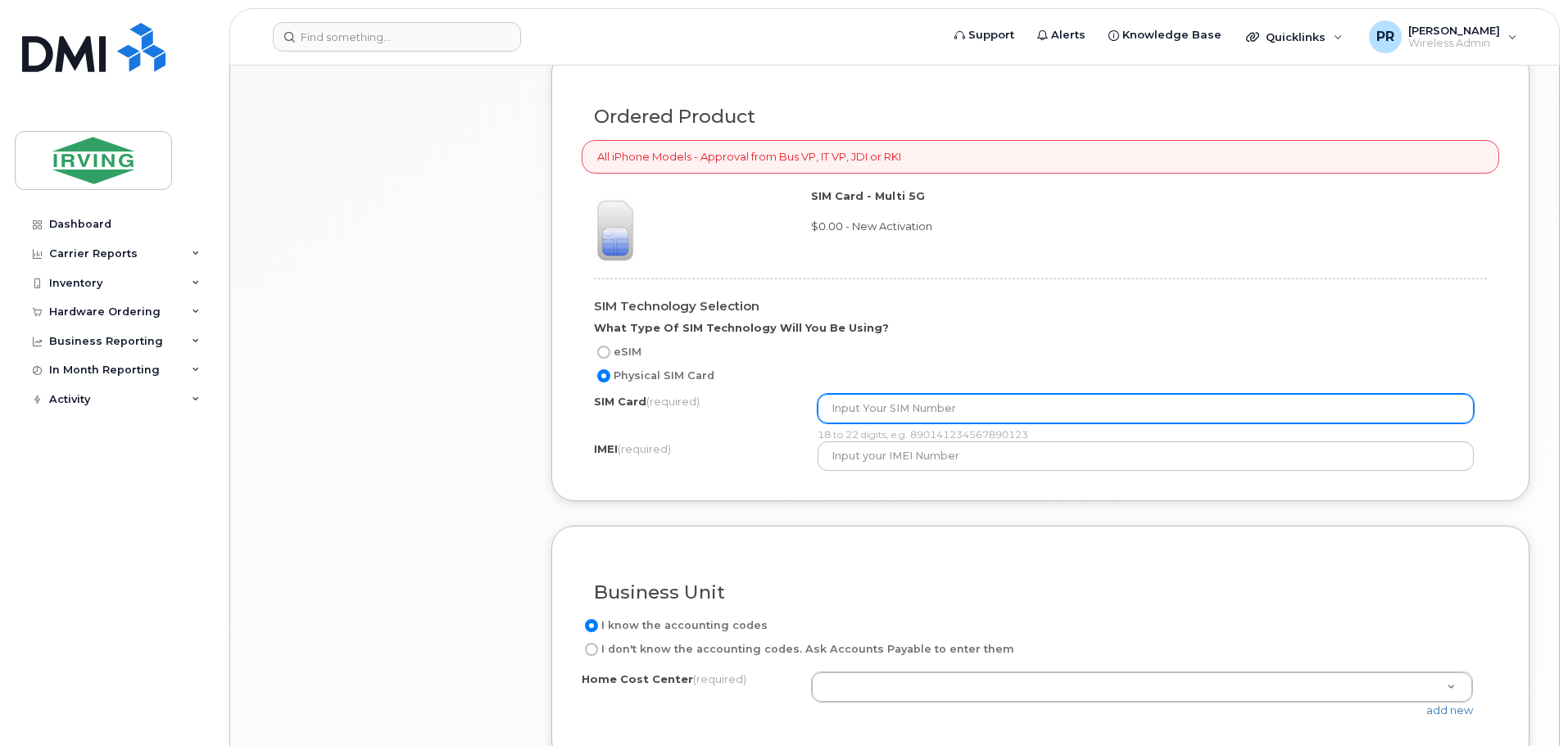
click at [896, 411] on input "text" at bounding box center [1146, 408] width 657 height 29
type input "89302610207420548098"
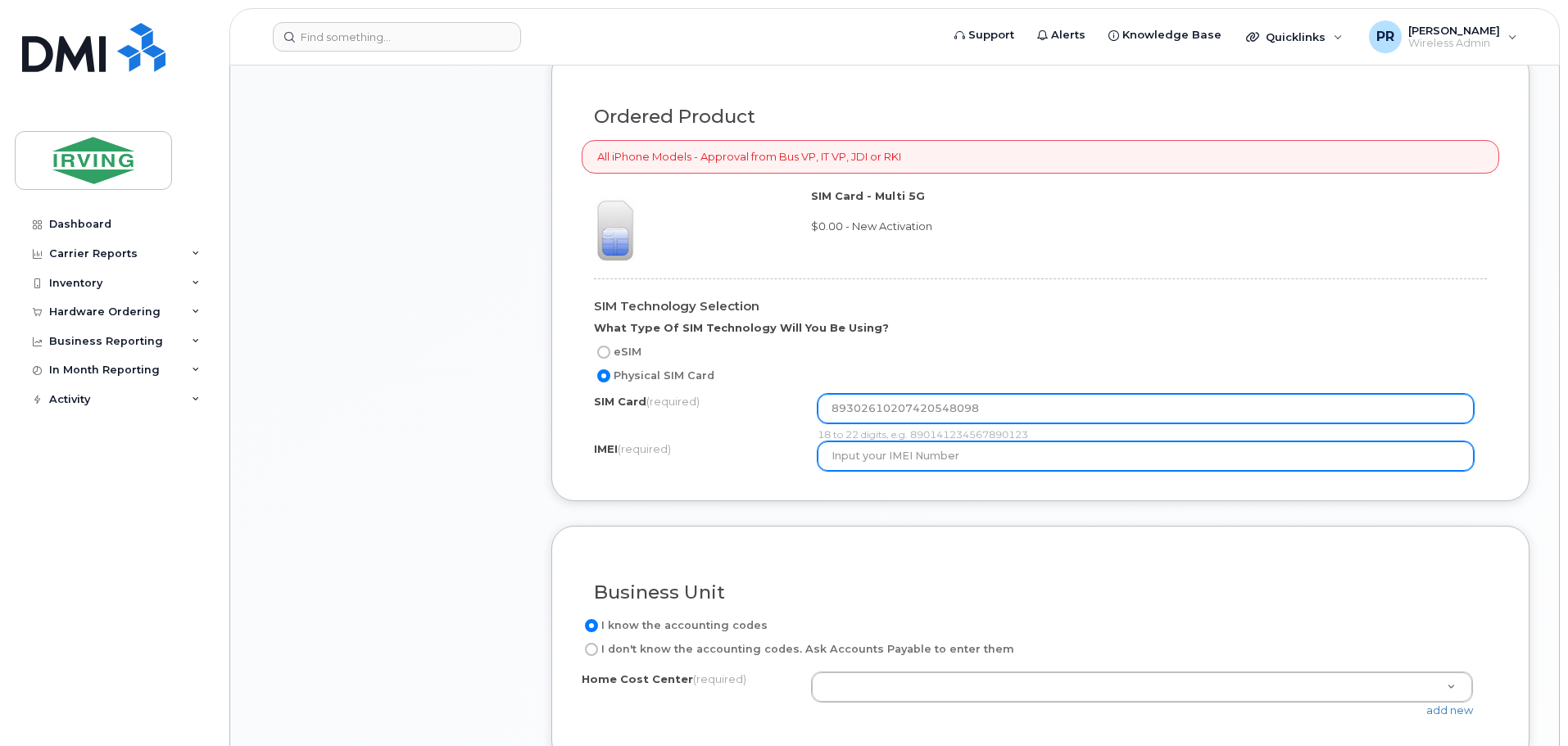
paste input "359938610810879"
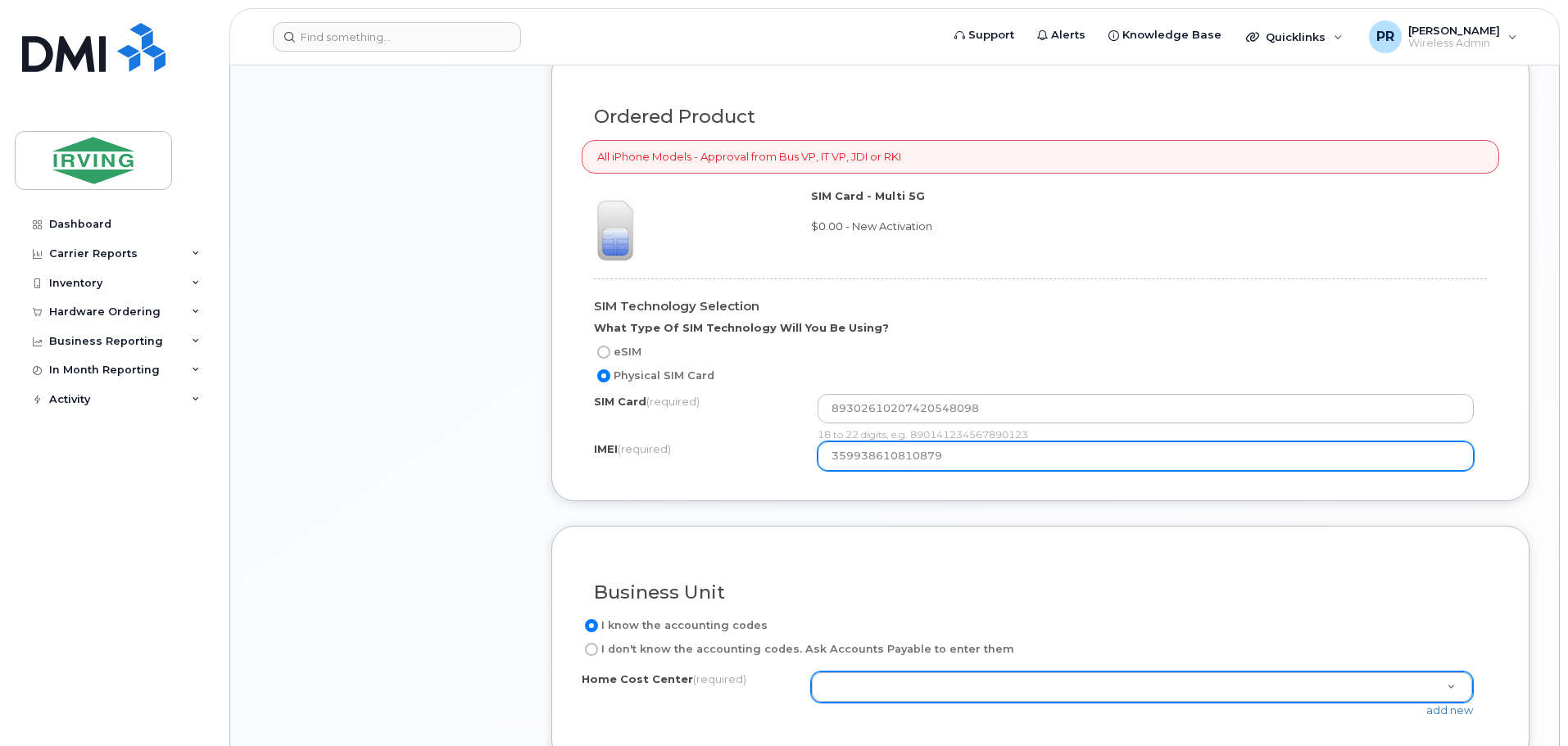
type input "359938610810879"
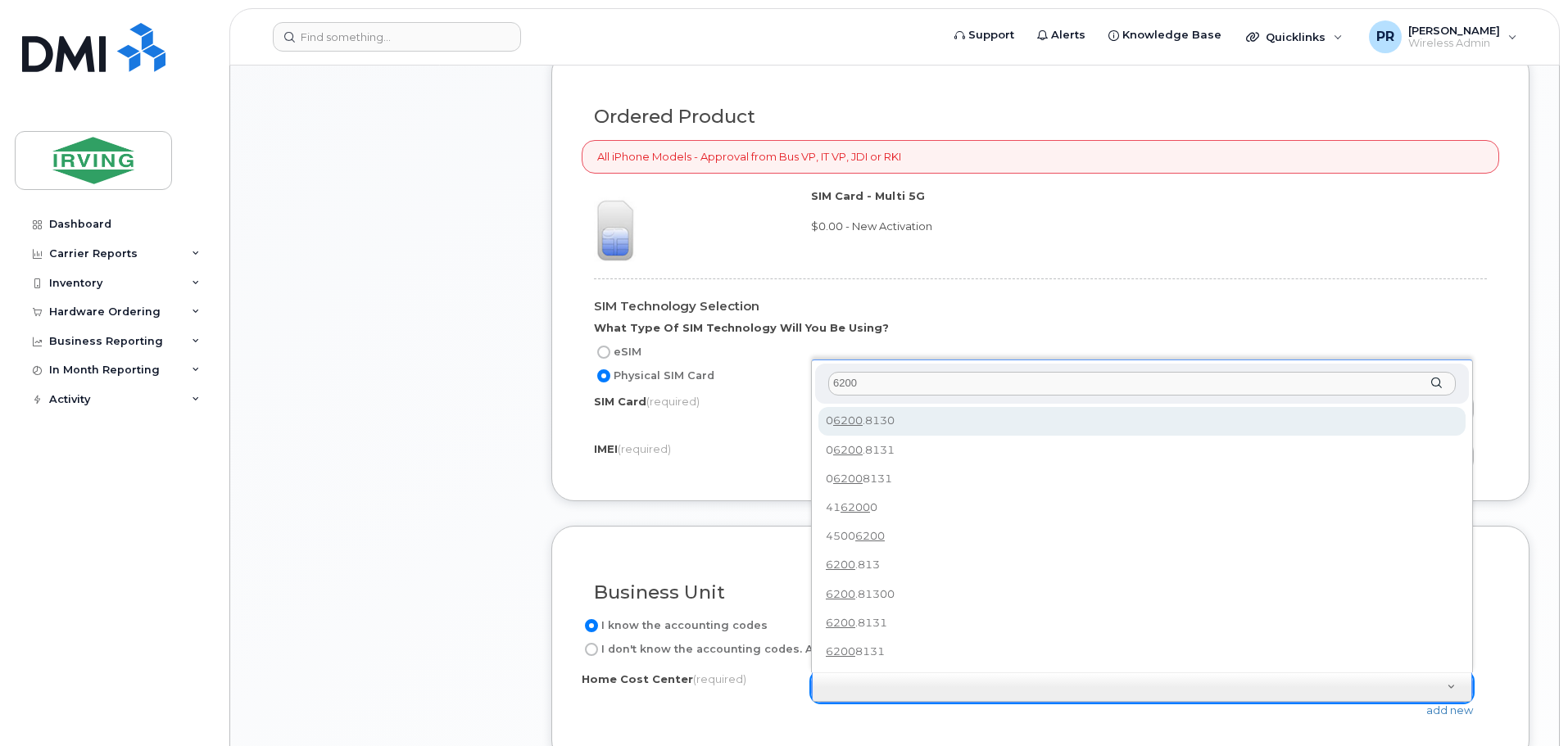
type input "6200"
type input "06200.8130"
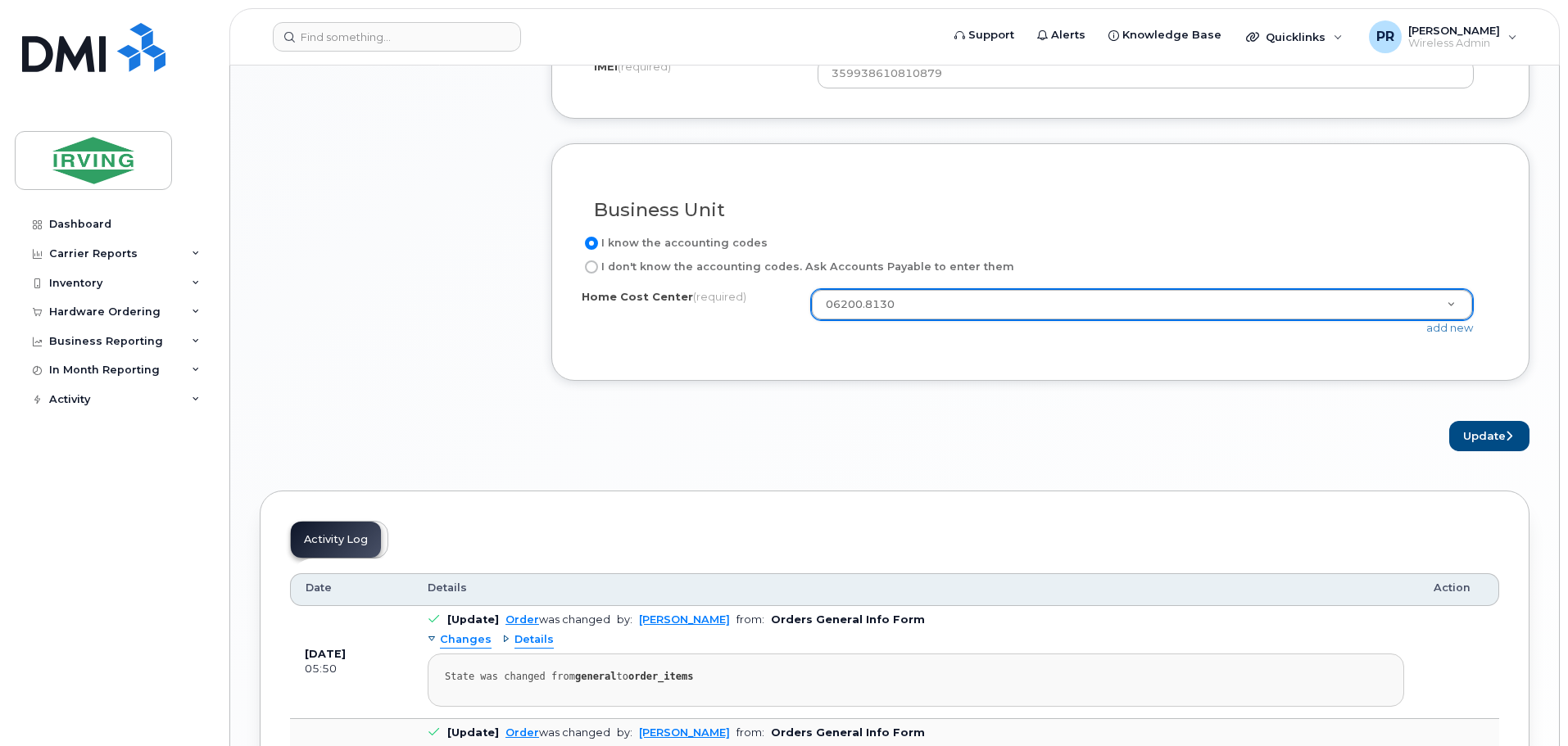
scroll to position [1557, 0]
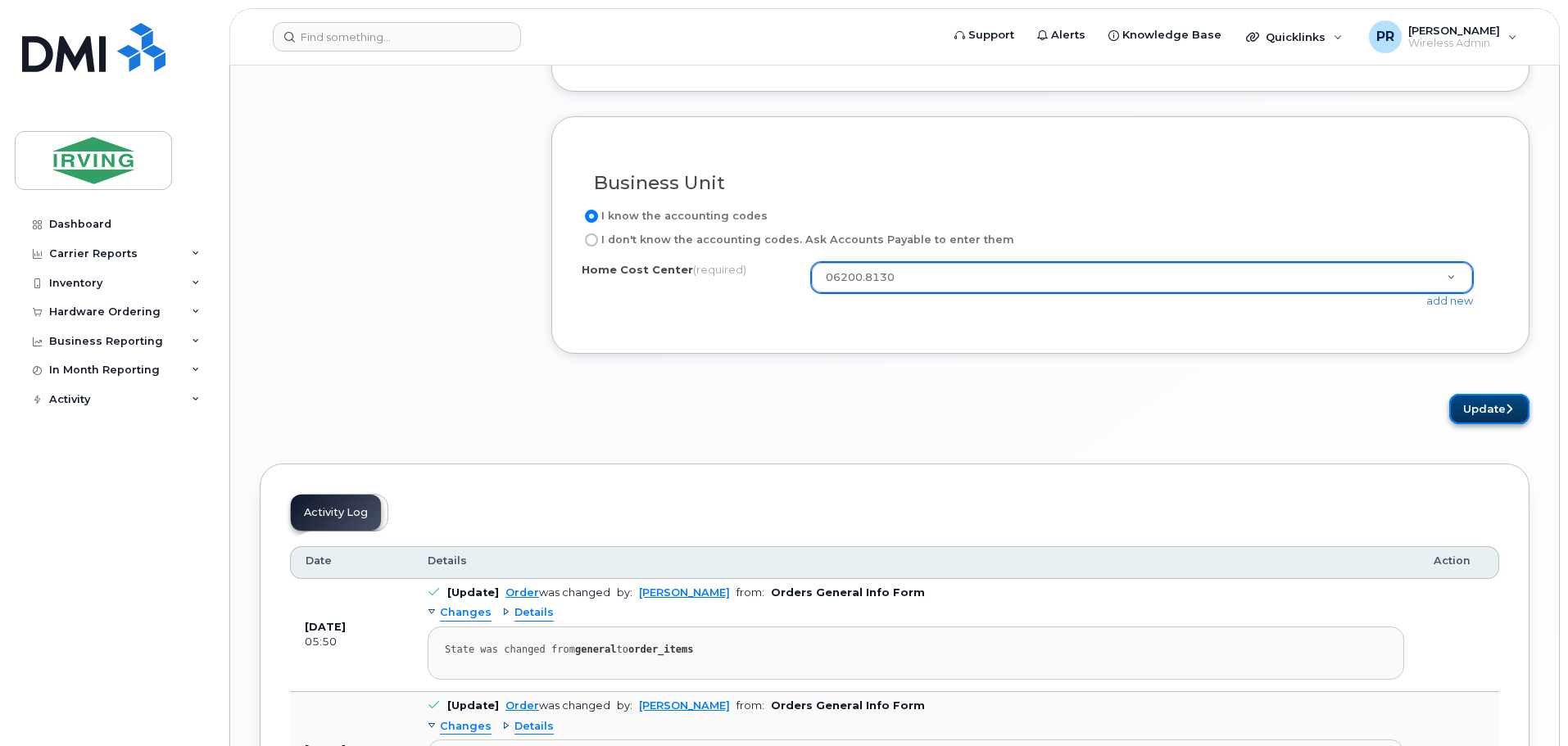
click at [1469, 403] on button "Update" at bounding box center [1489, 409] width 80 height 30
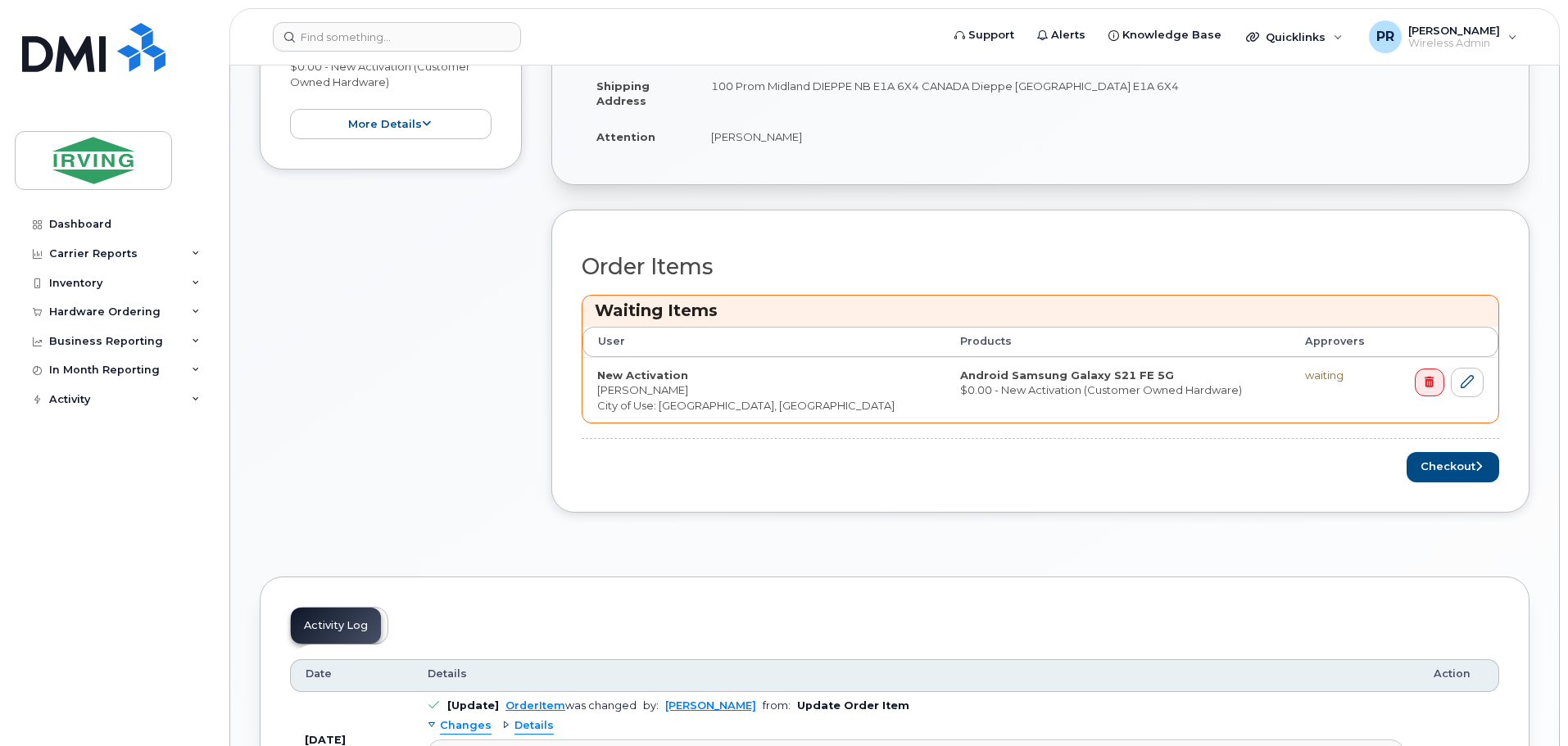
scroll to position [492, 0]
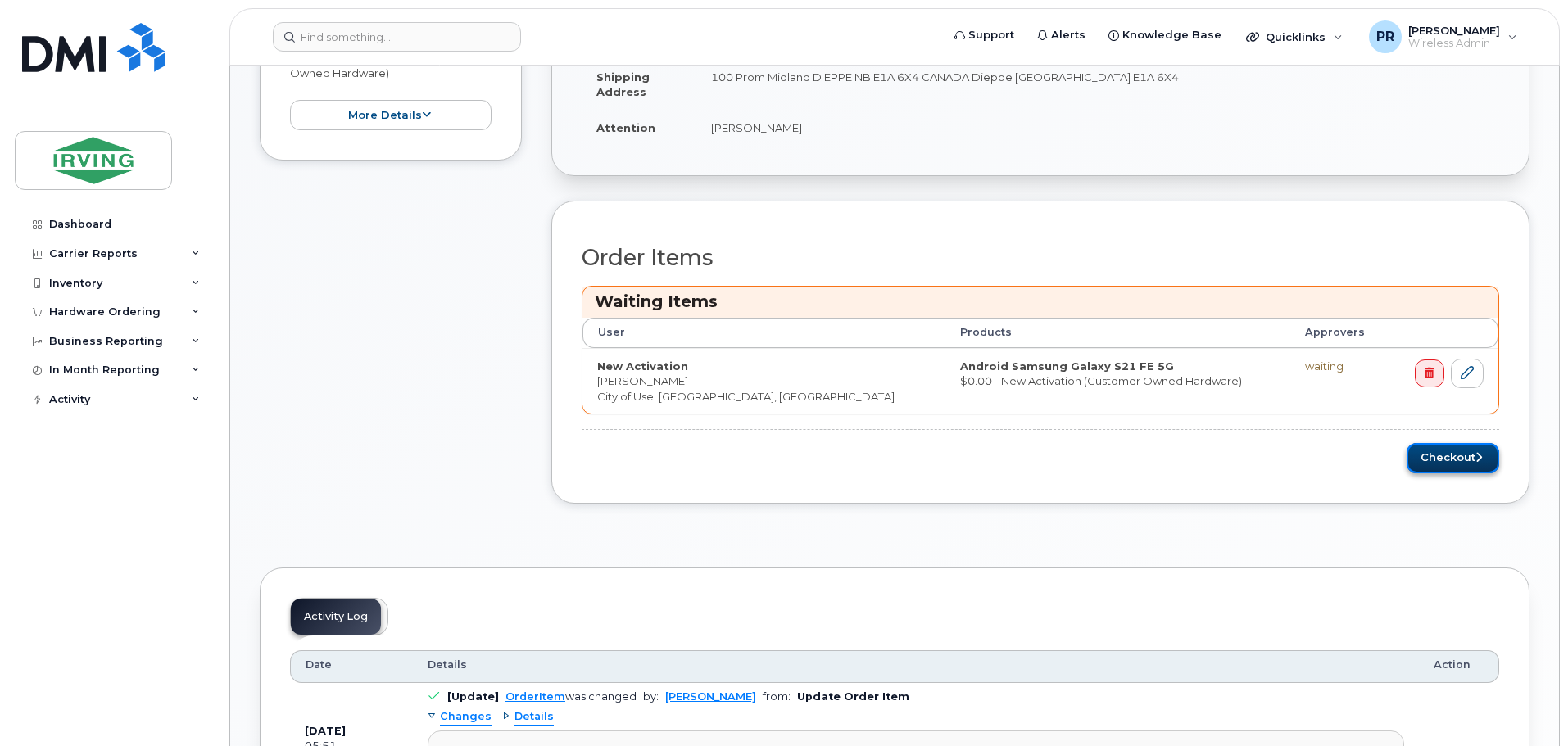
click at [1469, 458] on button "Checkout" at bounding box center [1452, 459] width 92 height 30
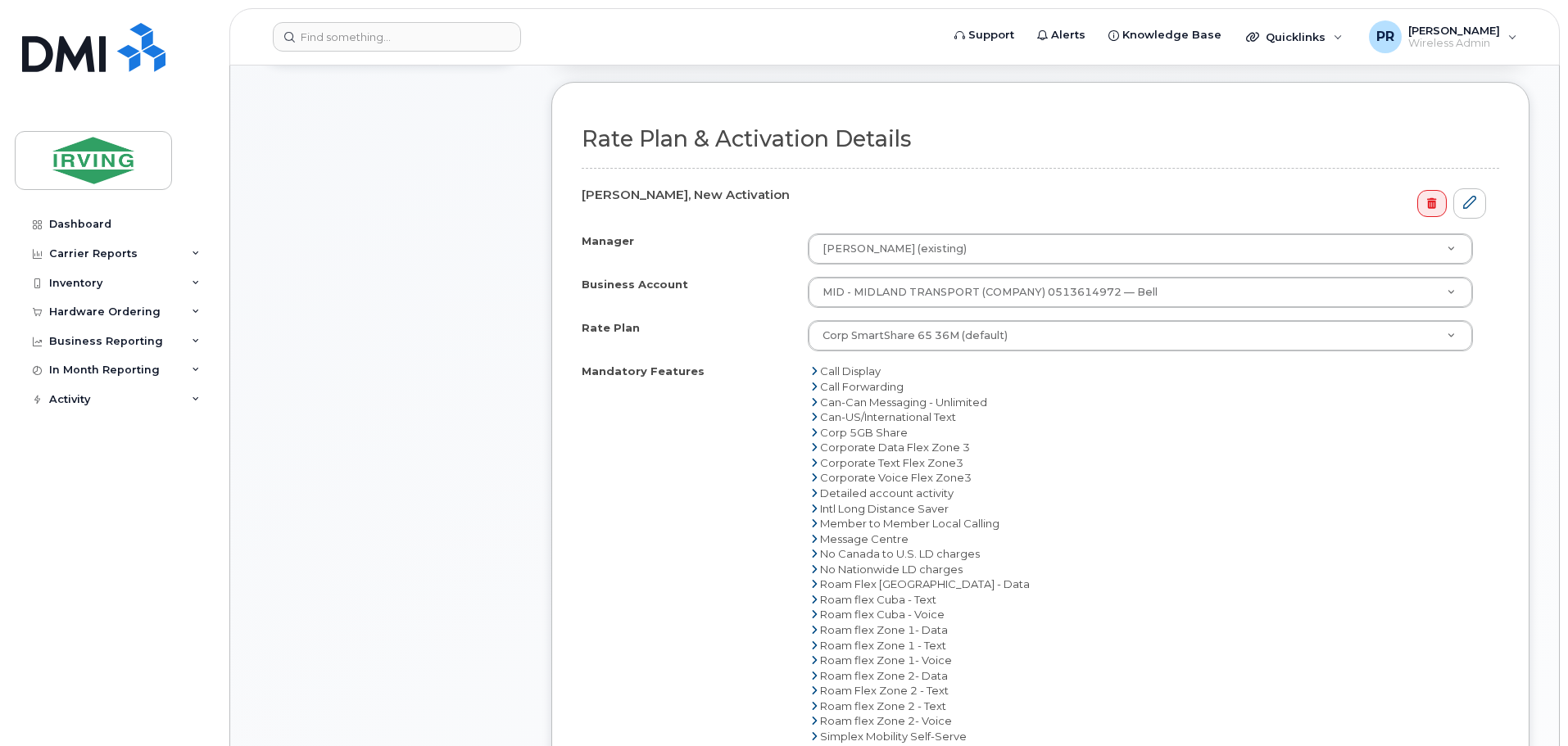
scroll to position [492, 0]
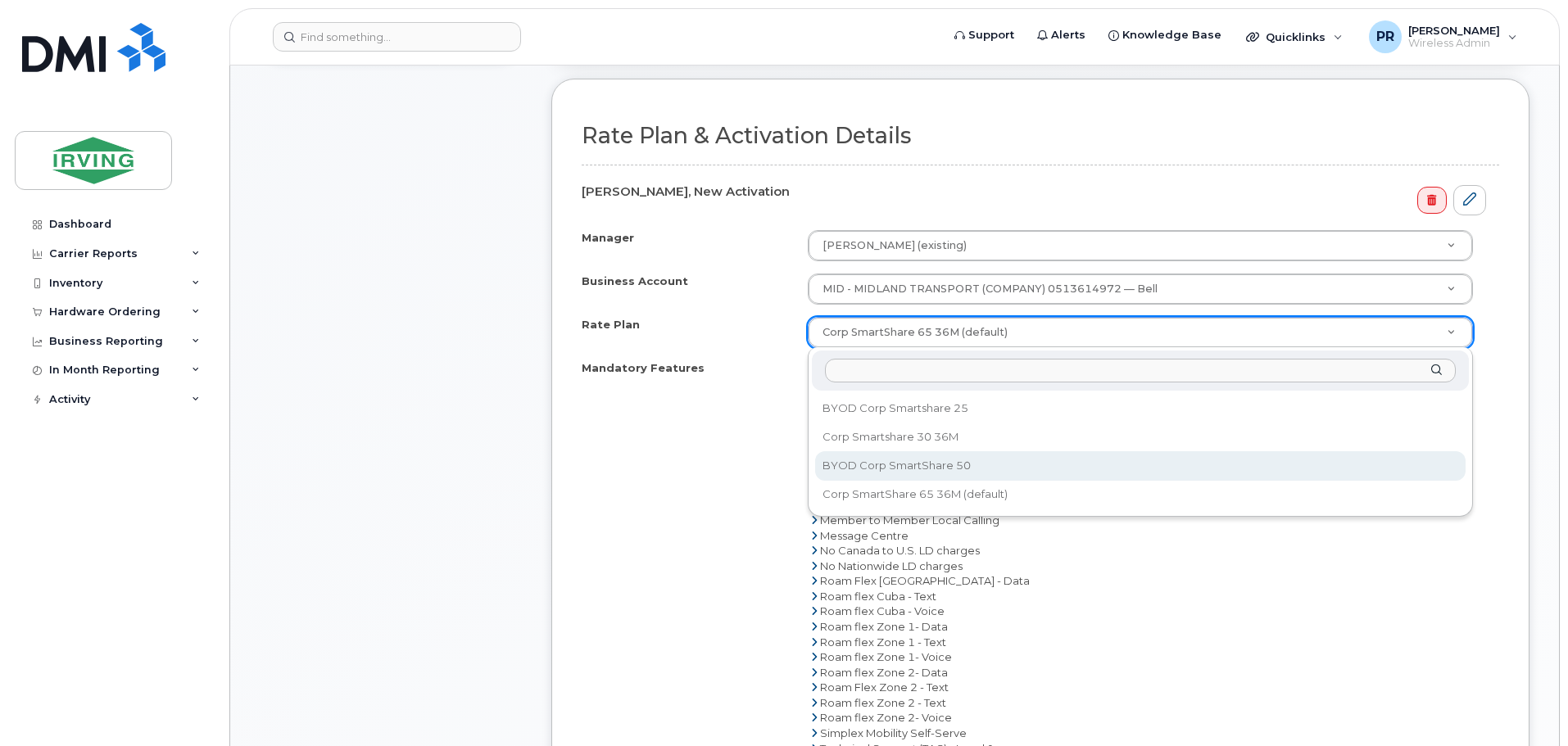
select select "BYOD Corp SmartShare 50"
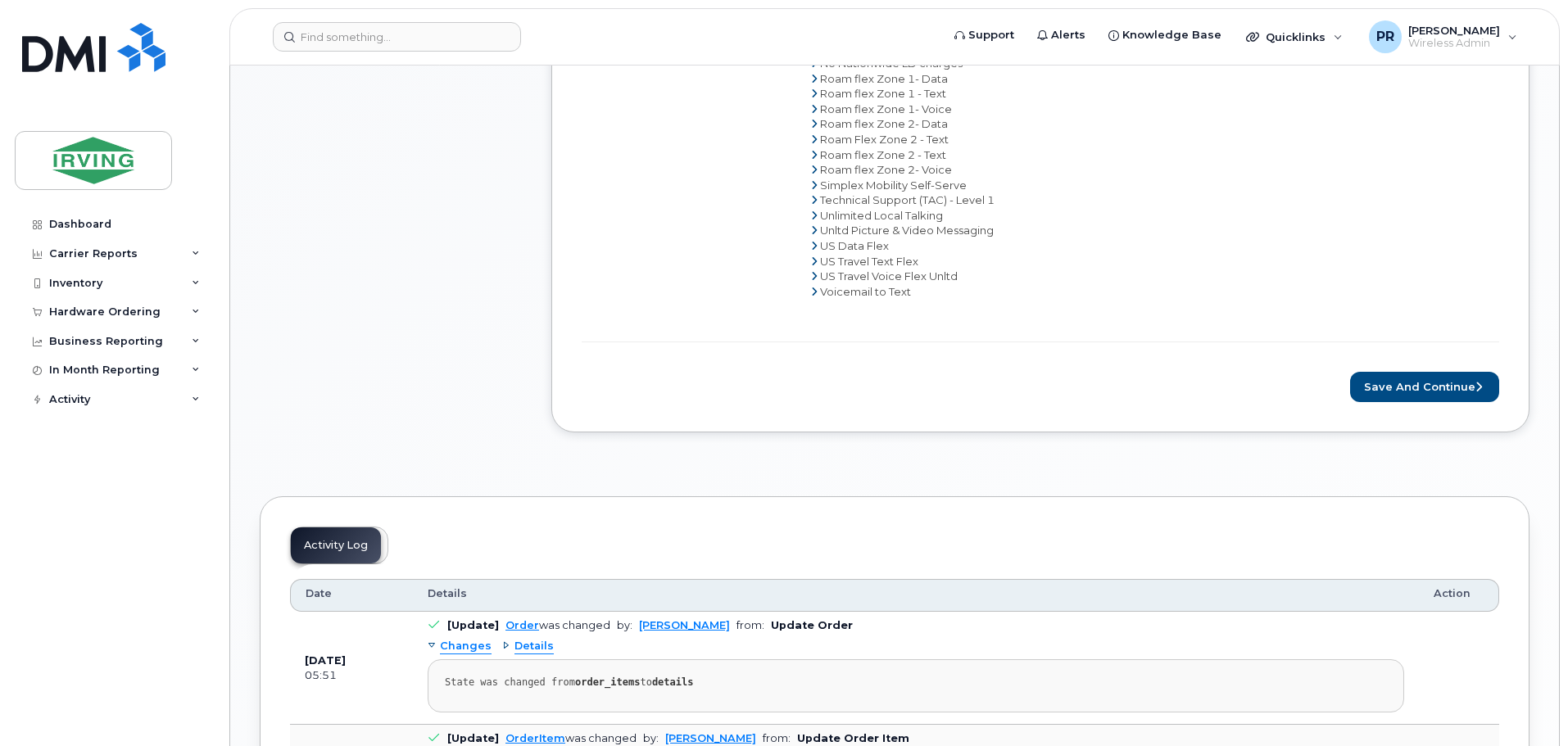
scroll to position [983, 0]
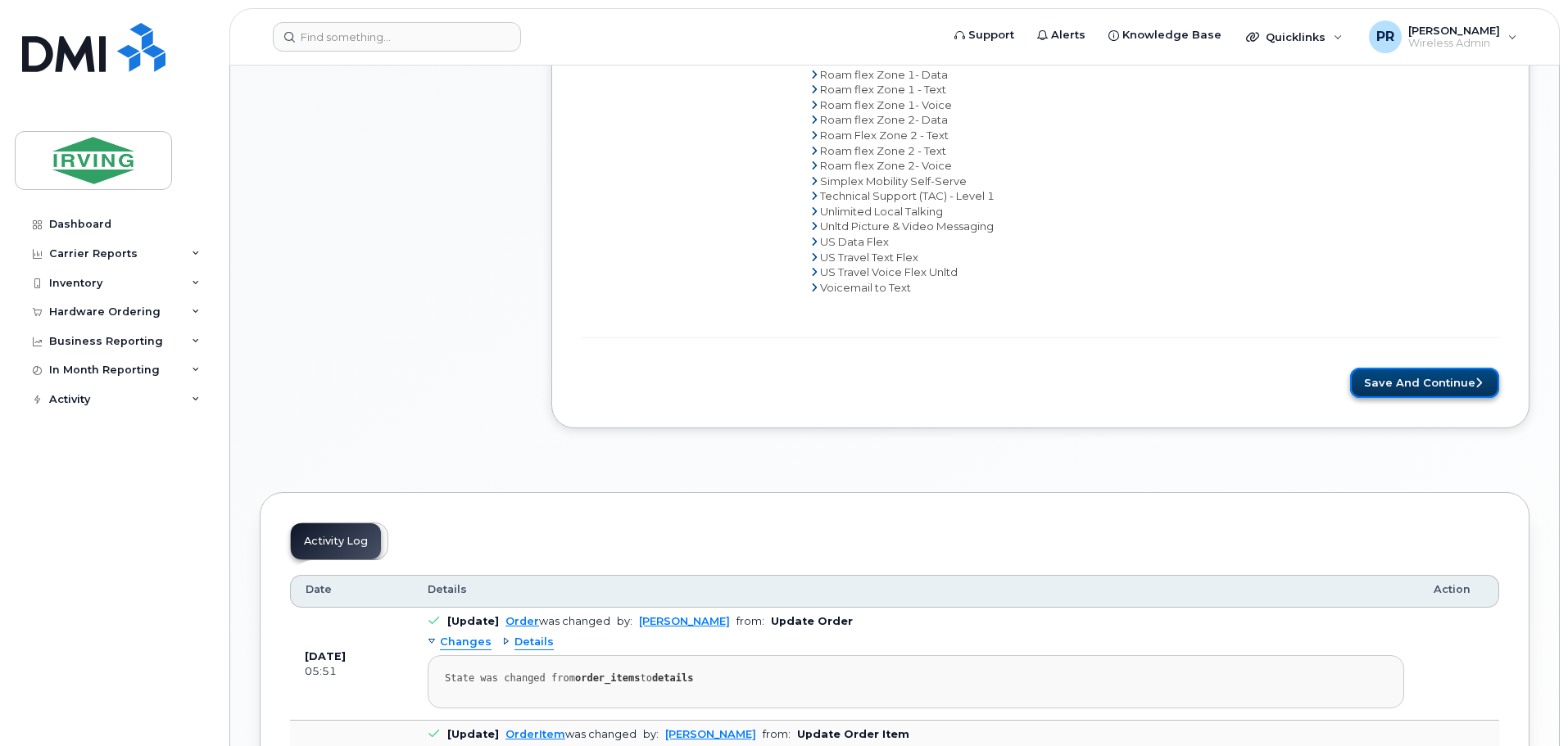
click at [1416, 383] on button "Save and Continue" at bounding box center [1424, 383] width 149 height 30
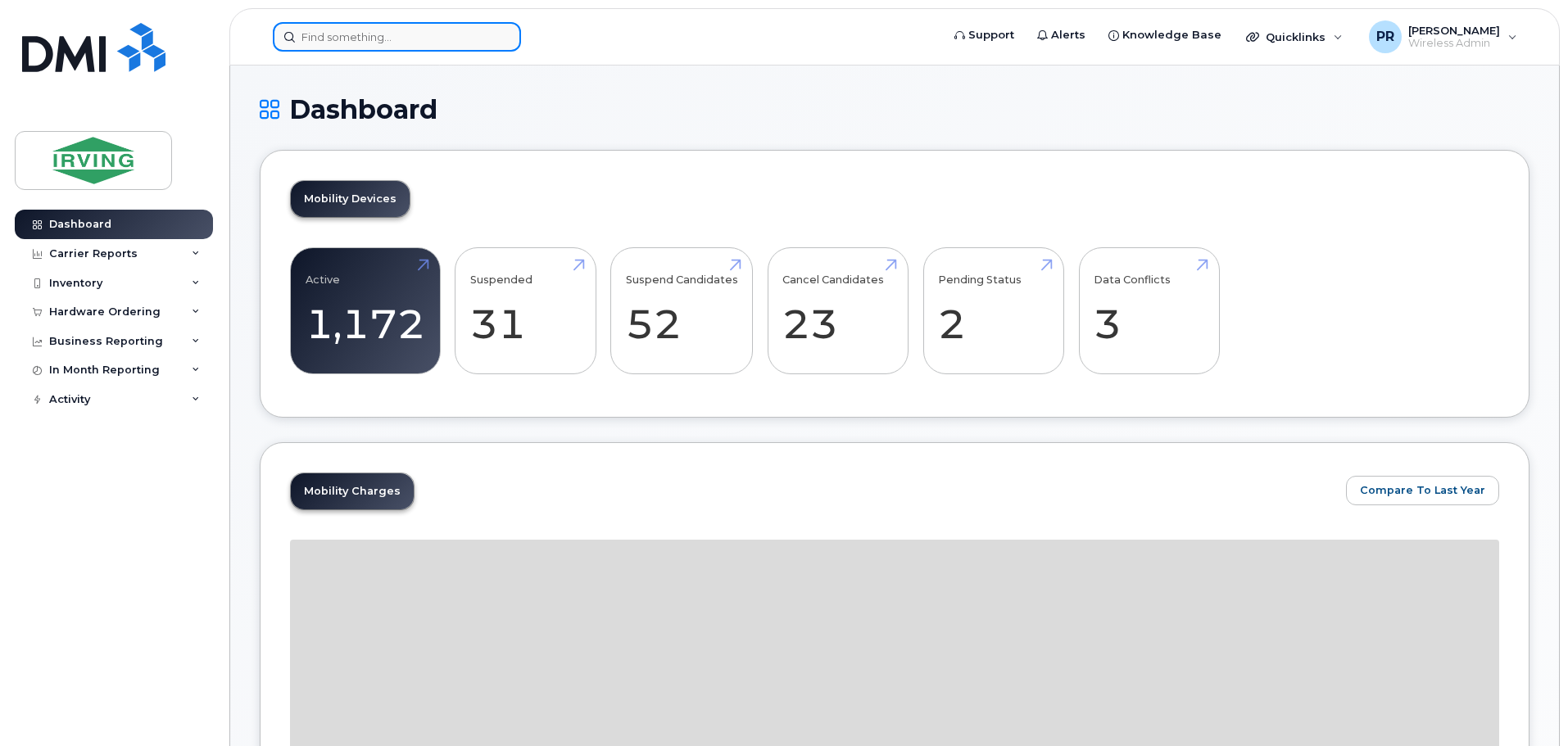
click at [373, 31] on input at bounding box center [397, 36] width 248 height 29
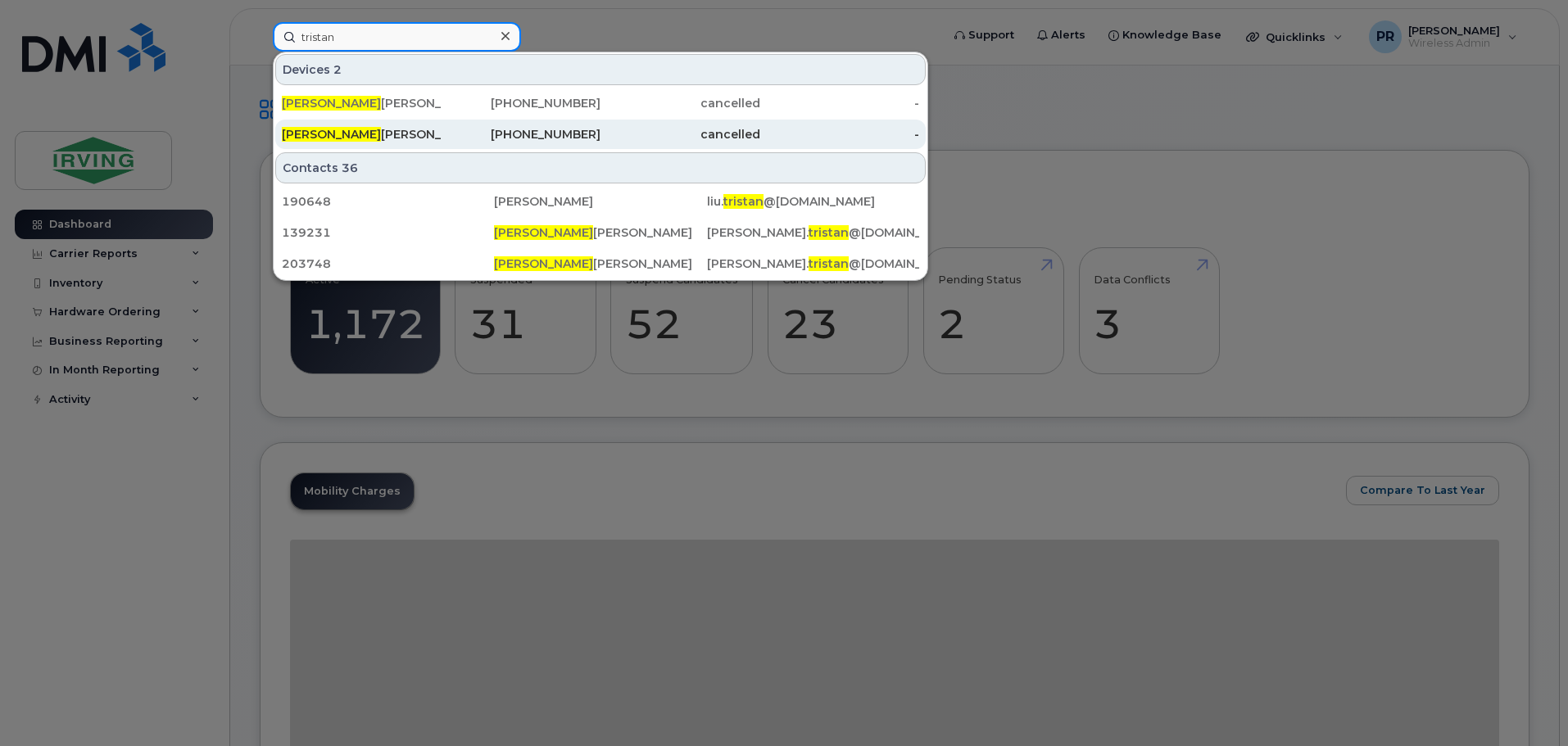
type input "tristan"
click at [386, 132] on div "[PERSON_NAME]" at bounding box center [362, 134] width 160 height 16
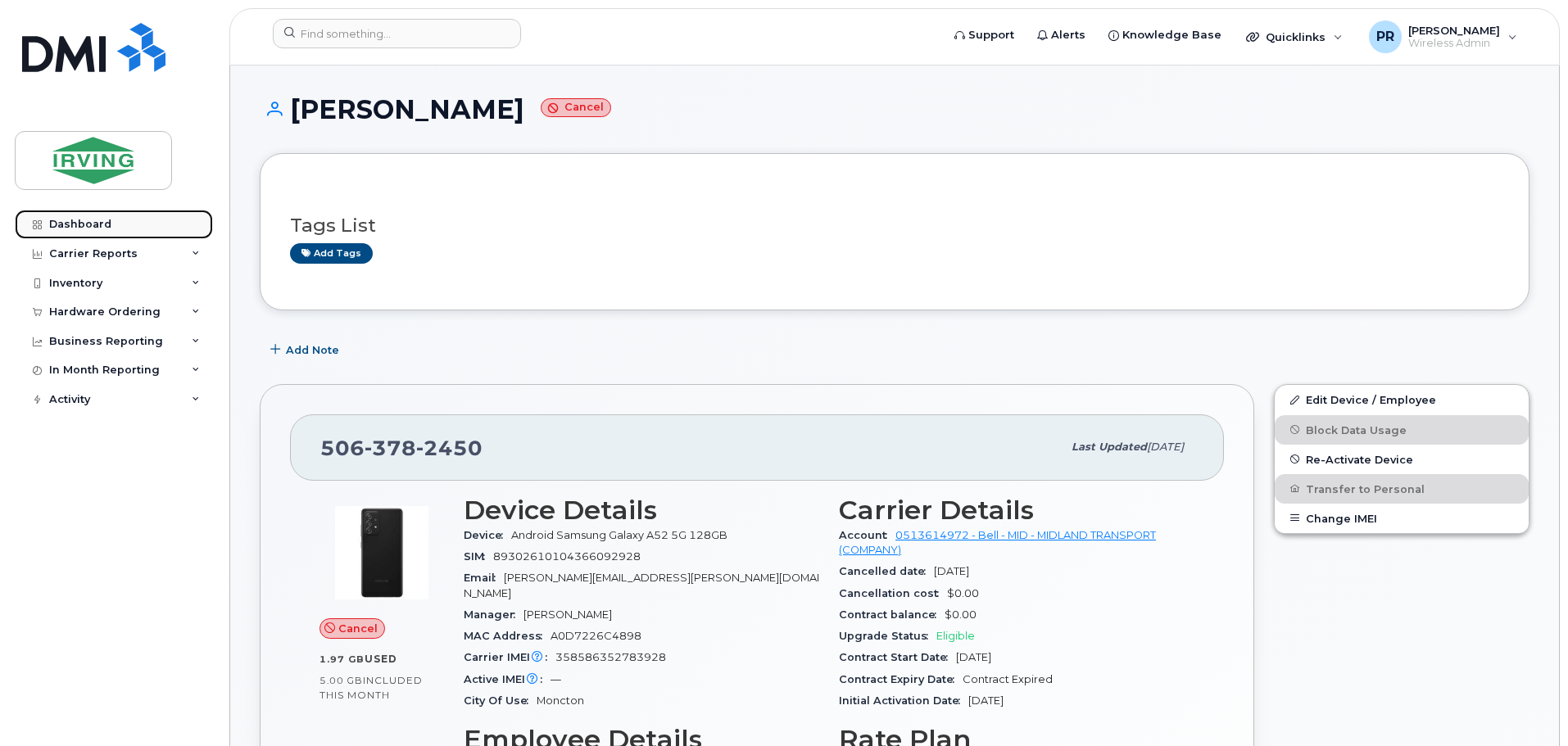
click at [86, 228] on div "Dashboard" at bounding box center [80, 225] width 62 height 13
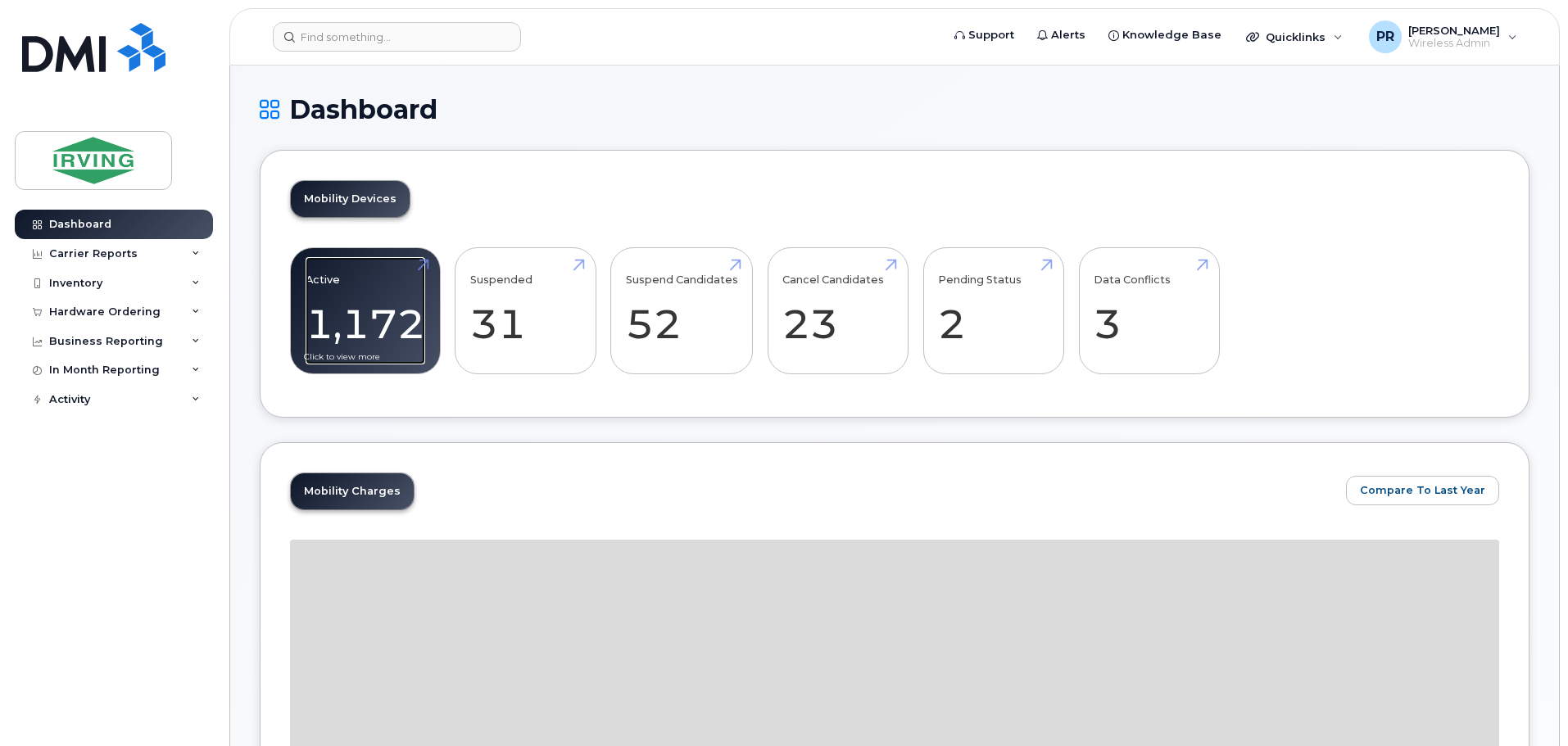
click at [346, 304] on link "Active 1,172 -86%" at bounding box center [365, 311] width 120 height 108
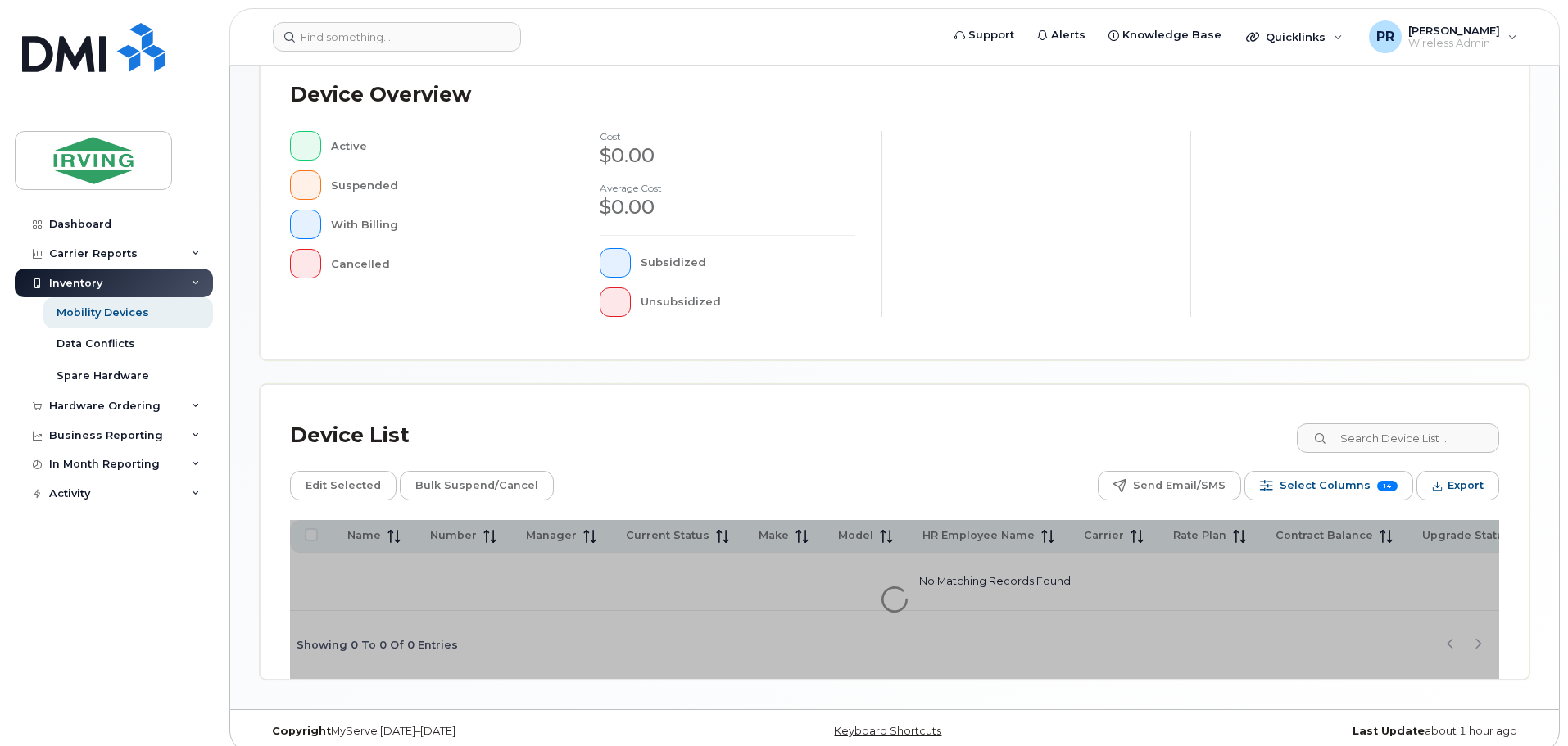
scroll to position [385, 0]
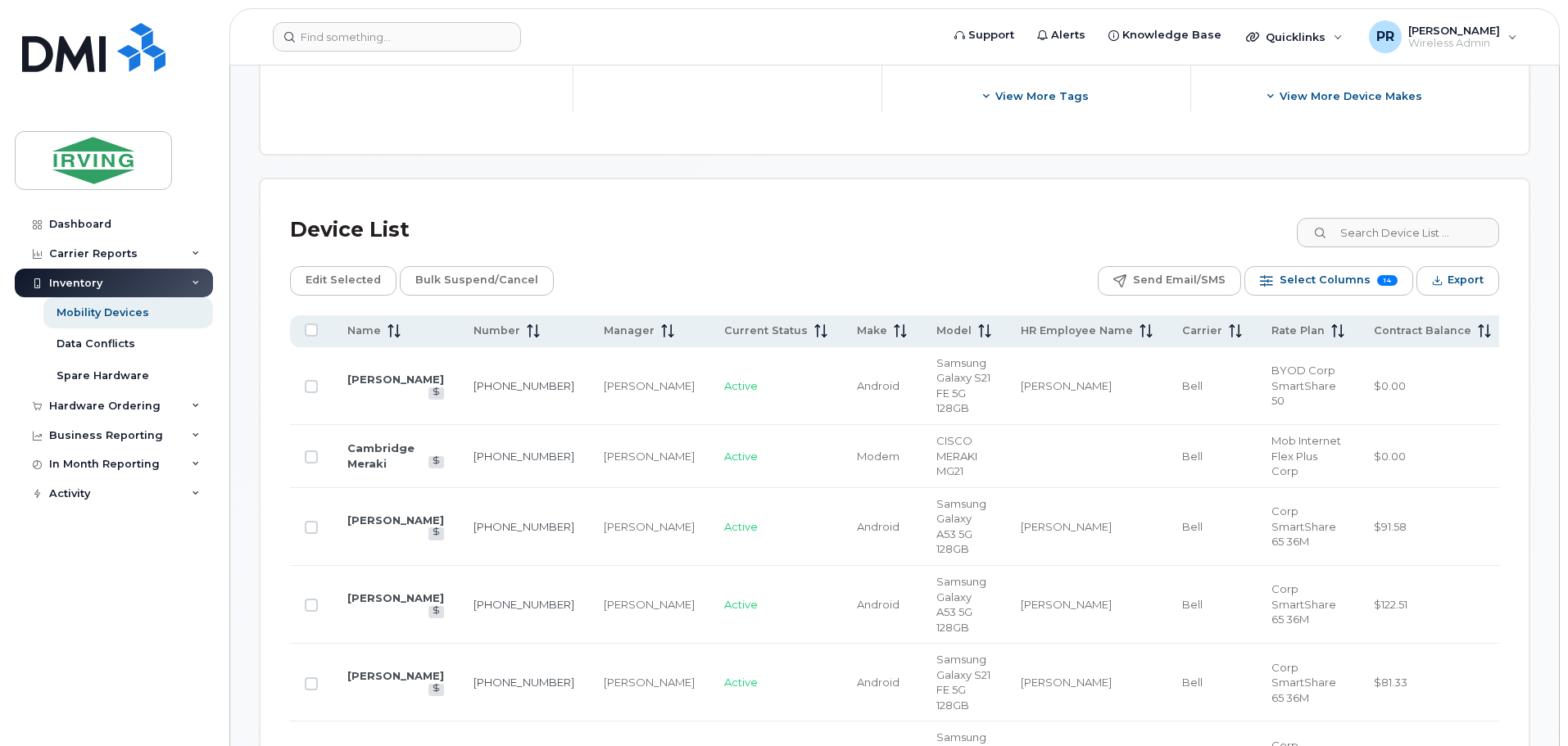
scroll to position [631, 0]
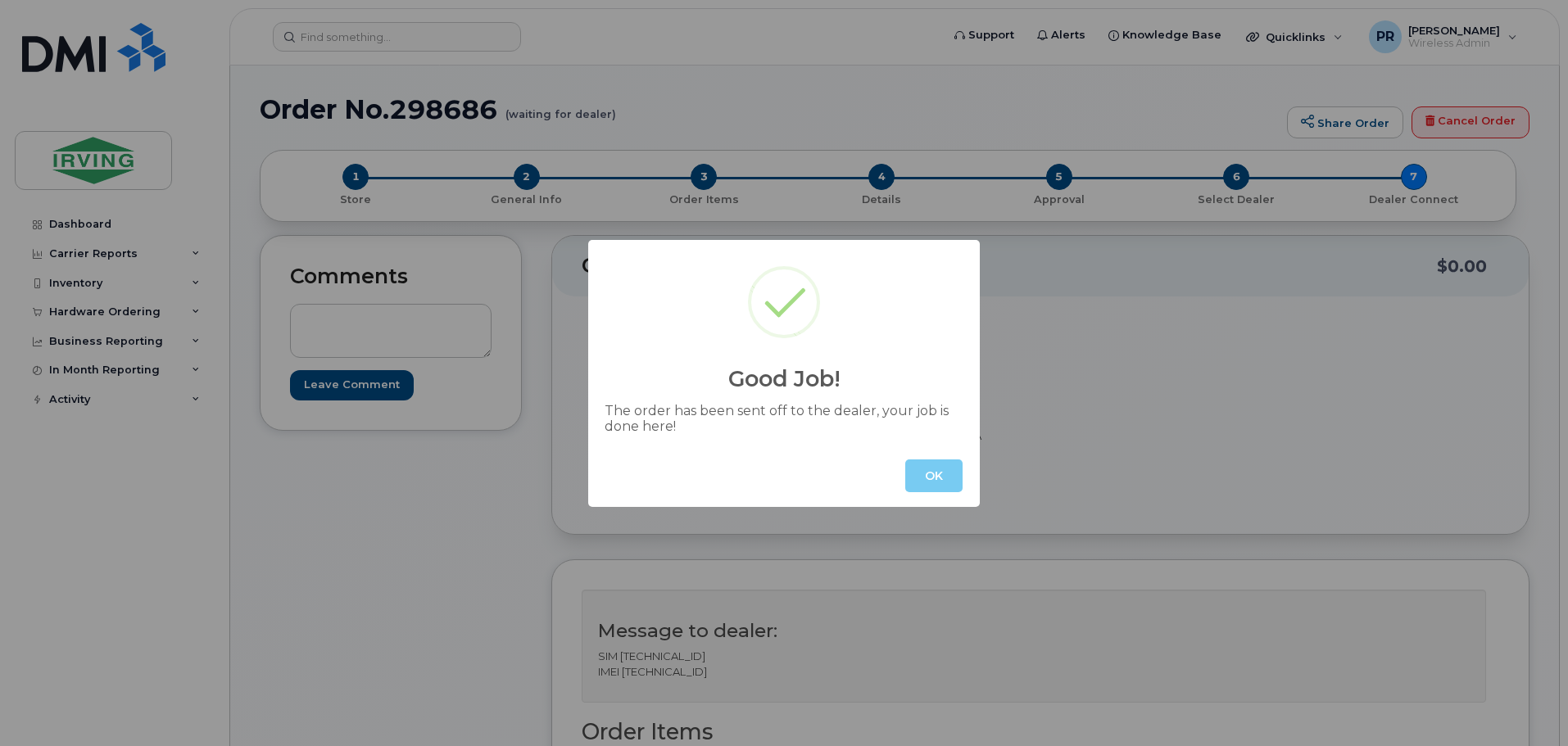
click at [944, 478] on button "OK" at bounding box center [933, 476] width 57 height 32
